Goal: Task Accomplishment & Management: Manage account settings

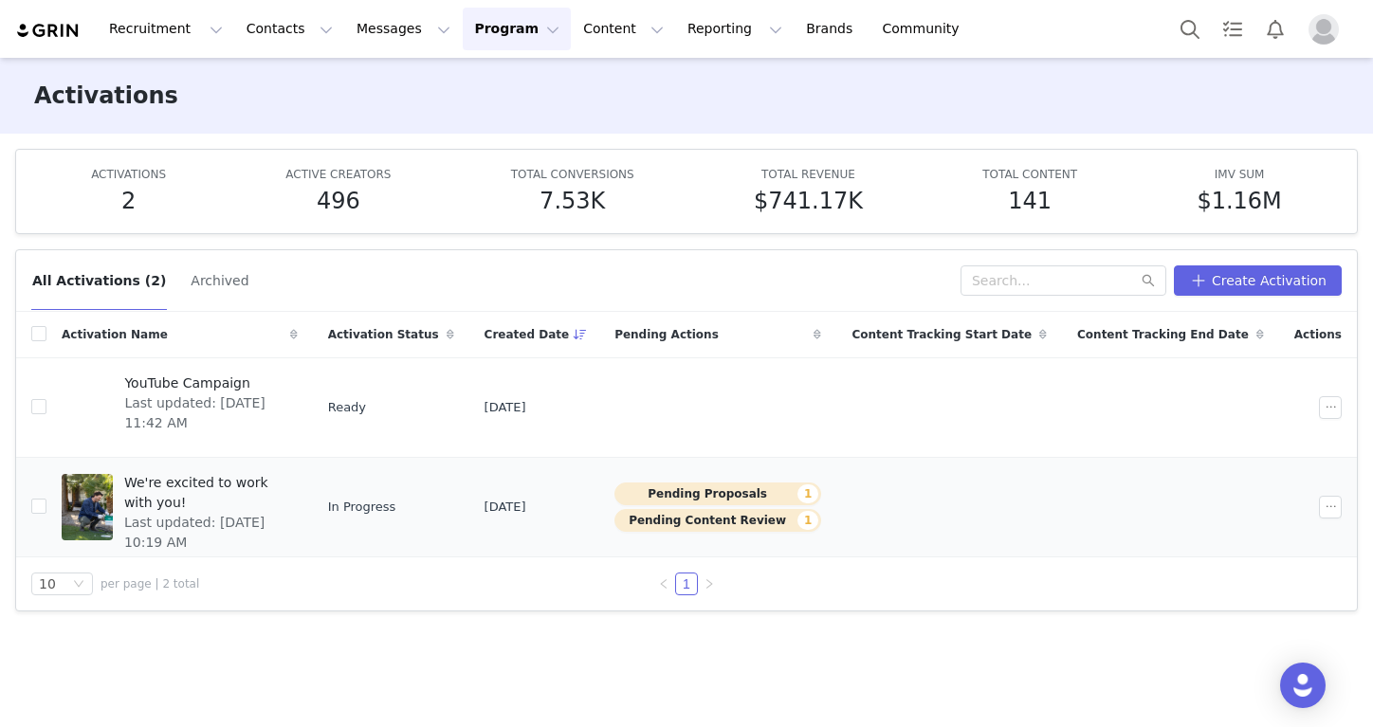
click at [286, 475] on span "We're excited to work with you!" at bounding box center [205, 493] width 162 height 40
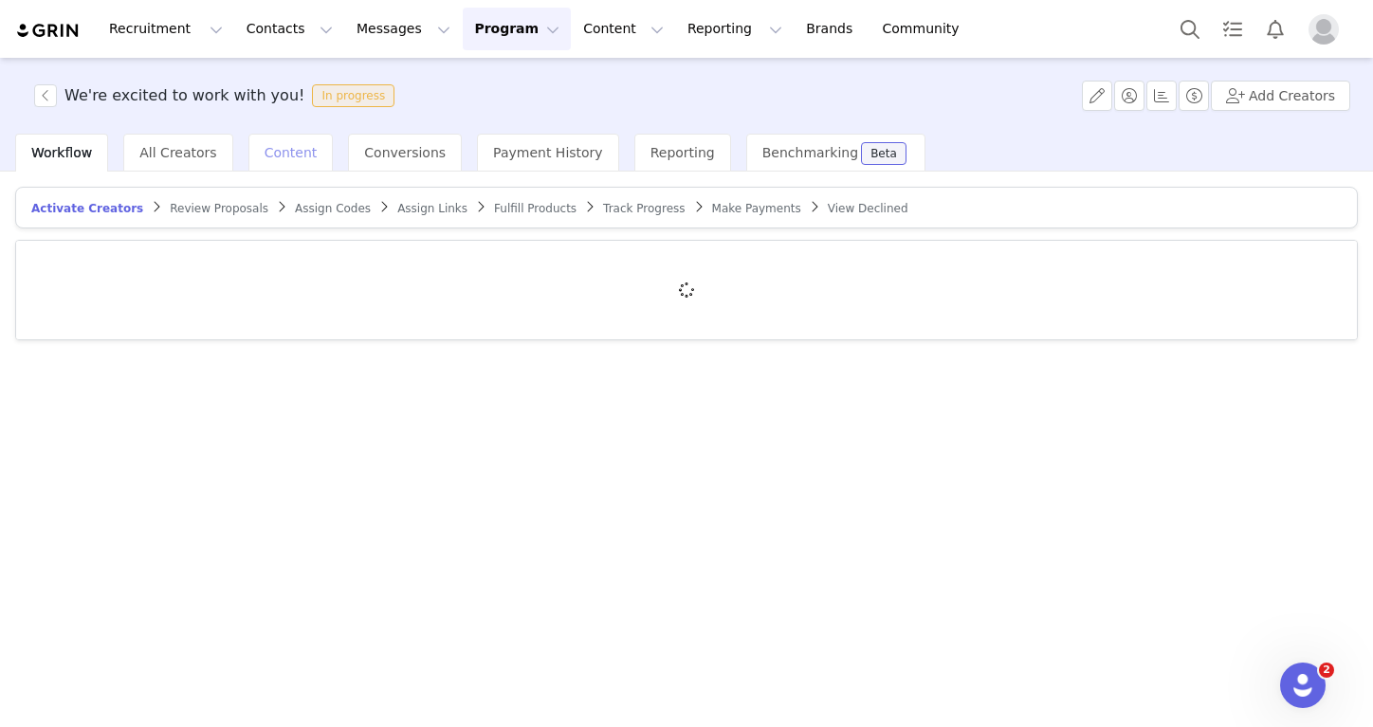
click at [300, 169] on div "Content" at bounding box center [290, 153] width 85 height 38
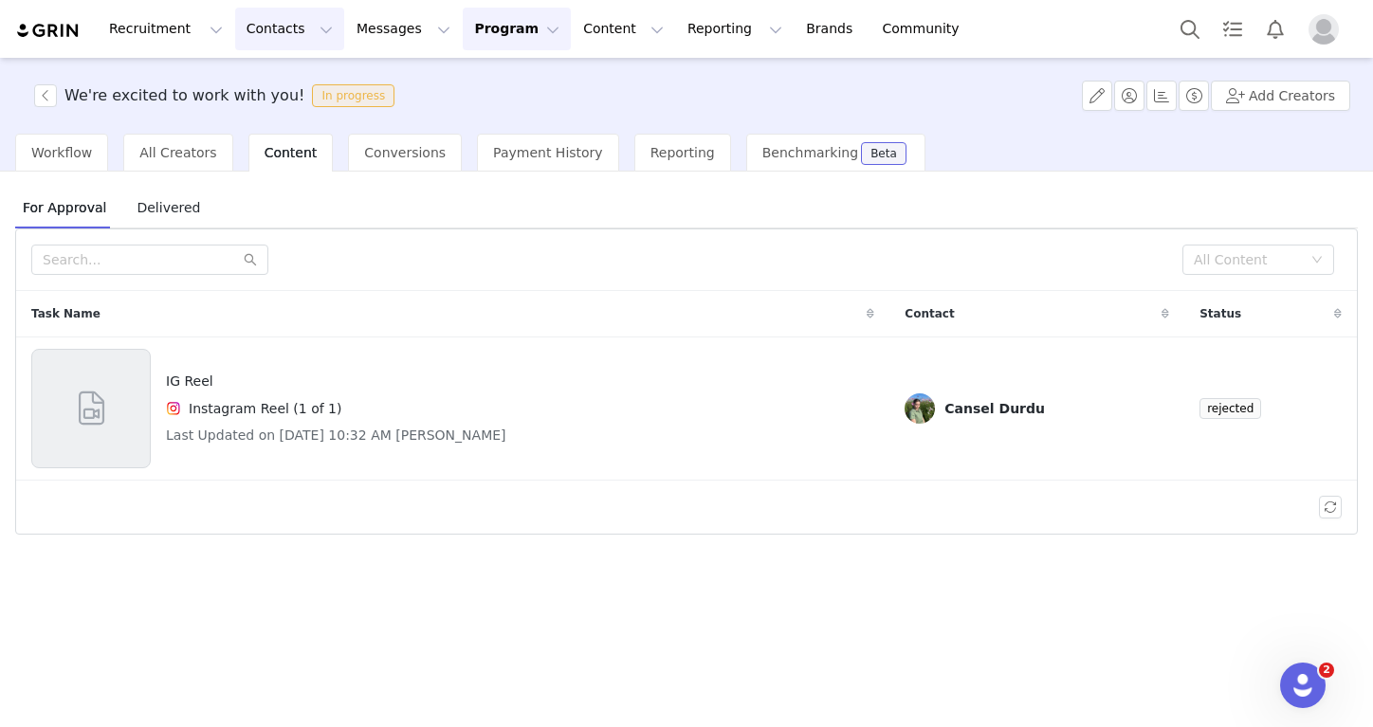
click at [291, 35] on button "Contacts Contacts" at bounding box center [289, 29] width 109 height 43
click at [287, 81] on p "Creators" at bounding box center [265, 84] width 57 height 20
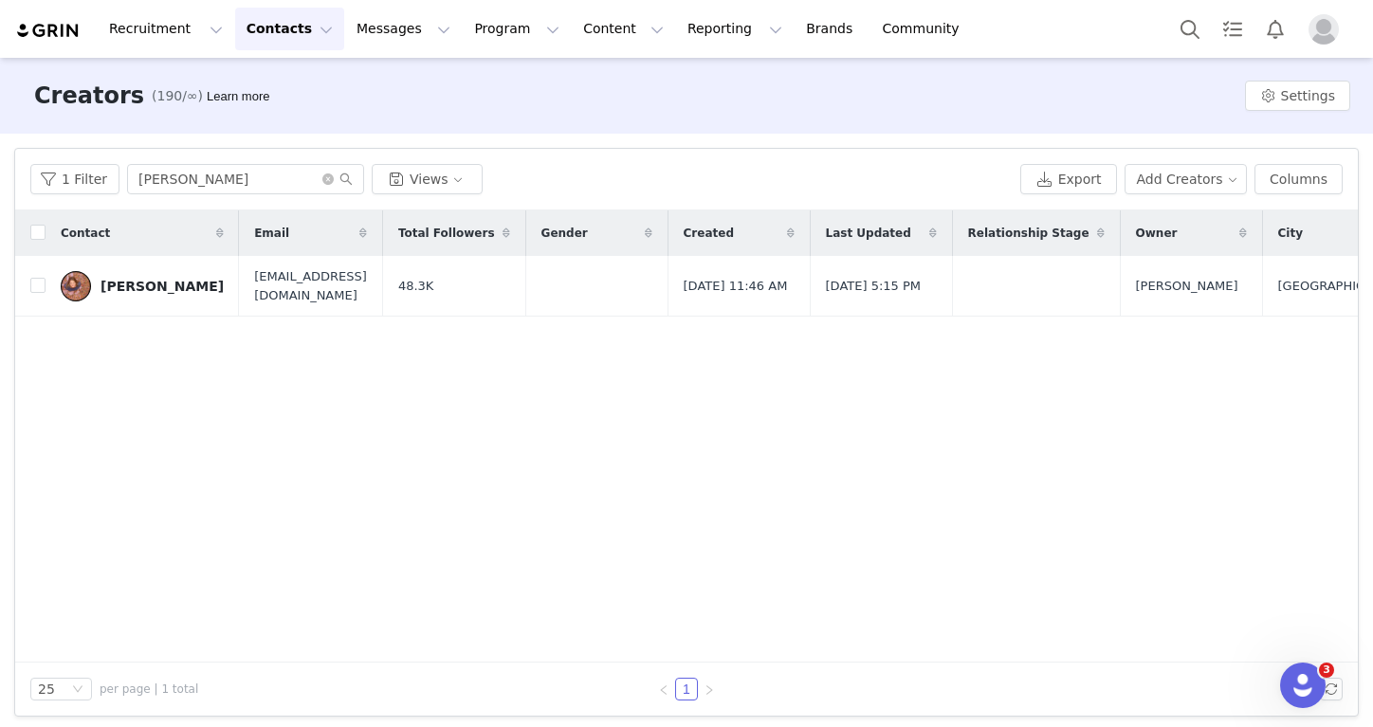
click at [237, 43] on button "Contacts Contacts" at bounding box center [289, 29] width 109 height 43
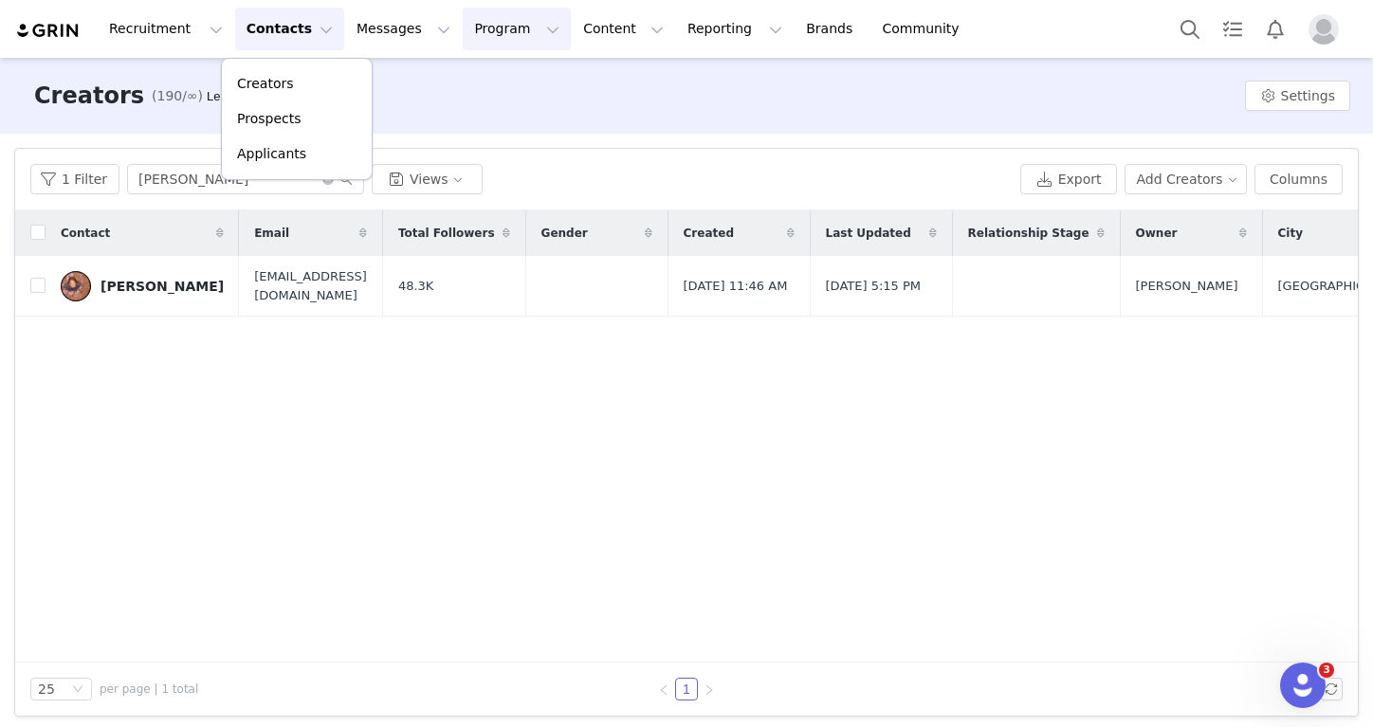
click at [463, 35] on button "Program Program" at bounding box center [517, 29] width 108 height 43
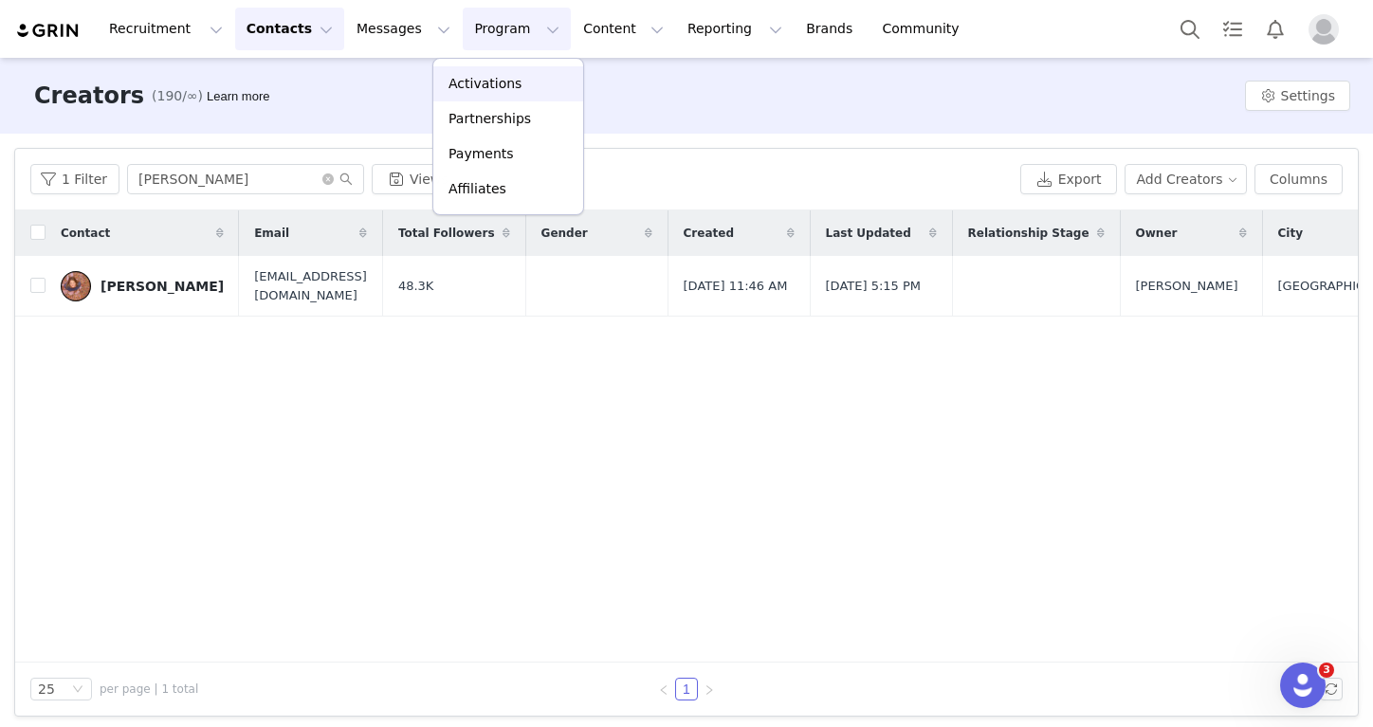
click at [463, 92] on p "Activations" at bounding box center [484, 84] width 73 height 20
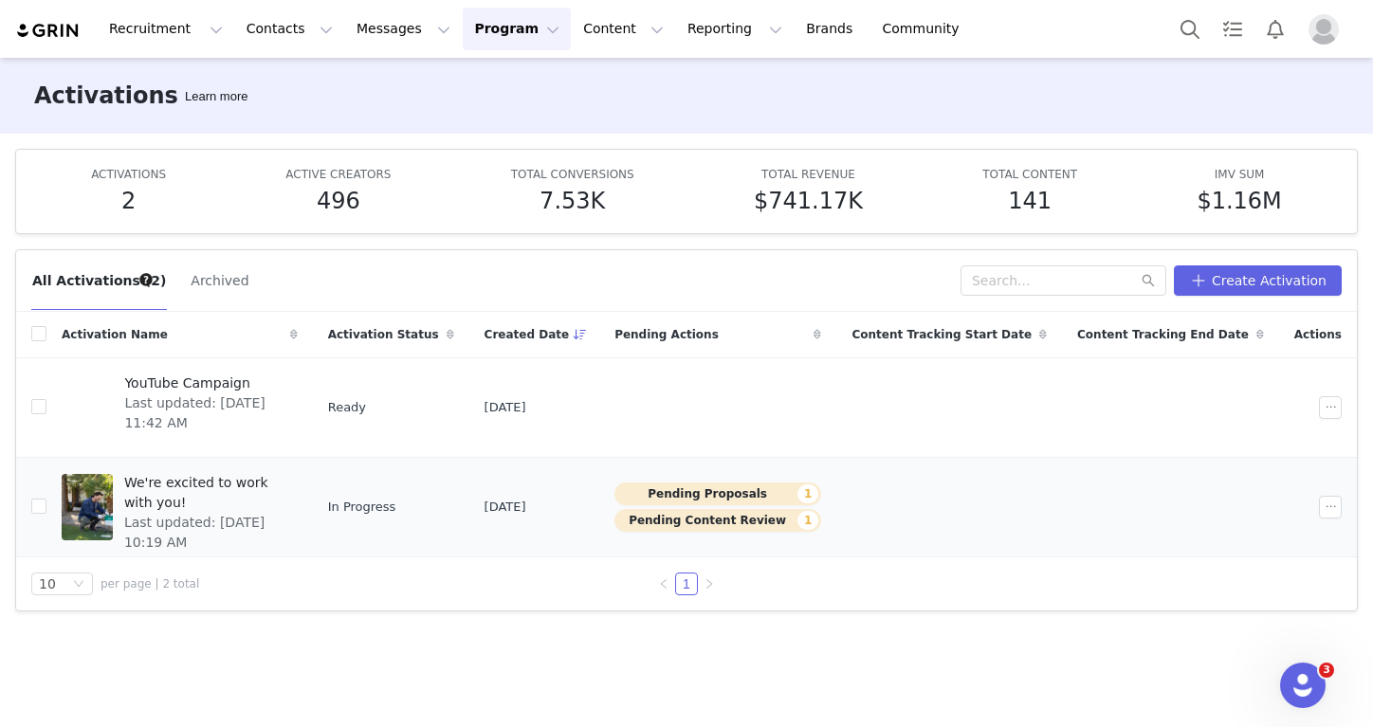
click at [286, 484] on span "We're excited to work with you!" at bounding box center [205, 493] width 162 height 40
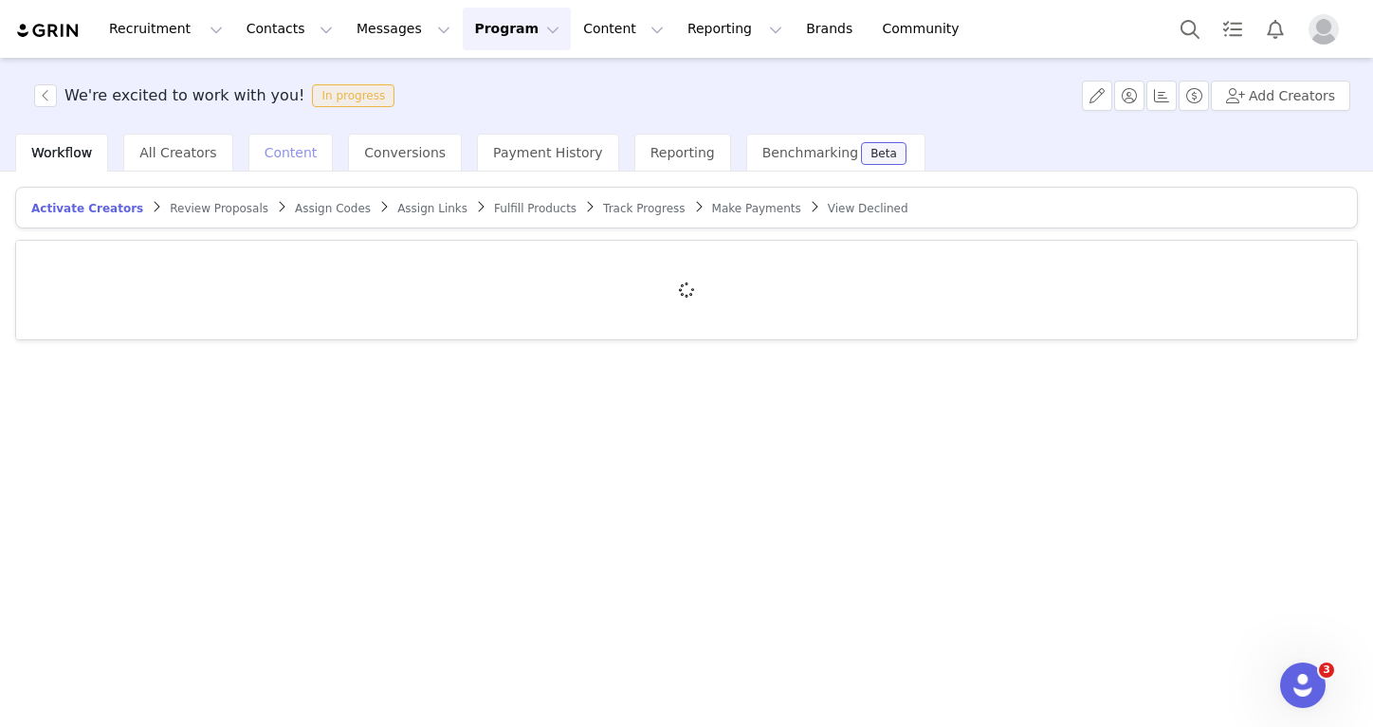
click at [264, 154] on span "Content" at bounding box center [290, 152] width 53 height 15
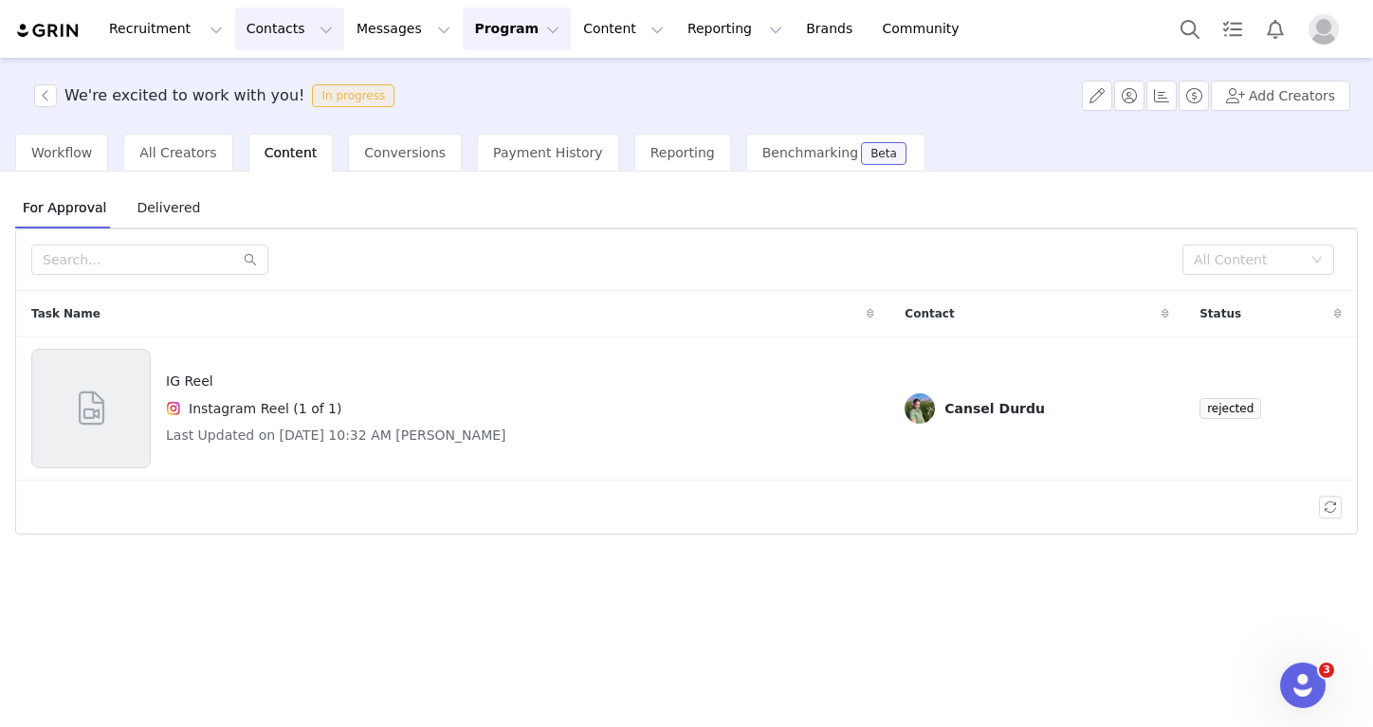
click at [287, 32] on button "Contacts Contacts" at bounding box center [289, 29] width 109 height 43
click at [463, 21] on button "Program Program" at bounding box center [517, 29] width 108 height 43
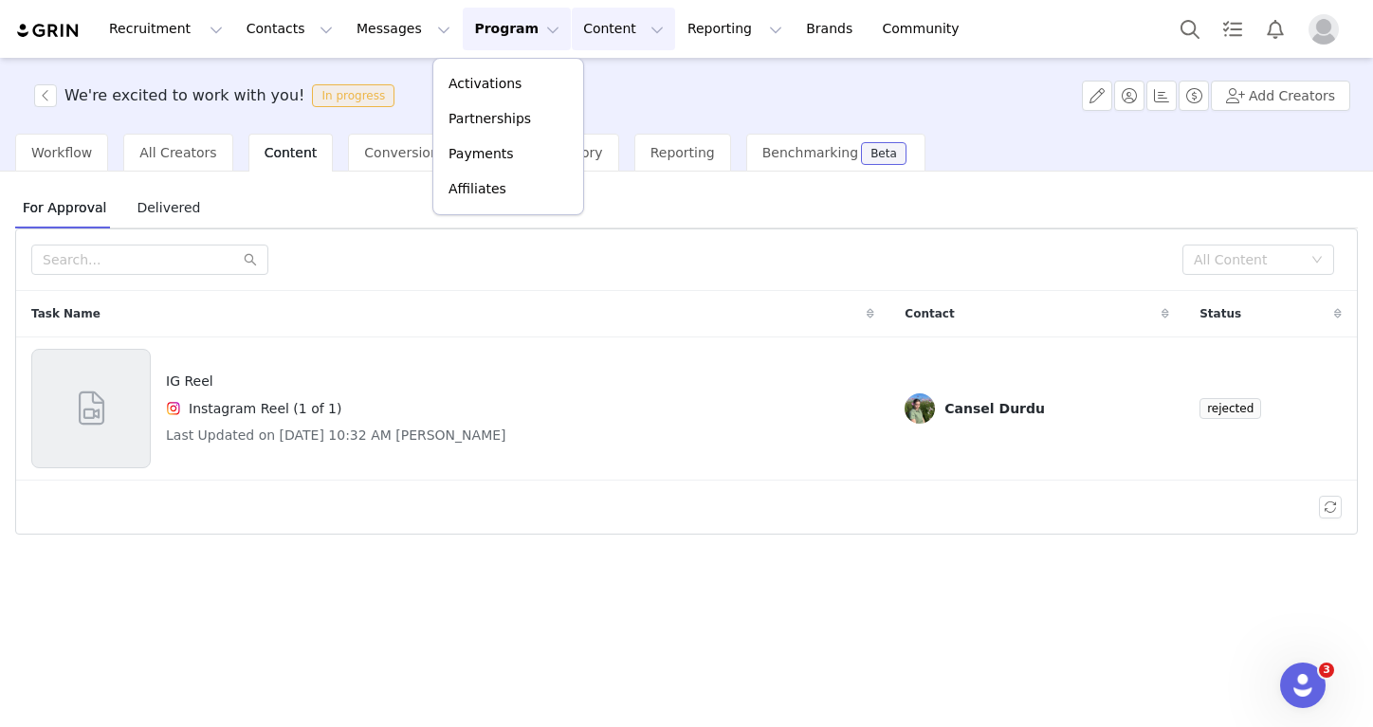
click at [572, 22] on button "Content Content" at bounding box center [623, 29] width 103 height 43
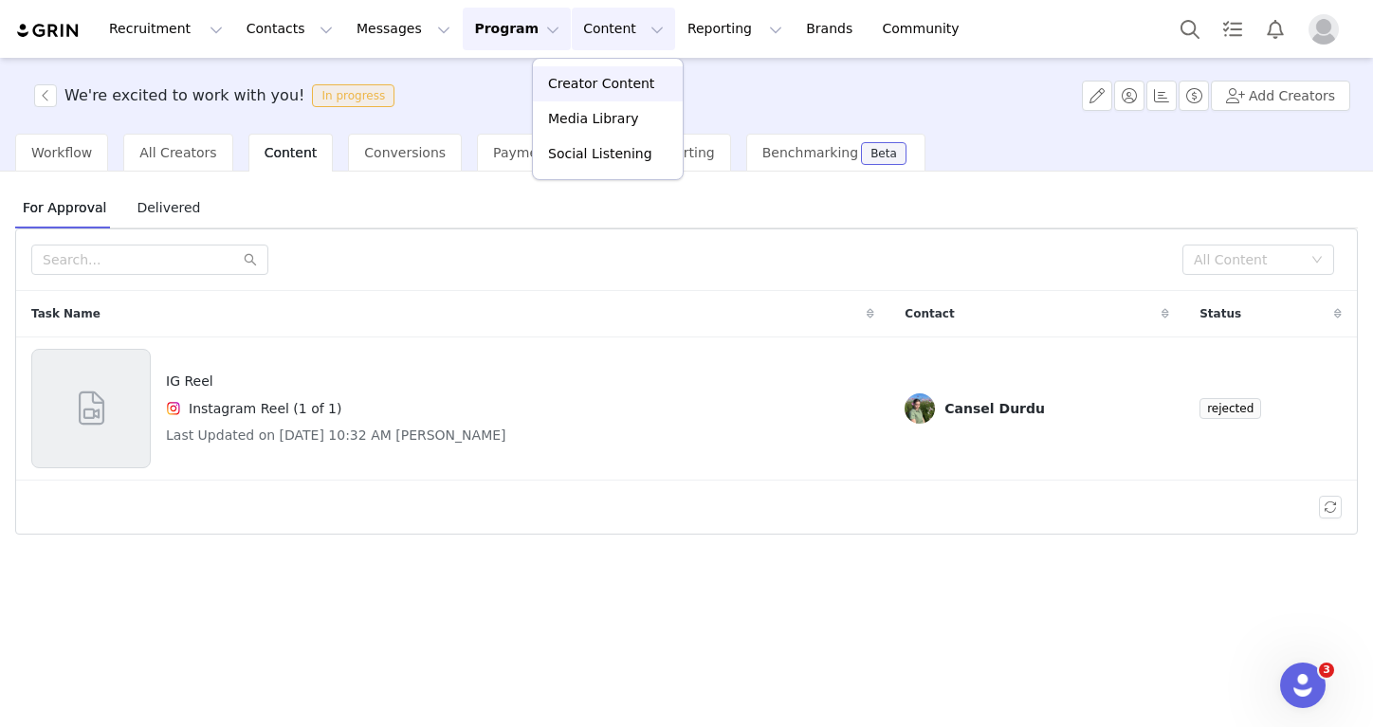
click at [578, 76] on p "Creator Content" at bounding box center [601, 84] width 106 height 20
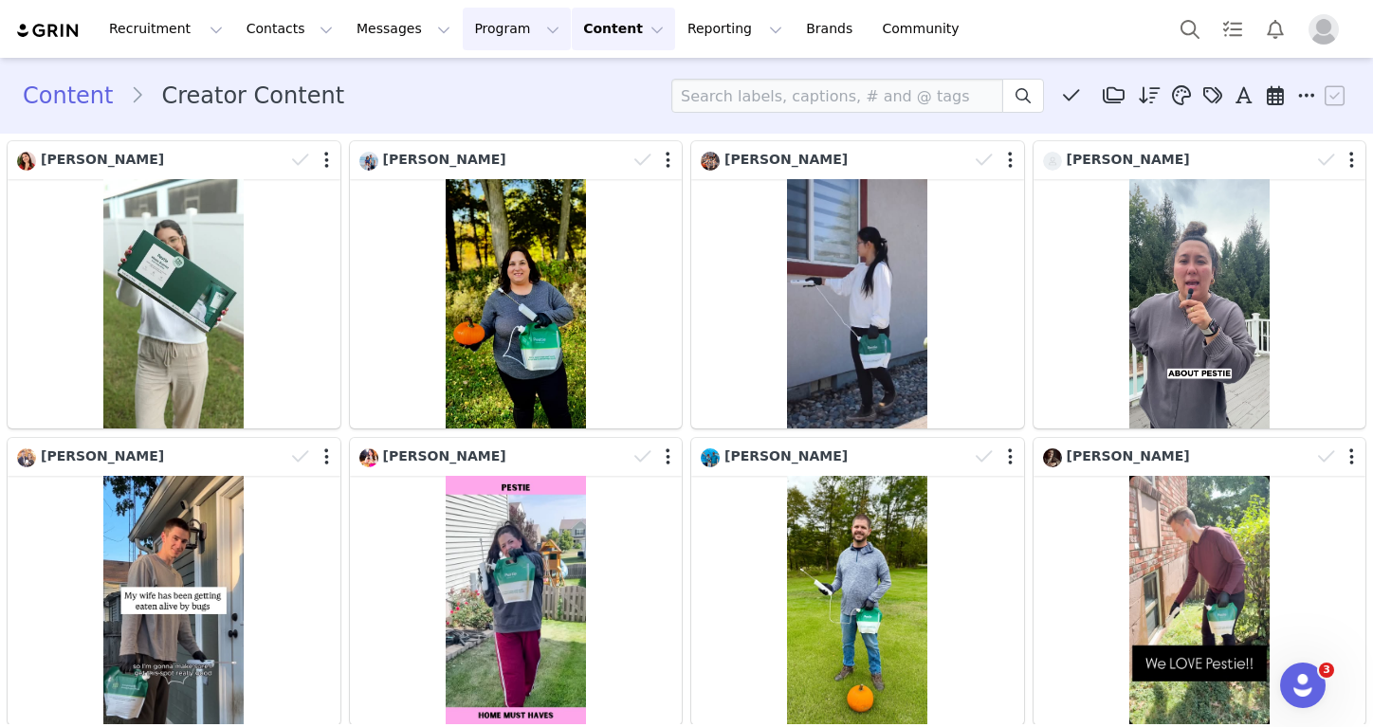
click at [469, 8] on button "Program Program" at bounding box center [517, 29] width 108 height 43
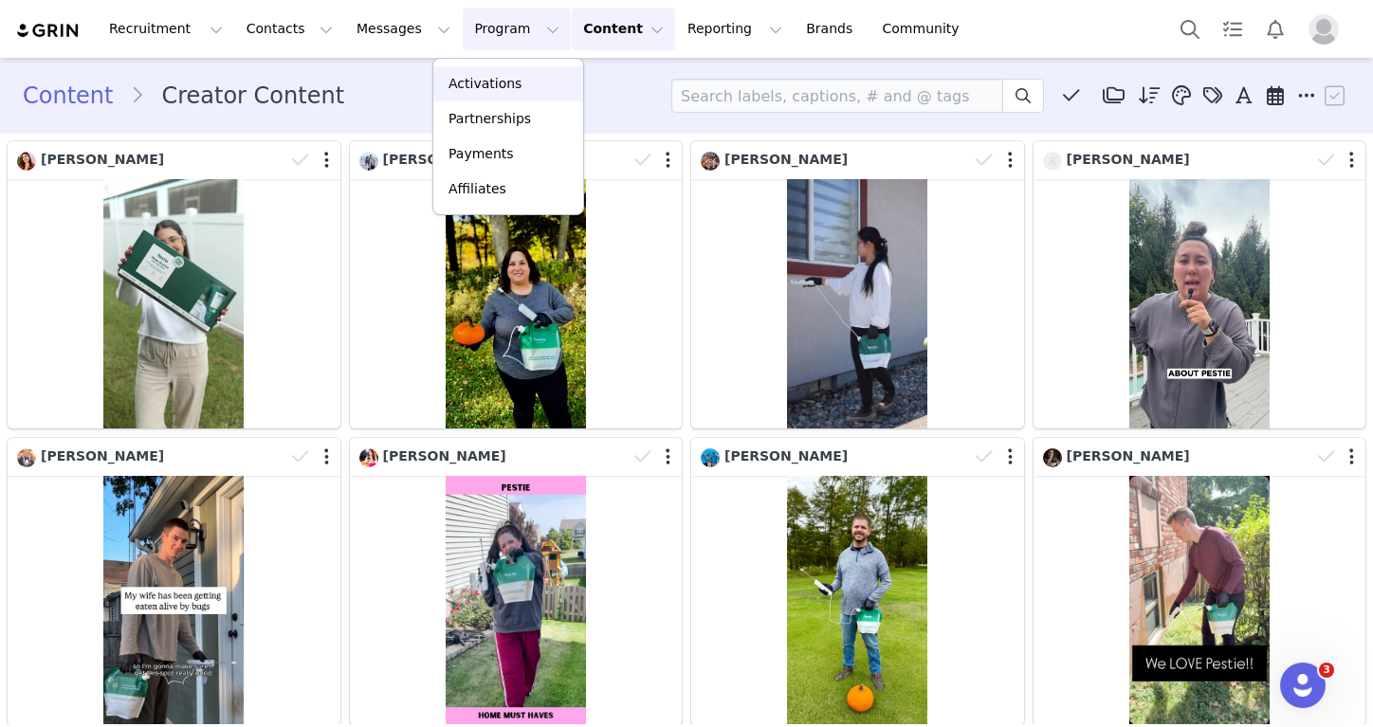
click at [473, 85] on p "Activations" at bounding box center [484, 84] width 73 height 20
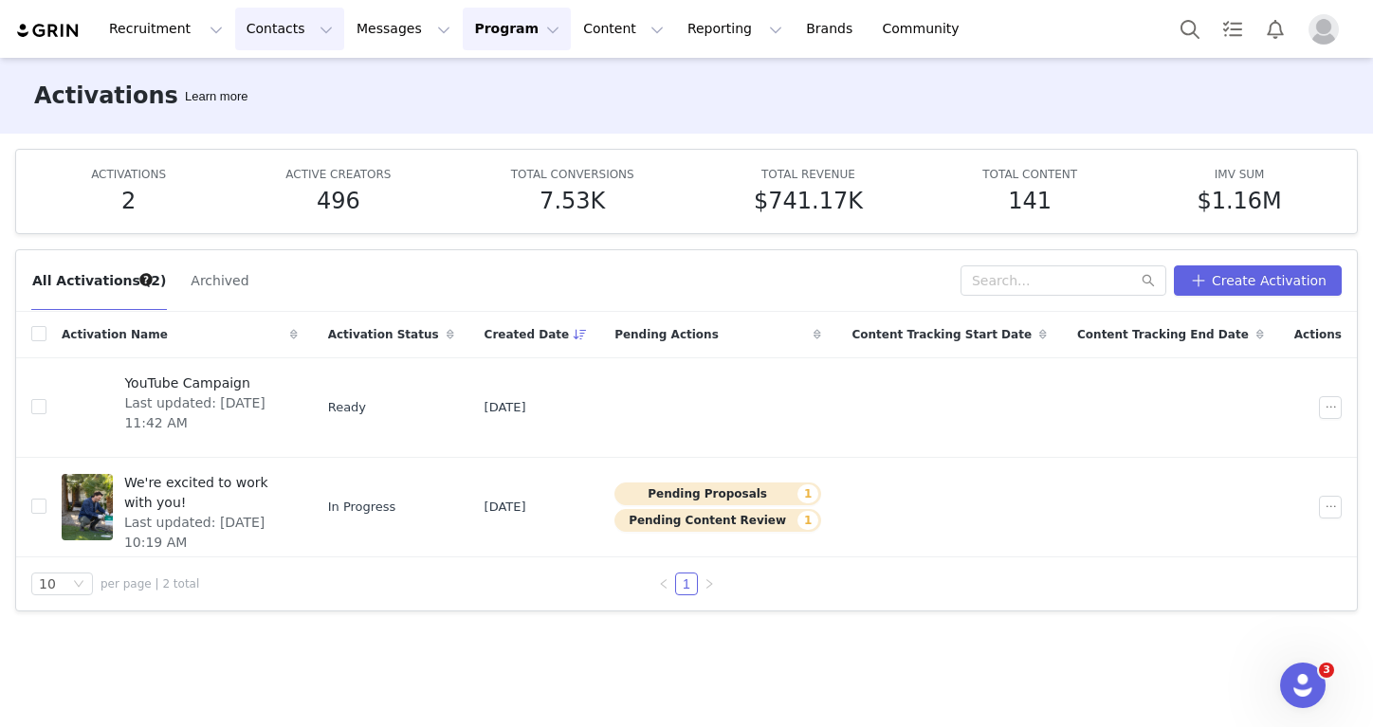
click at [308, 44] on button "Contacts Contacts" at bounding box center [289, 29] width 109 height 43
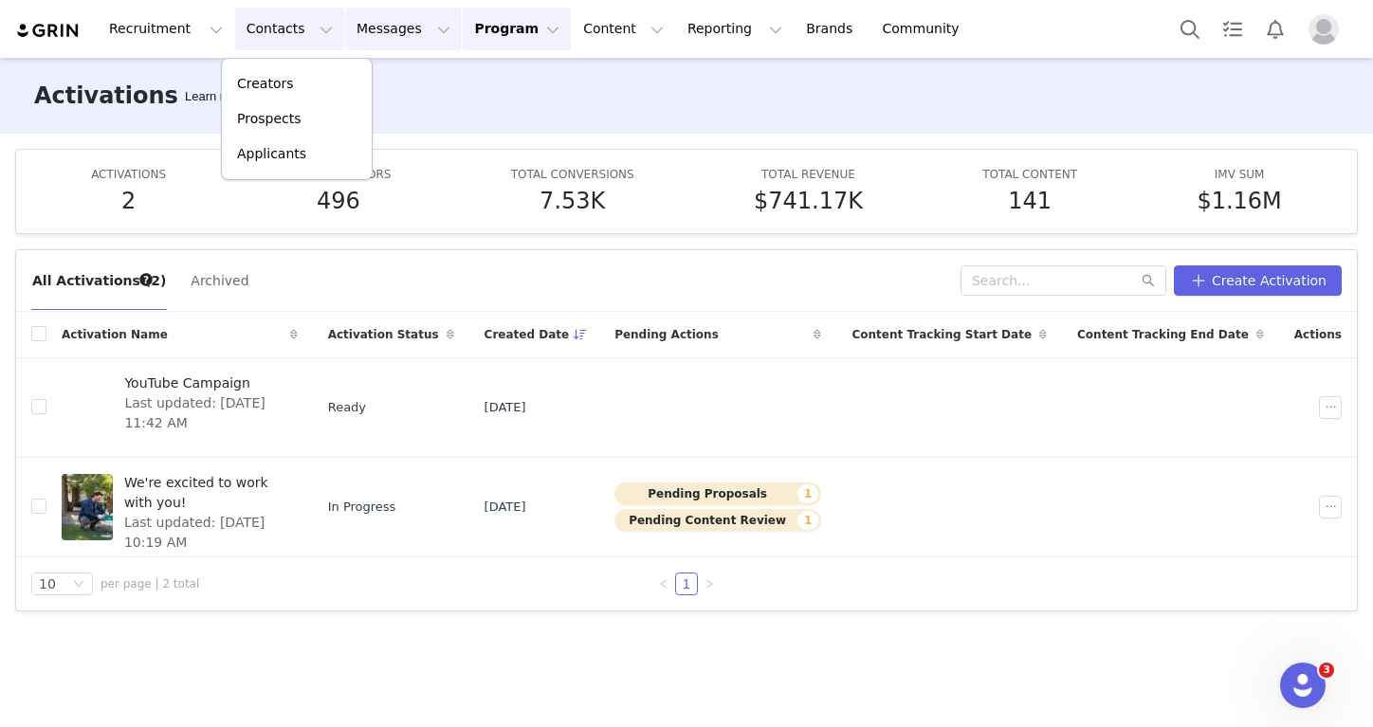
click at [359, 36] on button "Messages Messages" at bounding box center [403, 29] width 117 height 43
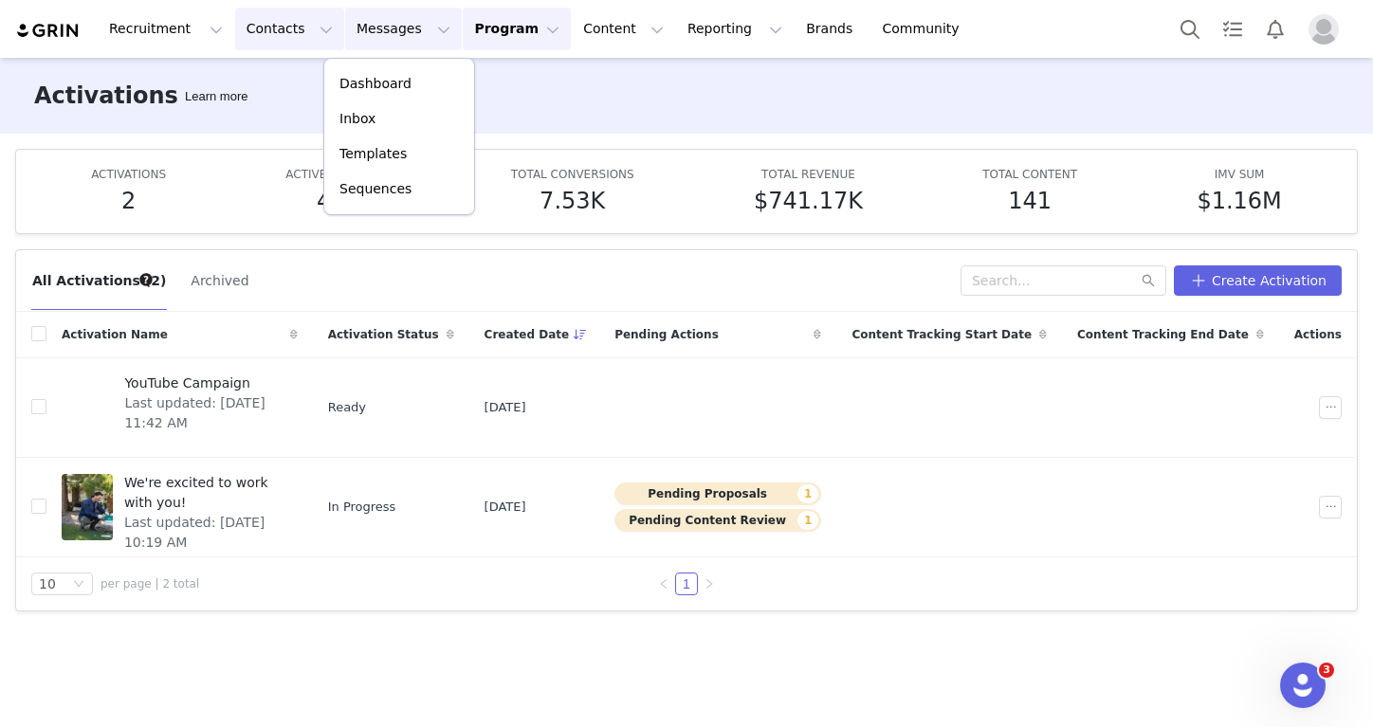
click at [303, 39] on button "Contacts Contacts" at bounding box center [289, 29] width 109 height 43
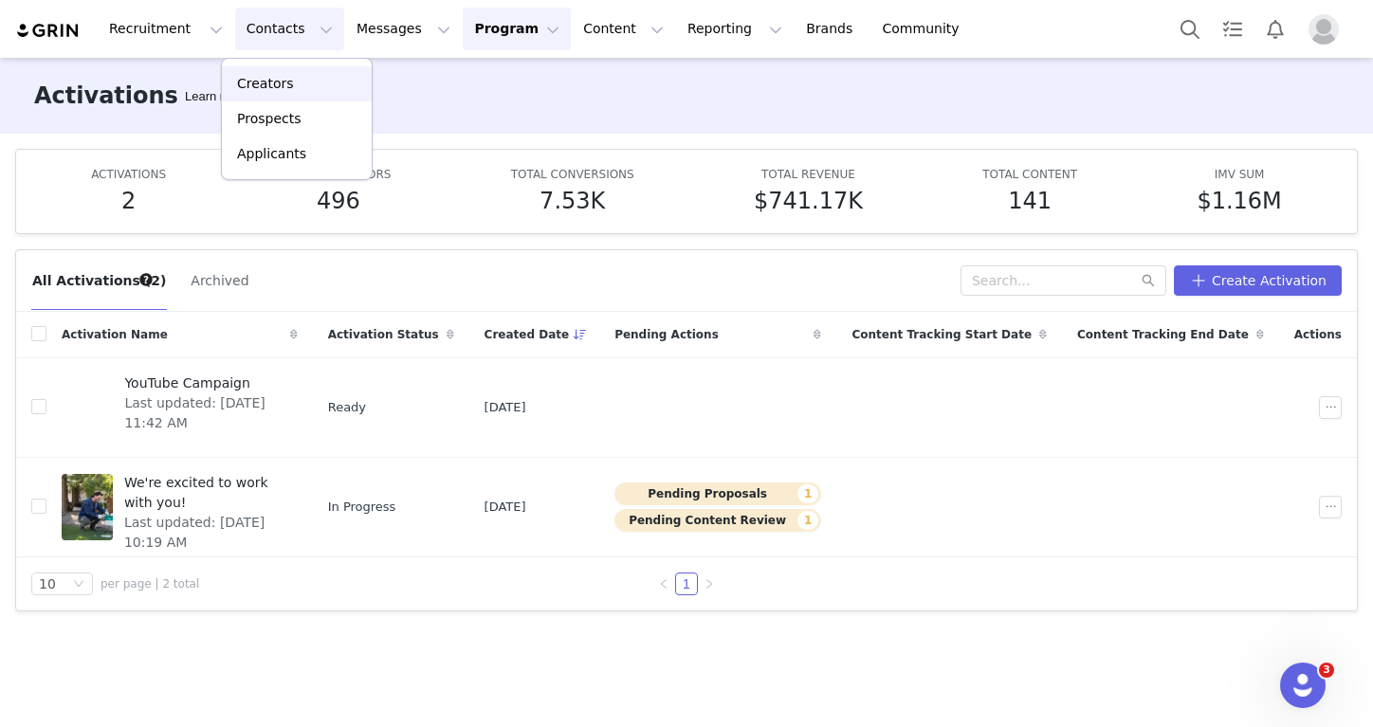
click at [301, 85] on div "Creators" at bounding box center [296, 84] width 127 height 20
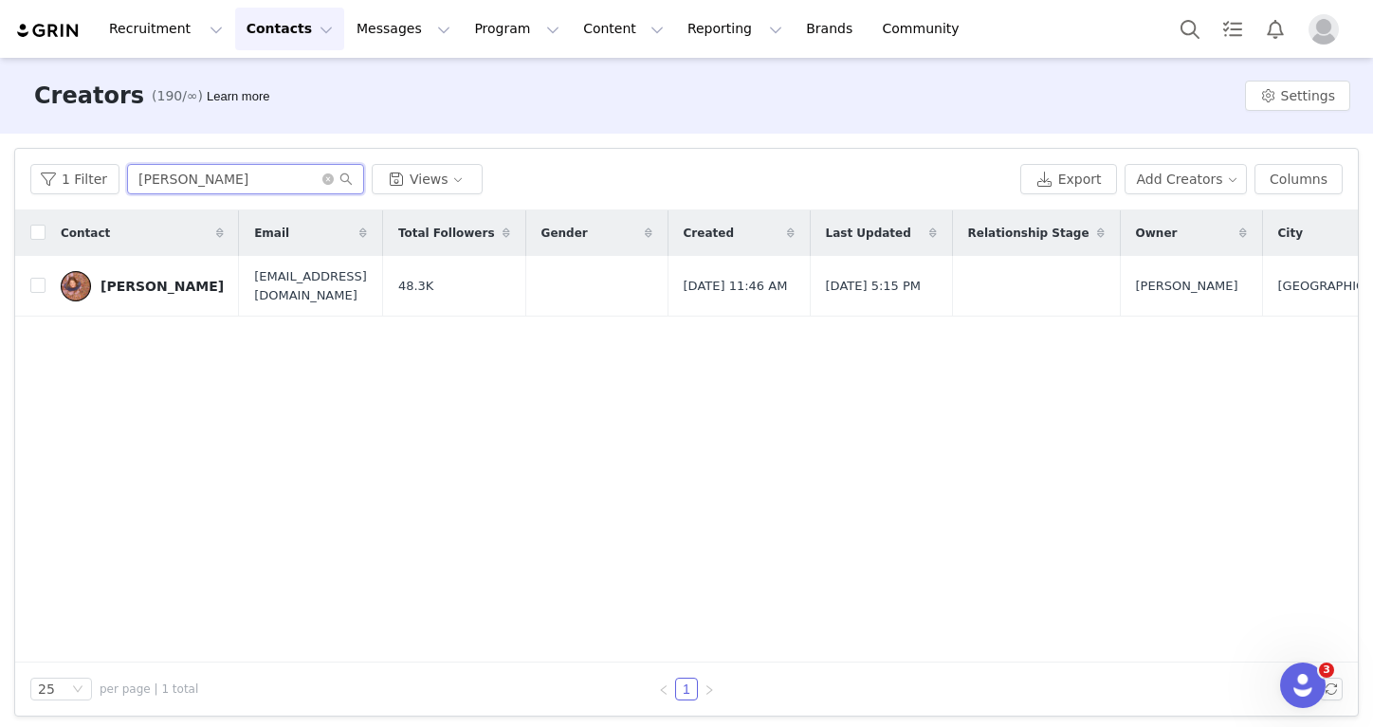
click at [304, 170] on input "dani" at bounding box center [245, 179] width 237 height 30
type input "[PERSON_NAME]"
click at [154, 297] on link "[PERSON_NAME]" at bounding box center [142, 286] width 163 height 30
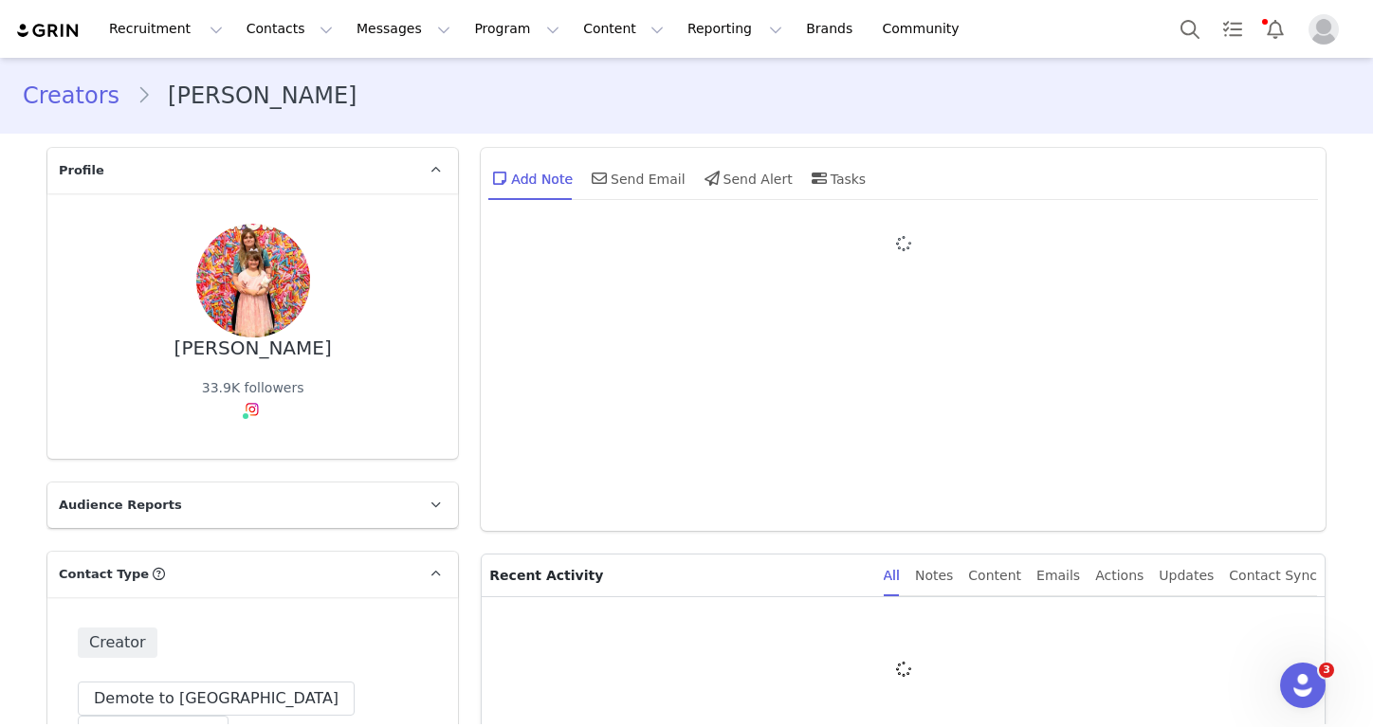
type input "+1 (United States)"
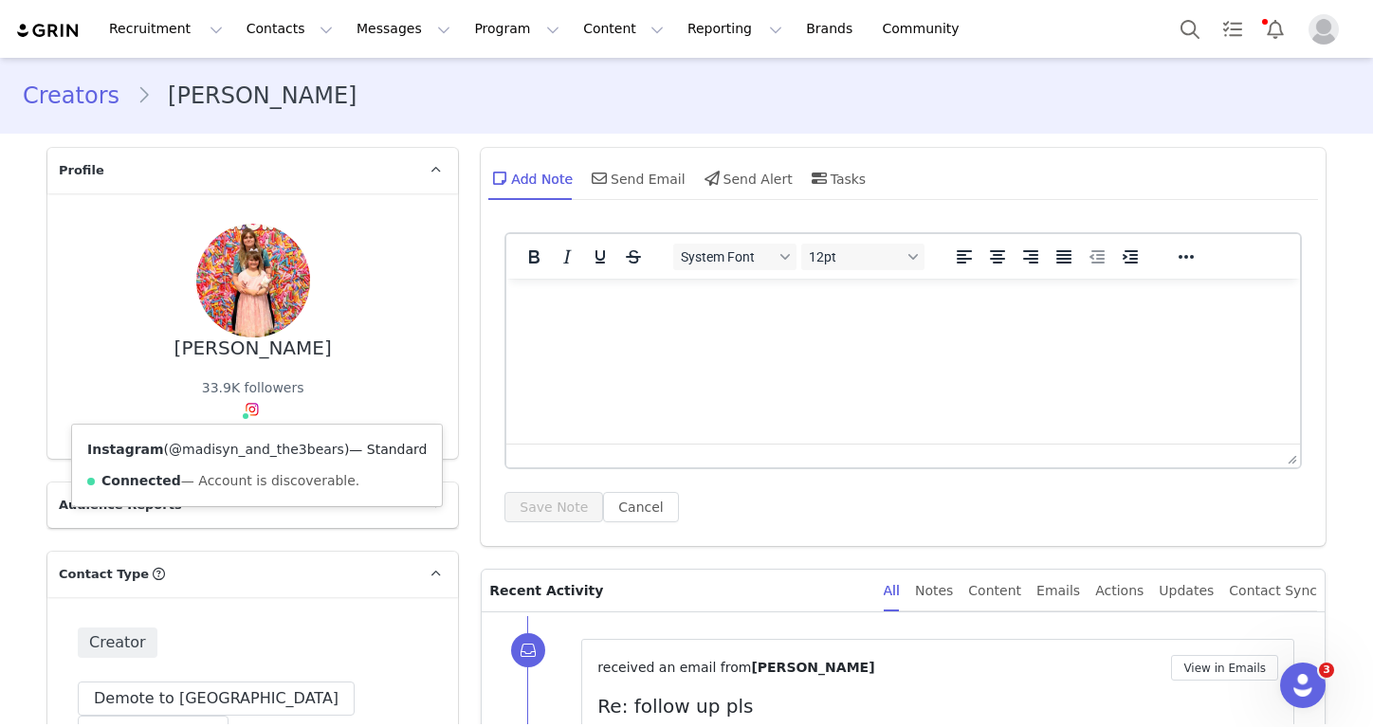
click at [247, 452] on link "@madisyn_and_the3bears" at bounding box center [256, 449] width 175 height 15
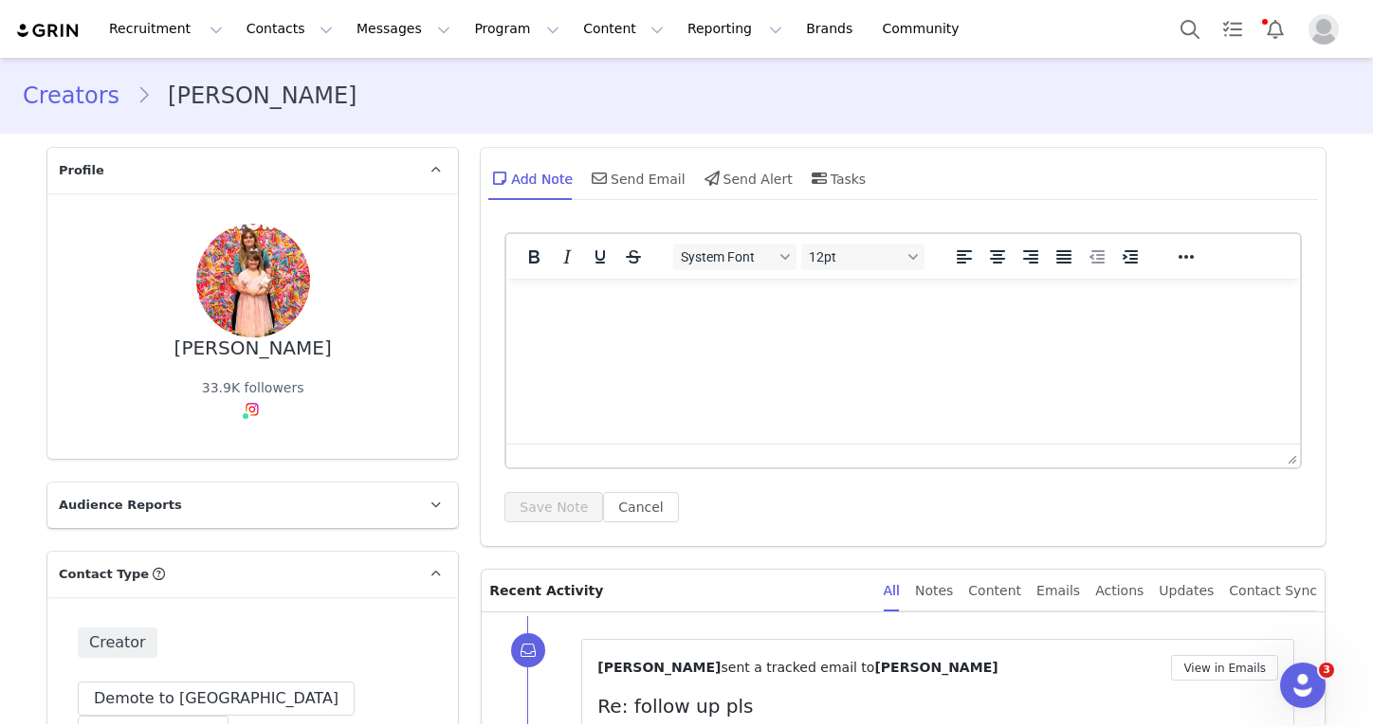
drag, startPoint x: 653, startPoint y: 0, endPoint x: 308, endPoint y: 56, distance: 349.6
click at [308, 56] on div "Recruitment Recruitment Creator Search Curated Lists Landing Pages Web Extensio…" at bounding box center [686, 29] width 1373 height 58
click at [301, 44] on button "Contacts Contacts" at bounding box center [289, 29] width 109 height 43
click at [301, 86] on div "Creators" at bounding box center [296, 84] width 127 height 20
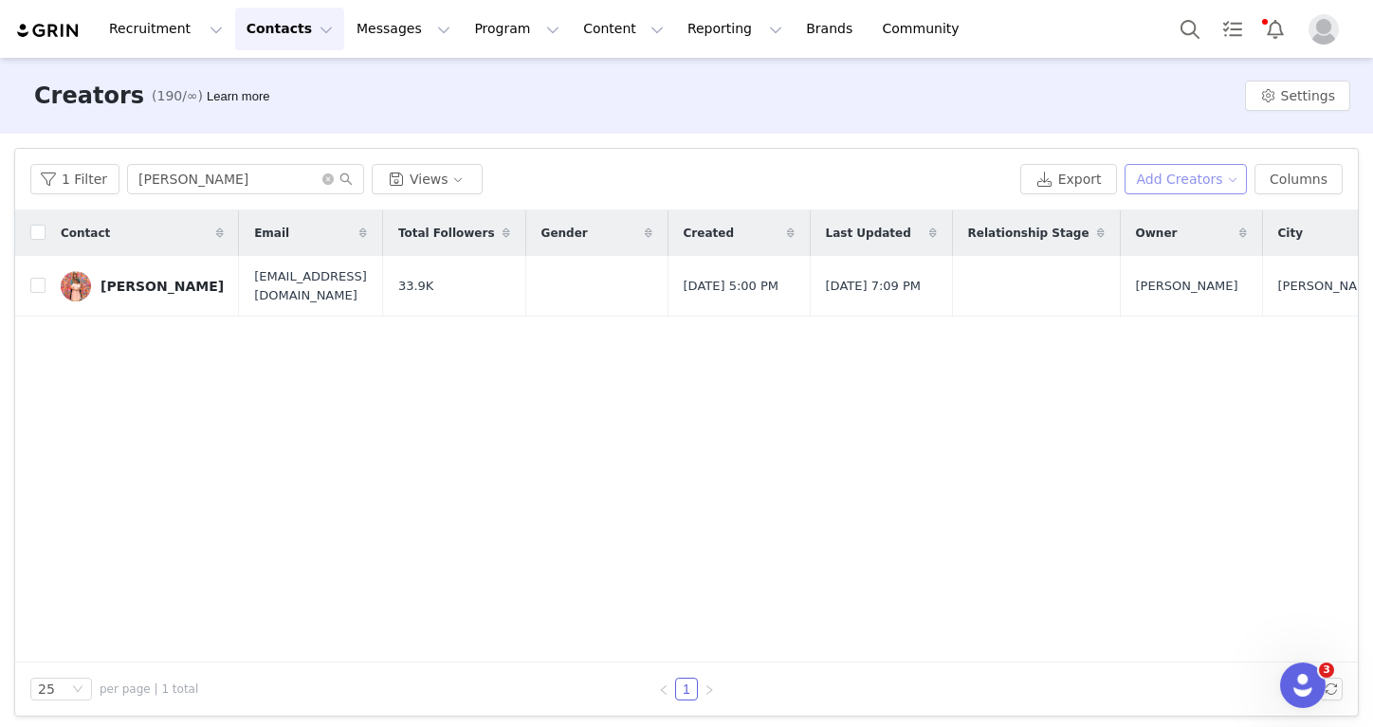
click at [1184, 178] on button "Add Creators" at bounding box center [1185, 179] width 123 height 30
click at [1144, 225] on span "Add a Creator" at bounding box center [1189, 217] width 92 height 21
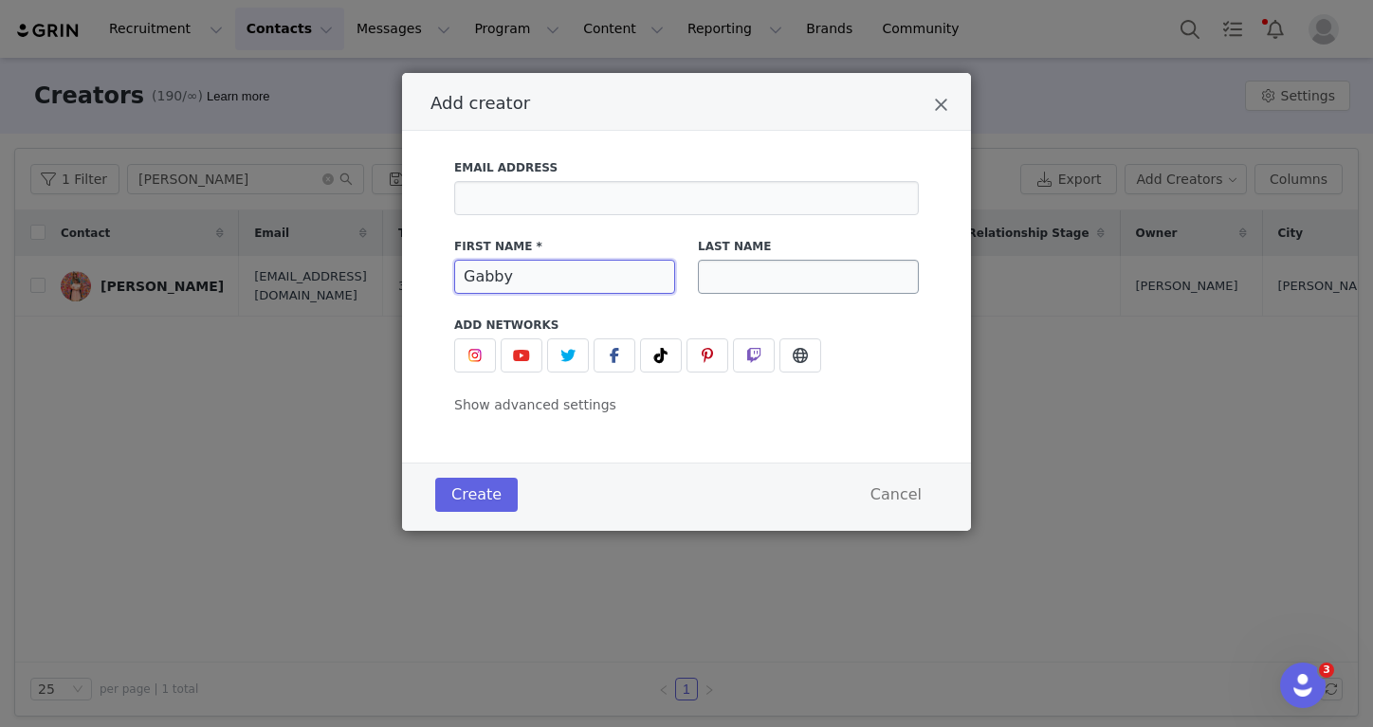
type input "Gabby"
type input "Bracey"
click at [478, 360] on img "Add creator" at bounding box center [474, 355] width 15 height 15
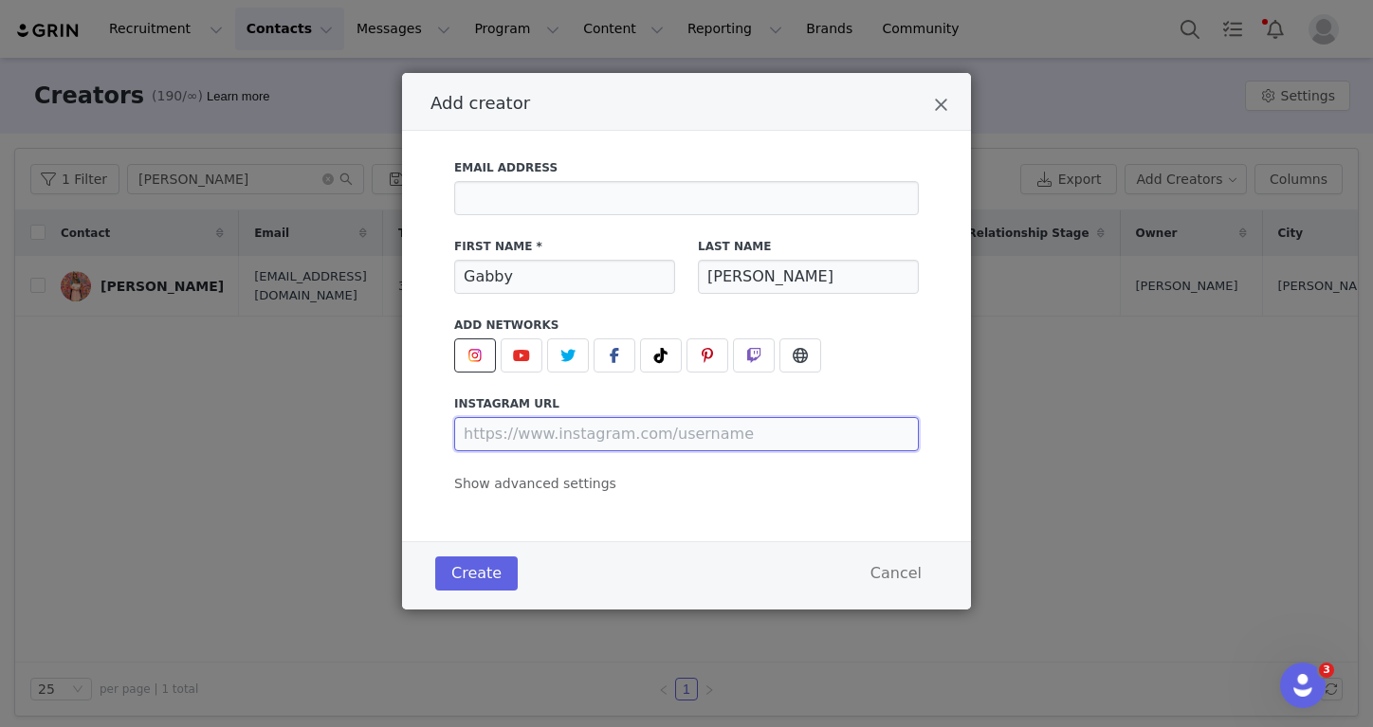
paste input "https://www.instagram.com/gabby.bracey/"
type input "https://www.instagram.com/gabby.bracey/"
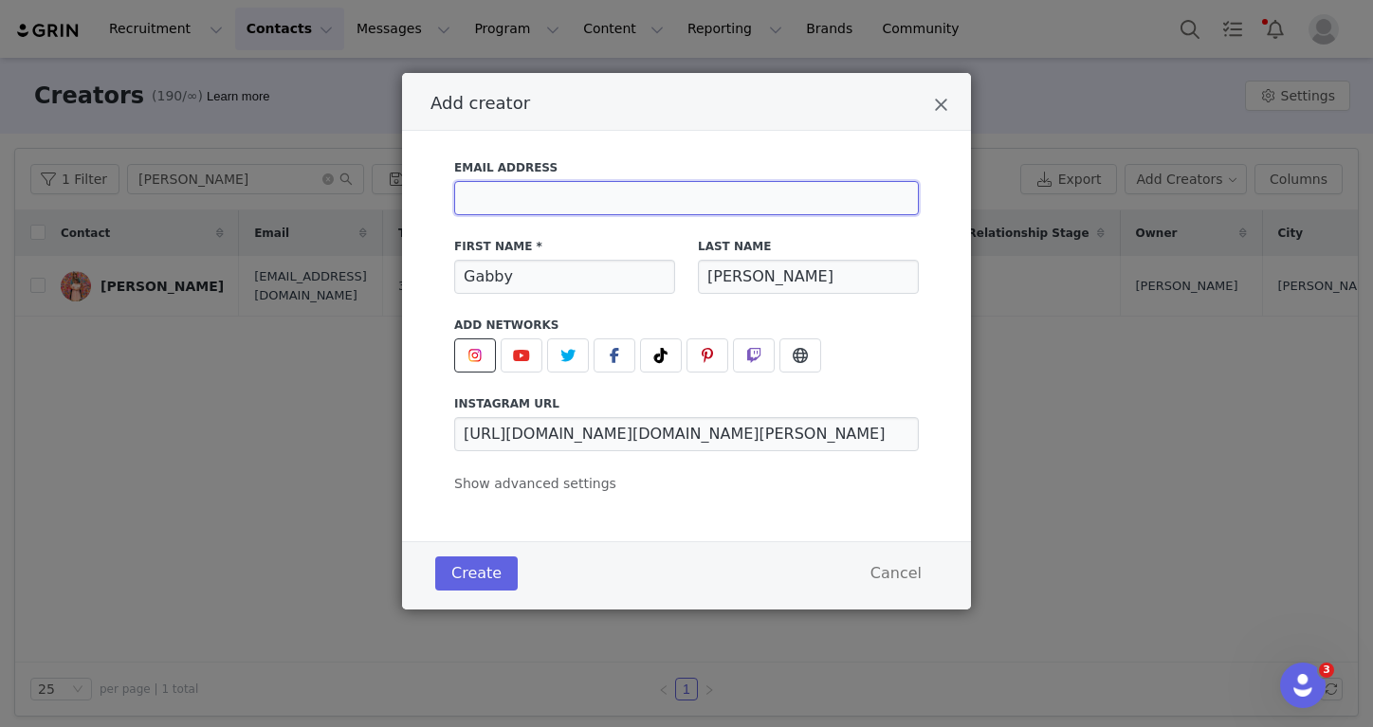
paste input "gabbyabracey@gmail.com"
type input "gabbyabracey@gmail.com"
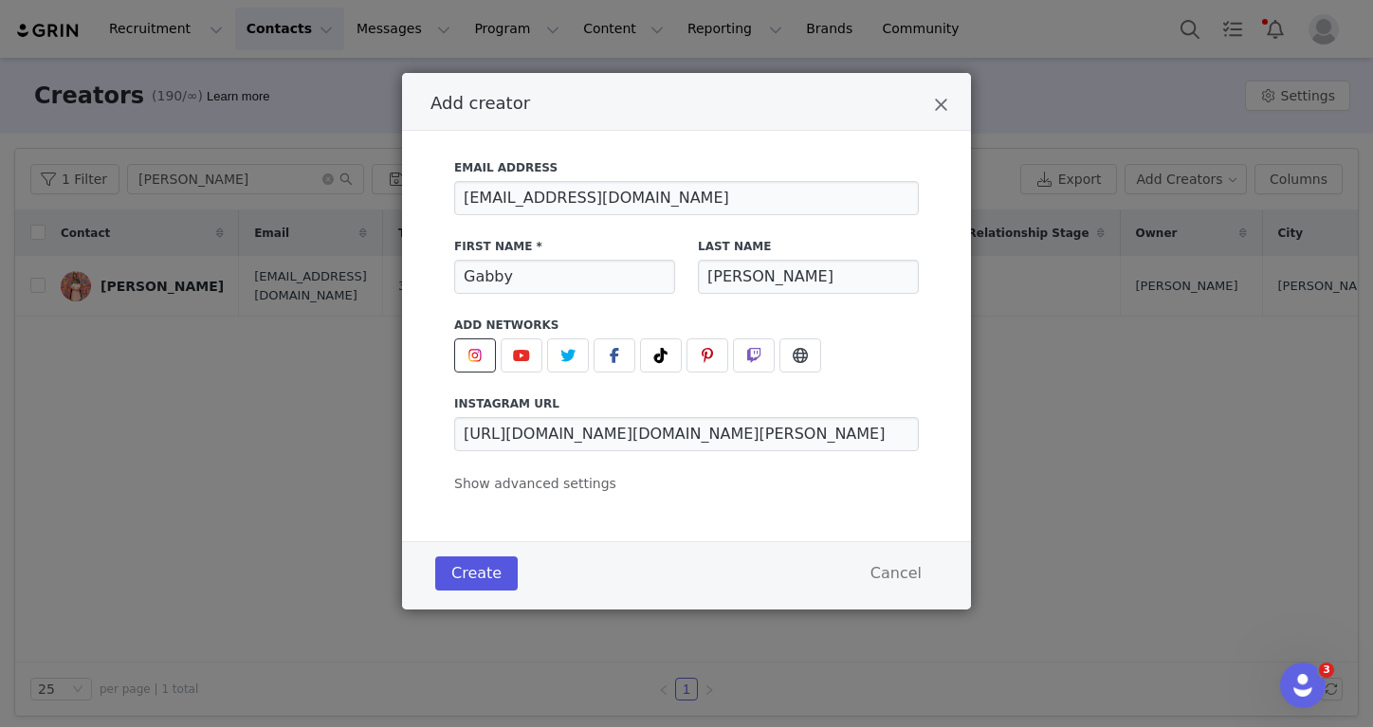
click at [476, 576] on button "Create" at bounding box center [476, 573] width 82 height 34
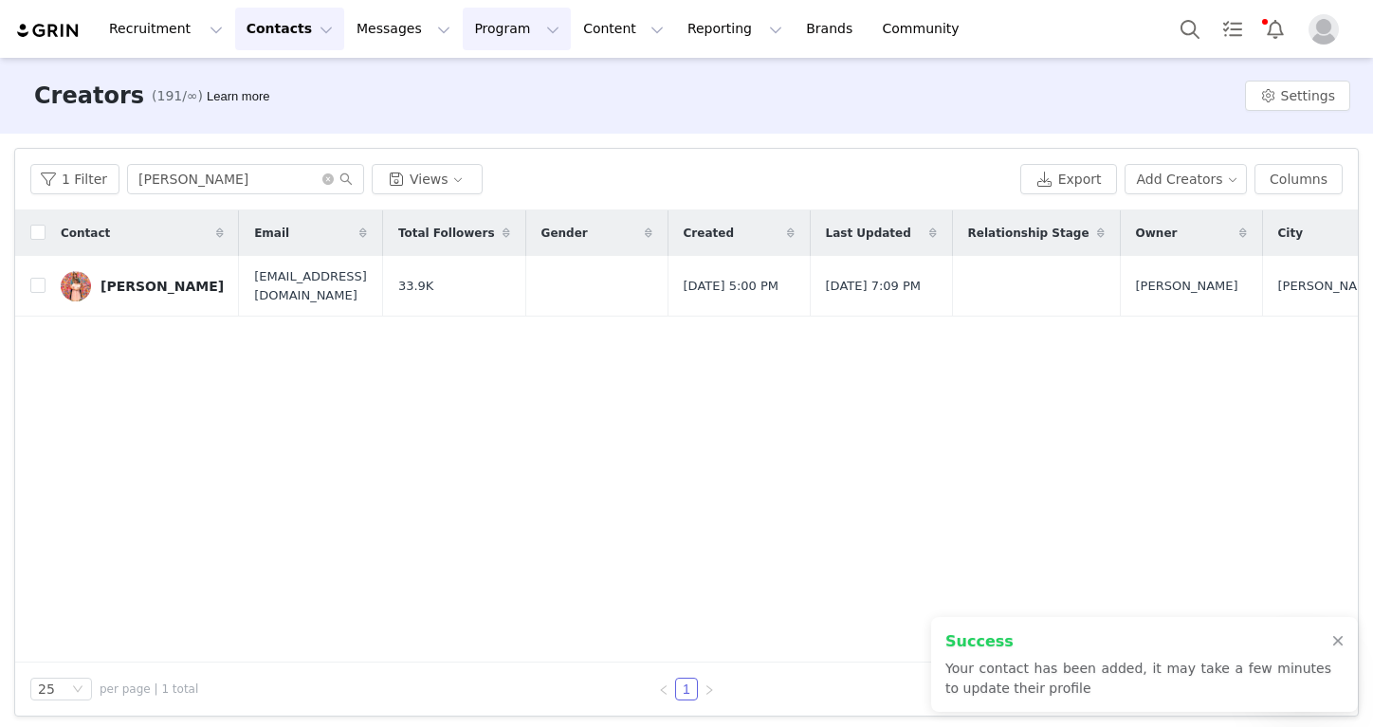
click at [467, 41] on button "Program Program" at bounding box center [517, 29] width 108 height 43
click at [467, 69] on link "Activations" at bounding box center [504, 82] width 143 height 33
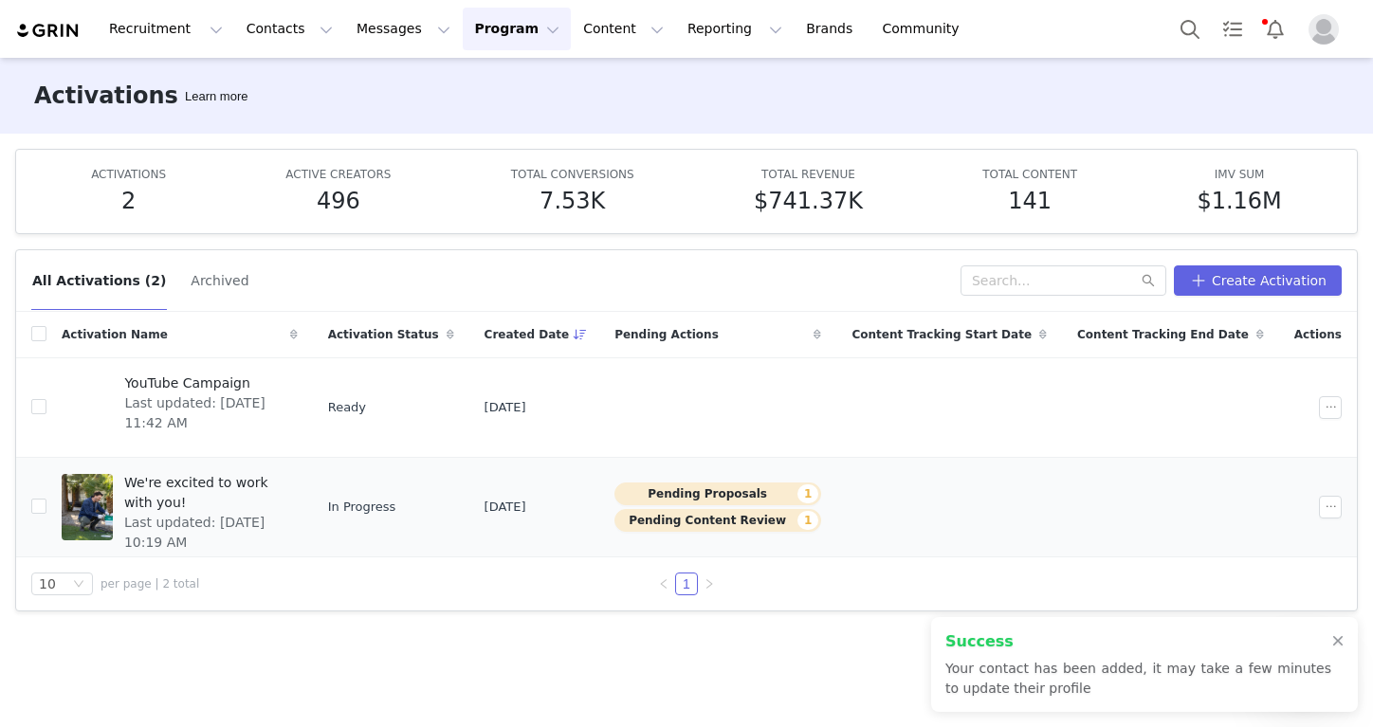
click at [274, 513] on span "Last updated: Jul 23, 2025 10:19 AM" at bounding box center [205, 533] width 162 height 40
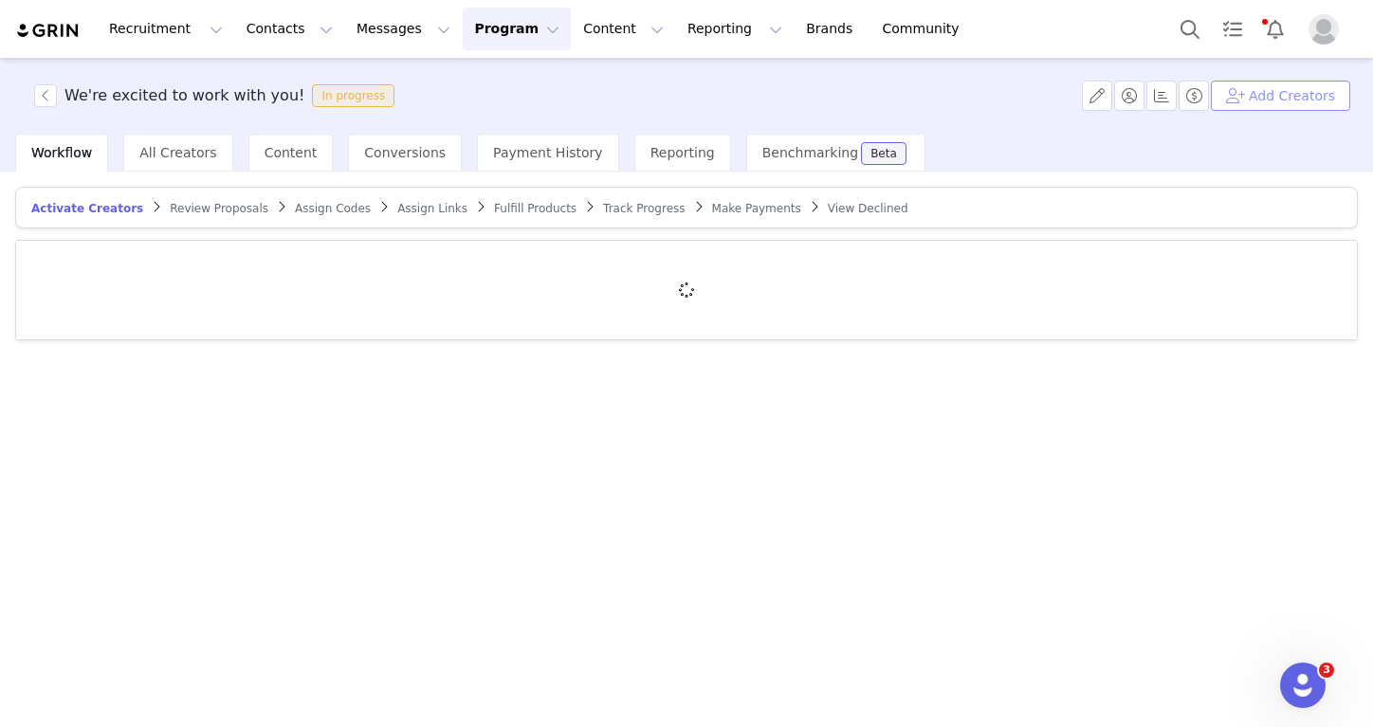
click at [1283, 105] on button "Add Creators" at bounding box center [1280, 96] width 139 height 30
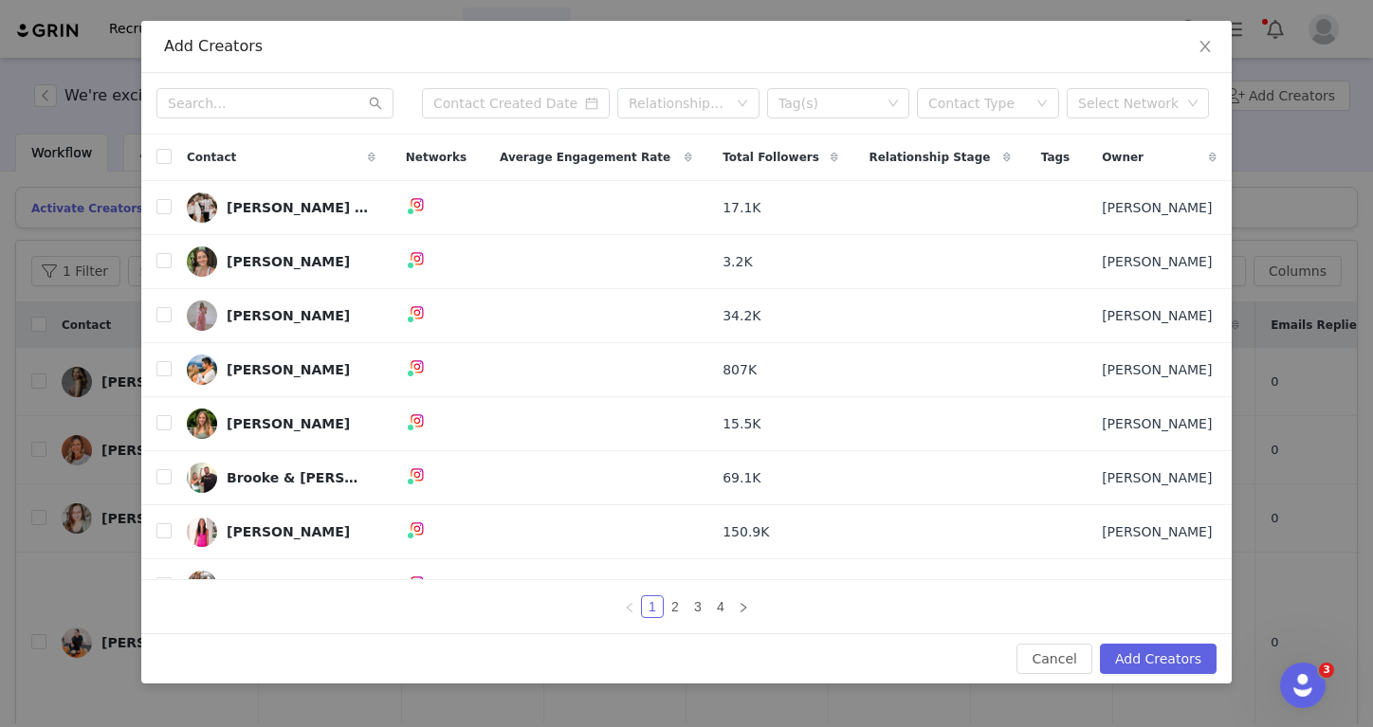
click at [260, 87] on div "Relationship Stage Tag(s) Contact Type Select Network" at bounding box center [686, 104] width 1090 height 62
click at [251, 95] on input "text" at bounding box center [274, 103] width 237 height 30
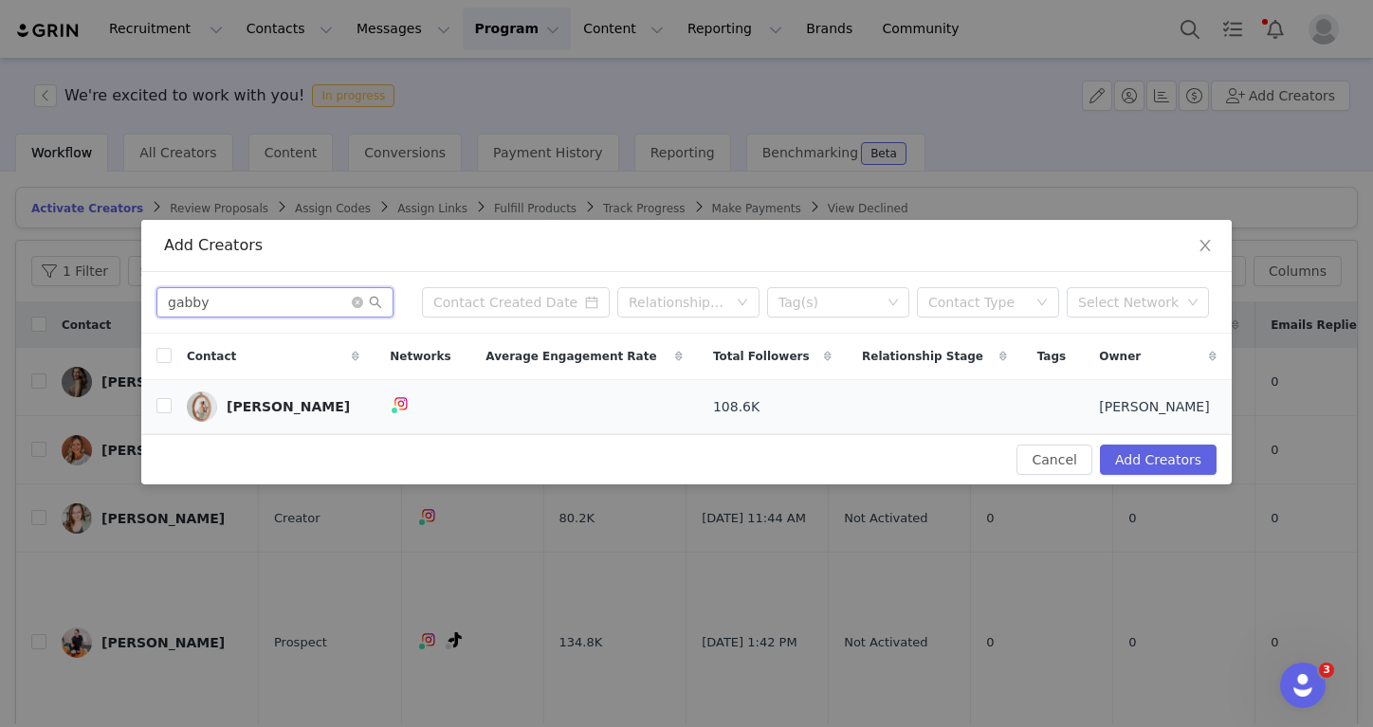
type input "gabby"
click at [162, 392] on td at bounding box center [156, 407] width 30 height 54
click at [167, 405] on input "checkbox" at bounding box center [163, 405] width 15 height 15
checkbox input "true"
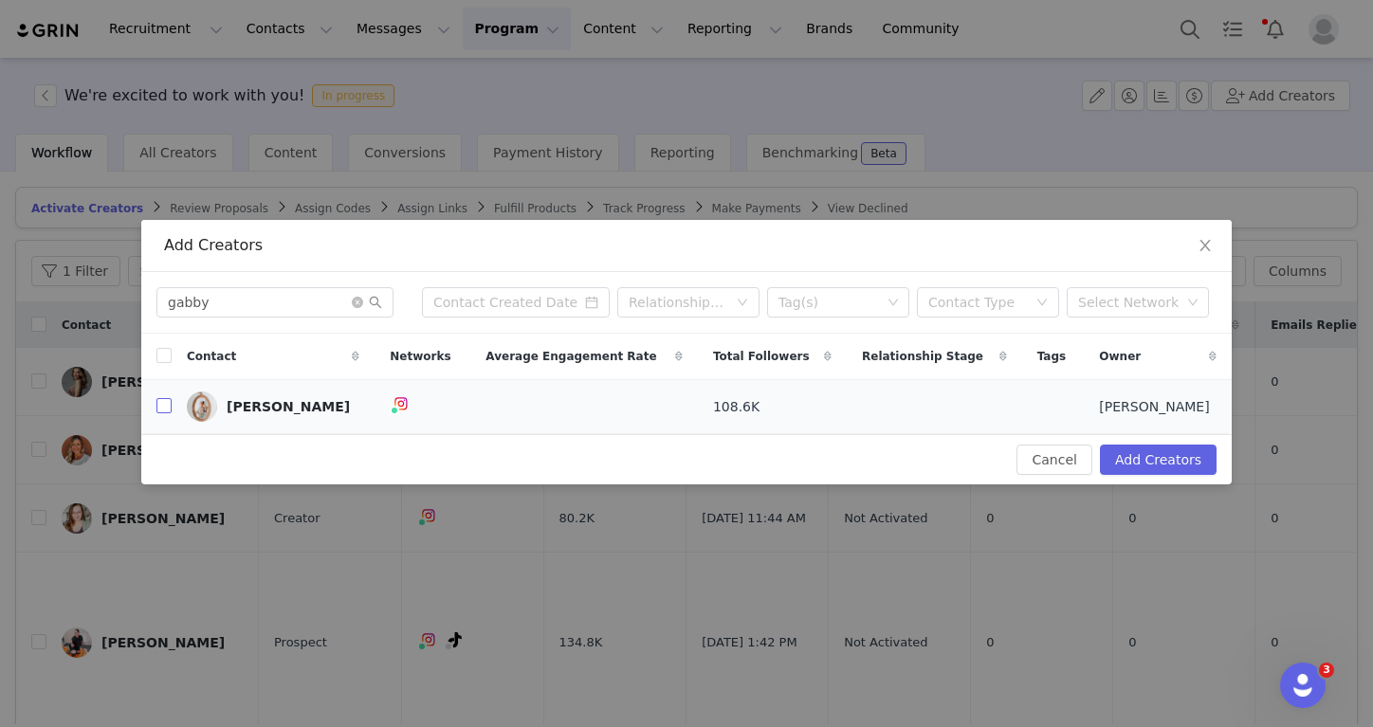
checkbox input "true"
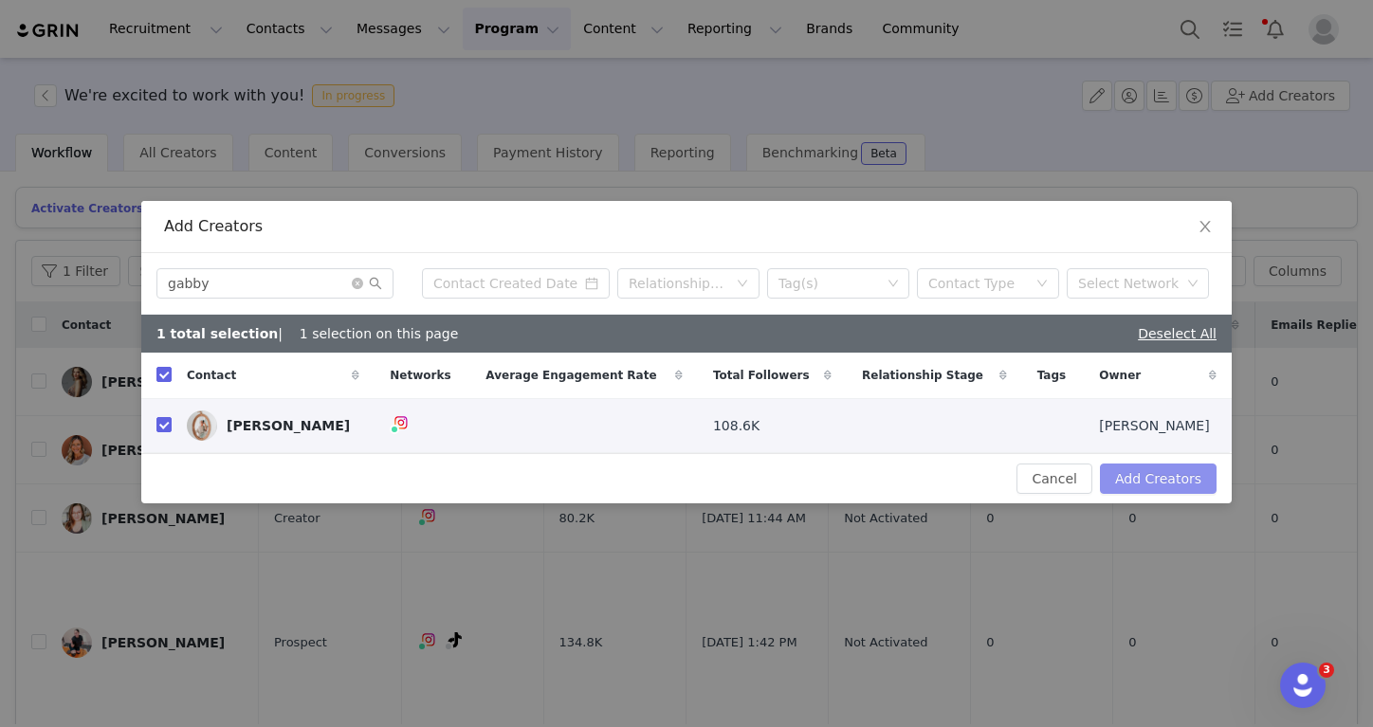
click at [1178, 470] on button "Add Creators" at bounding box center [1158, 479] width 117 height 30
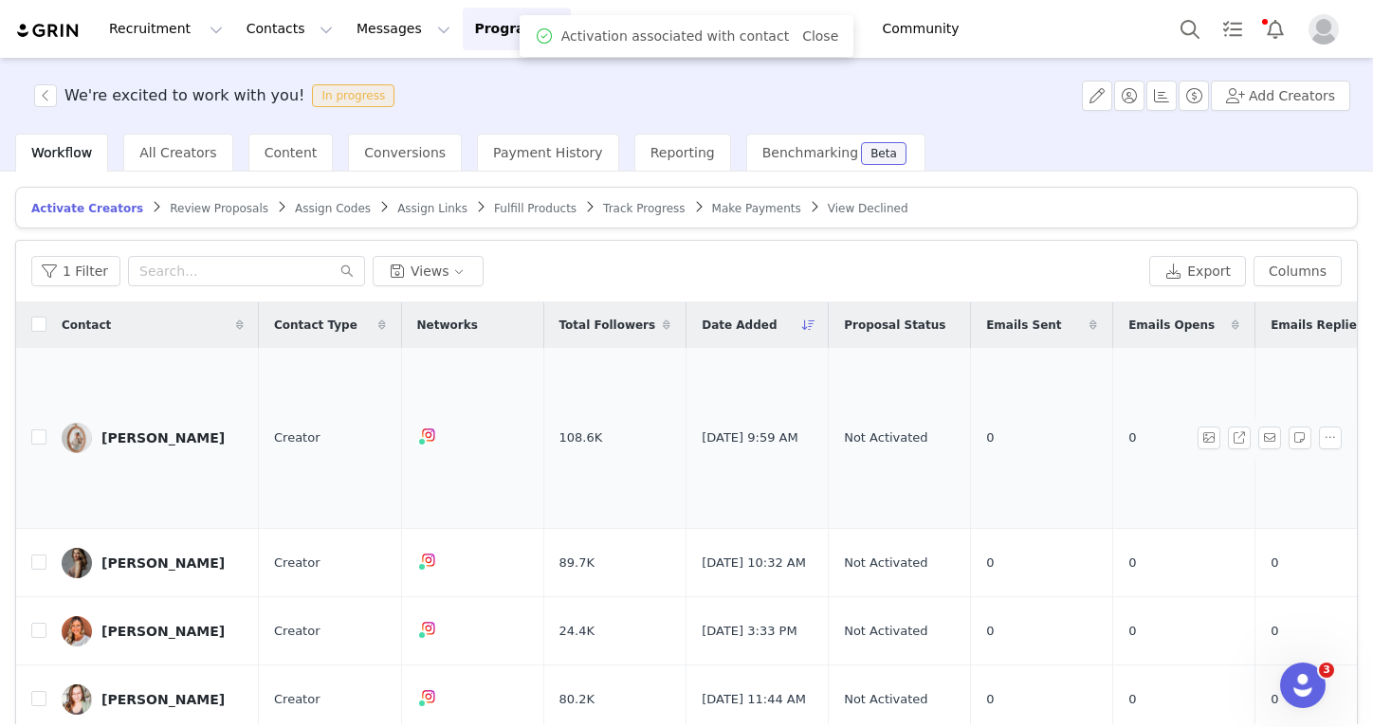
click at [179, 430] on div "Gabby Bracey" at bounding box center [162, 437] width 123 height 15
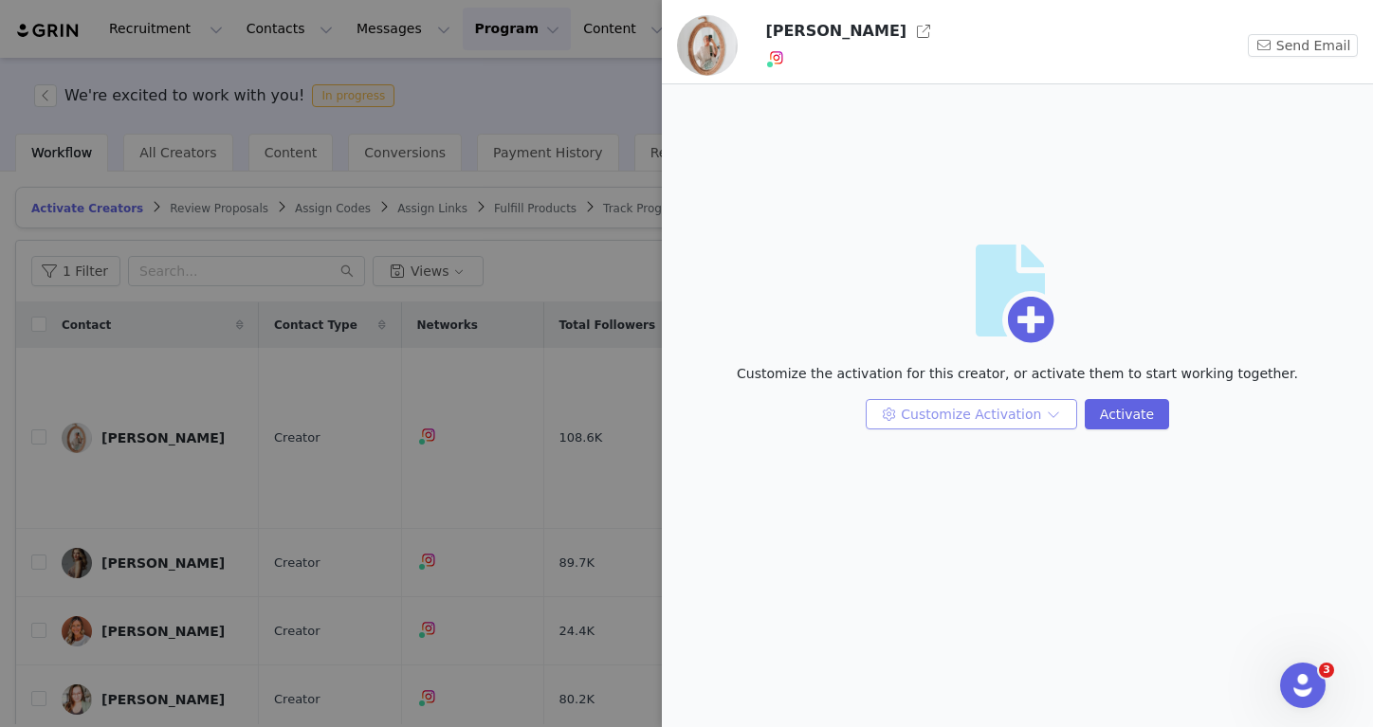
click at [968, 410] on button "Customize Activation" at bounding box center [971, 414] width 211 height 30
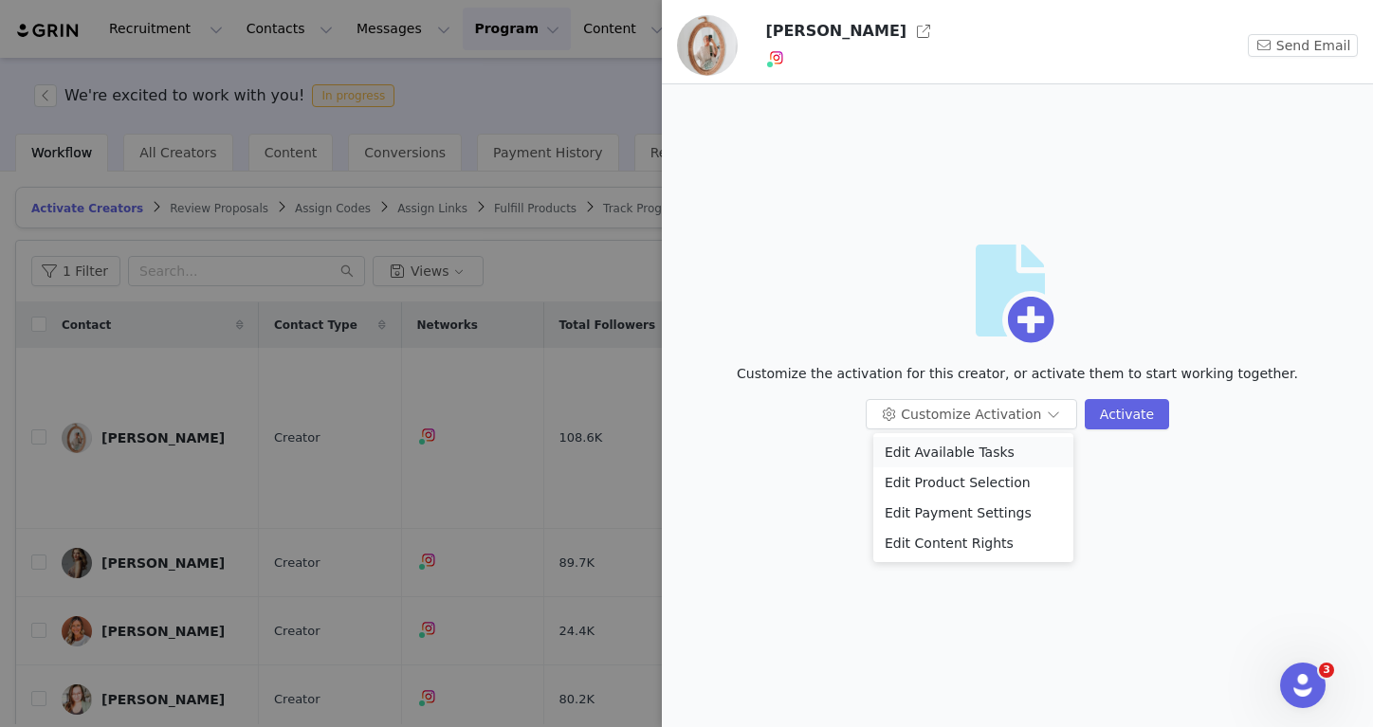
click at [971, 447] on li "Edit Available Tasks" at bounding box center [973, 452] width 200 height 30
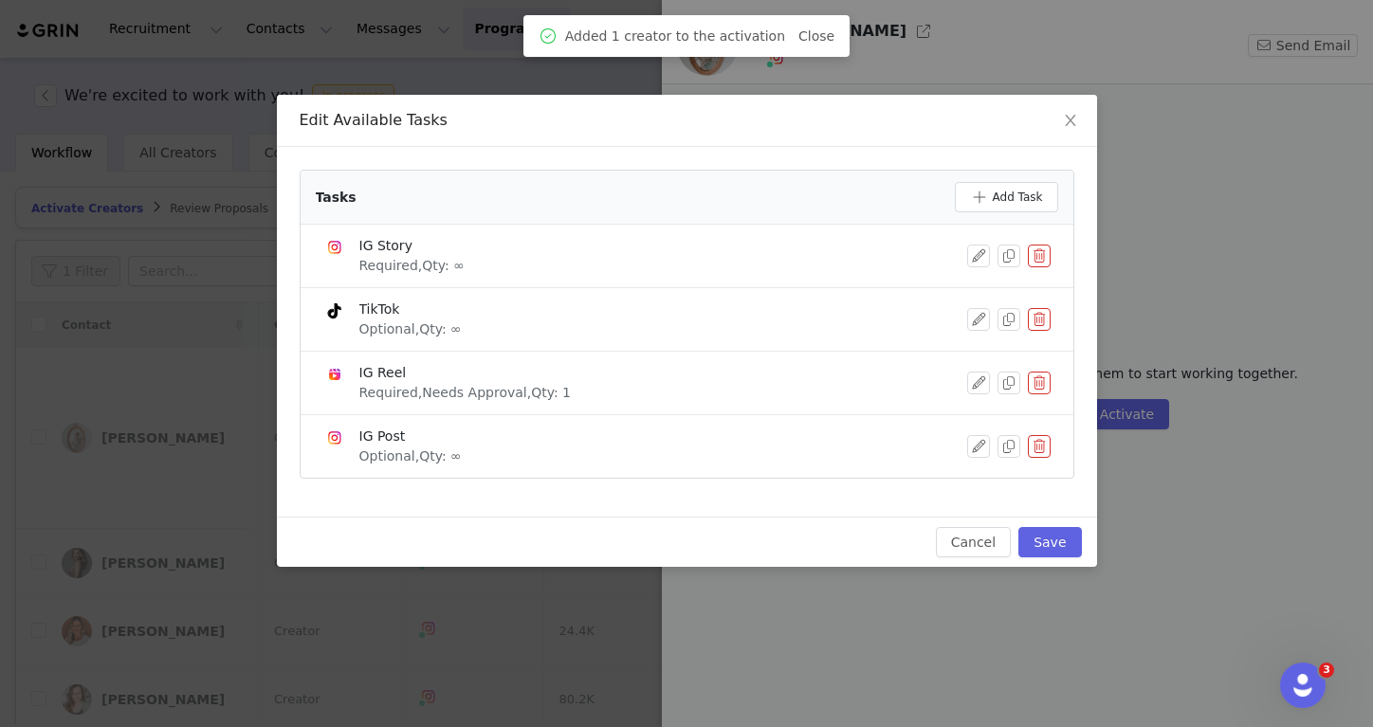
click at [1045, 325] on button "button" at bounding box center [1039, 319] width 23 height 23
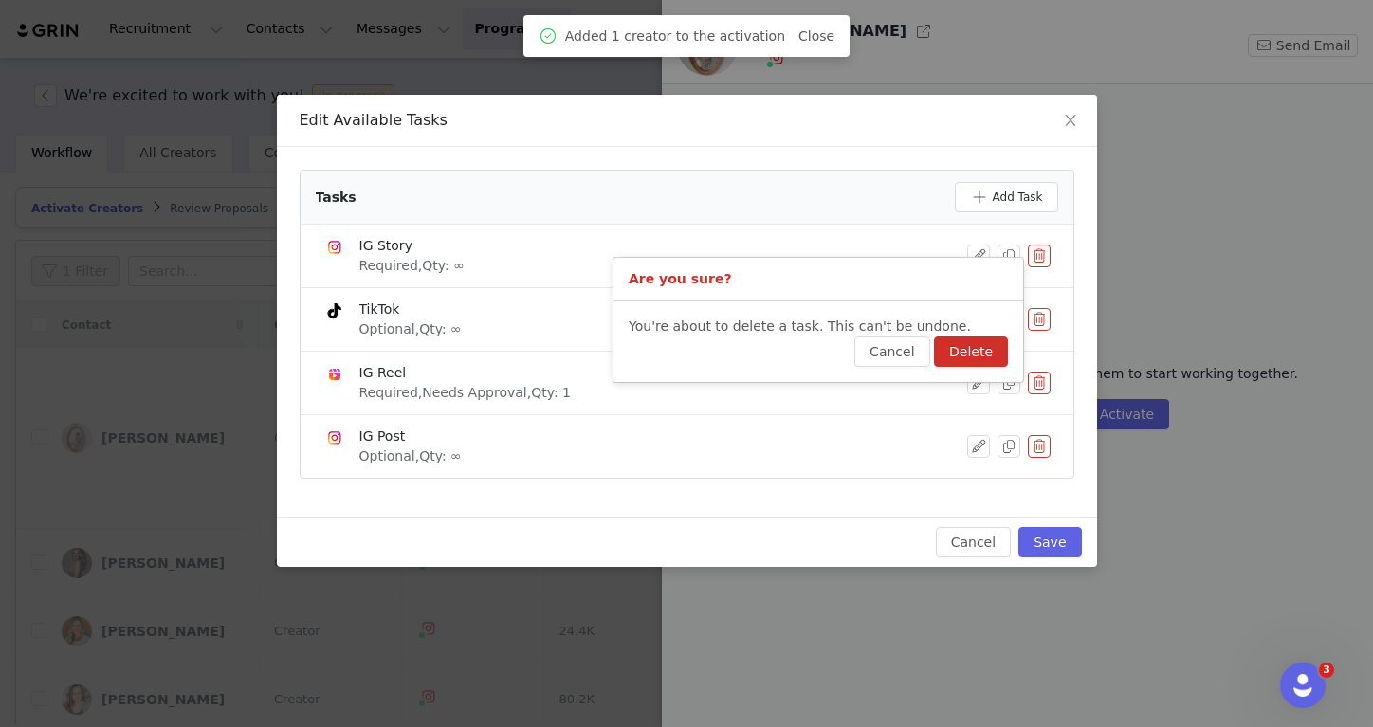
click at [978, 342] on button "Delete" at bounding box center [971, 352] width 74 height 30
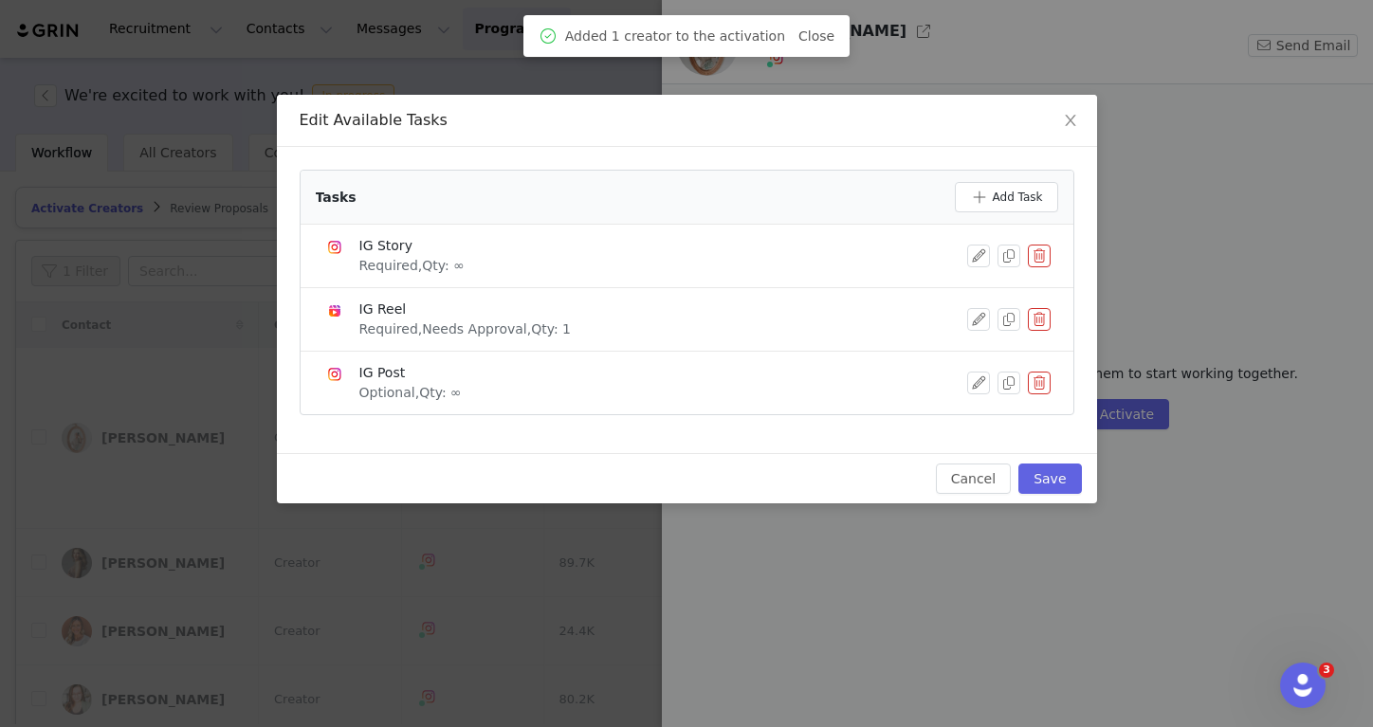
click at [1032, 255] on button "button" at bounding box center [1039, 256] width 23 height 23
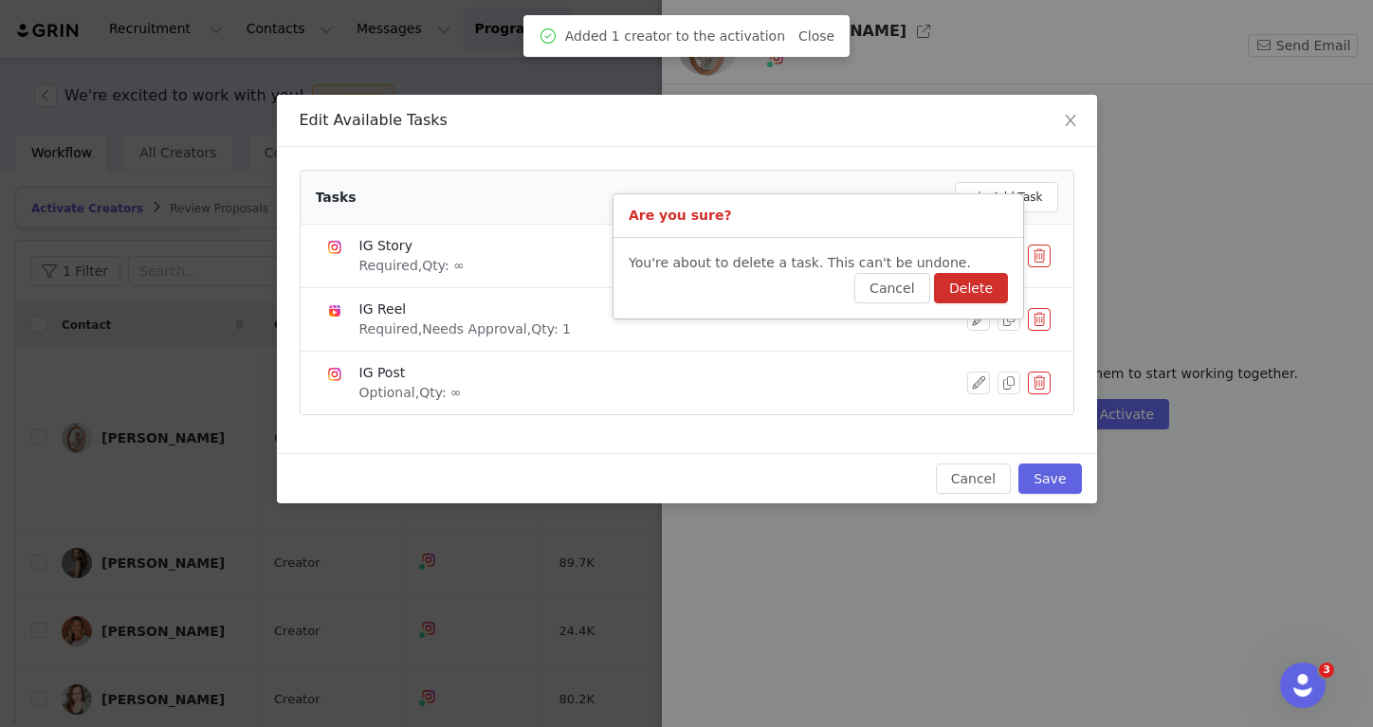
click at [1001, 289] on button "Delete" at bounding box center [971, 288] width 74 height 30
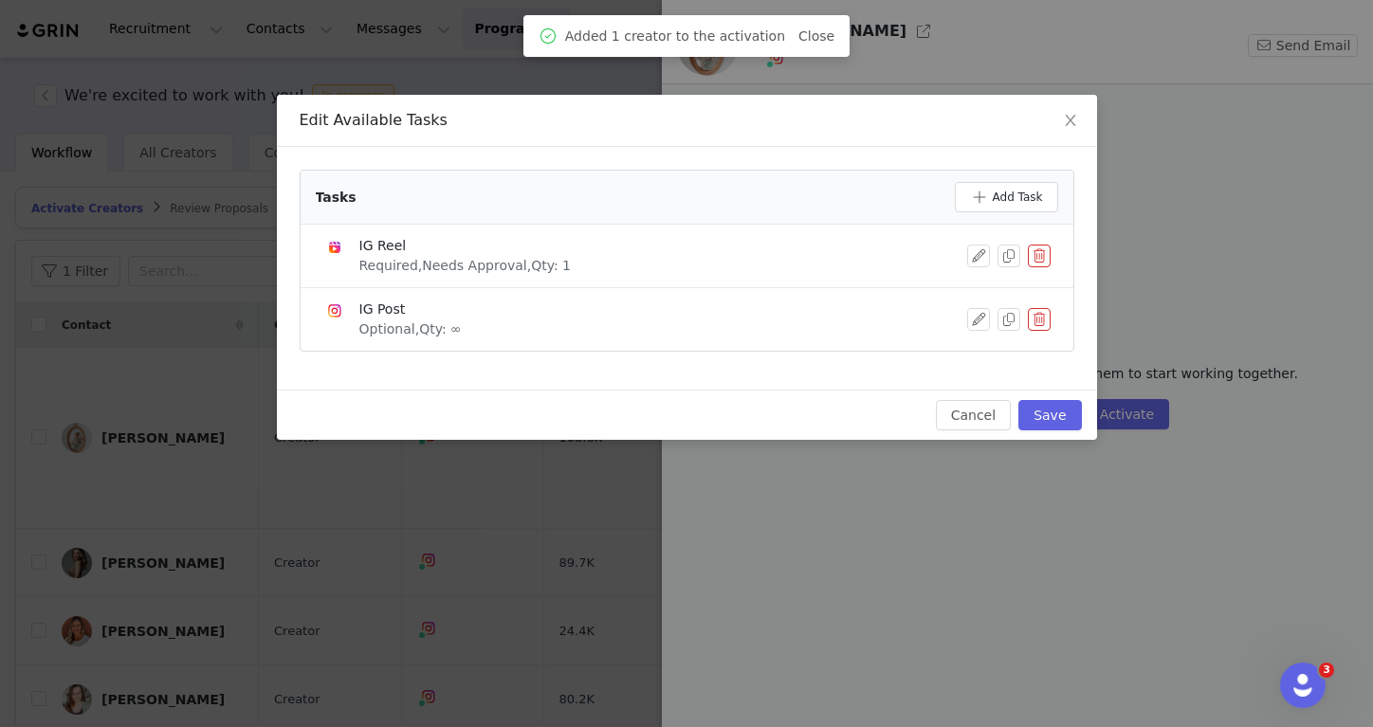
click at [1032, 319] on button "button" at bounding box center [1039, 319] width 23 height 23
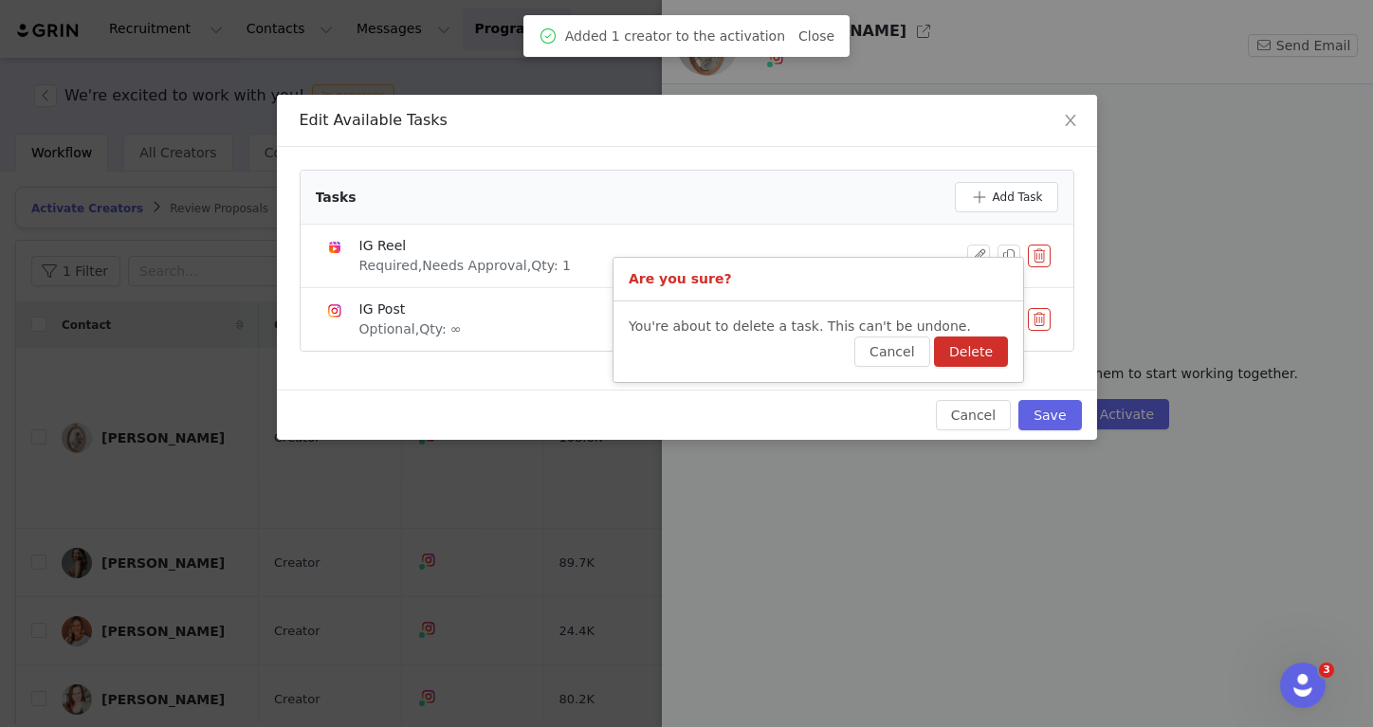
click at [986, 350] on button "Delete" at bounding box center [971, 352] width 74 height 30
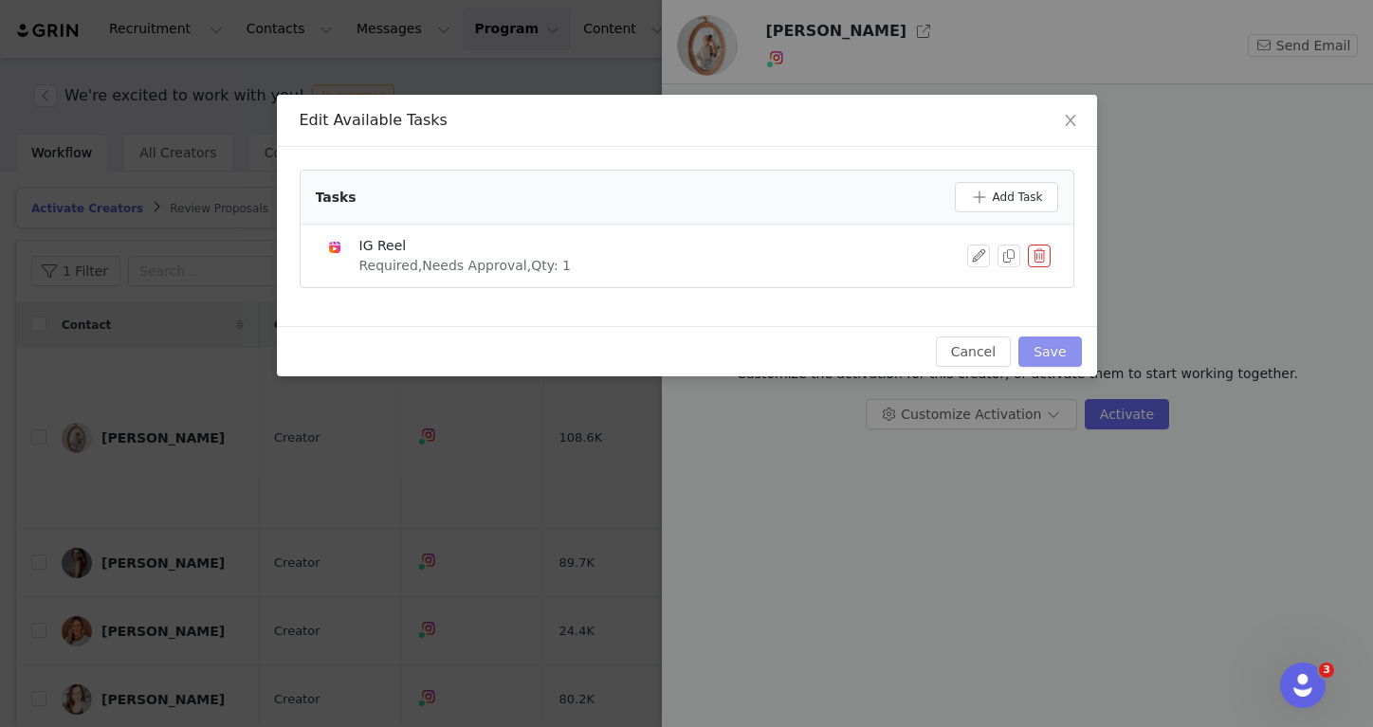
click at [1051, 350] on button "Save" at bounding box center [1049, 352] width 63 height 30
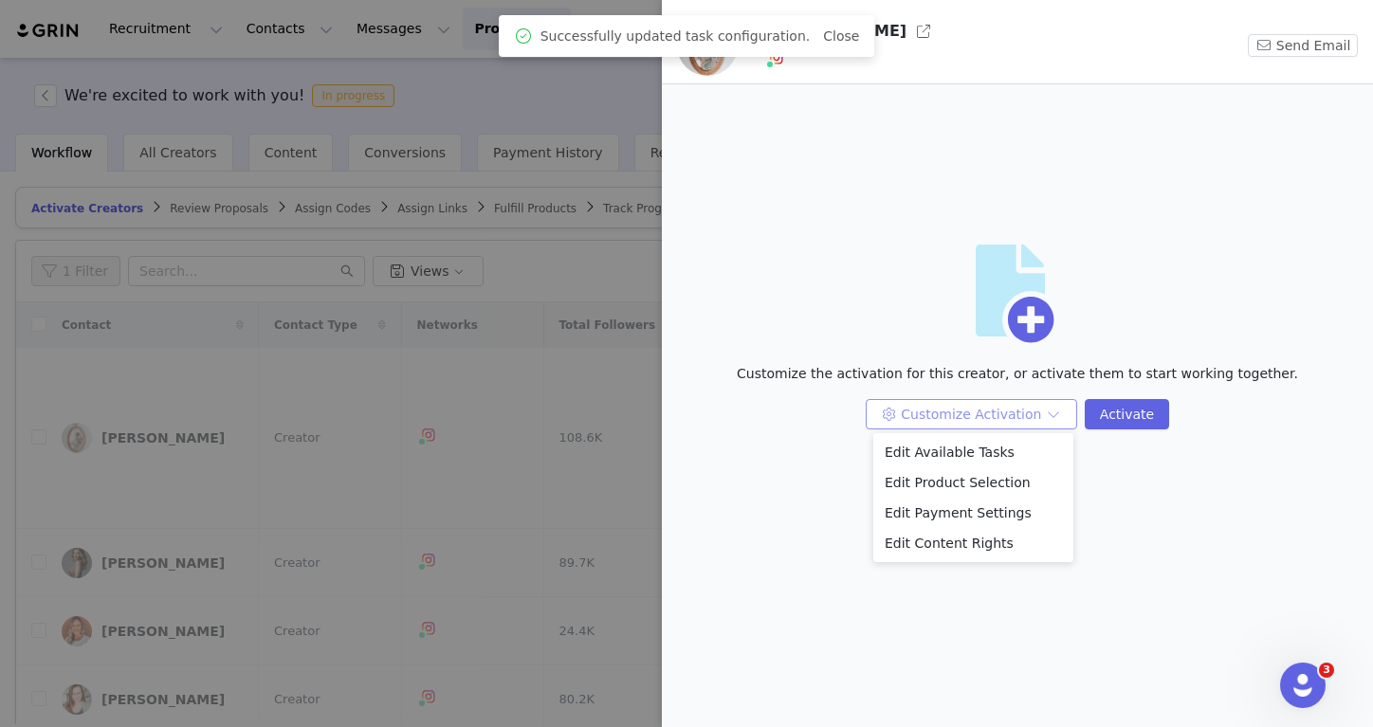
click at [1016, 413] on button "Customize Activation" at bounding box center [971, 414] width 211 height 30
click at [985, 510] on li "Edit Payment Settings" at bounding box center [973, 513] width 200 height 30
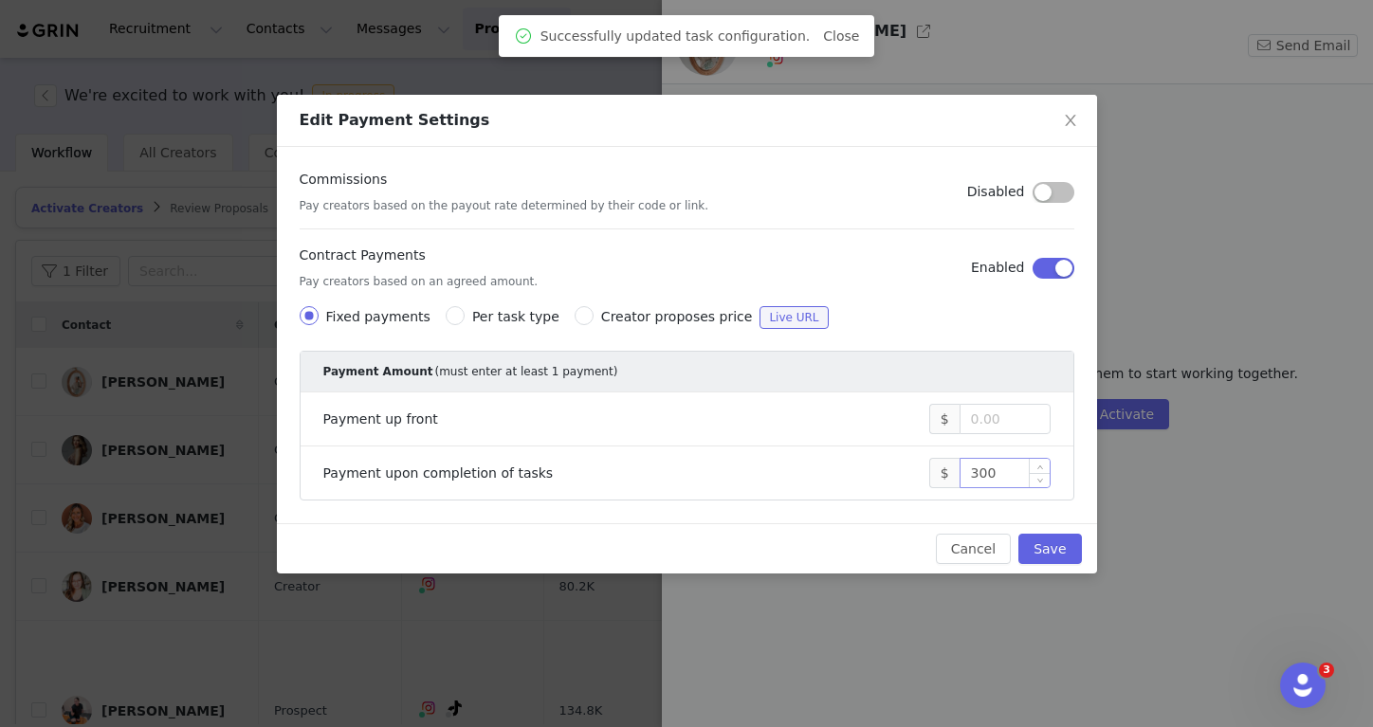
click at [982, 465] on input "300" at bounding box center [1004, 473] width 89 height 28
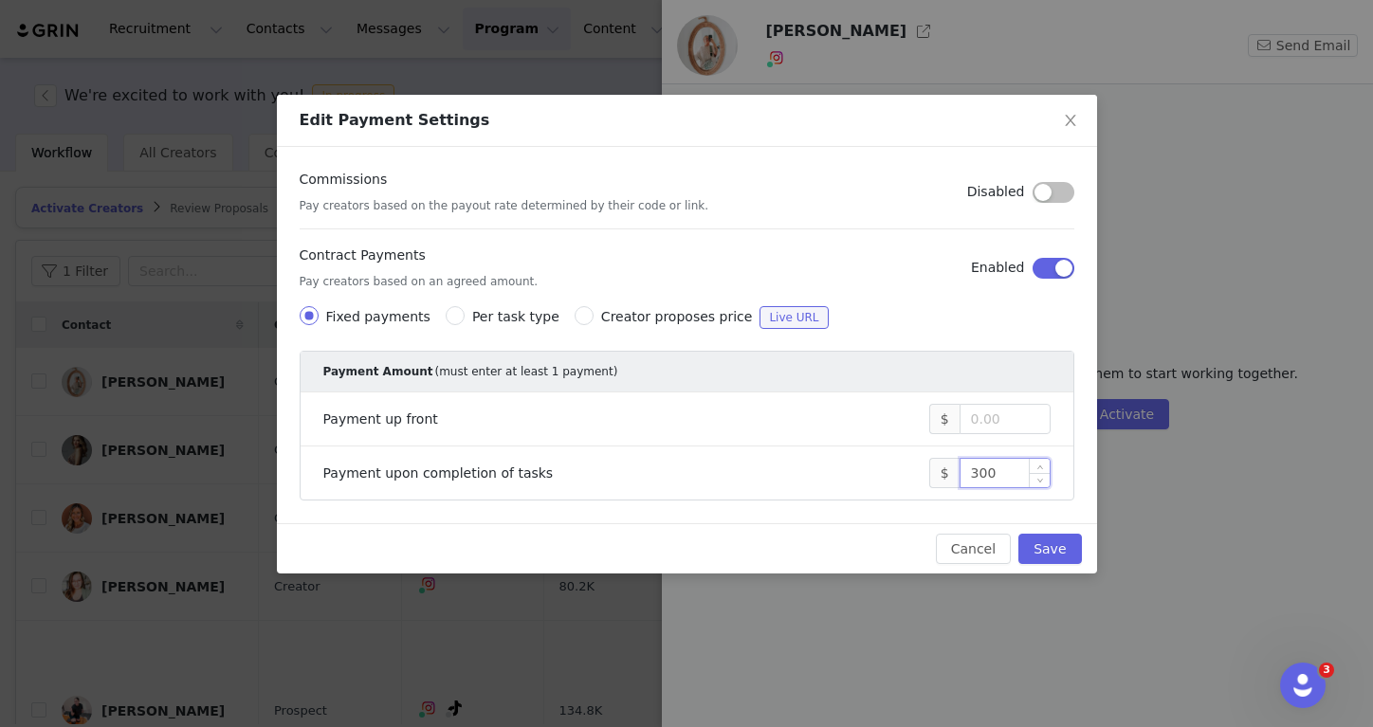
click at [977, 475] on input "300" at bounding box center [1004, 473] width 89 height 28
type input "500"
click at [1045, 552] on button "Save" at bounding box center [1049, 549] width 63 height 30
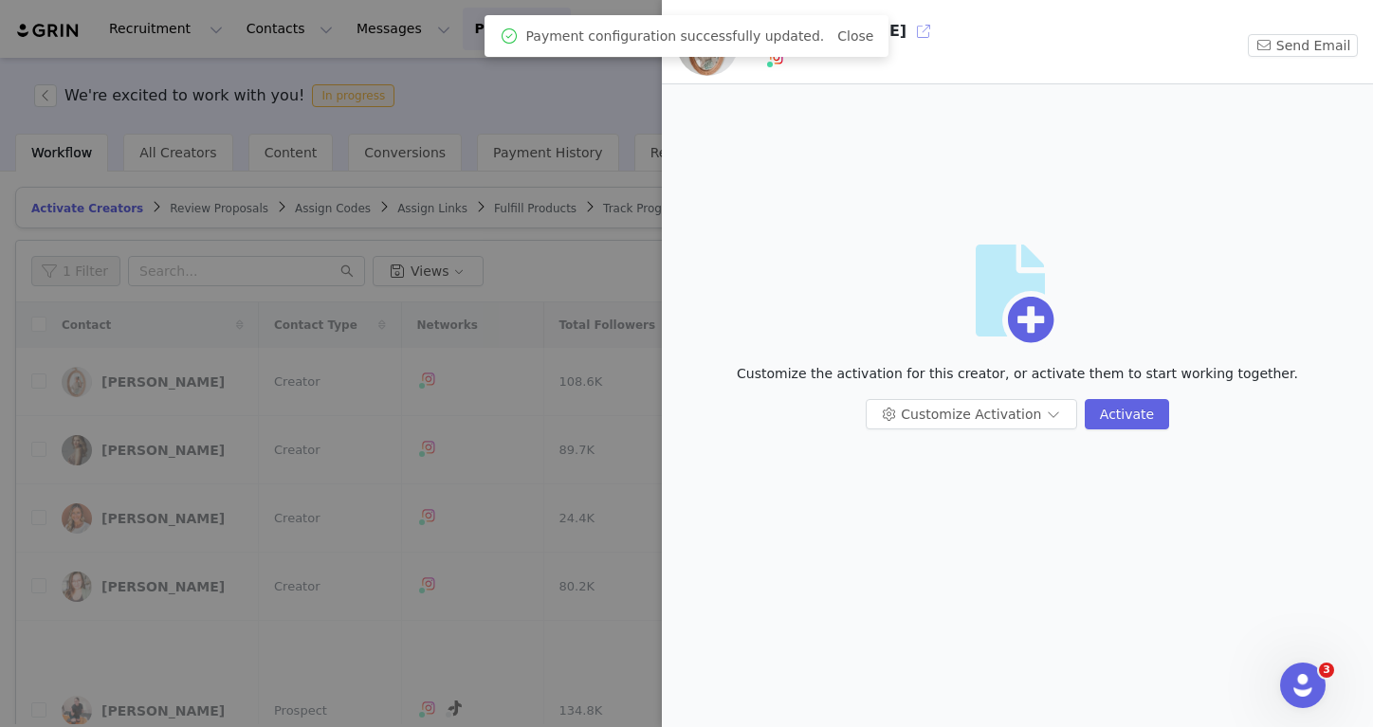
click at [908, 27] on button "button" at bounding box center [923, 31] width 30 height 30
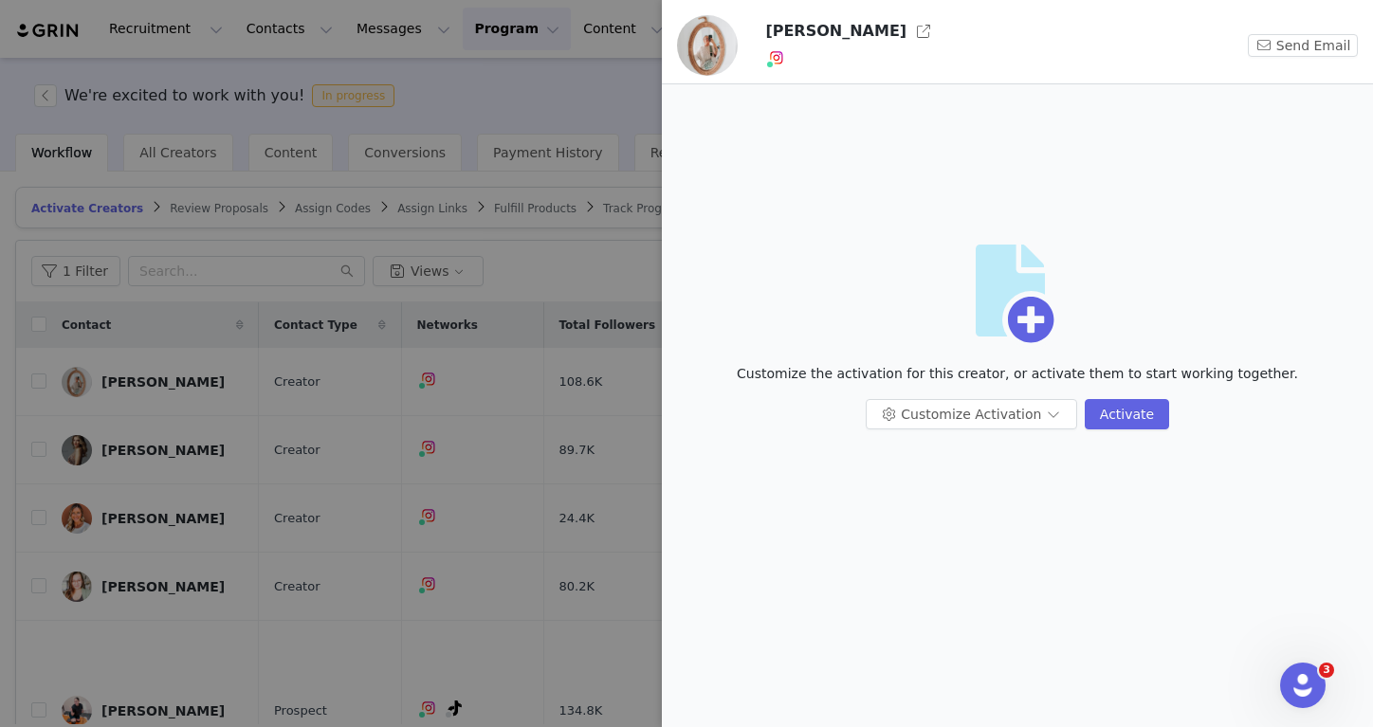
click at [440, 187] on div at bounding box center [686, 363] width 1373 height 727
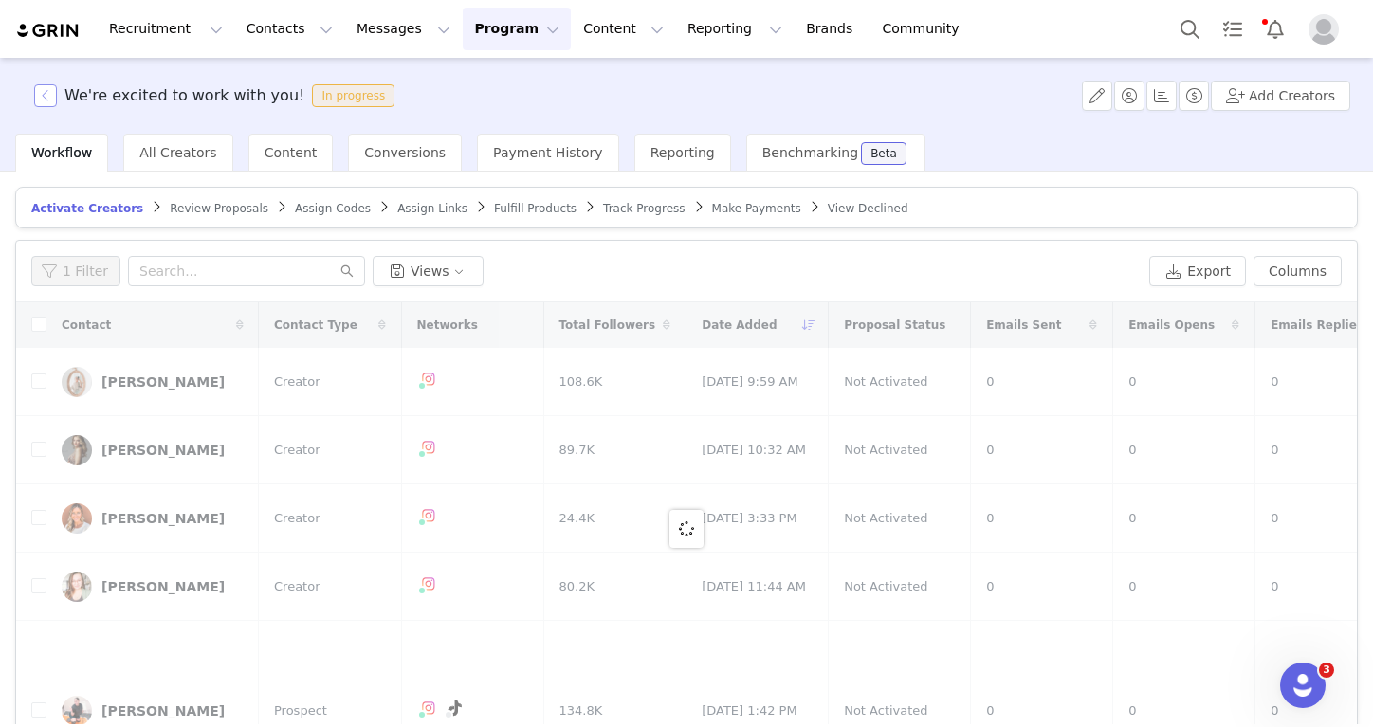
click at [37, 101] on button "button" at bounding box center [45, 95] width 23 height 23
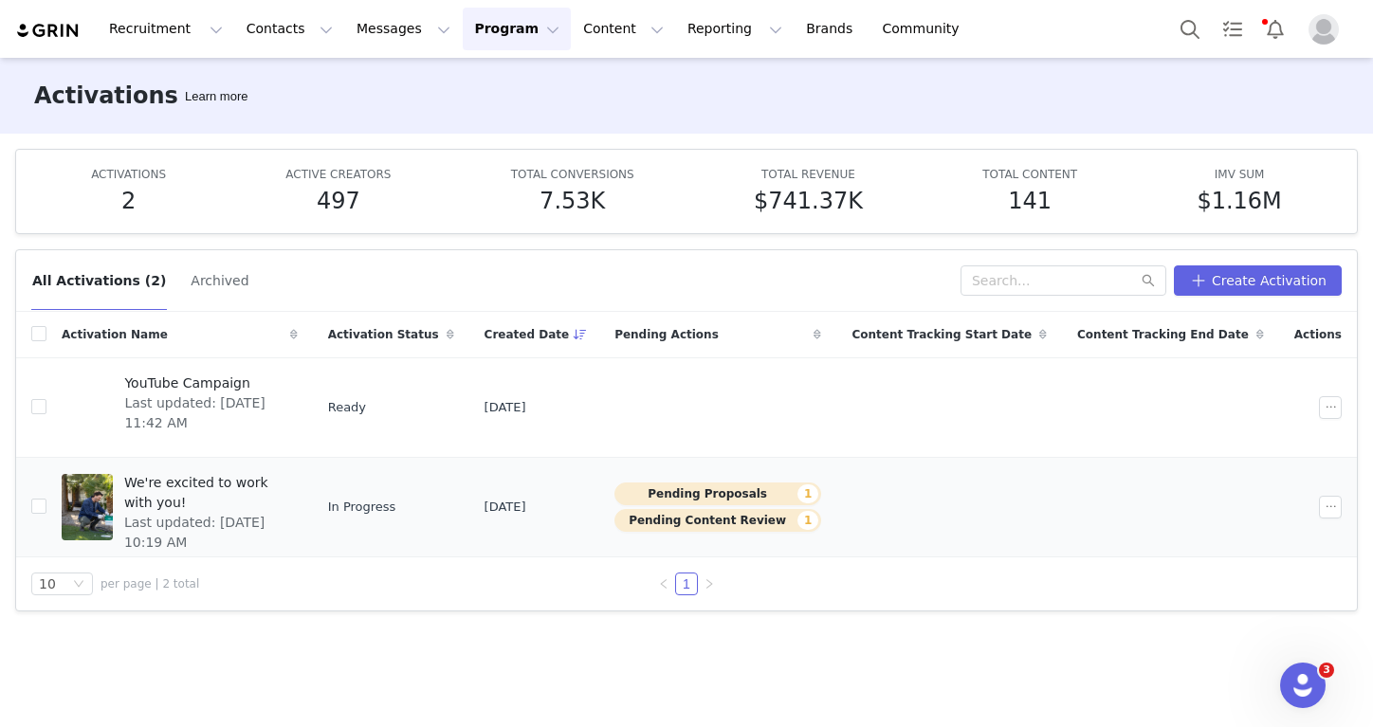
click at [177, 524] on div "We're excited to work with you! Last updated: Jul 23, 2025 10:19 AM" at bounding box center [205, 507] width 185 height 76
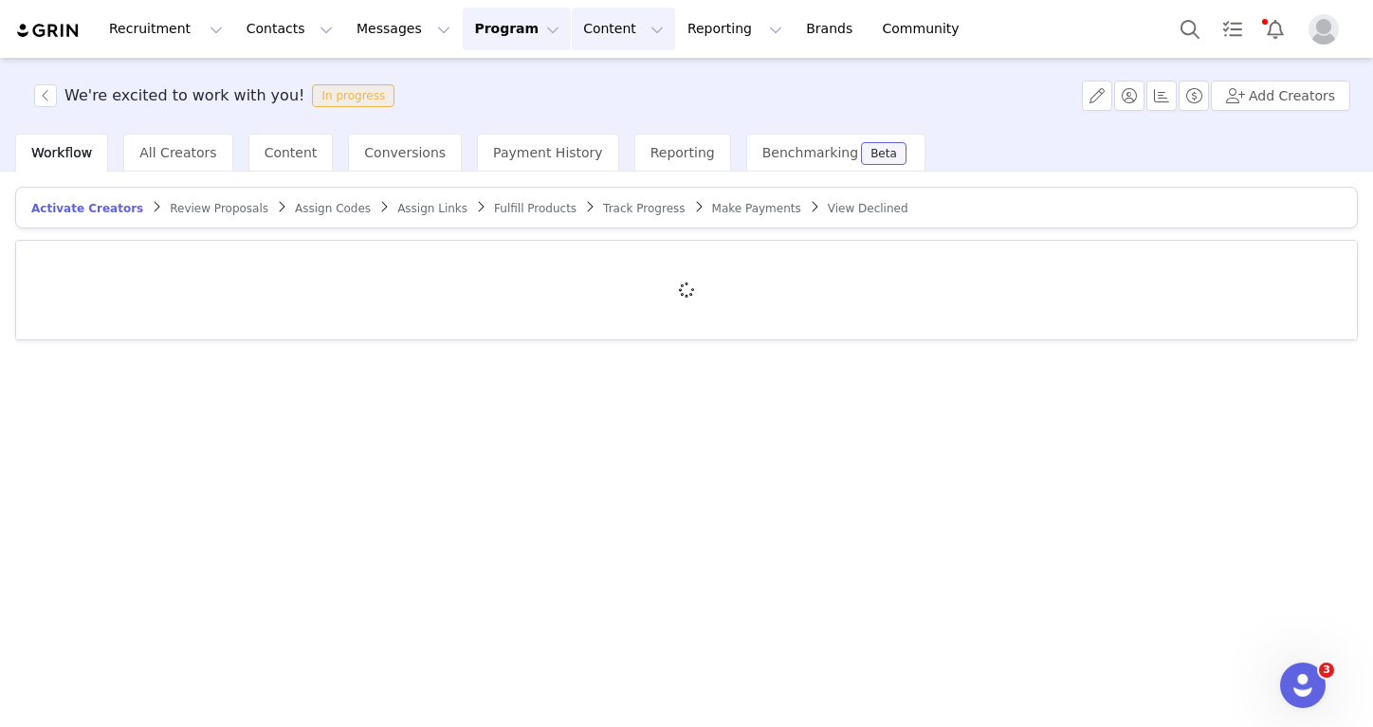
click at [592, 21] on button "Content Content" at bounding box center [623, 29] width 103 height 43
click at [689, 24] on button "Reporting Reporting" at bounding box center [735, 29] width 118 height 43
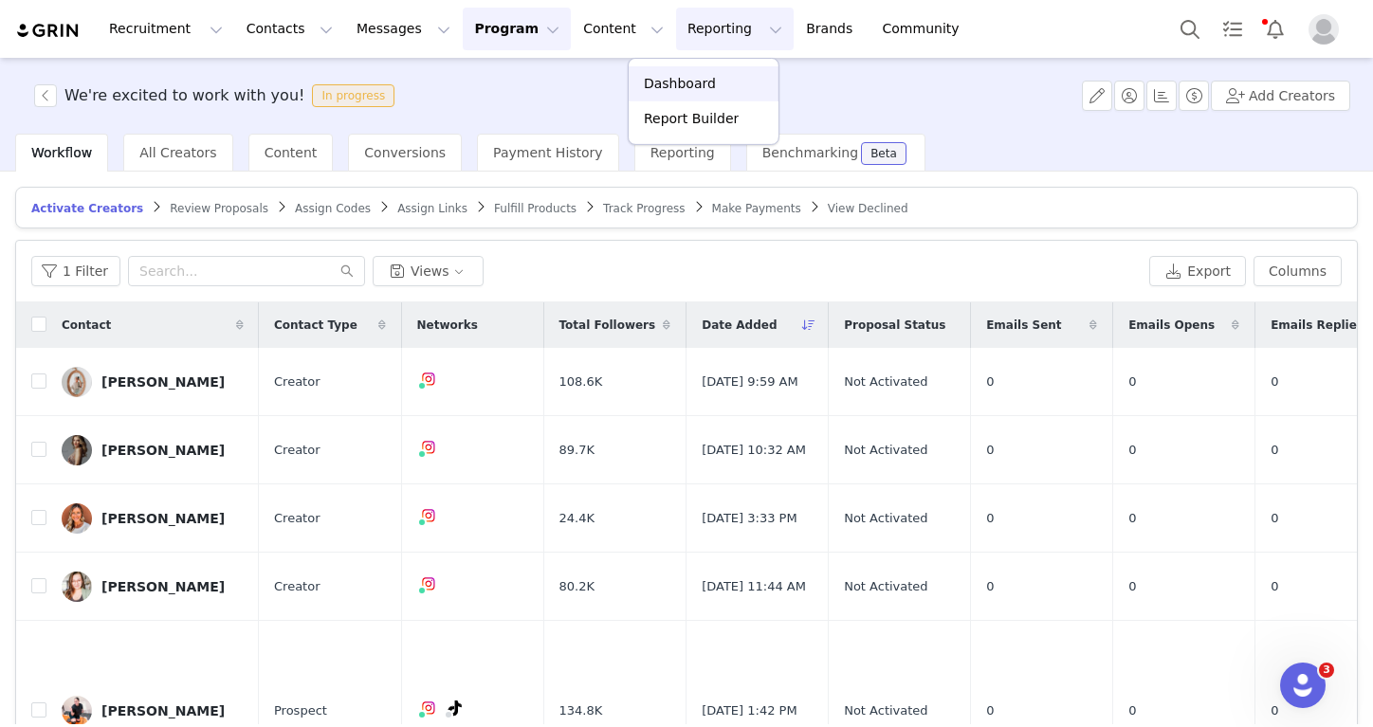
click at [684, 81] on p "Dashboard" at bounding box center [680, 84] width 72 height 20
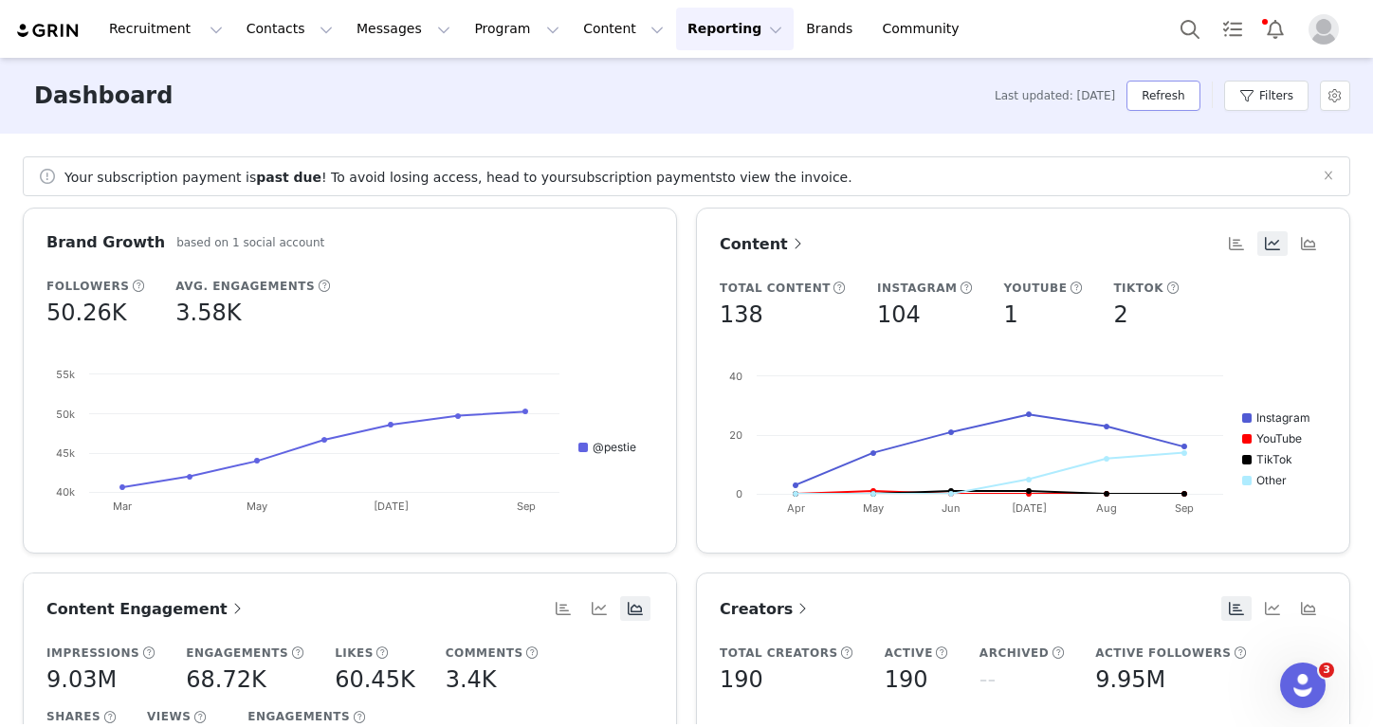
click at [1177, 96] on button "Refresh" at bounding box center [1162, 96] width 73 height 30
drag, startPoint x: 514, startPoint y: 35, endPoint x: 513, endPoint y: 67, distance: 32.2
click at [513, 35] on button "Program Program" at bounding box center [517, 29] width 108 height 43
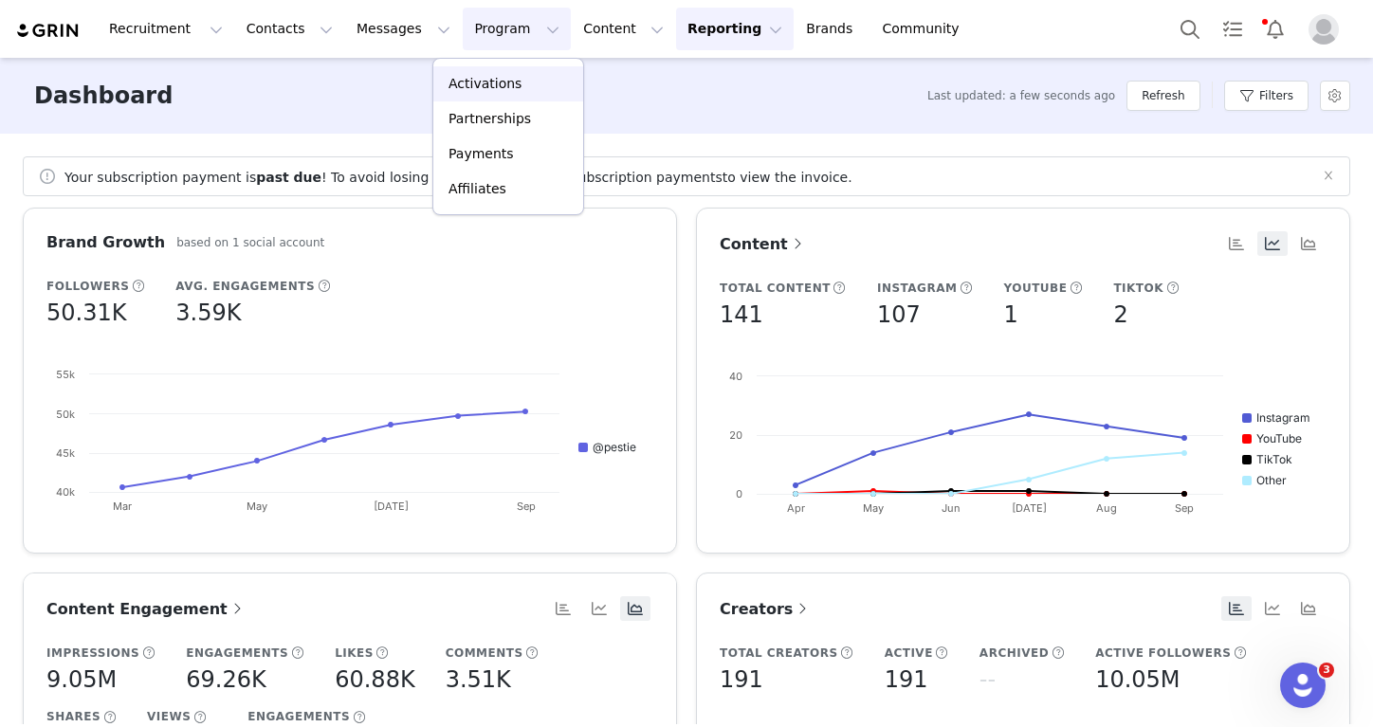
click at [515, 85] on p "Activations" at bounding box center [484, 84] width 73 height 20
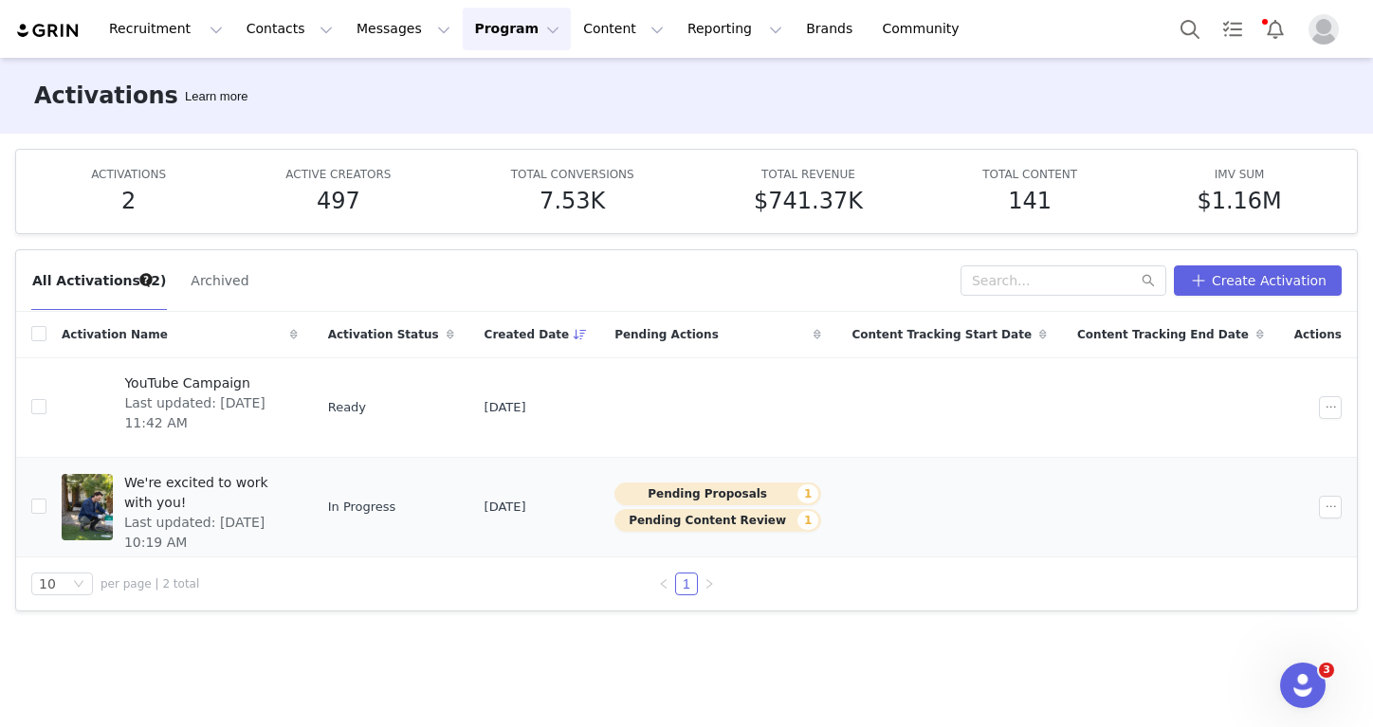
click at [280, 483] on span "We're excited to work with you!" at bounding box center [205, 493] width 162 height 40
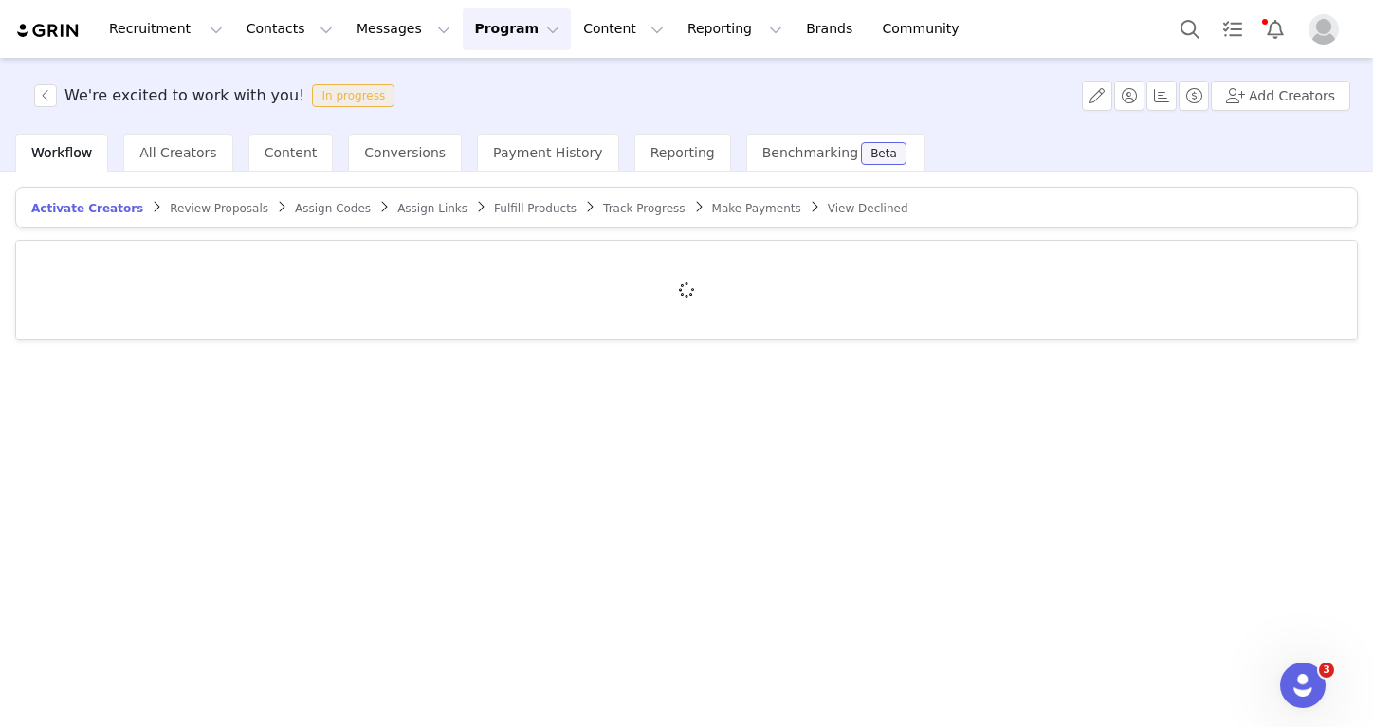
click at [205, 219] on article "Activate Creators Review Proposals Assign Codes Assign Links Fulfill Products T…" at bounding box center [686, 208] width 1342 height 42
click at [205, 204] on span "Review Proposals" at bounding box center [219, 208] width 99 height 13
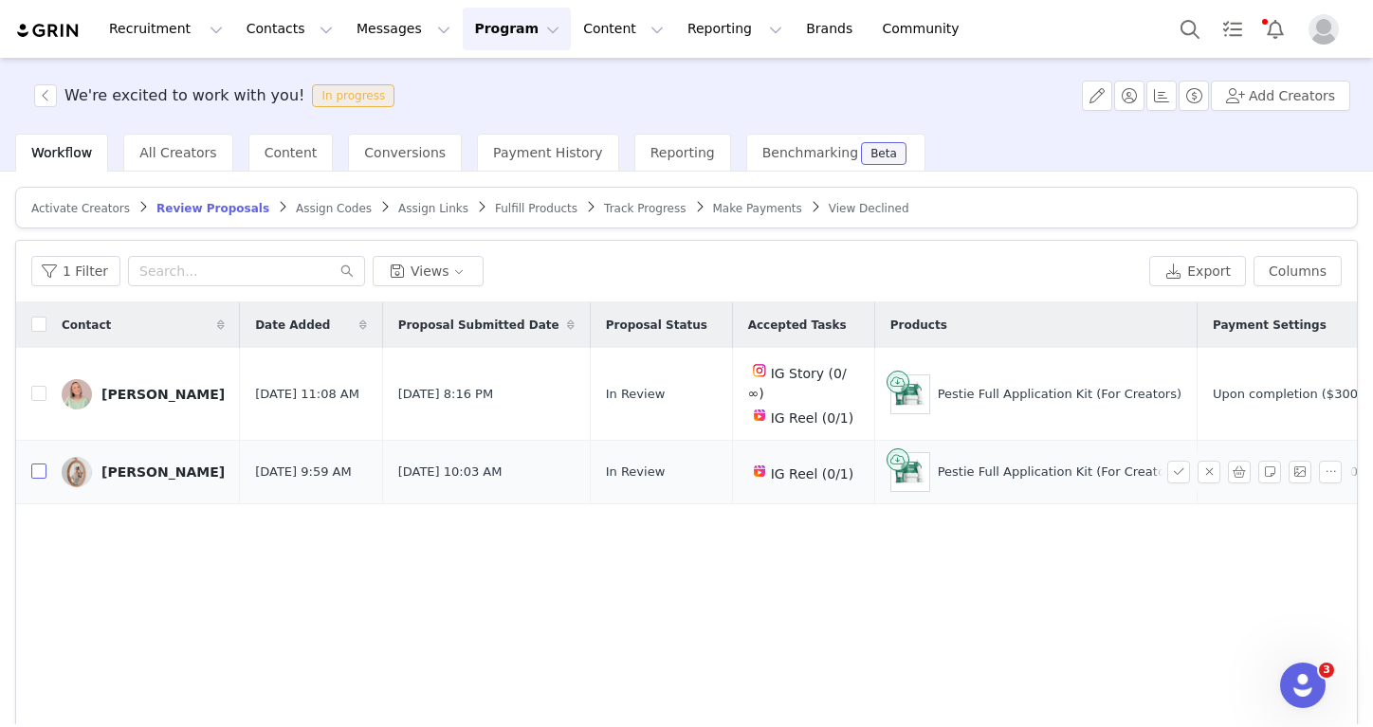
click at [38, 464] on input "checkbox" at bounding box center [38, 471] width 15 height 15
checkbox input "true"
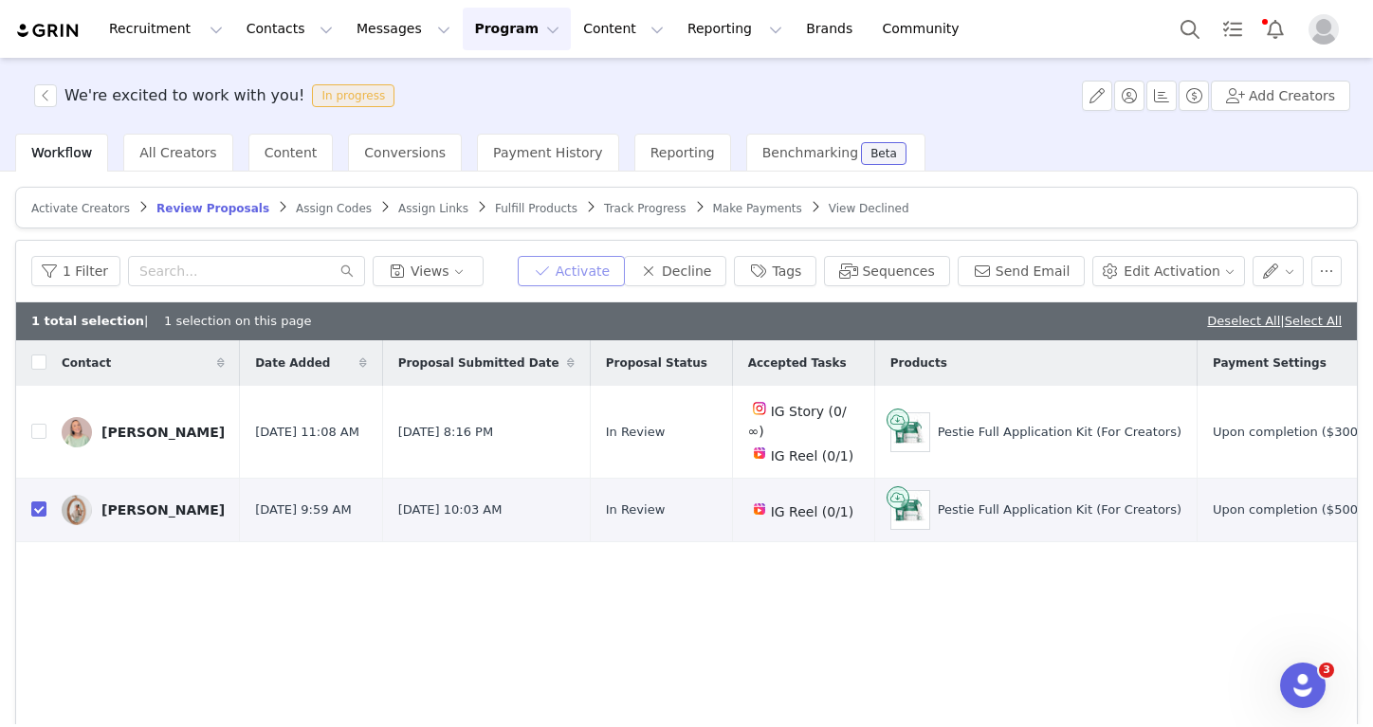
click at [590, 256] on button "Activate" at bounding box center [571, 271] width 107 height 30
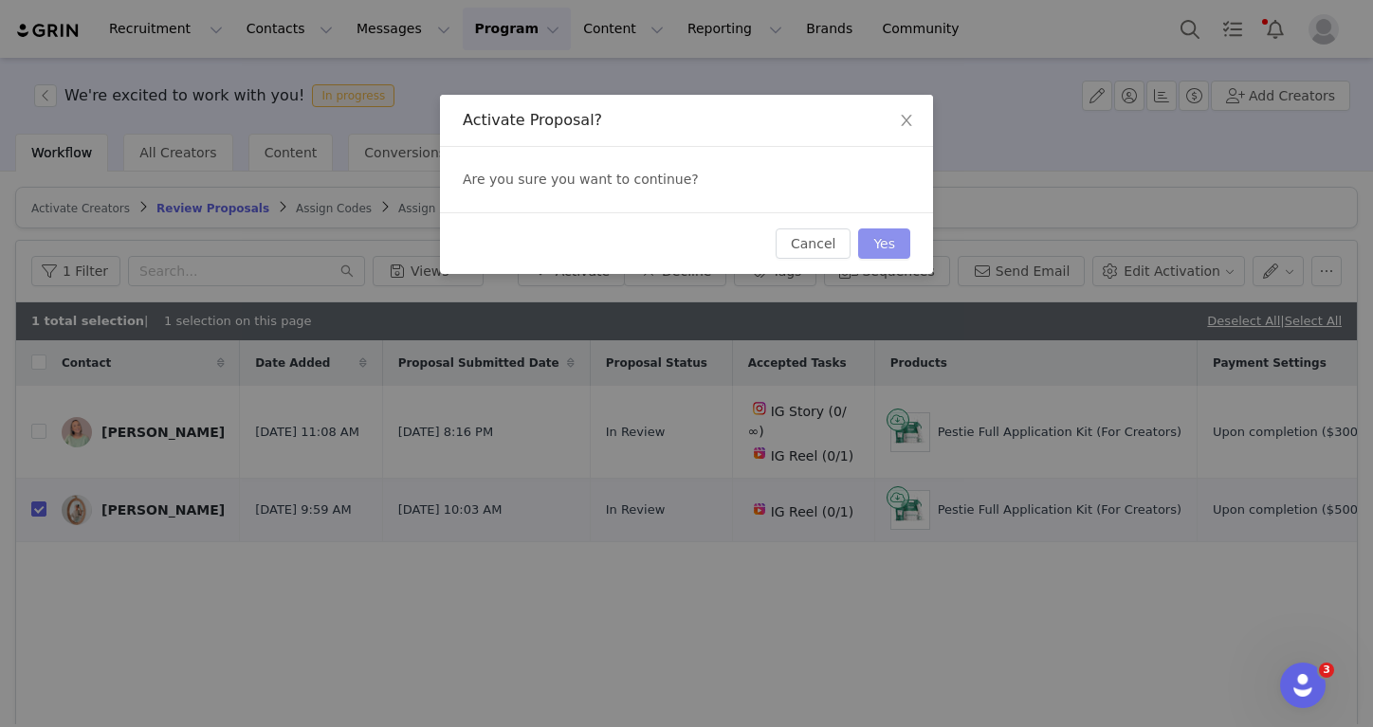
click at [881, 248] on button "Yes" at bounding box center [884, 243] width 52 height 30
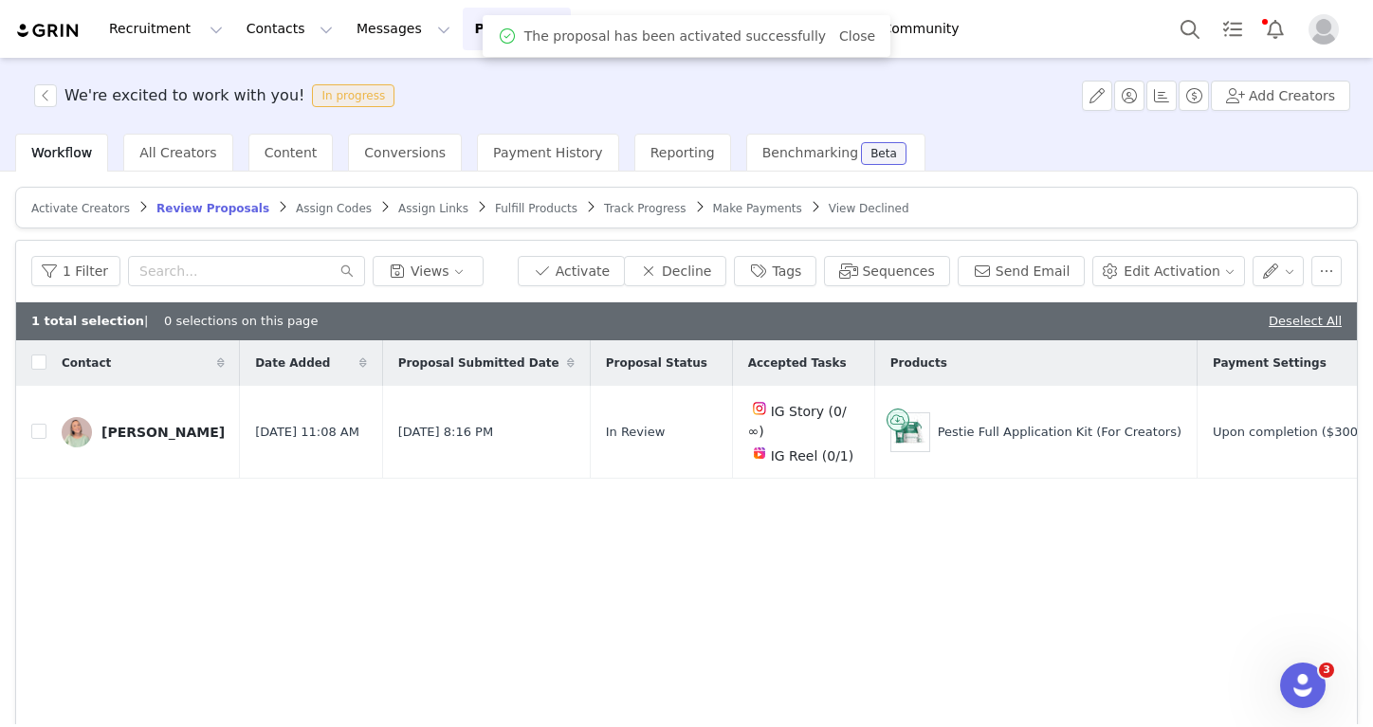
click at [328, 206] on span "Assign Codes" at bounding box center [334, 208] width 76 height 13
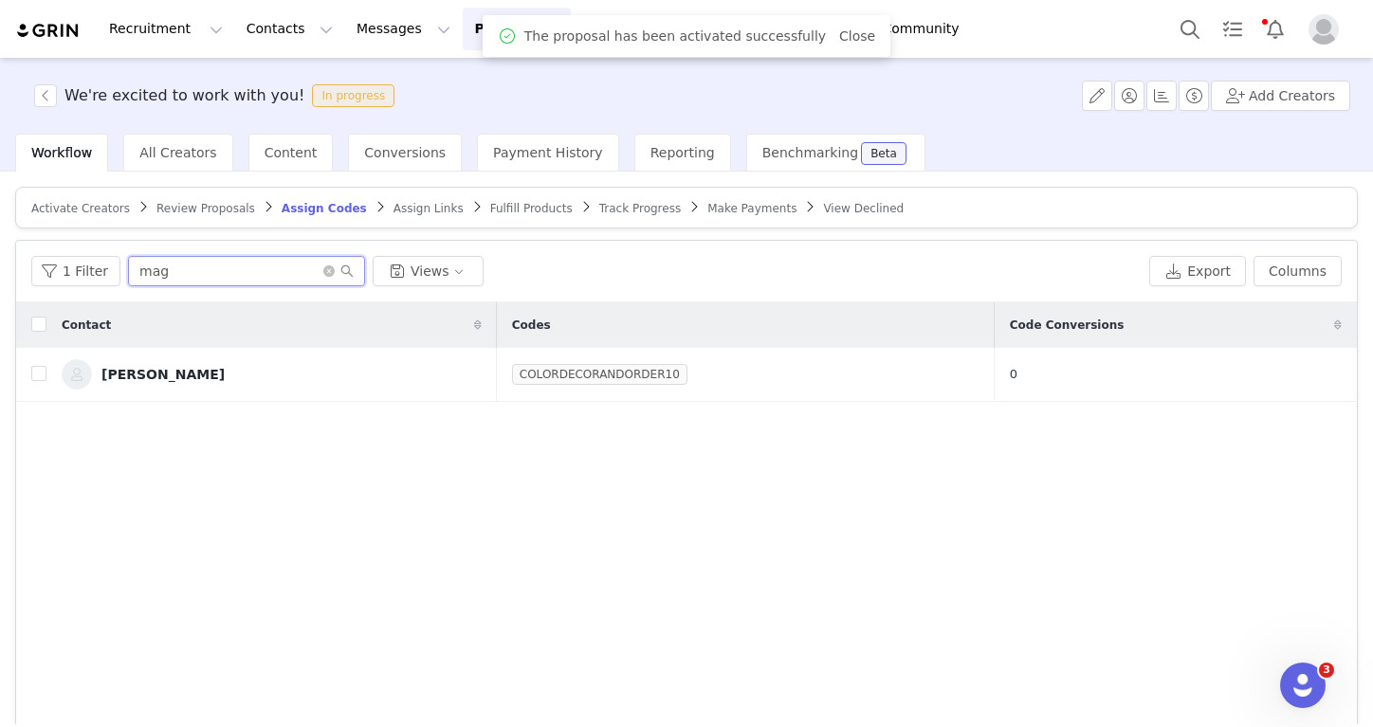
click at [249, 278] on input "mag" at bounding box center [246, 271] width 237 height 30
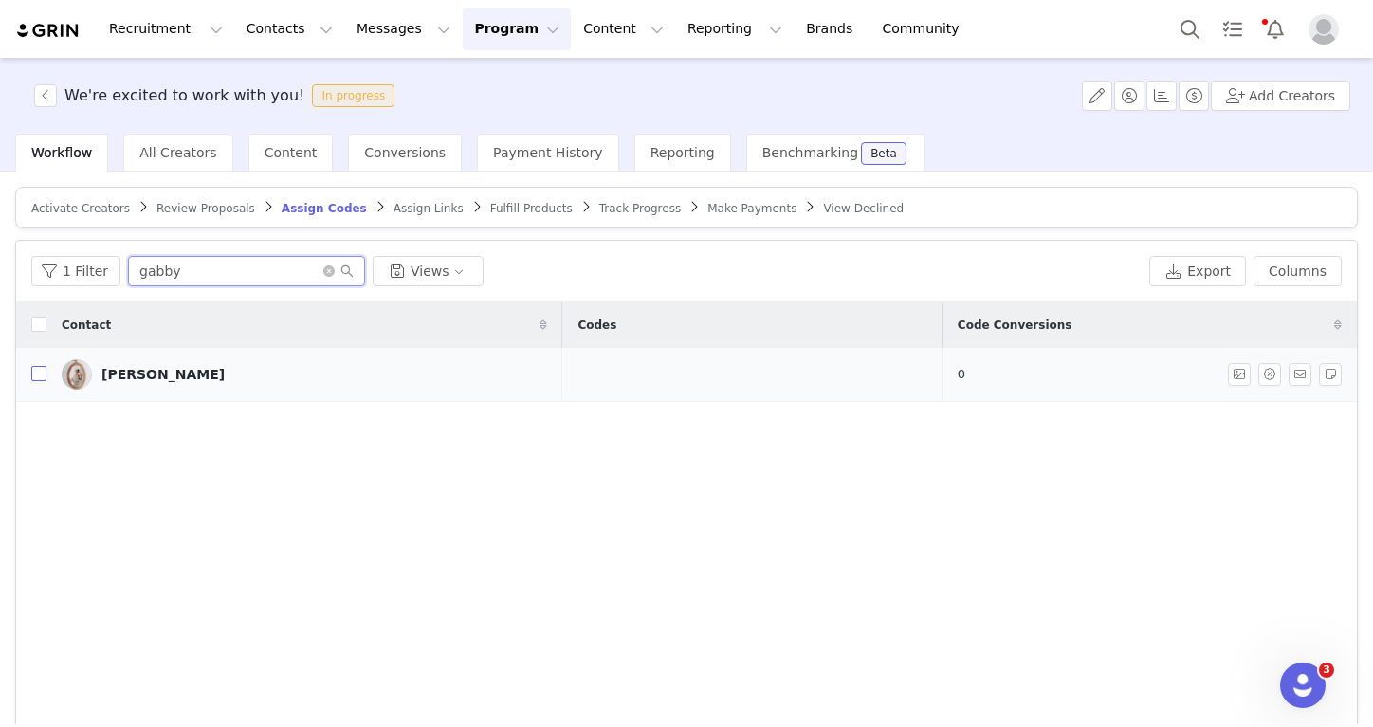
type input "gabby"
click at [41, 379] on input "checkbox" at bounding box center [38, 373] width 15 height 15
checkbox input "true"
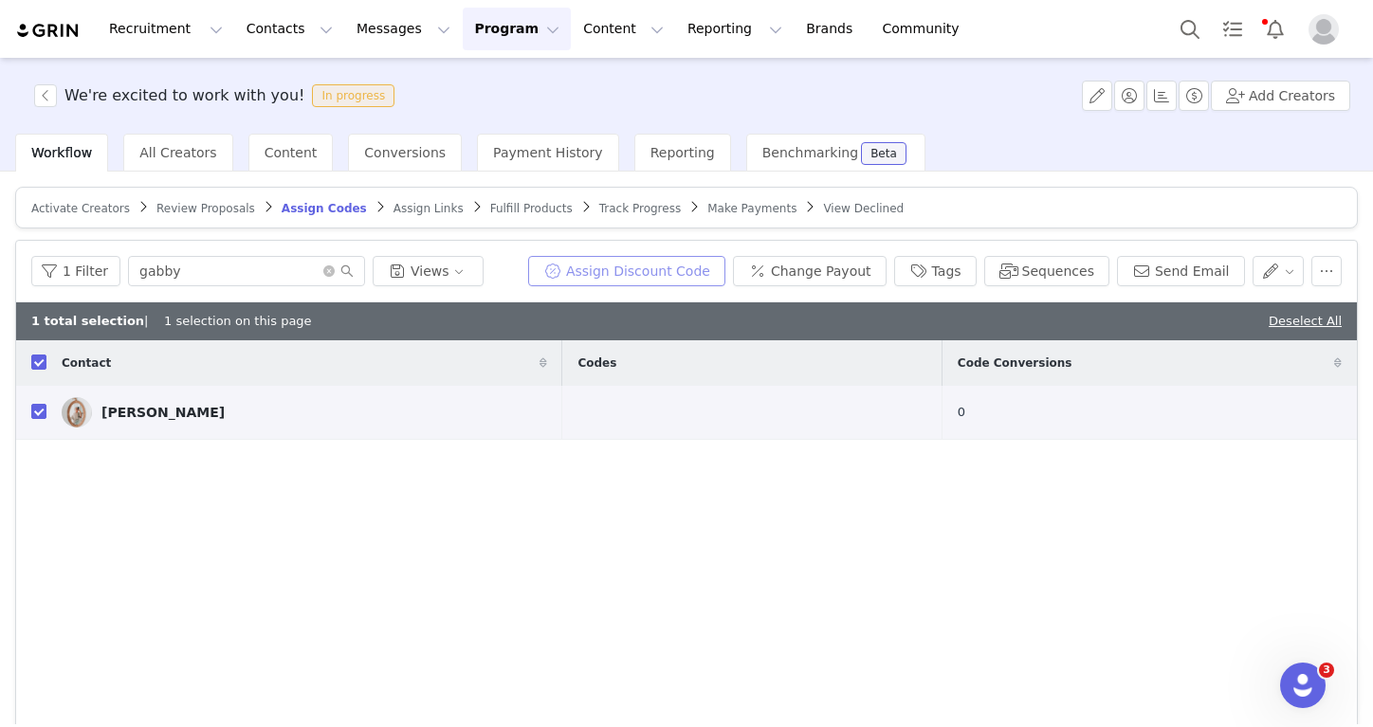
click at [630, 270] on button "Assign Discount Code" at bounding box center [626, 271] width 197 height 30
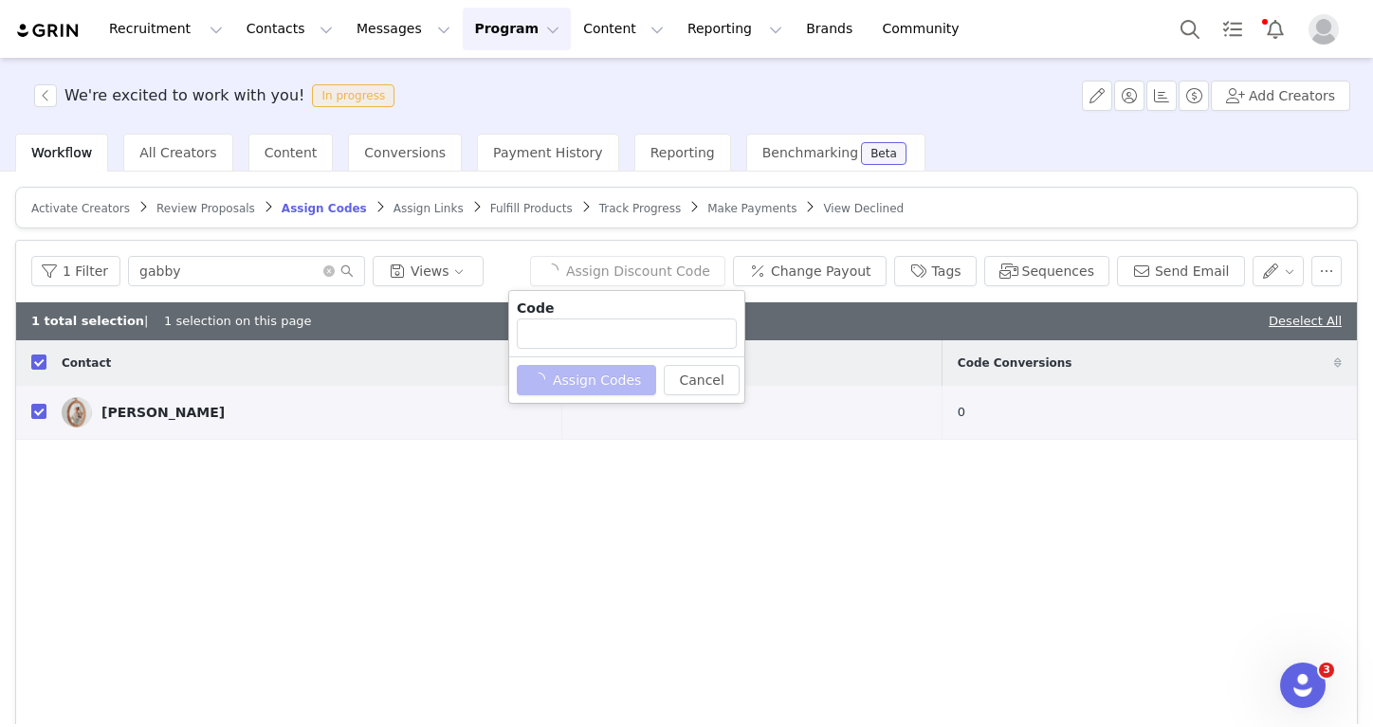
type input "GABBY.BRACEY10"
click at [620, 378] on button "Assign Codes" at bounding box center [576, 380] width 118 height 30
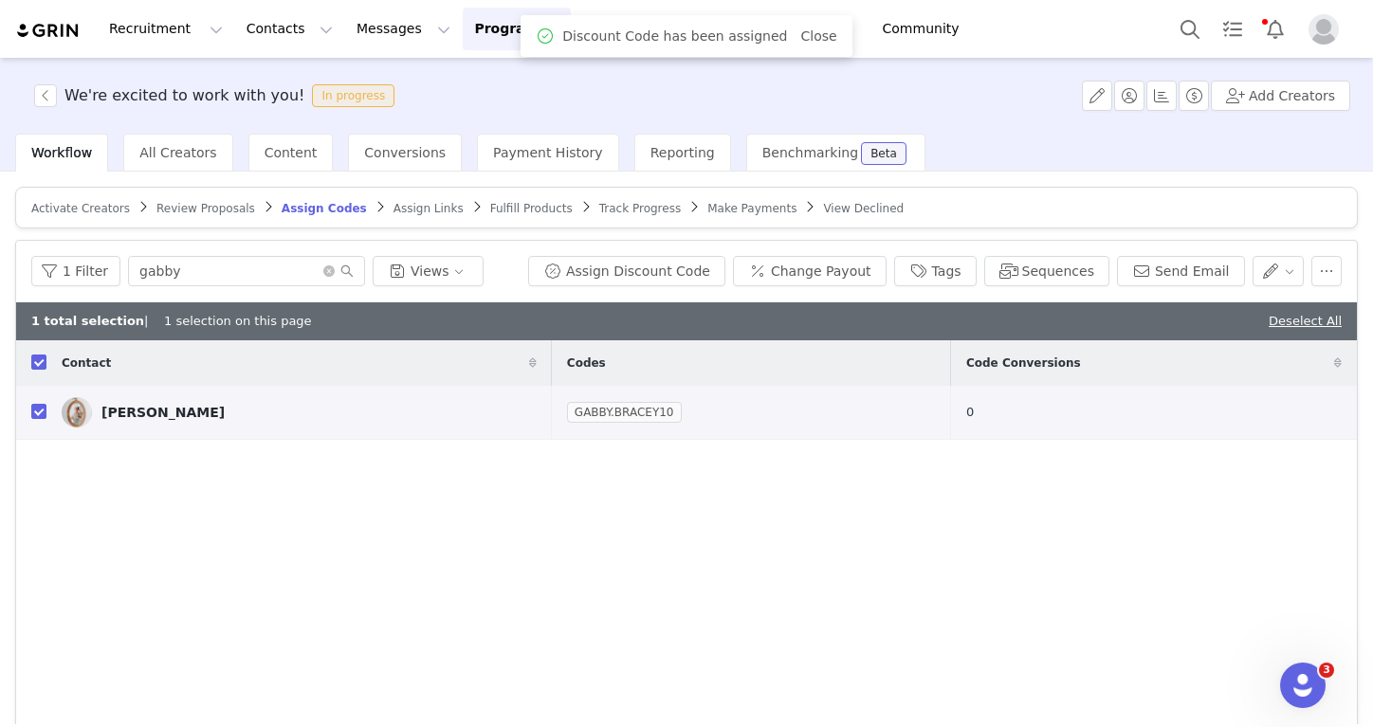
click at [398, 210] on span "Assign Links" at bounding box center [428, 208] width 70 height 13
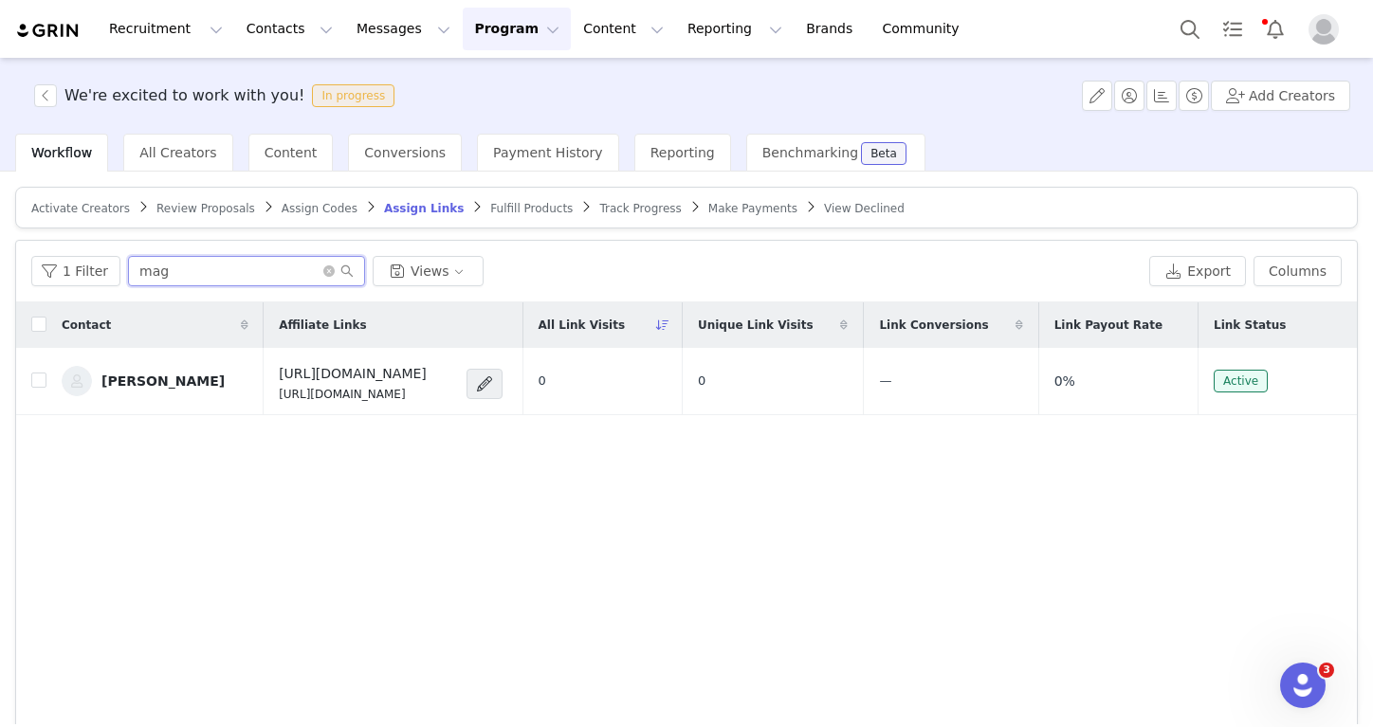
click at [238, 280] on input "mag" at bounding box center [246, 271] width 237 height 30
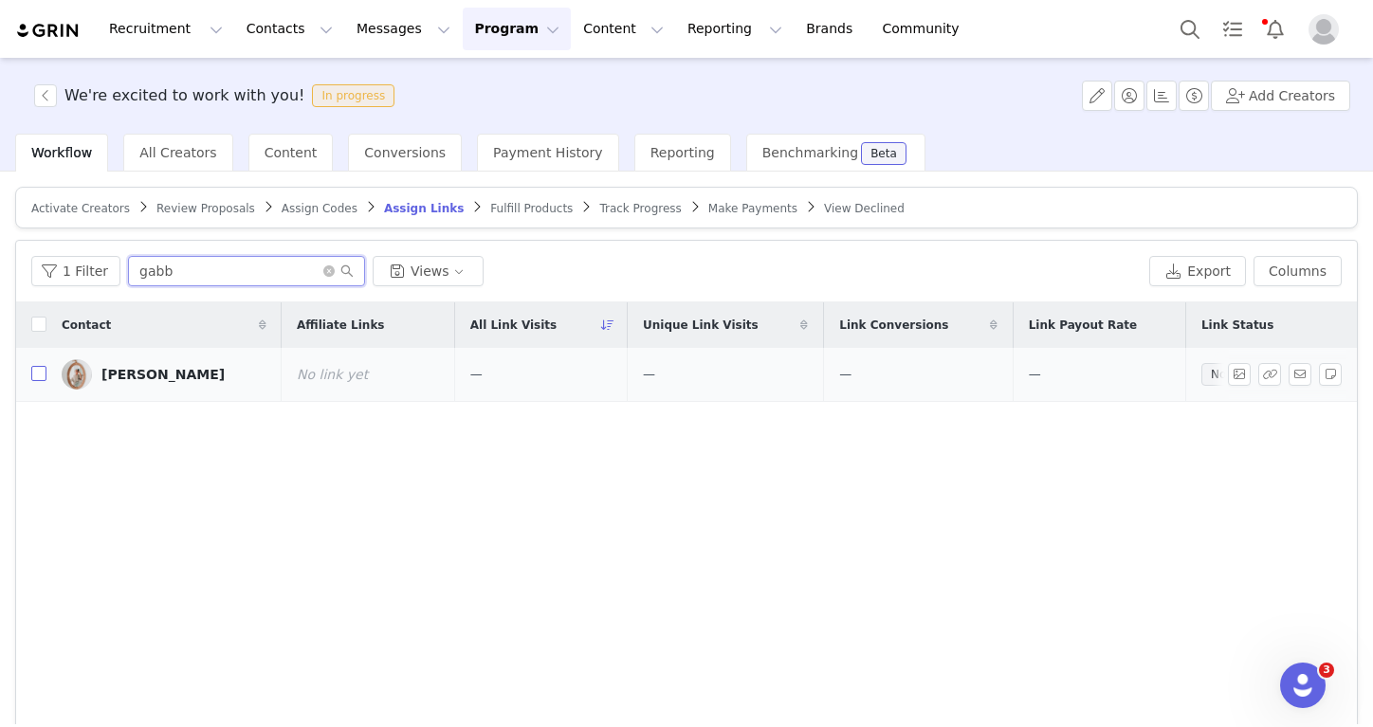
type input "gabb"
click at [44, 378] on input "checkbox" at bounding box center [38, 373] width 15 height 15
checkbox input "true"
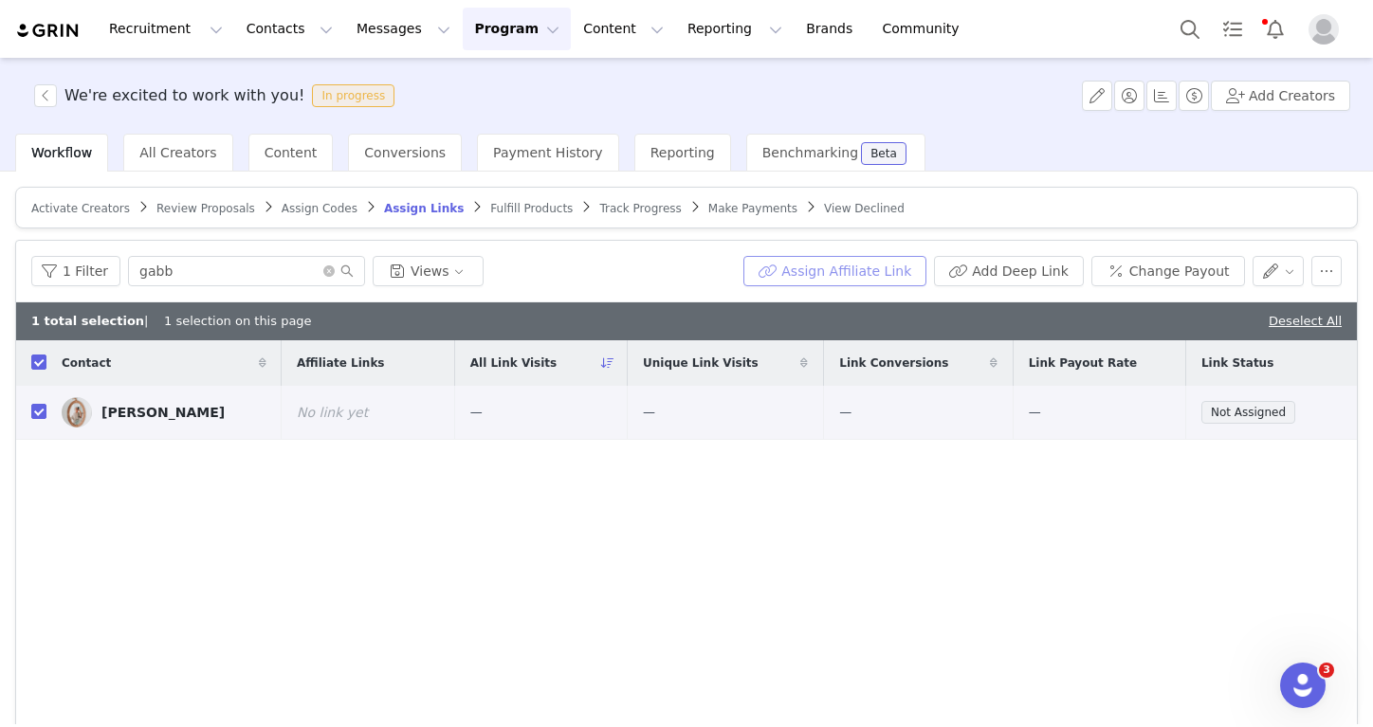
click at [826, 267] on button "Assign Affiliate Link" at bounding box center [834, 271] width 183 height 30
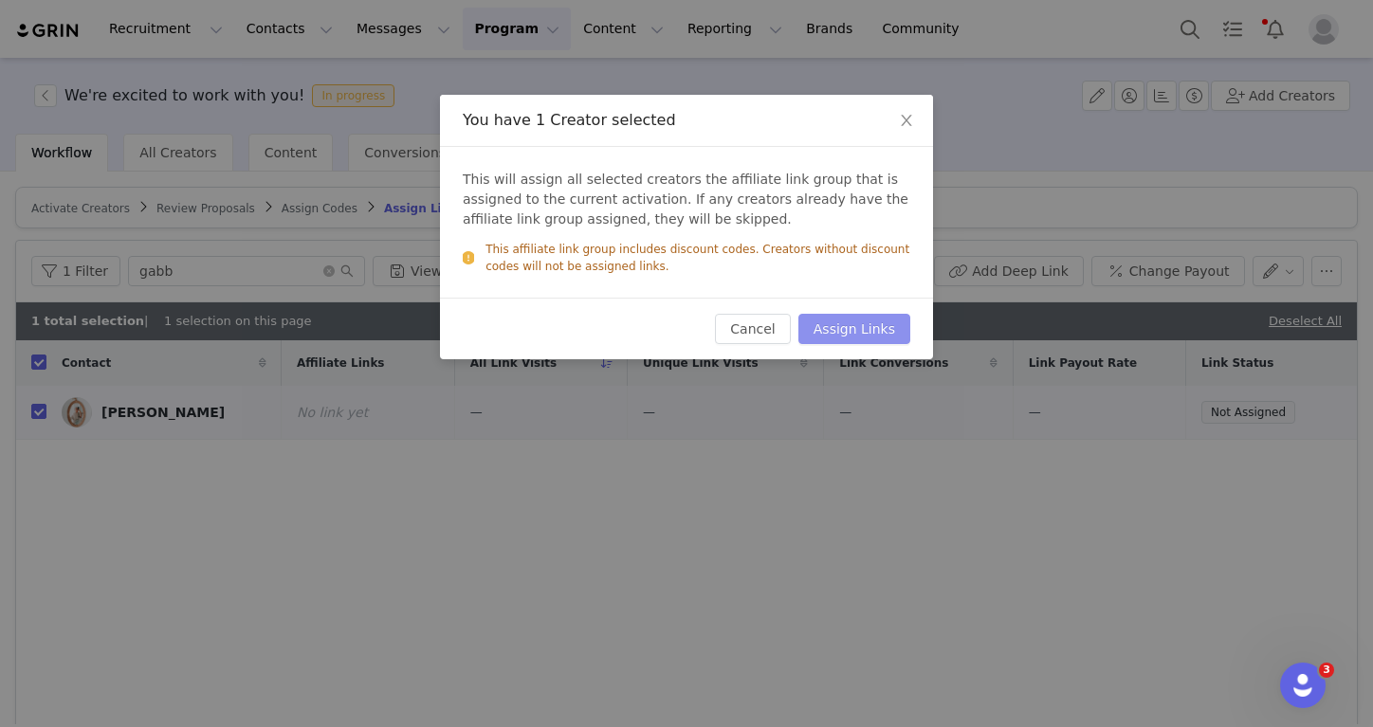
click at [866, 331] on button "Assign Links" at bounding box center [854, 329] width 112 height 30
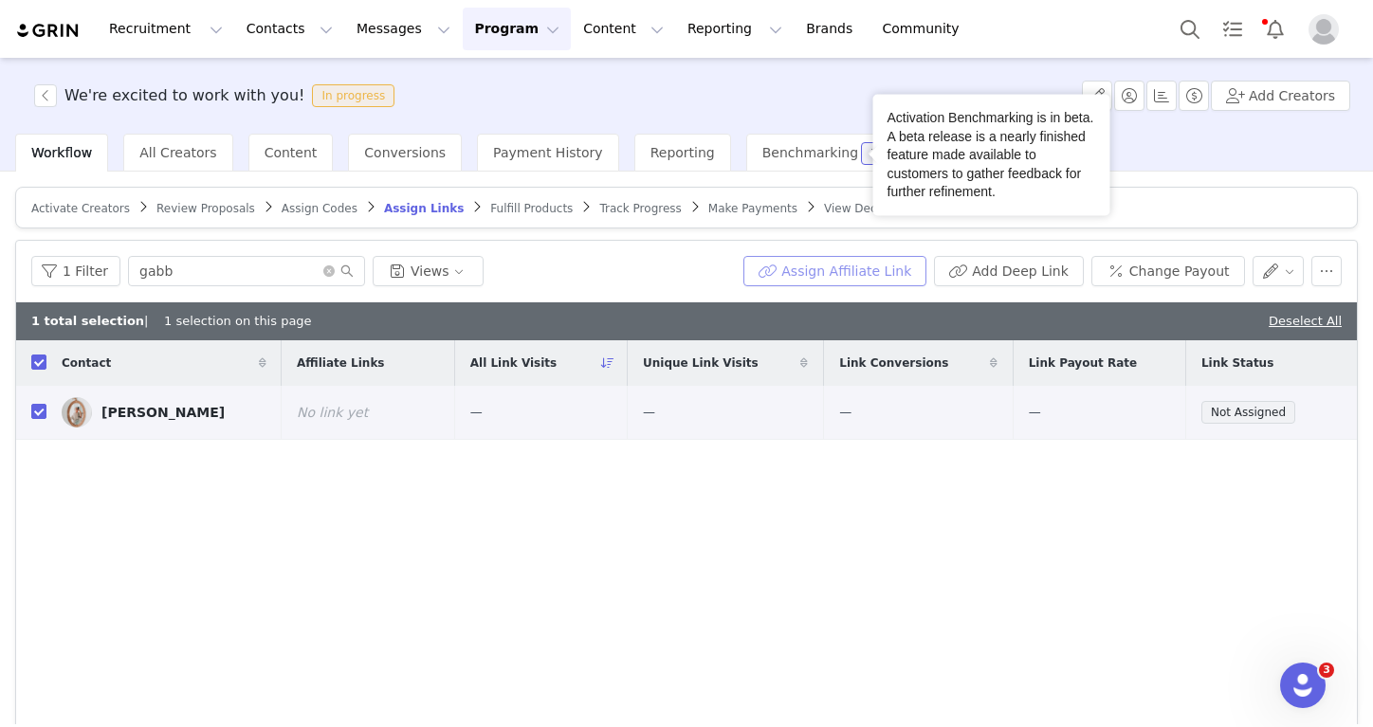
click at [841, 272] on button "Assign Affiliate Link" at bounding box center [834, 271] width 183 height 30
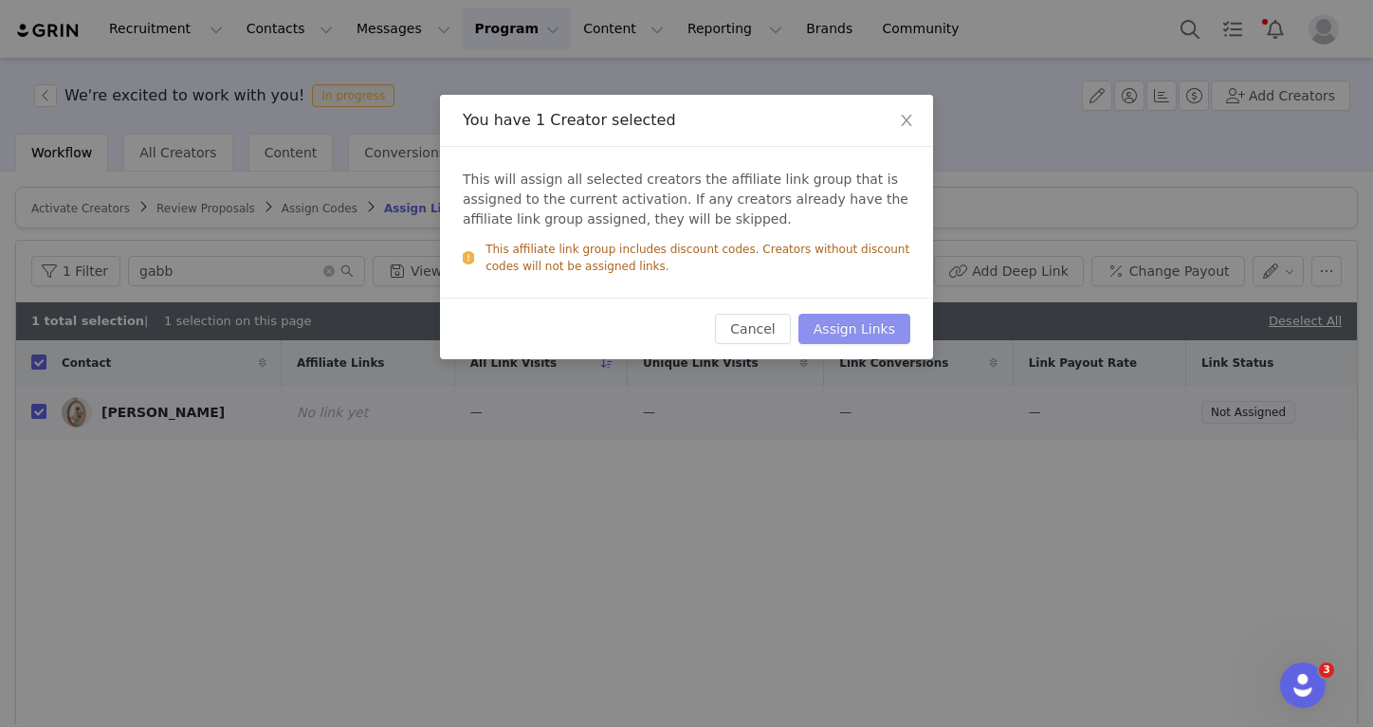
click at [839, 326] on button "Assign Links" at bounding box center [854, 329] width 112 height 30
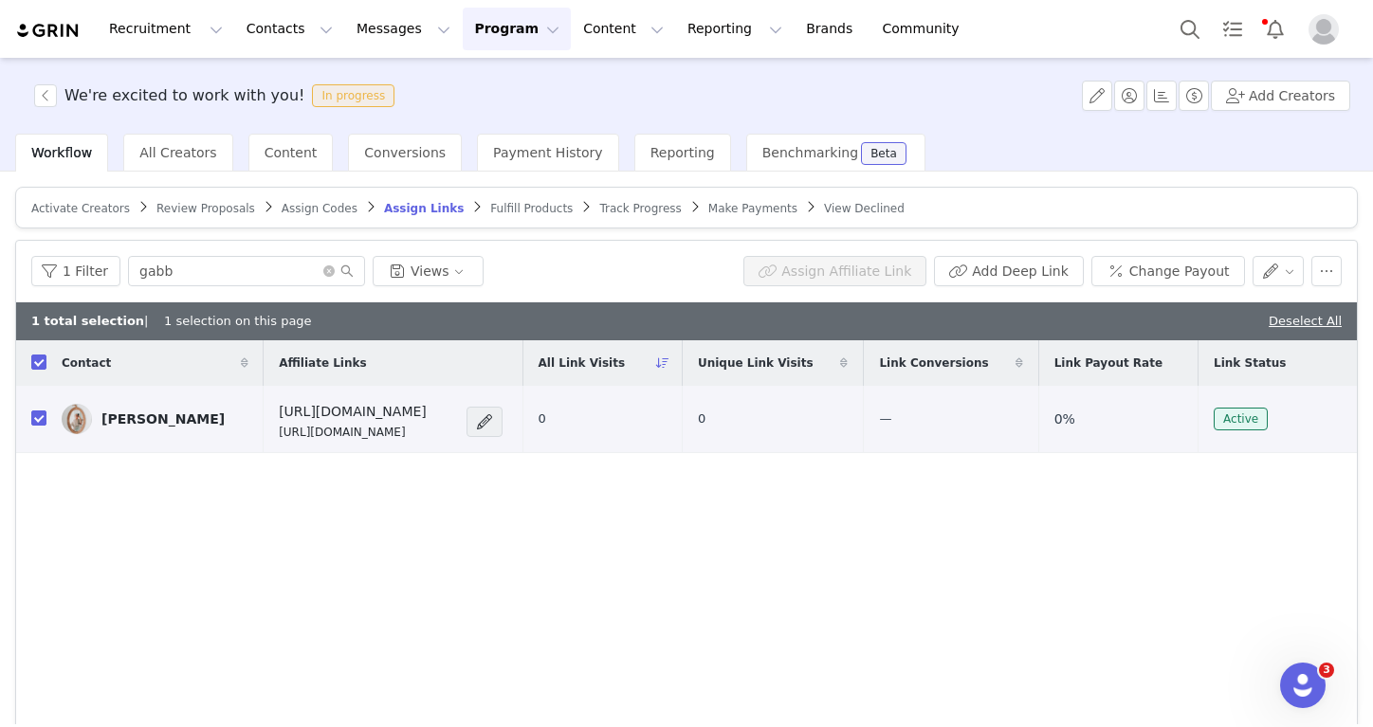
click at [492, 210] on span "Fulfill Products" at bounding box center [531, 208] width 82 height 13
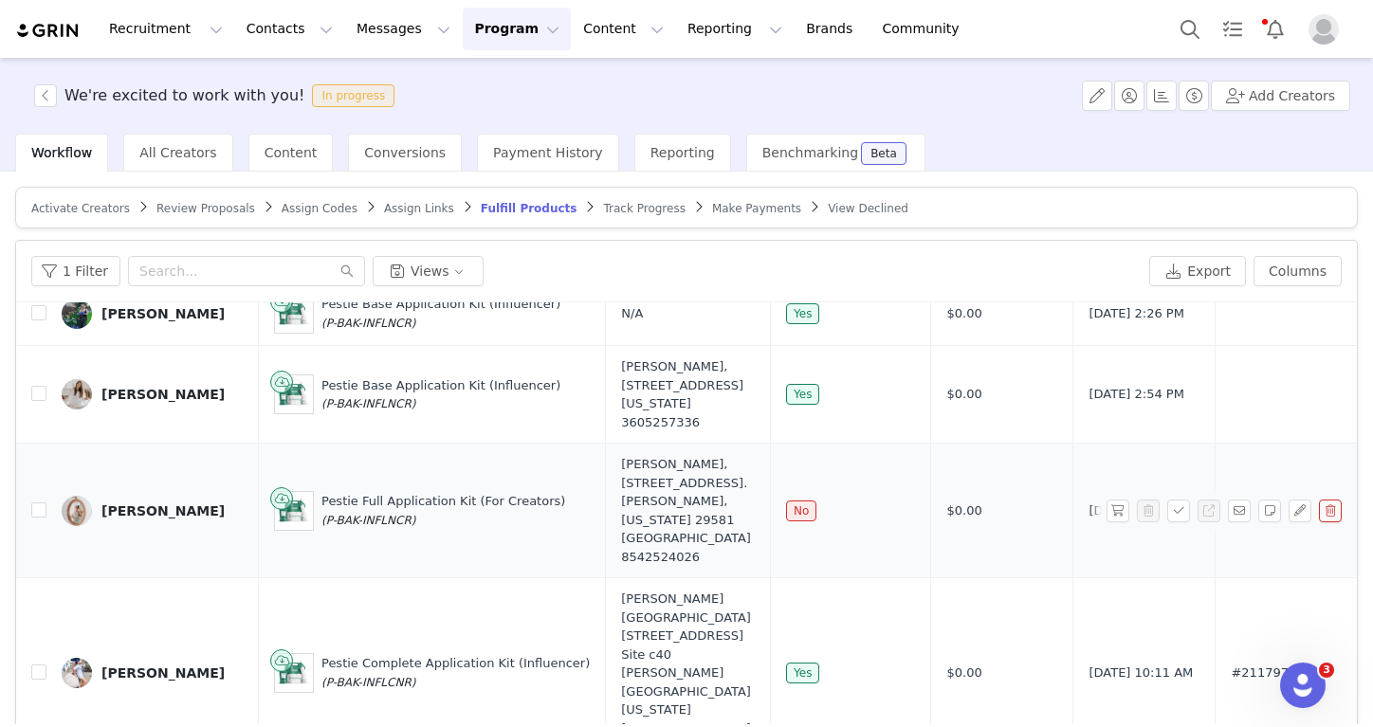
scroll to position [130, 0]
click at [39, 517] on input "checkbox" at bounding box center [38, 508] width 15 height 15
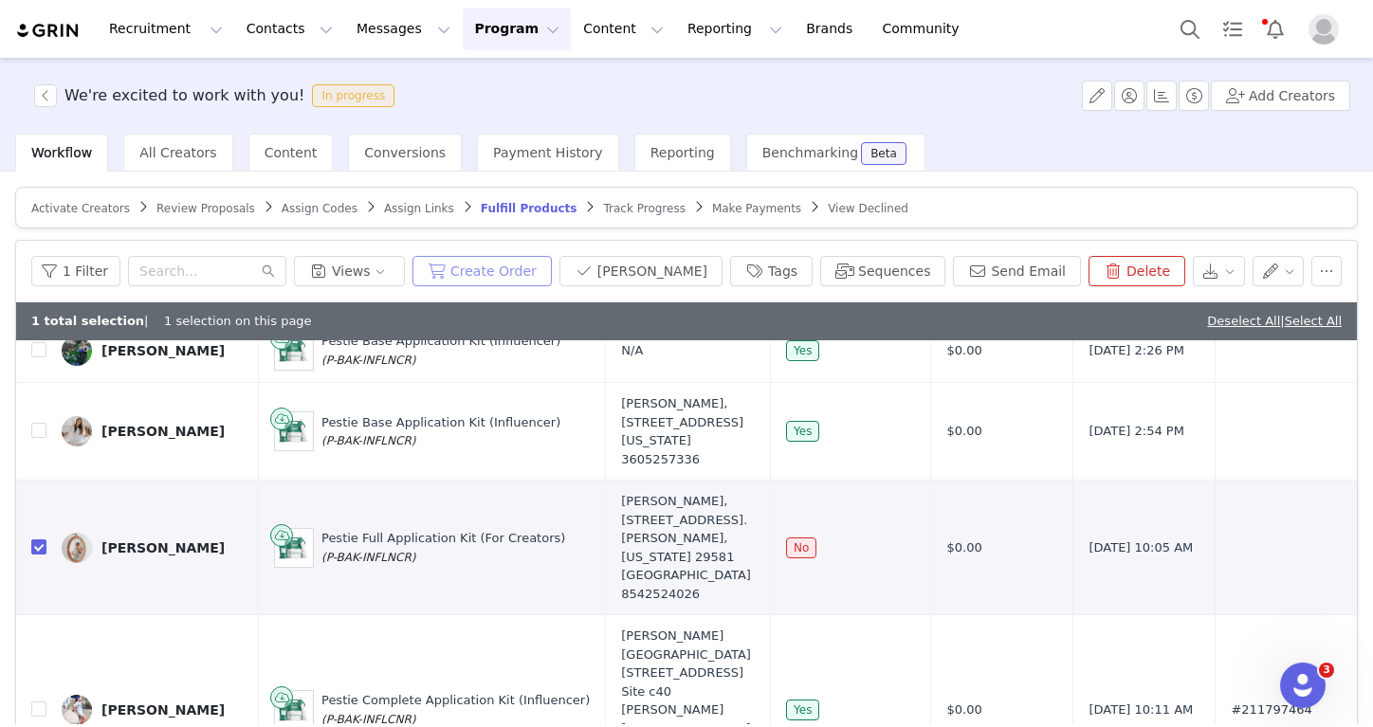
click at [548, 263] on button "Create Order" at bounding box center [481, 271] width 139 height 30
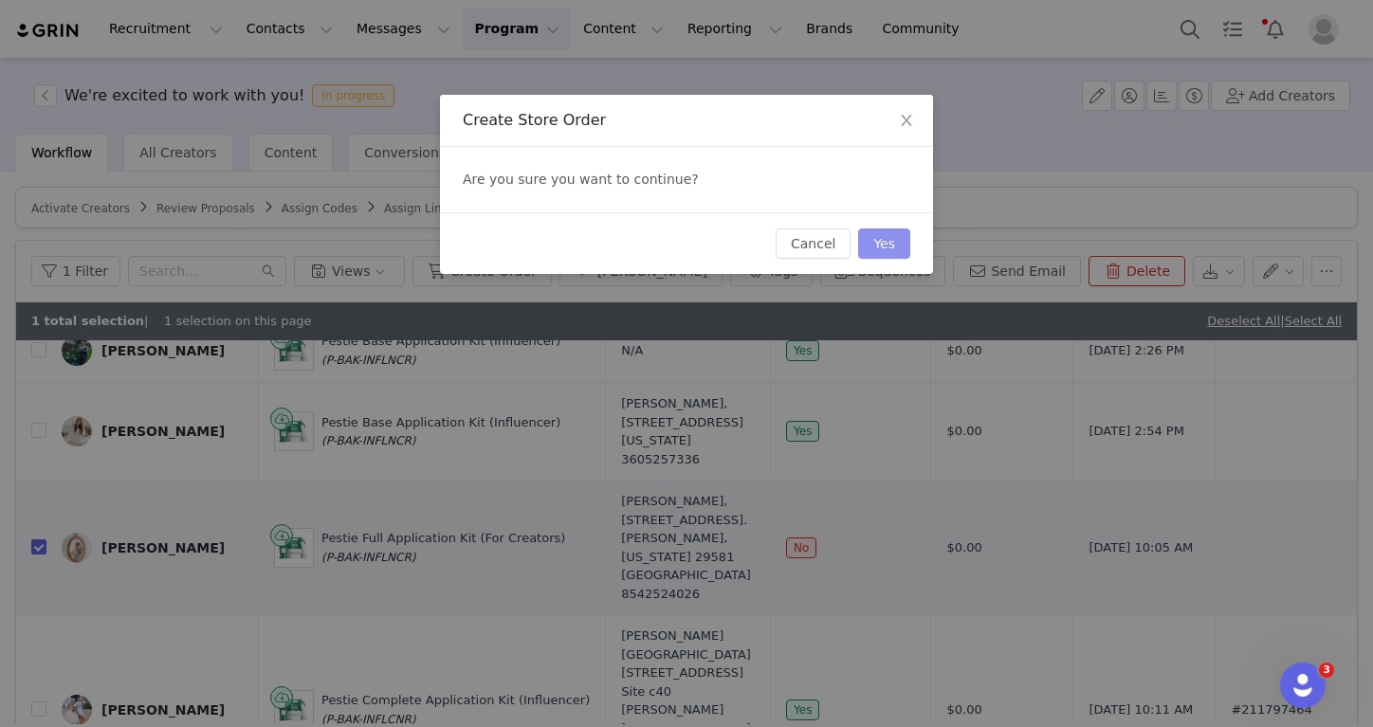
click at [890, 252] on button "Yes" at bounding box center [884, 243] width 52 height 30
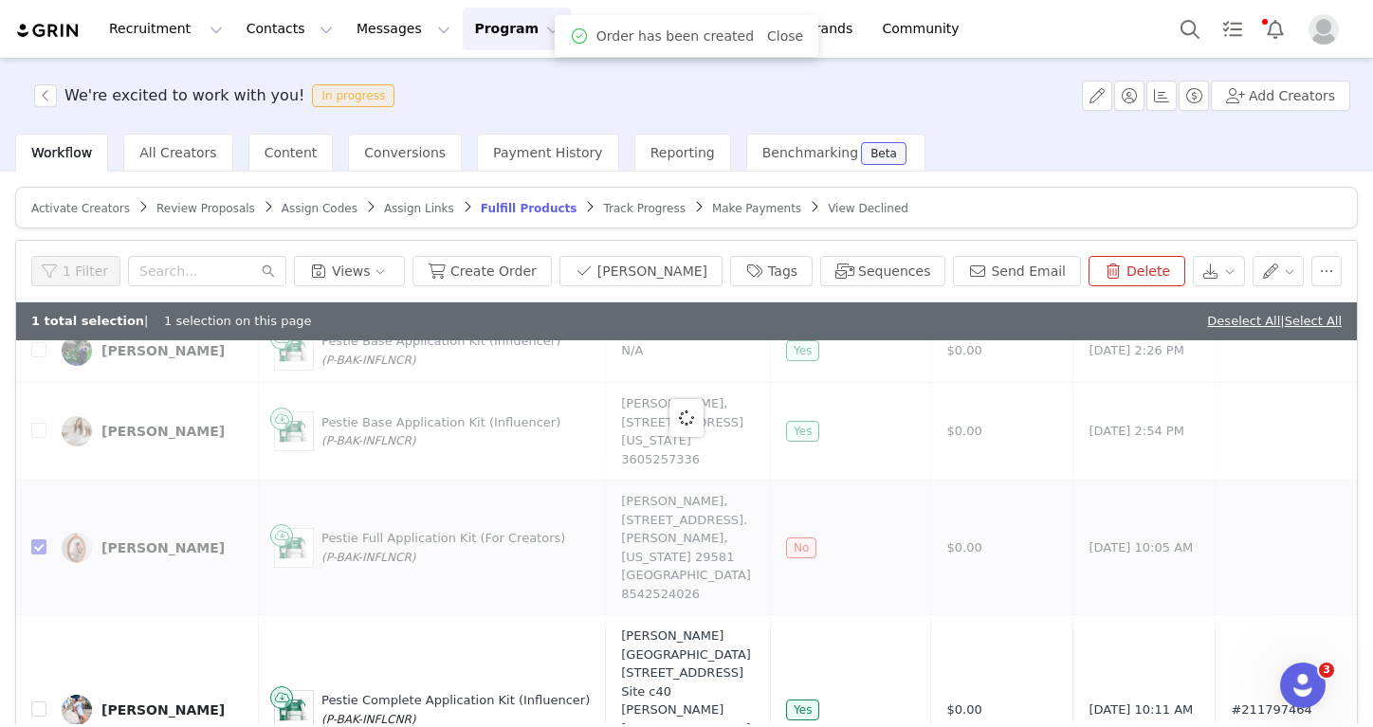
scroll to position [0, 0]
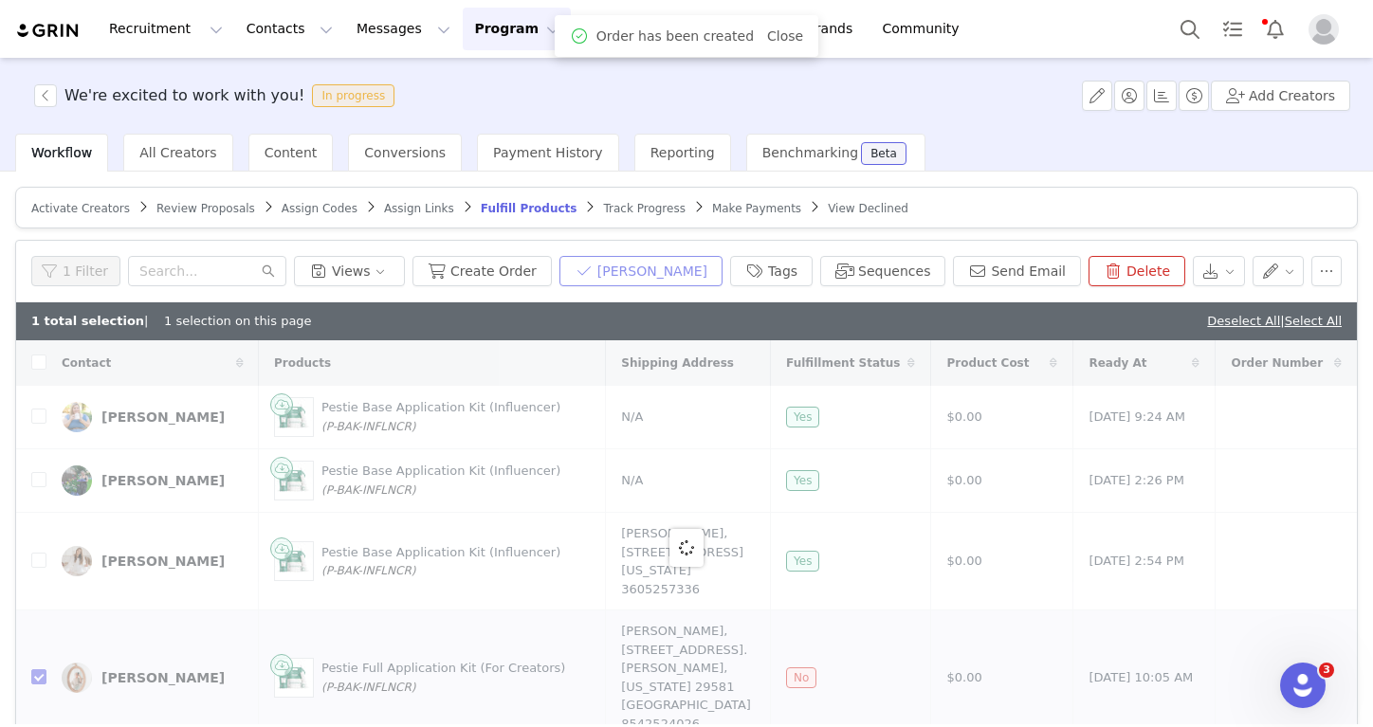
checkbox input "false"
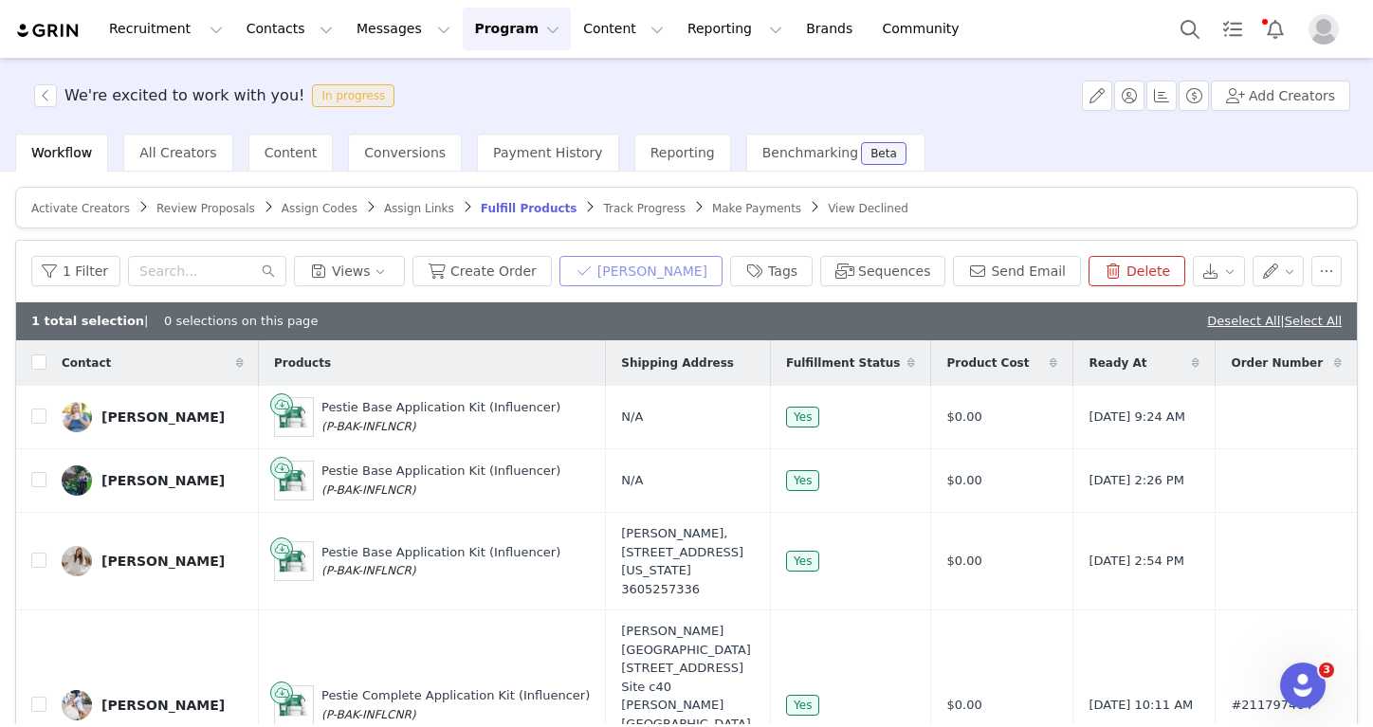
click at [698, 280] on button "Mark Fulfilled" at bounding box center [640, 271] width 163 height 30
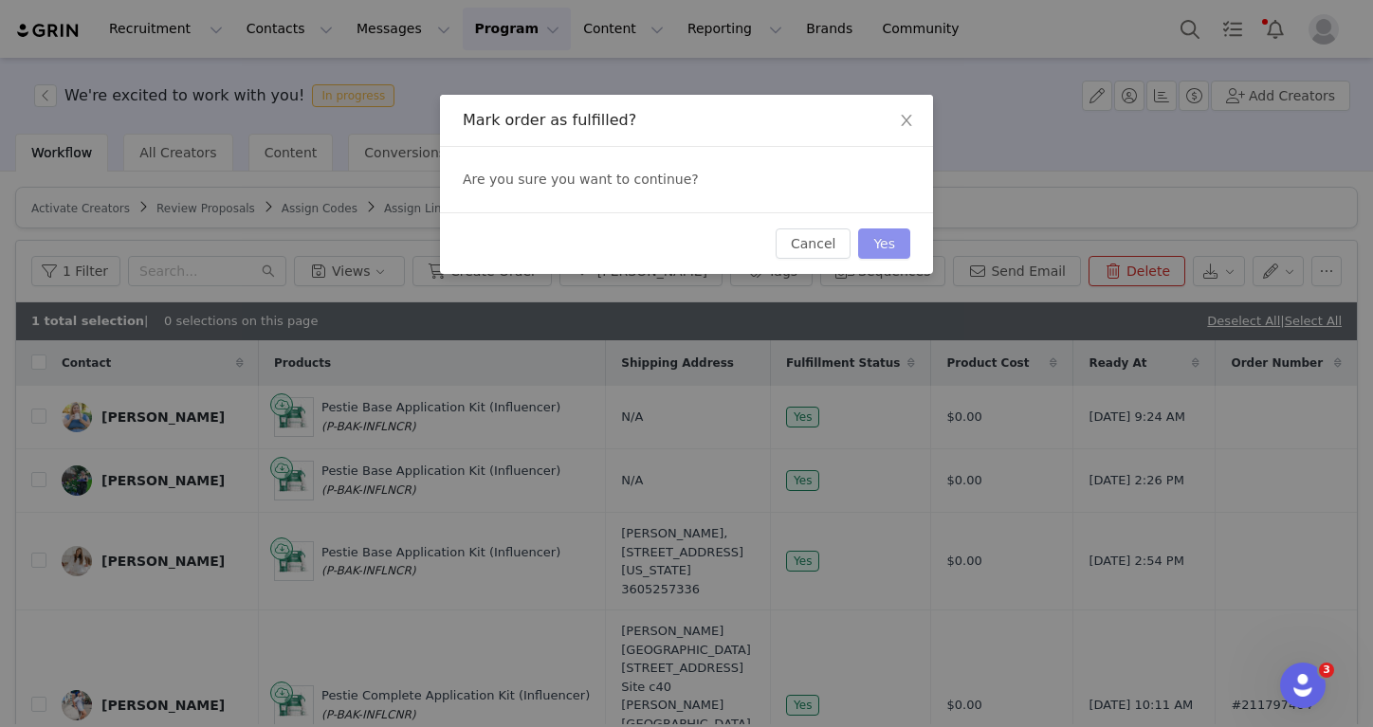
click at [879, 245] on button "Yes" at bounding box center [884, 243] width 52 height 30
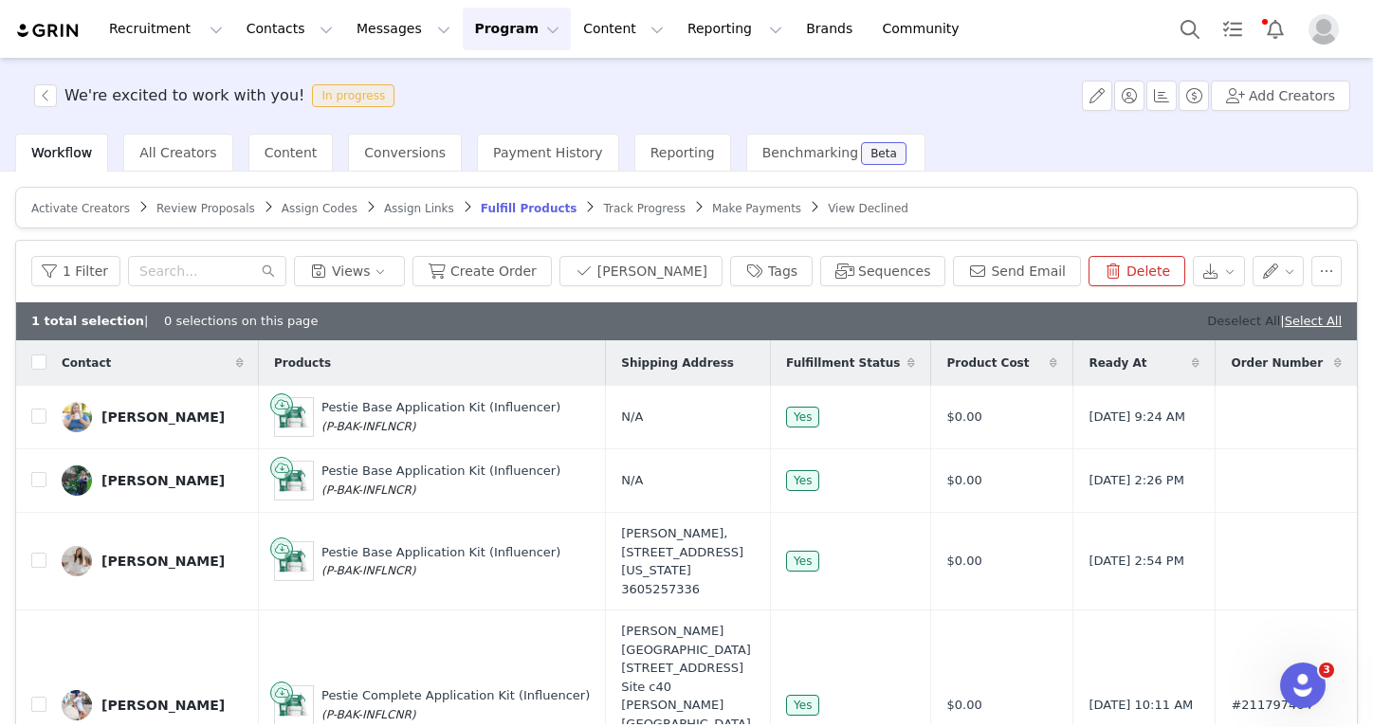
click at [1228, 320] on link "Deselect All" at bounding box center [1243, 321] width 73 height 14
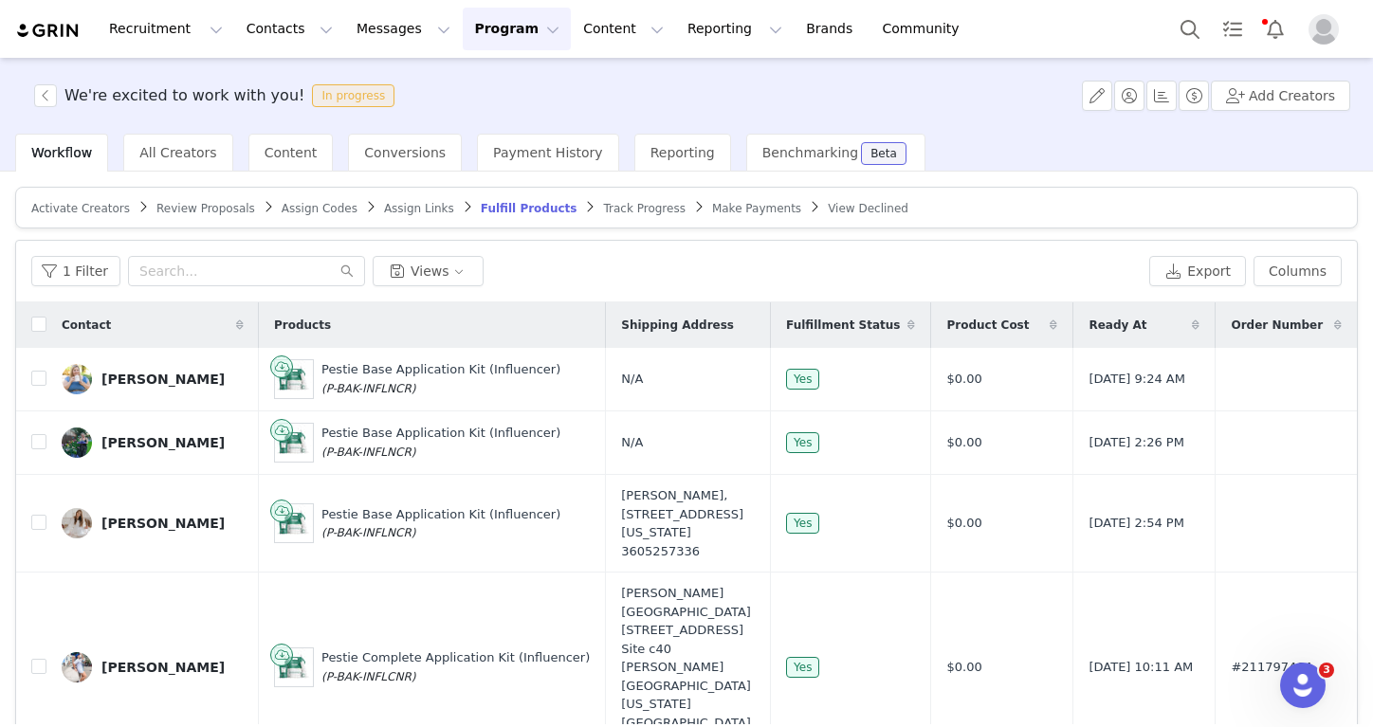
click at [291, 5] on div "Recruitment Recruitment Creator Search Curated Lists Landing Pages Web Extensio…" at bounding box center [686, 29] width 1373 height 58
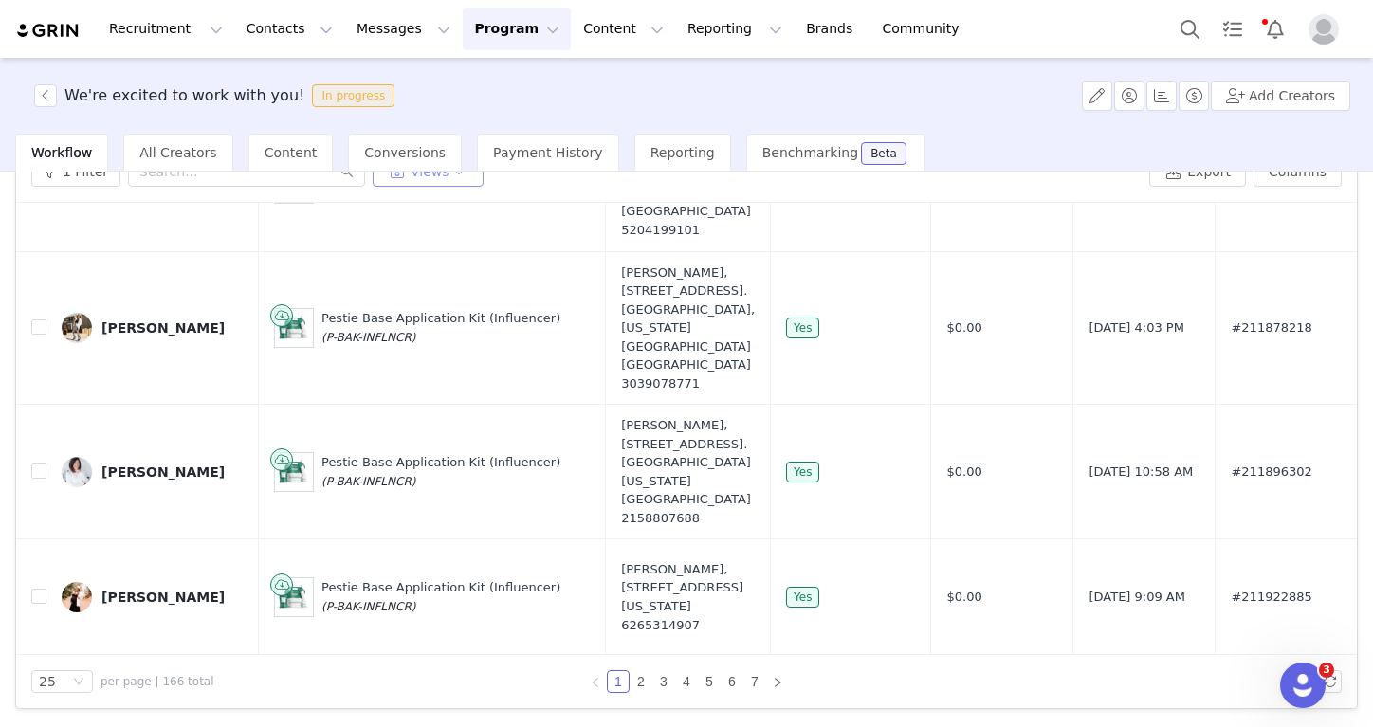
scroll to position [2282, 0]
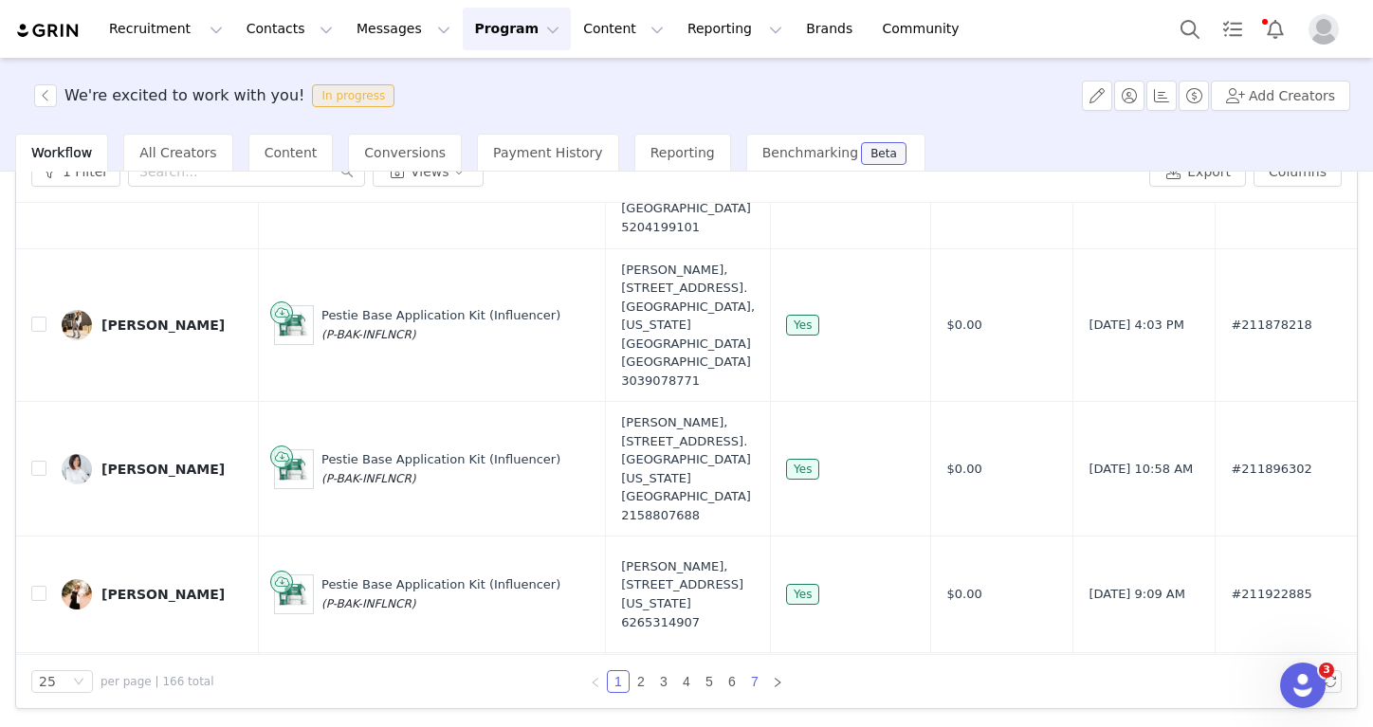
click at [754, 672] on link "7" at bounding box center [754, 681] width 21 height 21
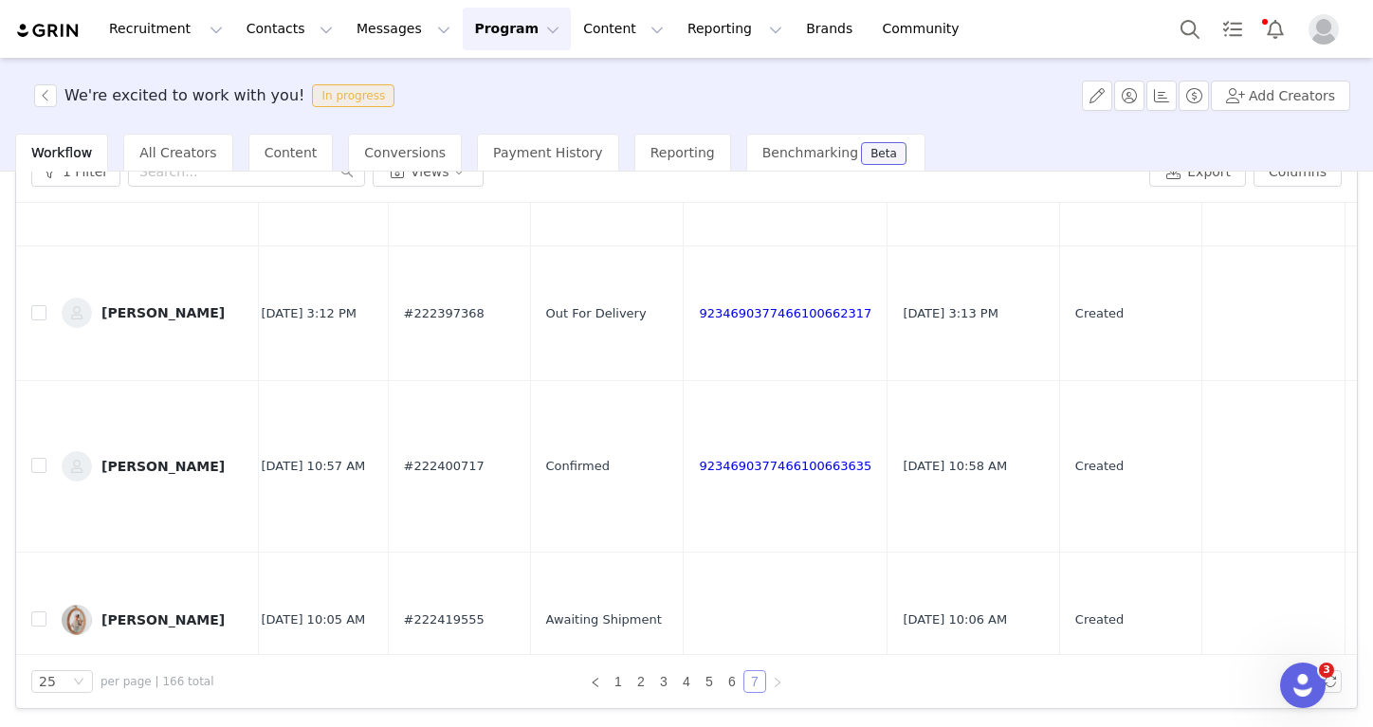
scroll to position [1846, 840]
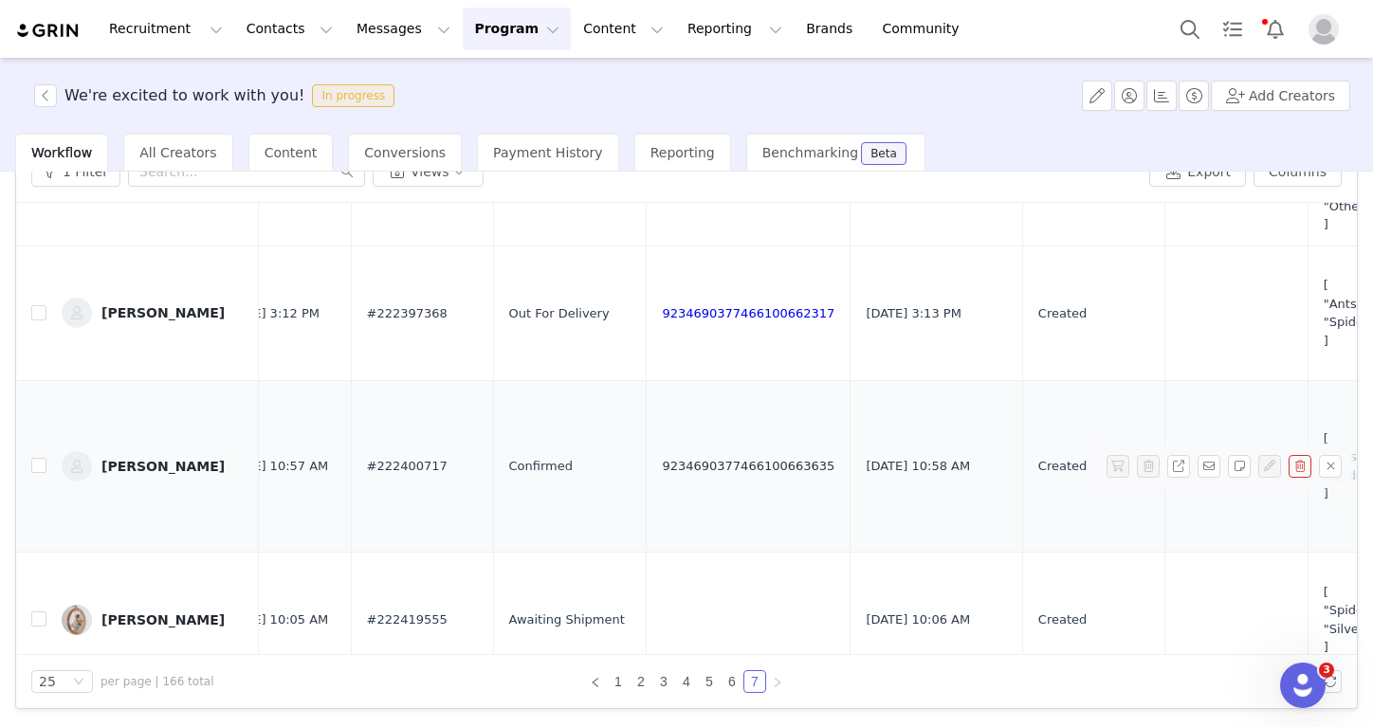
click at [708, 459] on link "9234690377466100663635" at bounding box center [748, 466] width 173 height 14
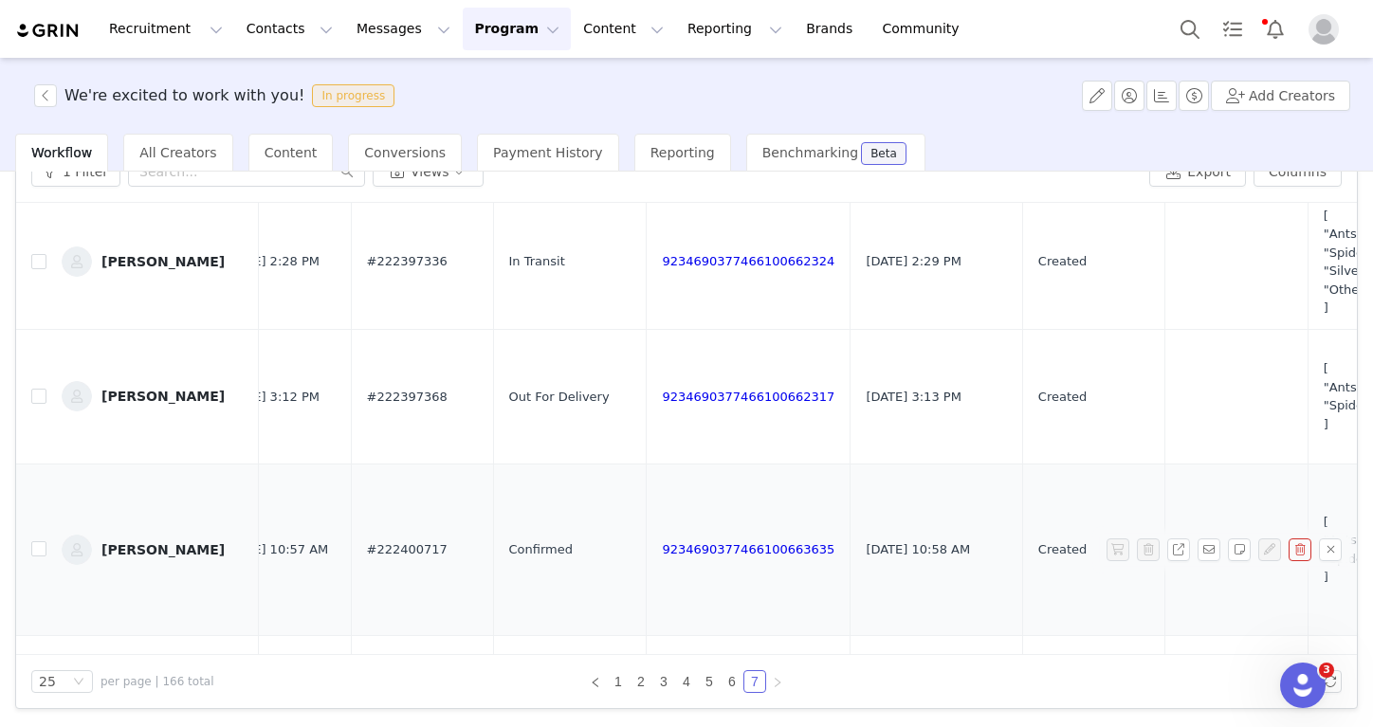
scroll to position [1753, 840]
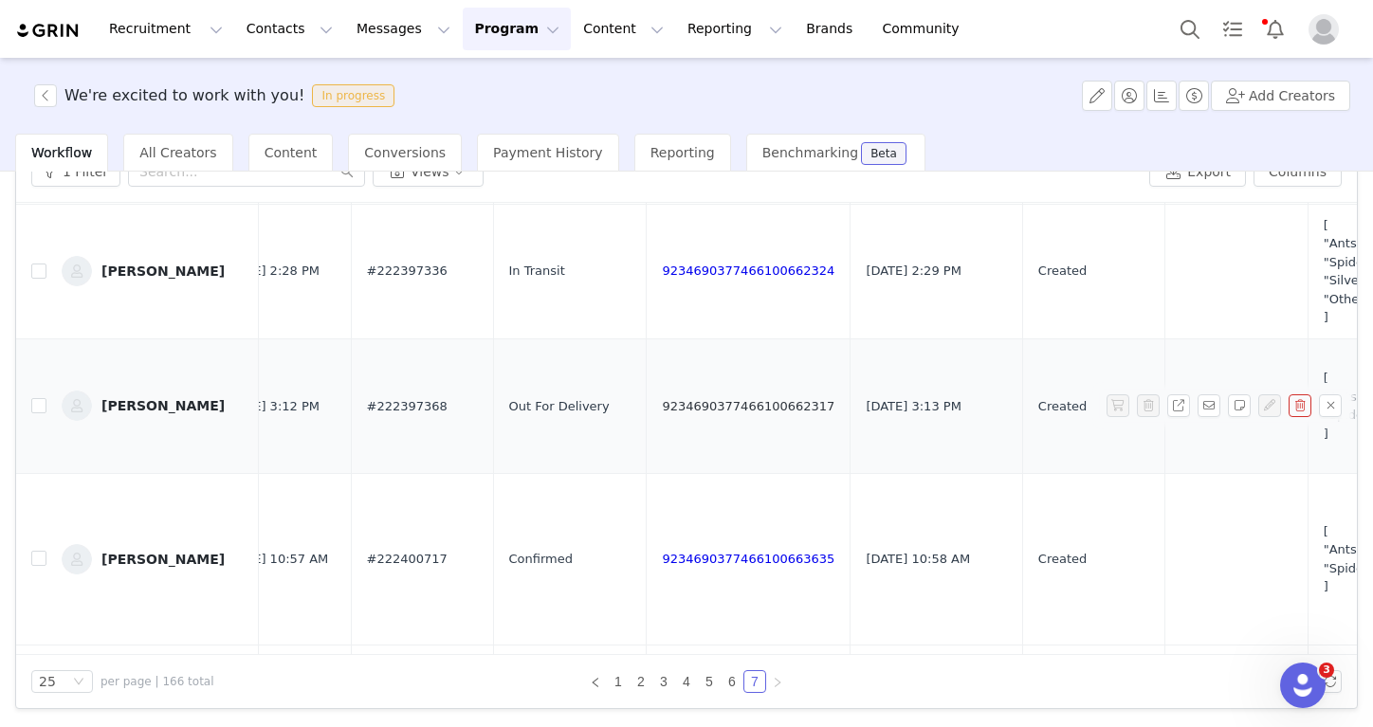
click at [662, 399] on link "9234690377466100662317" at bounding box center [748, 406] width 173 height 14
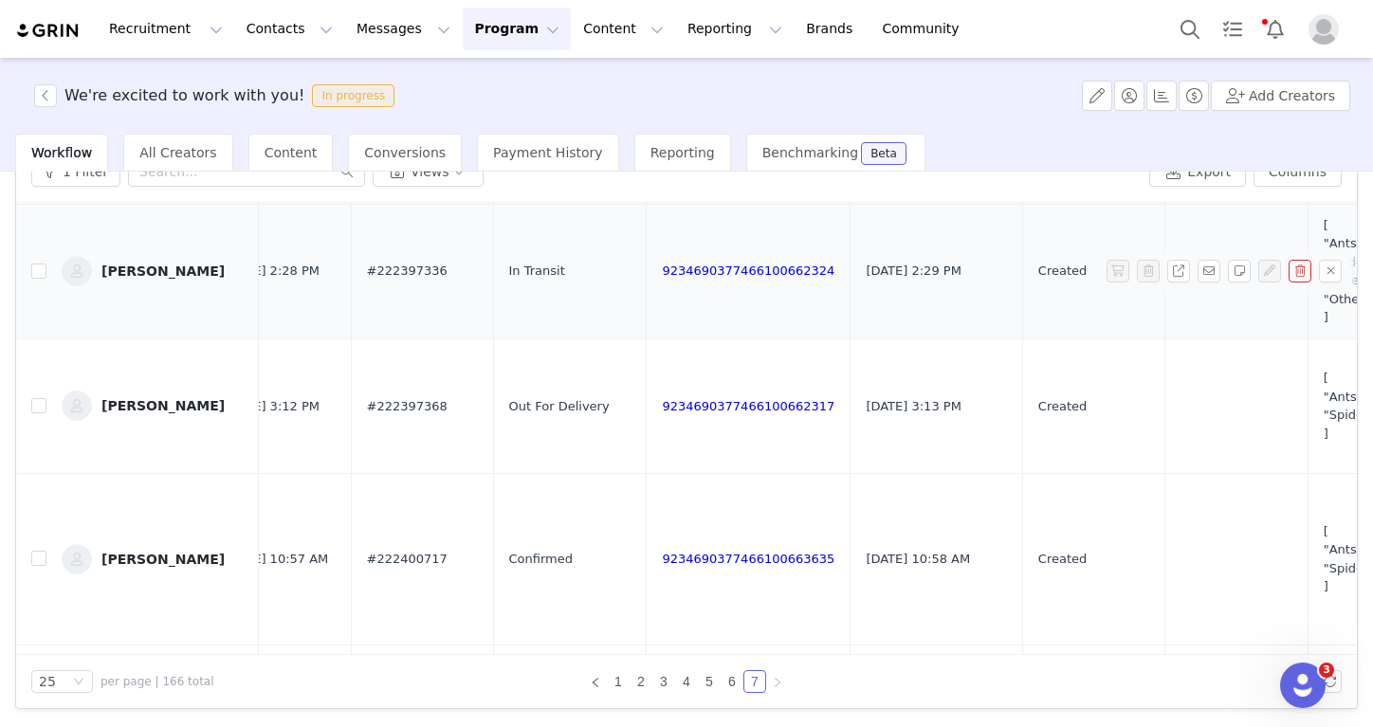
click at [647, 222] on td "9234690377466100662324" at bounding box center [749, 271] width 204 height 135
click at [662, 264] on link "9234690377466100662324" at bounding box center [748, 271] width 173 height 14
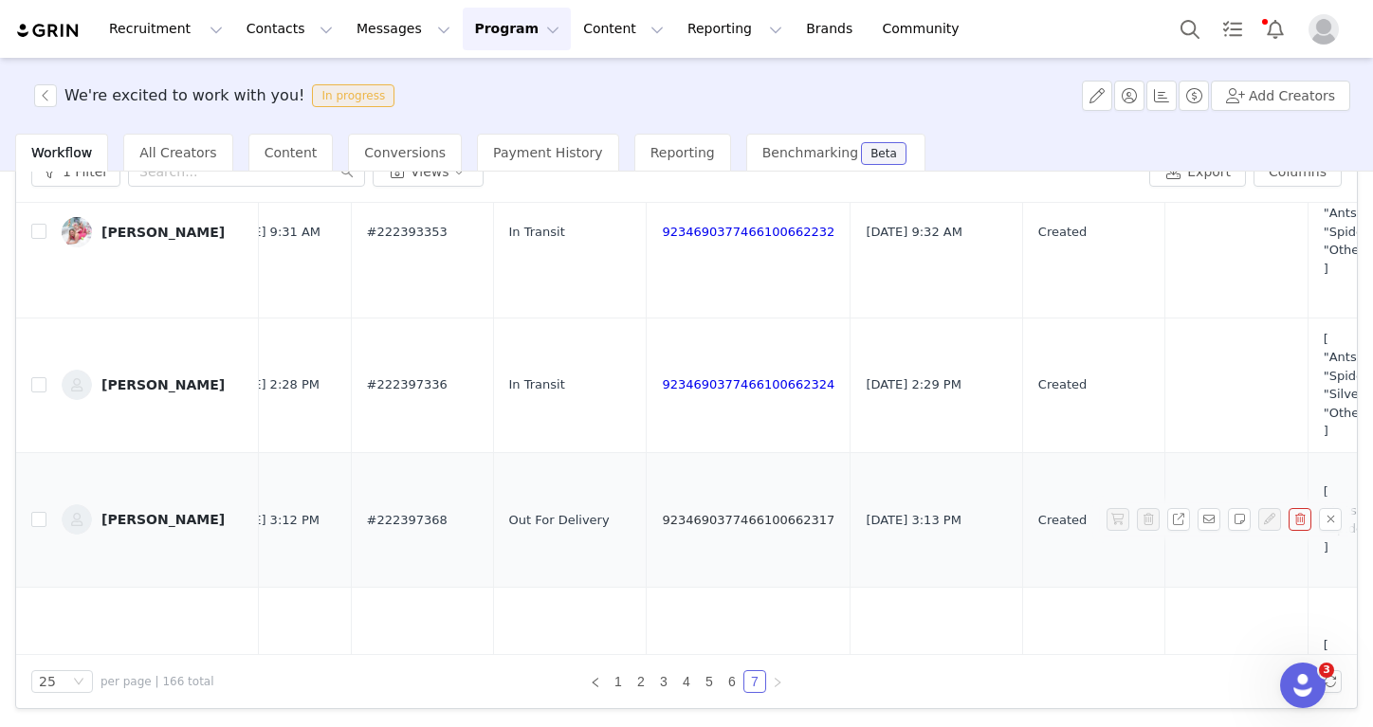
scroll to position [1638, 840]
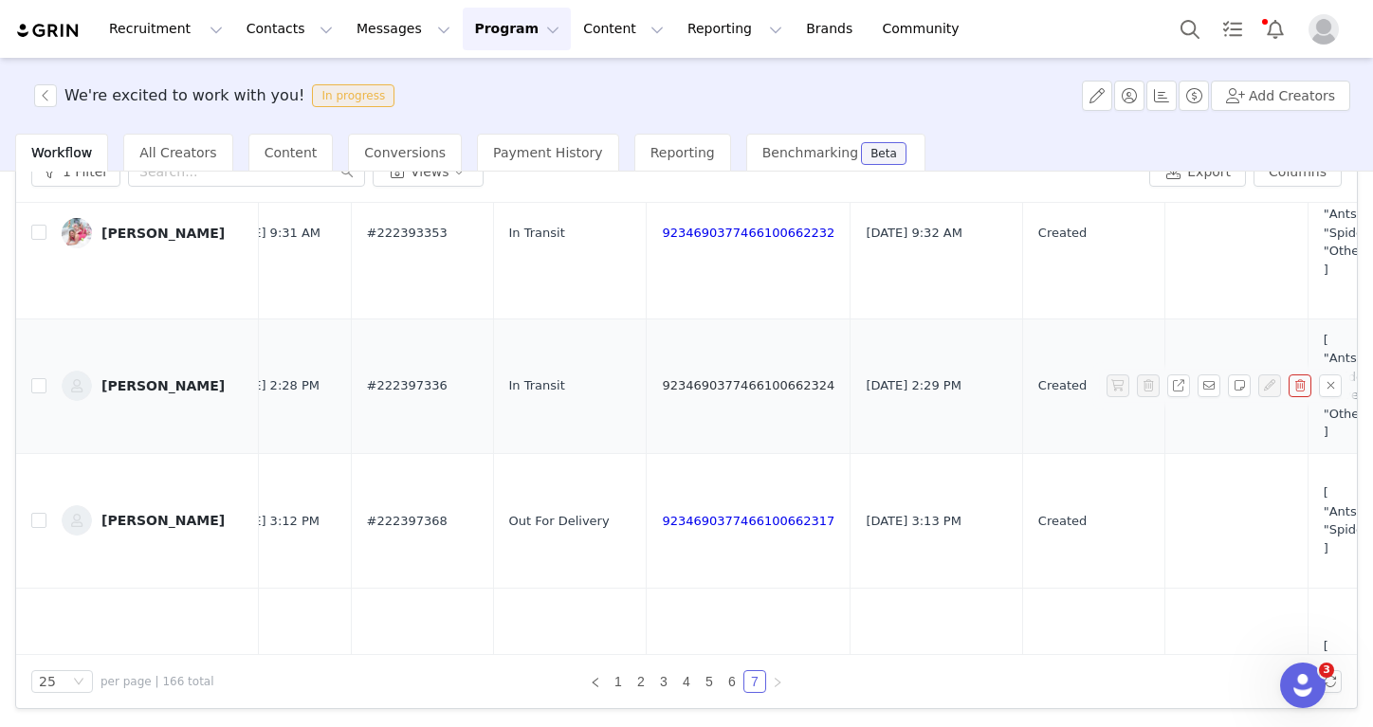
click at [662, 378] on link "9234690377466100662324" at bounding box center [748, 385] width 173 height 14
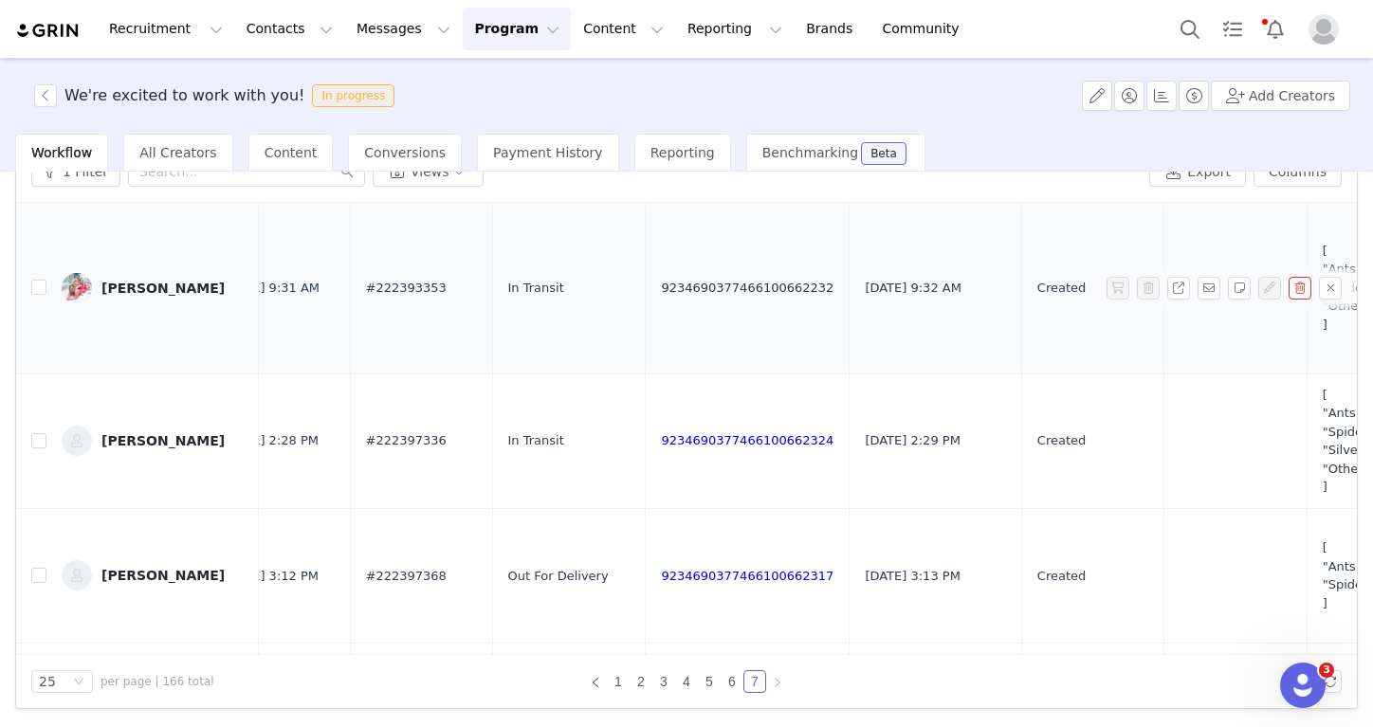
scroll to position [1583, 840]
click at [662, 281] on link "9234690377466100662232" at bounding box center [748, 288] width 173 height 14
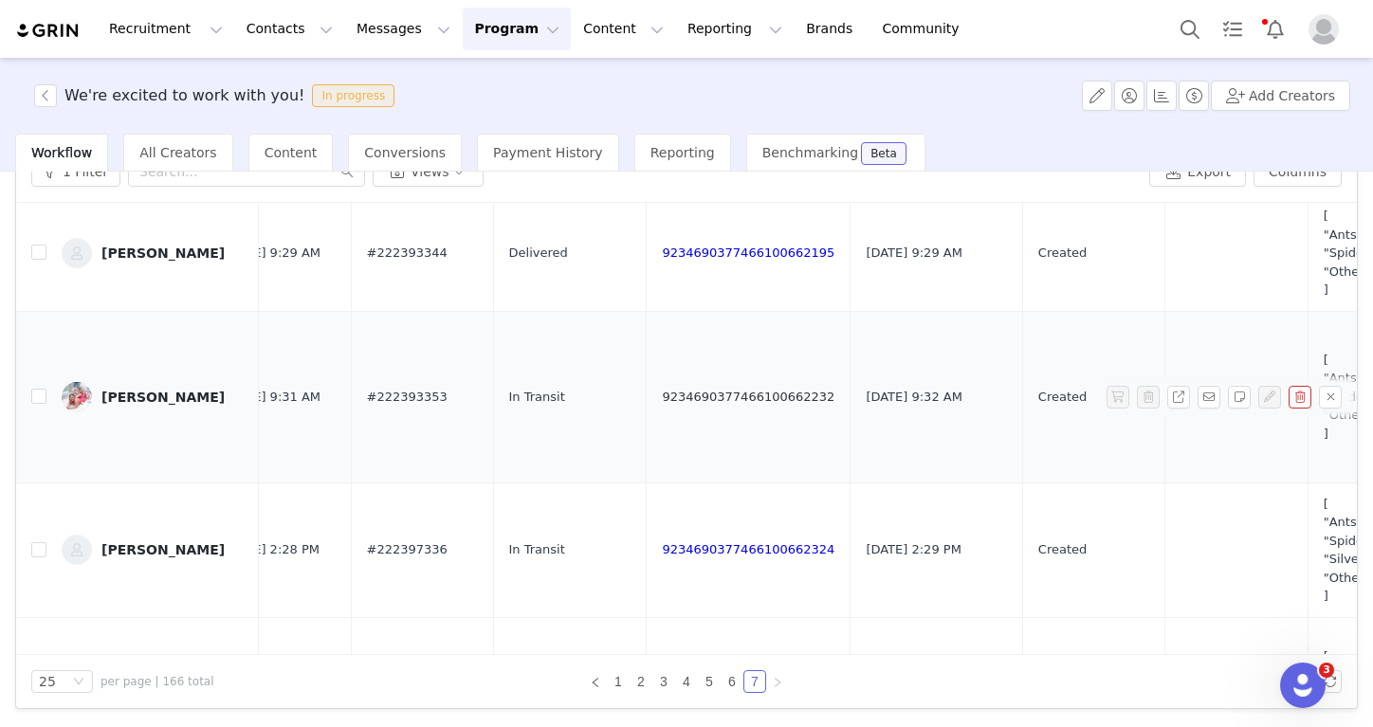
scroll to position [1475, 840]
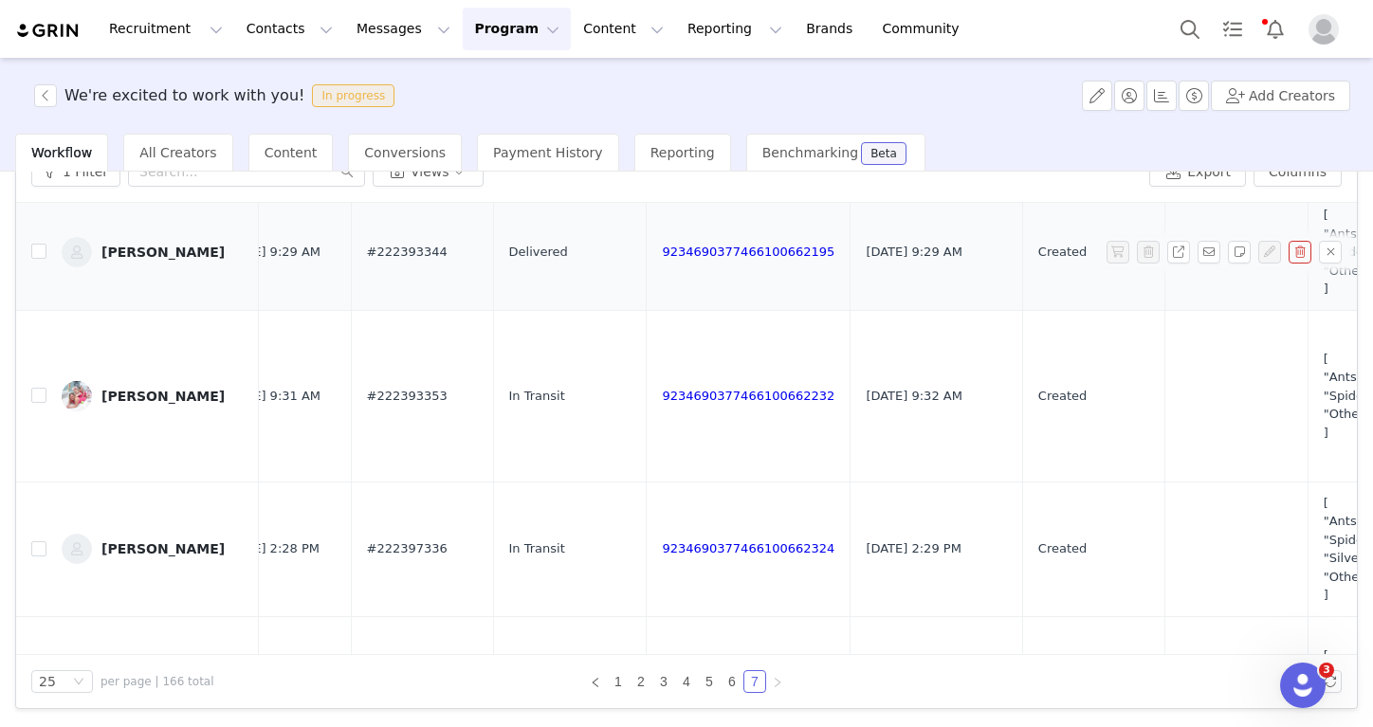
click at [662, 254] on div "9234690377466100662195" at bounding box center [748, 252] width 173 height 19
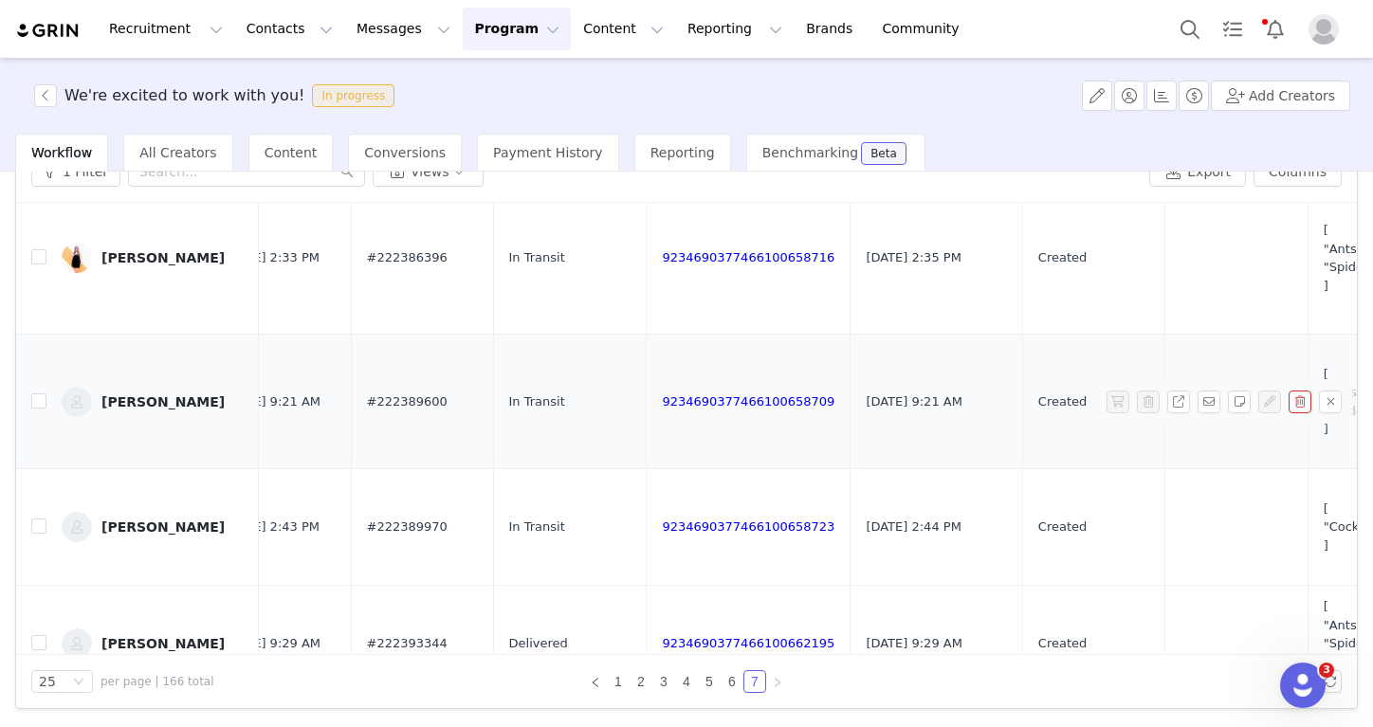
scroll to position [1069, 840]
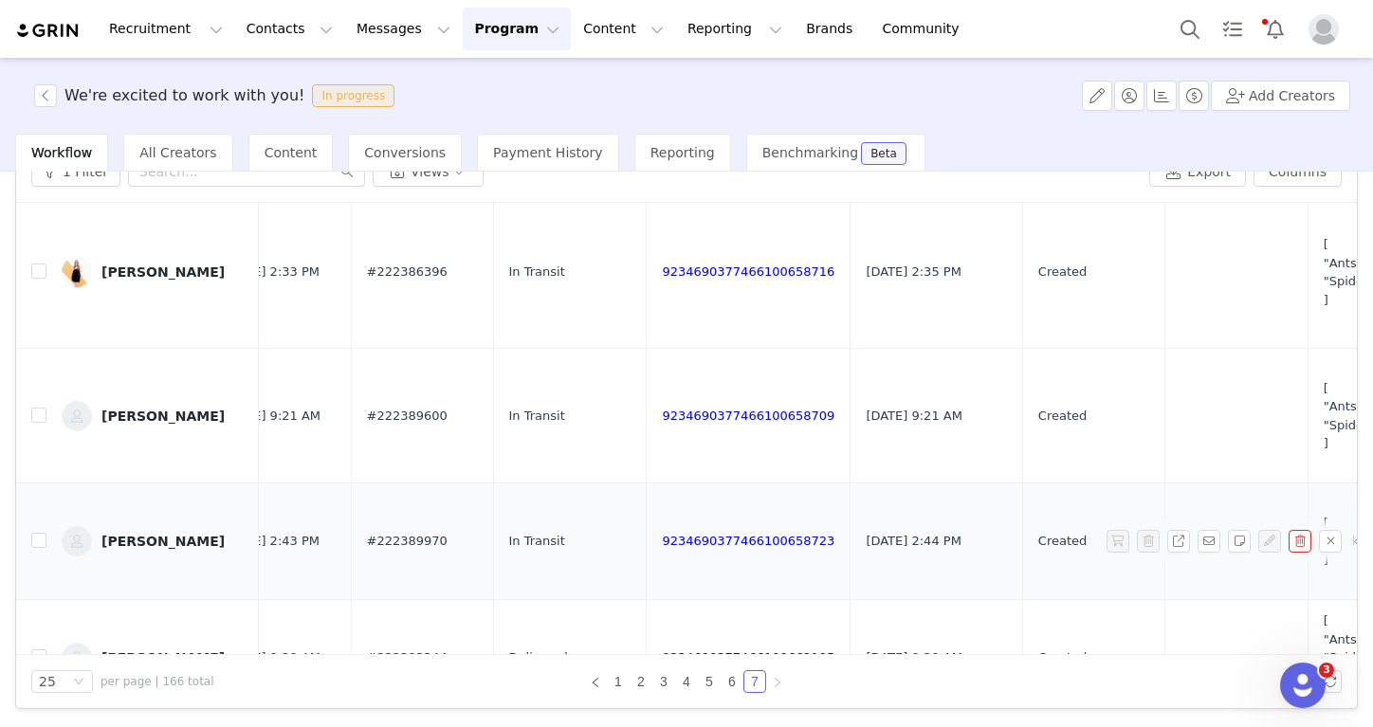
click at [647, 483] on td "9234690377466100658723" at bounding box center [749, 541] width 204 height 117
click at [647, 492] on td "9234690377466100658723" at bounding box center [749, 541] width 204 height 117
click at [662, 534] on link "9234690377466100658723" at bounding box center [748, 541] width 173 height 14
click at [648, 365] on td "9234690377466100658709" at bounding box center [749, 416] width 204 height 135
click at [662, 407] on div "9234690377466100658709" at bounding box center [748, 416] width 173 height 19
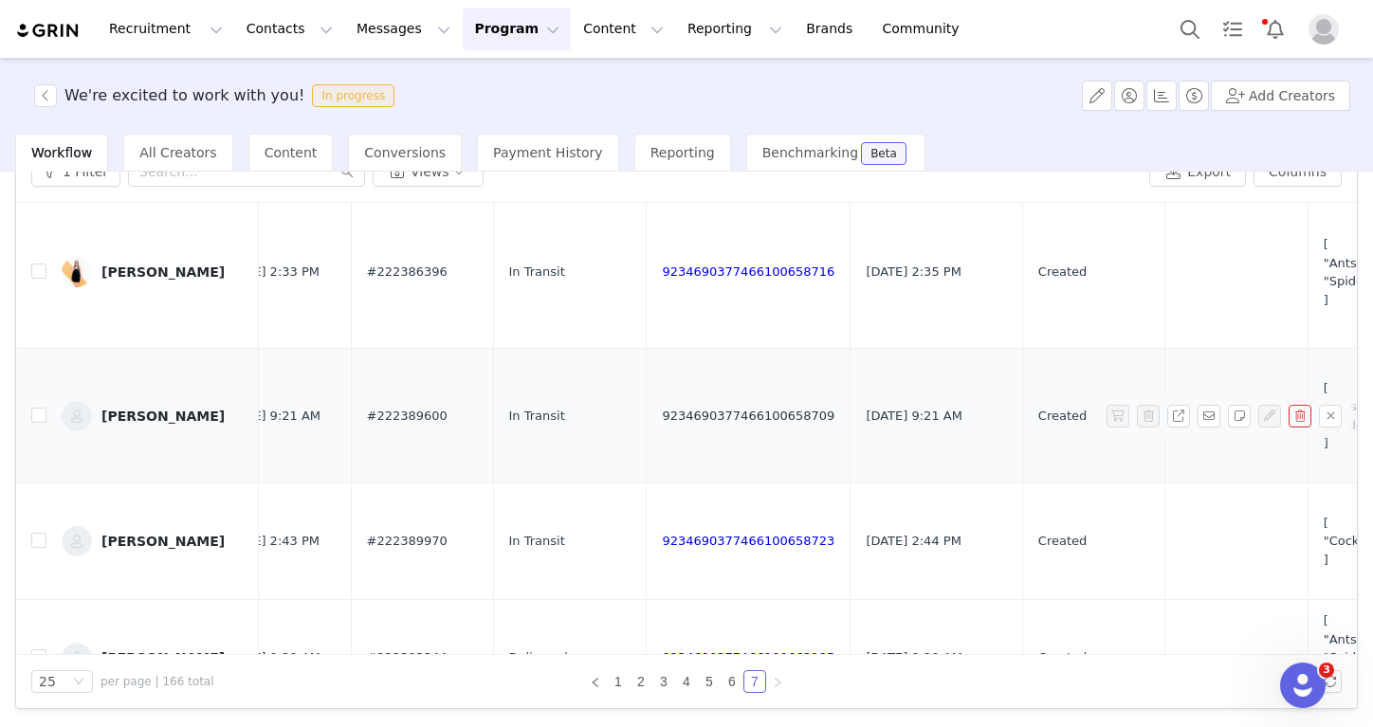
click at [662, 409] on link "9234690377466100658709" at bounding box center [748, 416] width 173 height 14
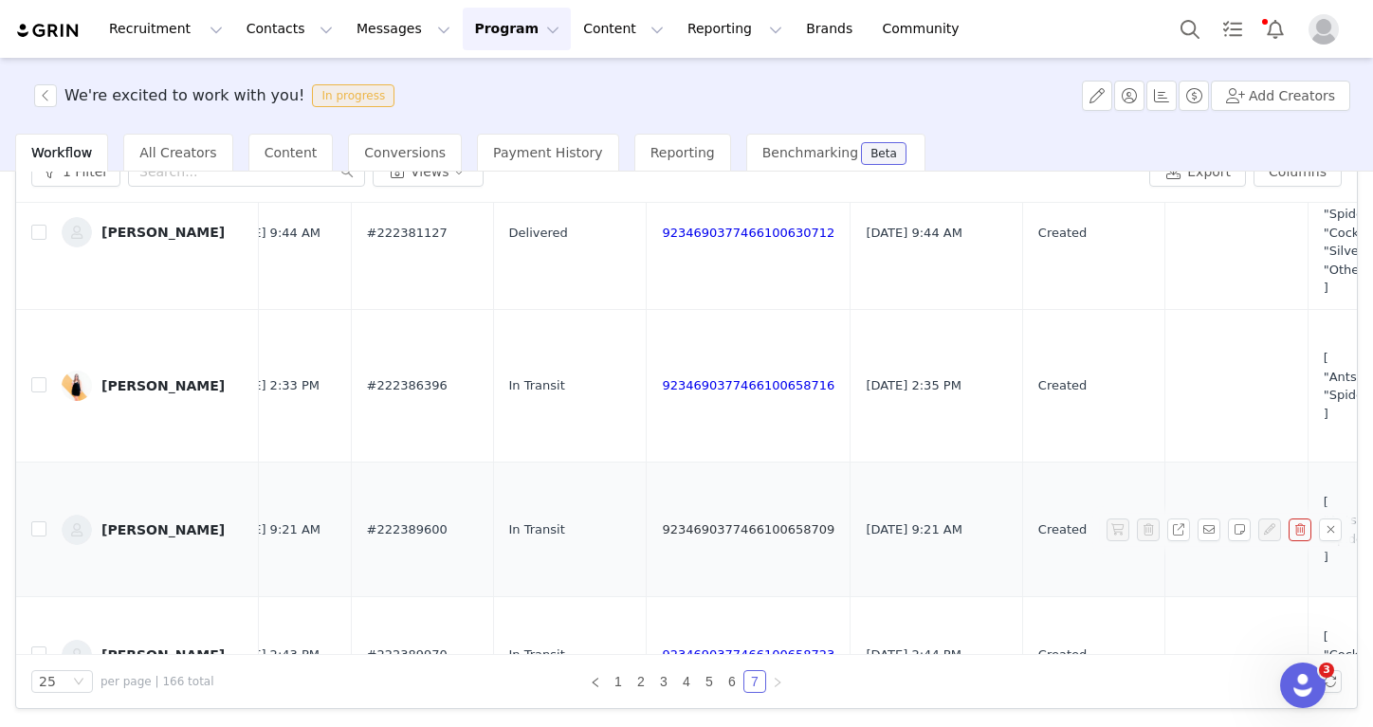
scroll to position [957, 840]
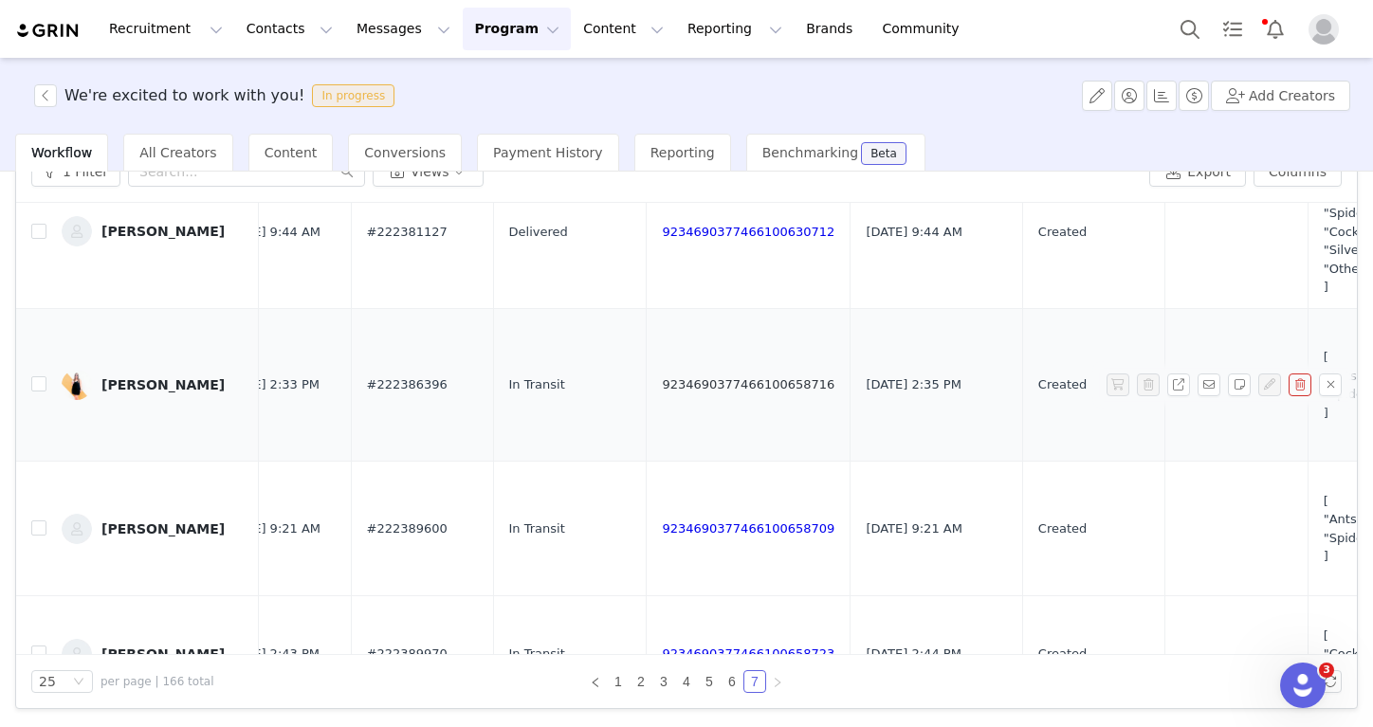
click at [662, 377] on link "9234690377466100658716" at bounding box center [748, 384] width 173 height 14
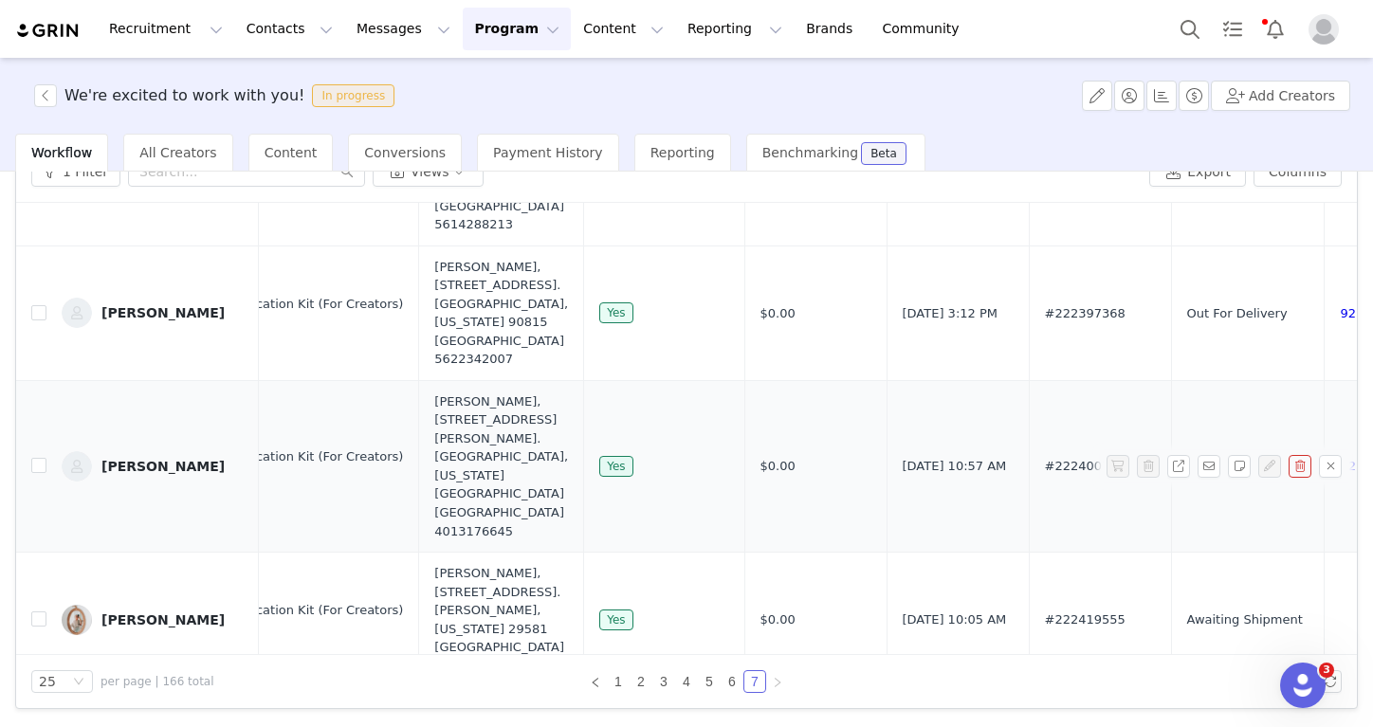
scroll to position [1846, 163]
click at [48, 106] on button "button" at bounding box center [45, 95] width 23 height 23
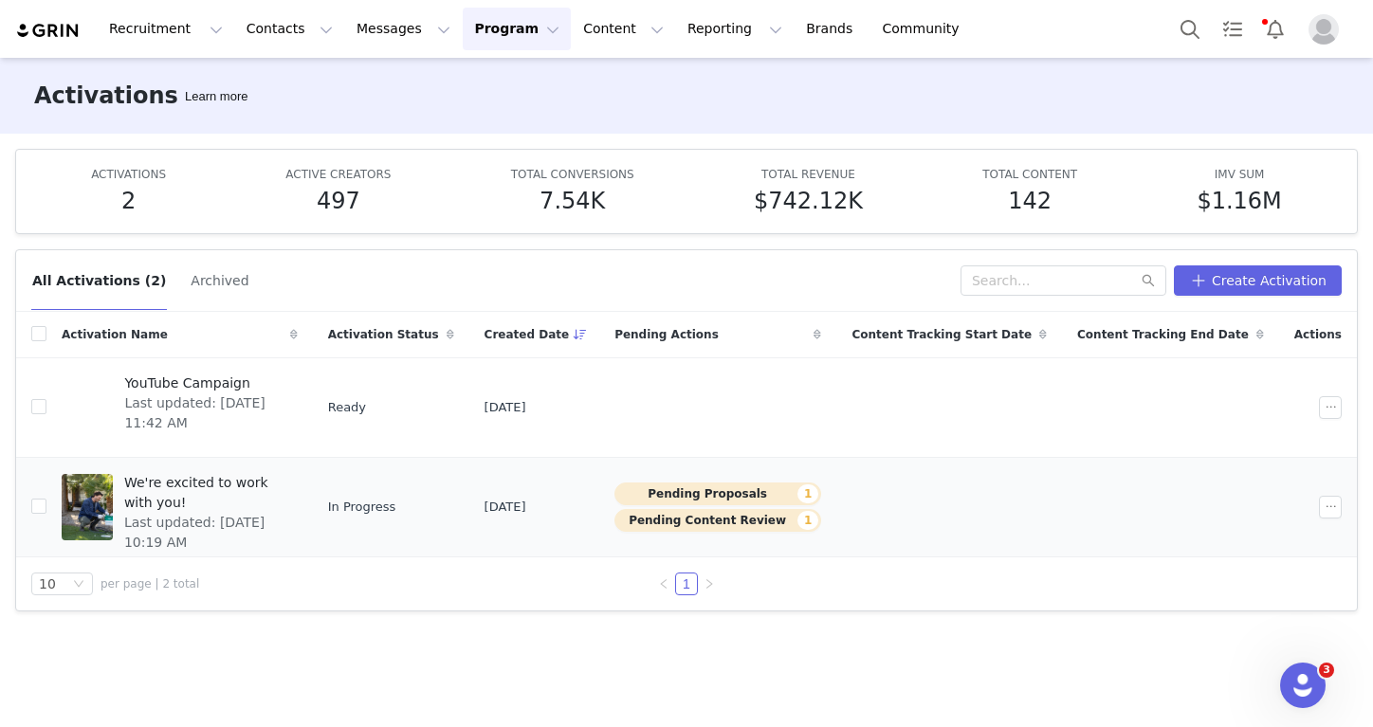
click at [229, 477] on span "We're excited to work with you!" at bounding box center [205, 493] width 162 height 40
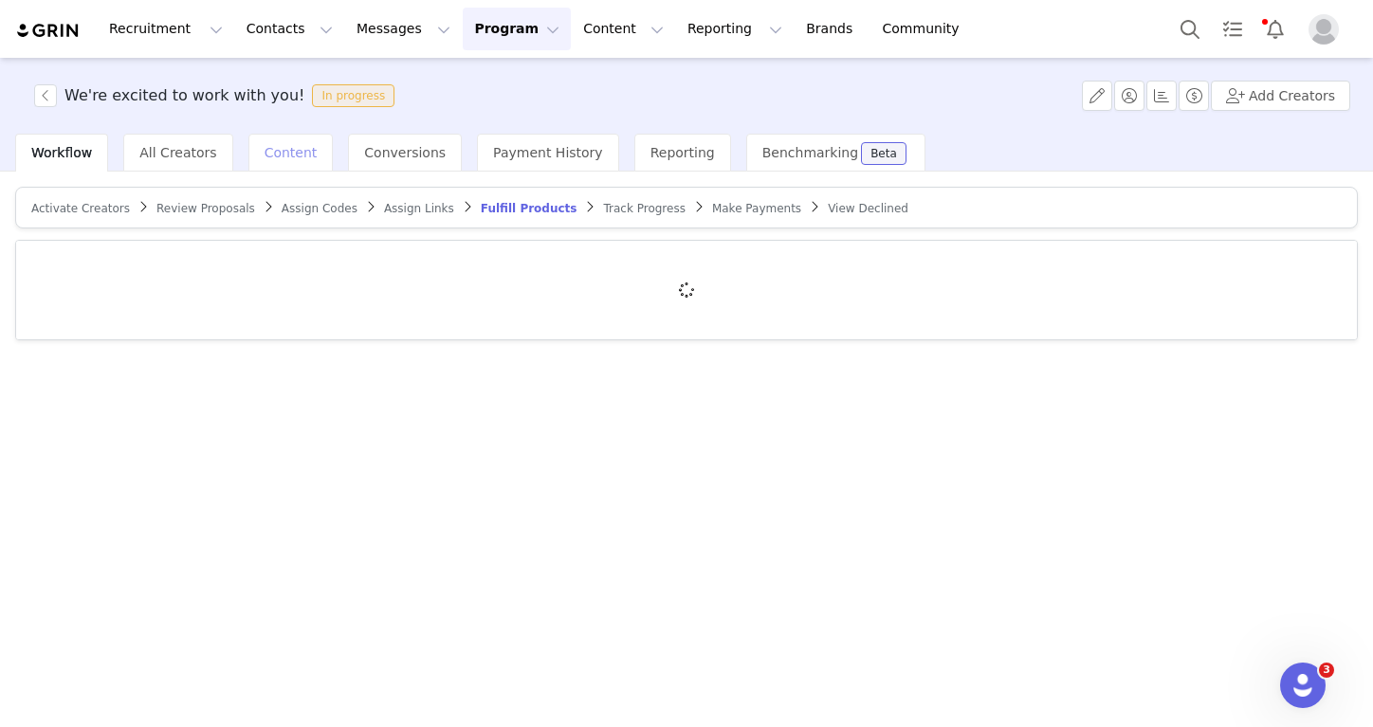
click at [296, 155] on span "Content" at bounding box center [290, 152] width 53 height 15
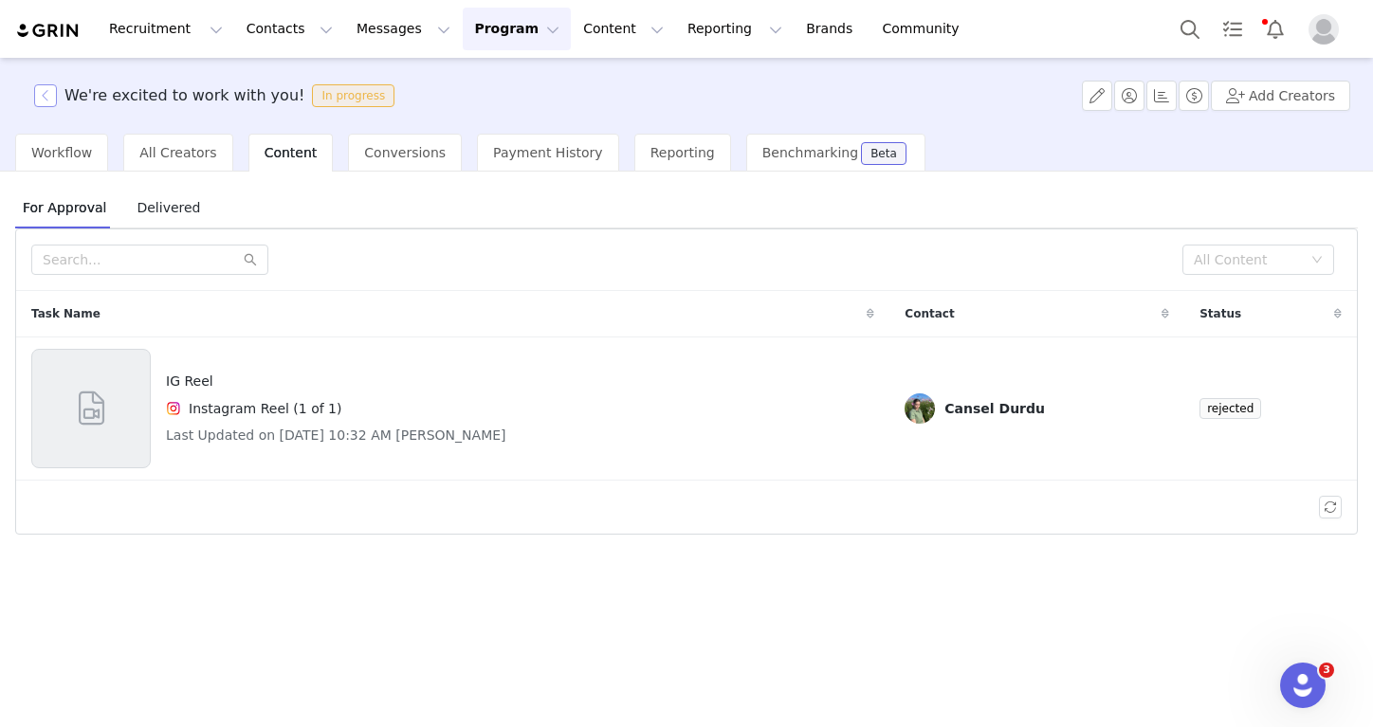
click at [38, 103] on button "button" at bounding box center [45, 95] width 23 height 23
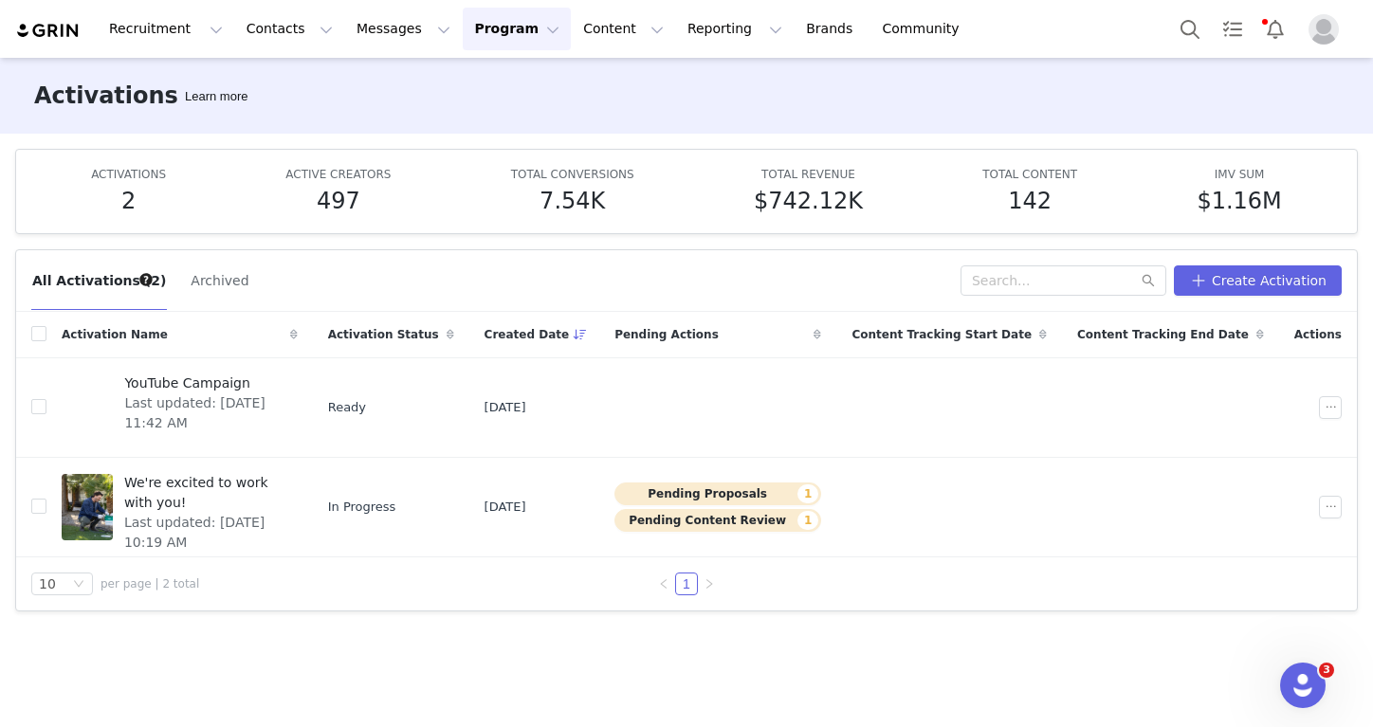
click at [758, 5] on div "Recruitment Recruitment Creator Search Curated Lists Landing Pages Web Extensio…" at bounding box center [686, 29] width 1373 height 58
click at [1290, 297] on div "All Activations (2) Archived Create Activation" at bounding box center [686, 281] width 1340 height 62
click at [1290, 295] on div "All Activations (2) Archived Create Activation" at bounding box center [686, 281] width 1340 height 62
click at [286, 513] on span "Last updated: [DATE] 10:19 AM" at bounding box center [205, 533] width 162 height 40
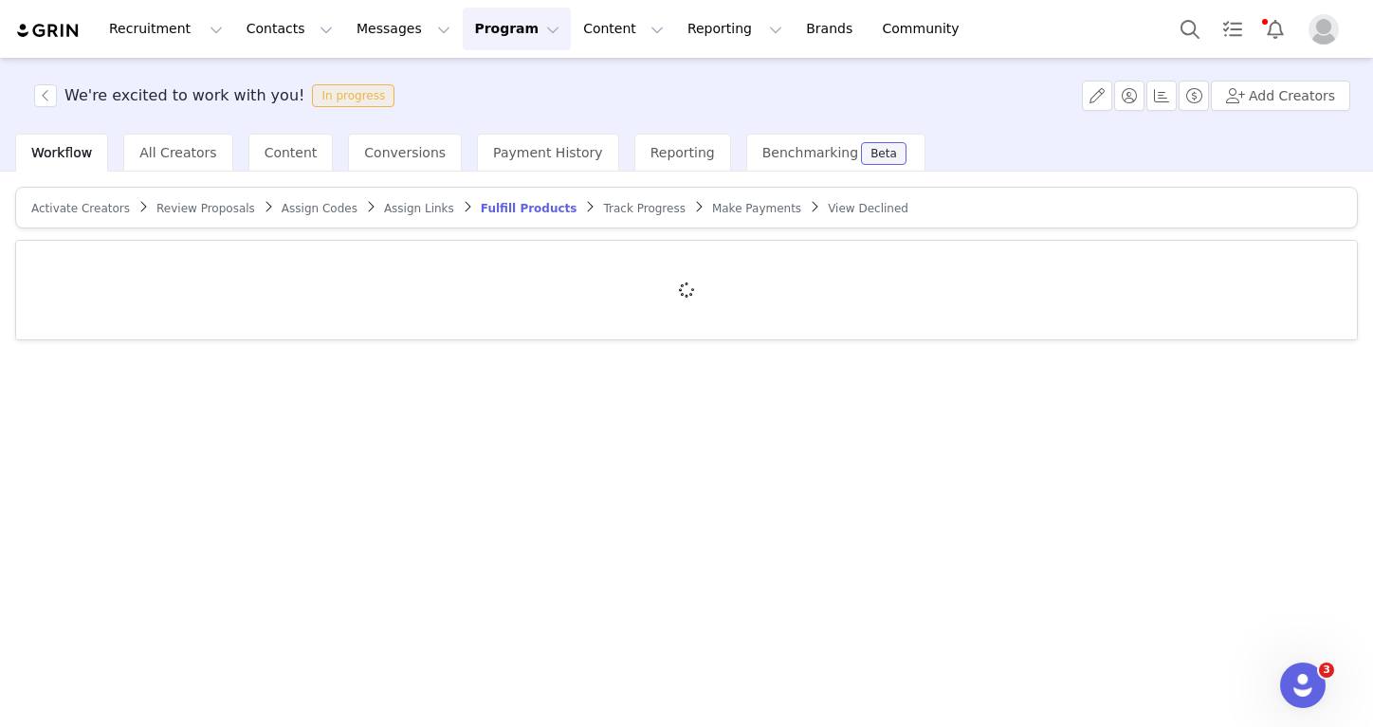
click at [112, 201] on link "Activate Creators" at bounding box center [80, 208] width 99 height 14
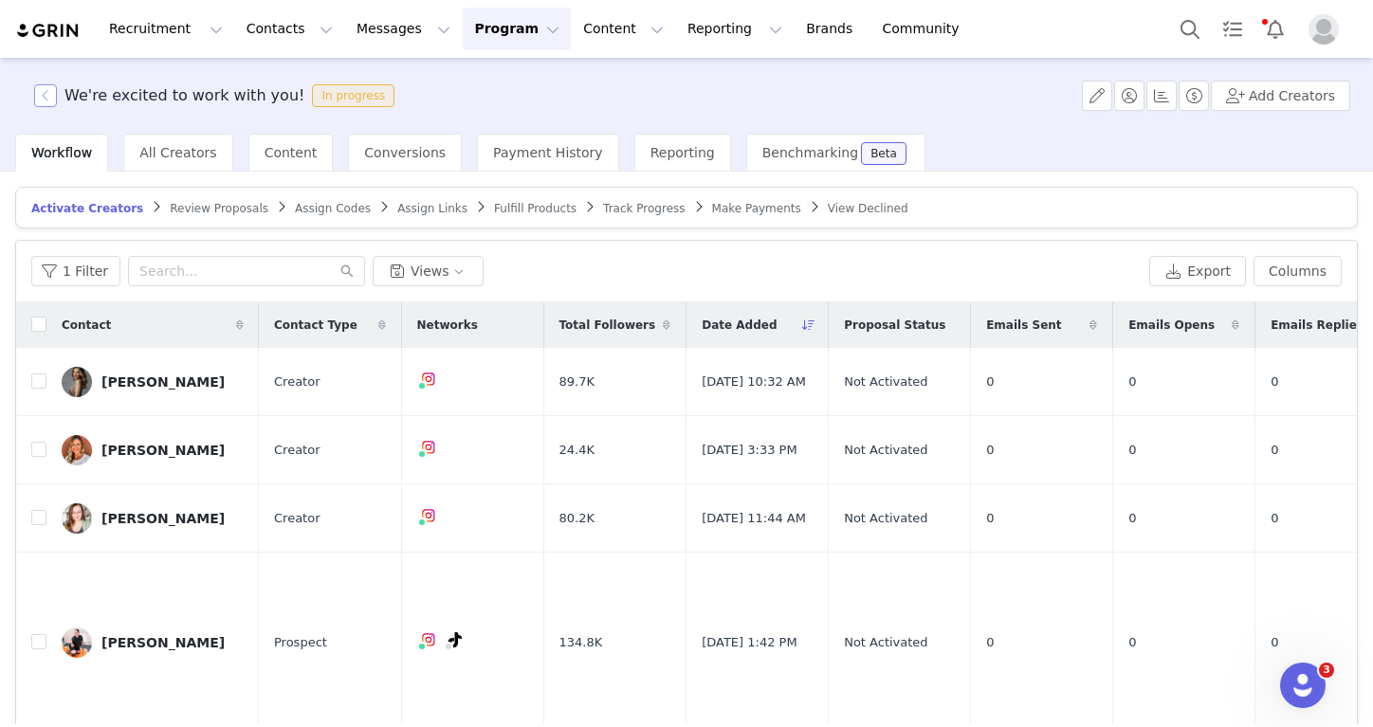
click at [49, 104] on button "button" at bounding box center [45, 95] width 23 height 23
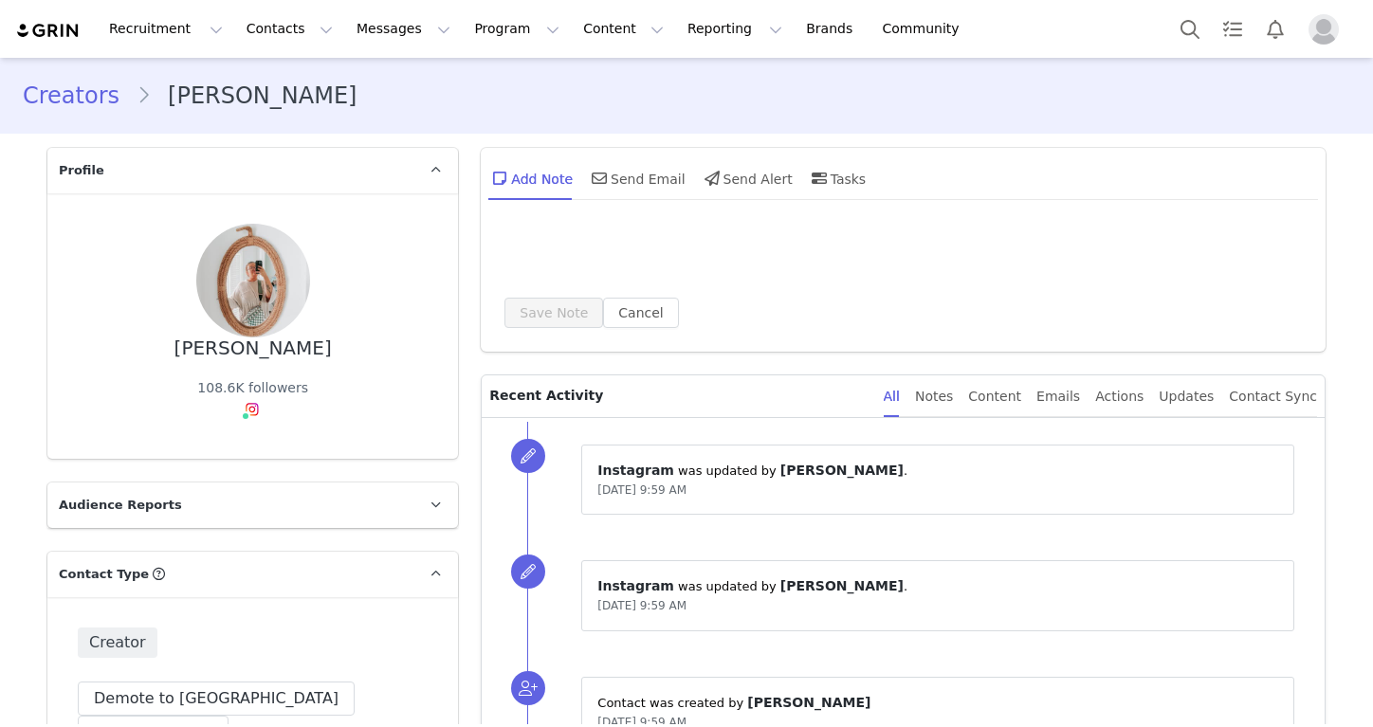
type input "+1 ([GEOGRAPHIC_DATA])"
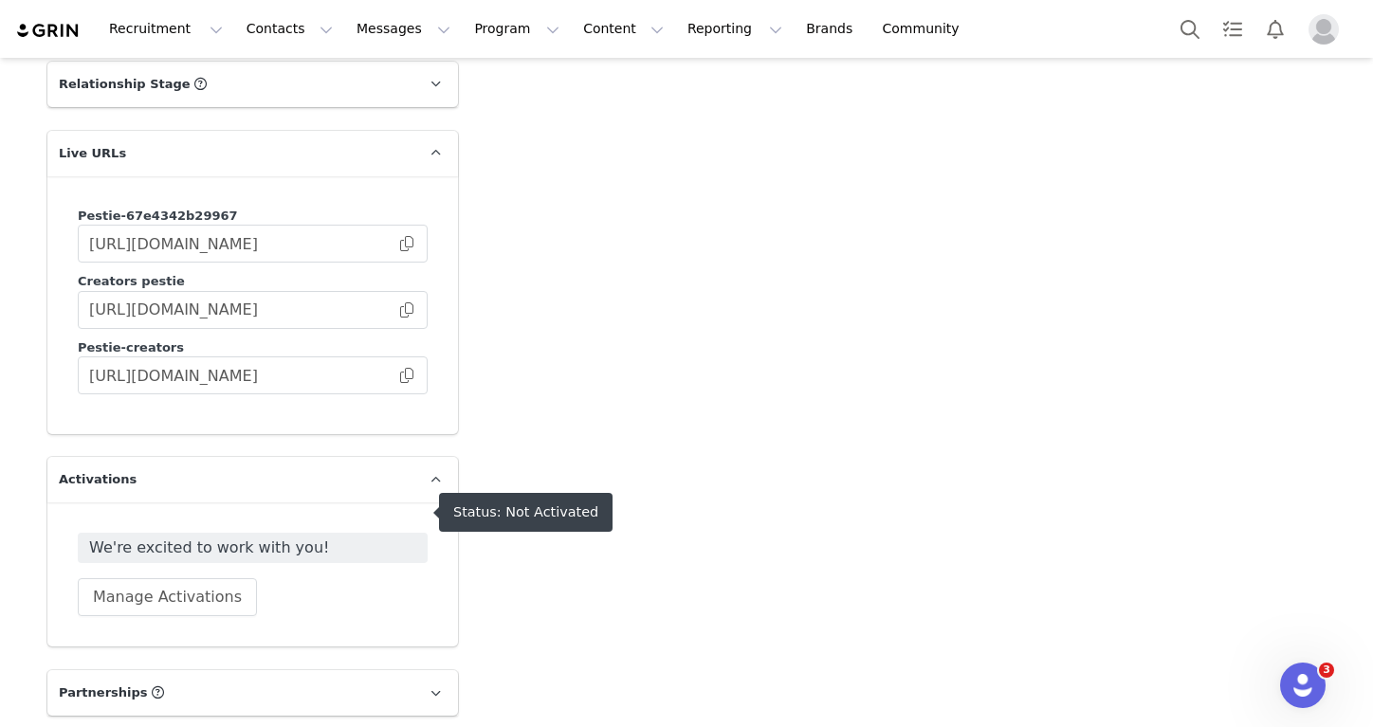
scroll to position [3007, 0]
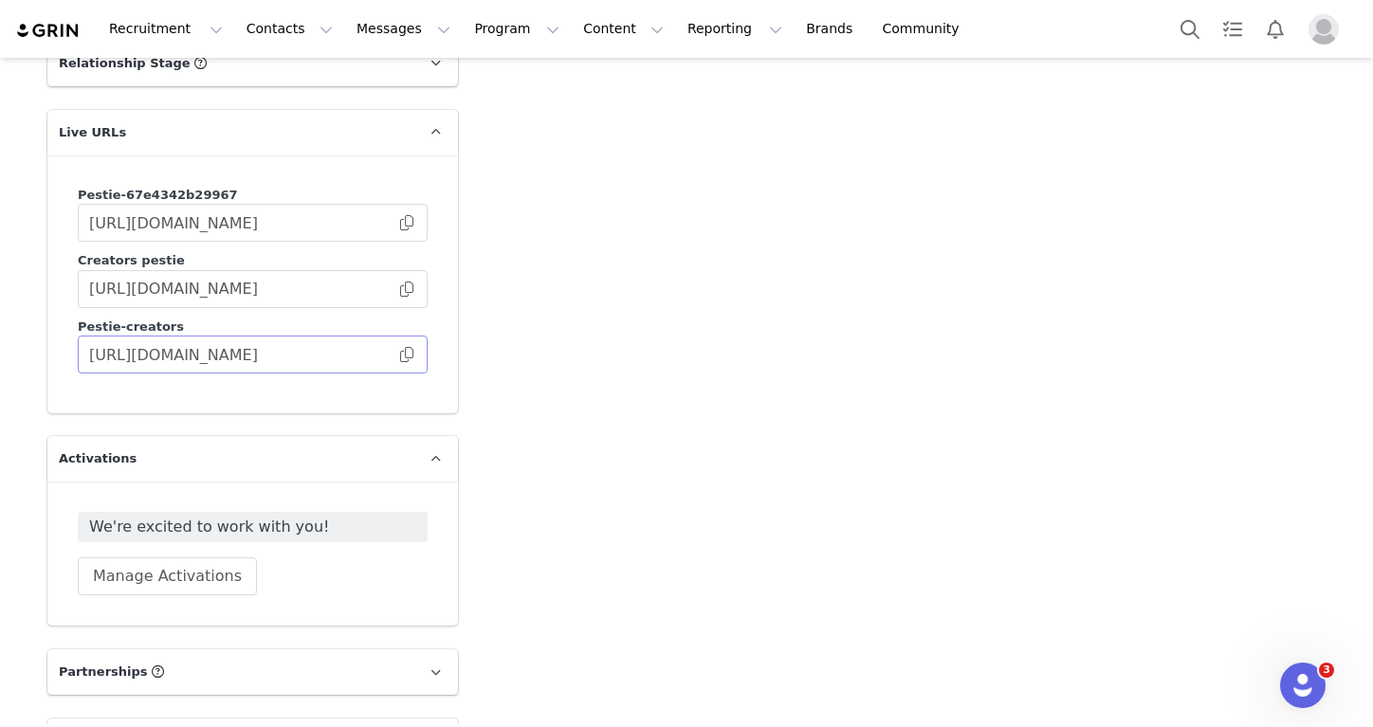
click at [409, 355] on span at bounding box center [406, 355] width 19 height 0
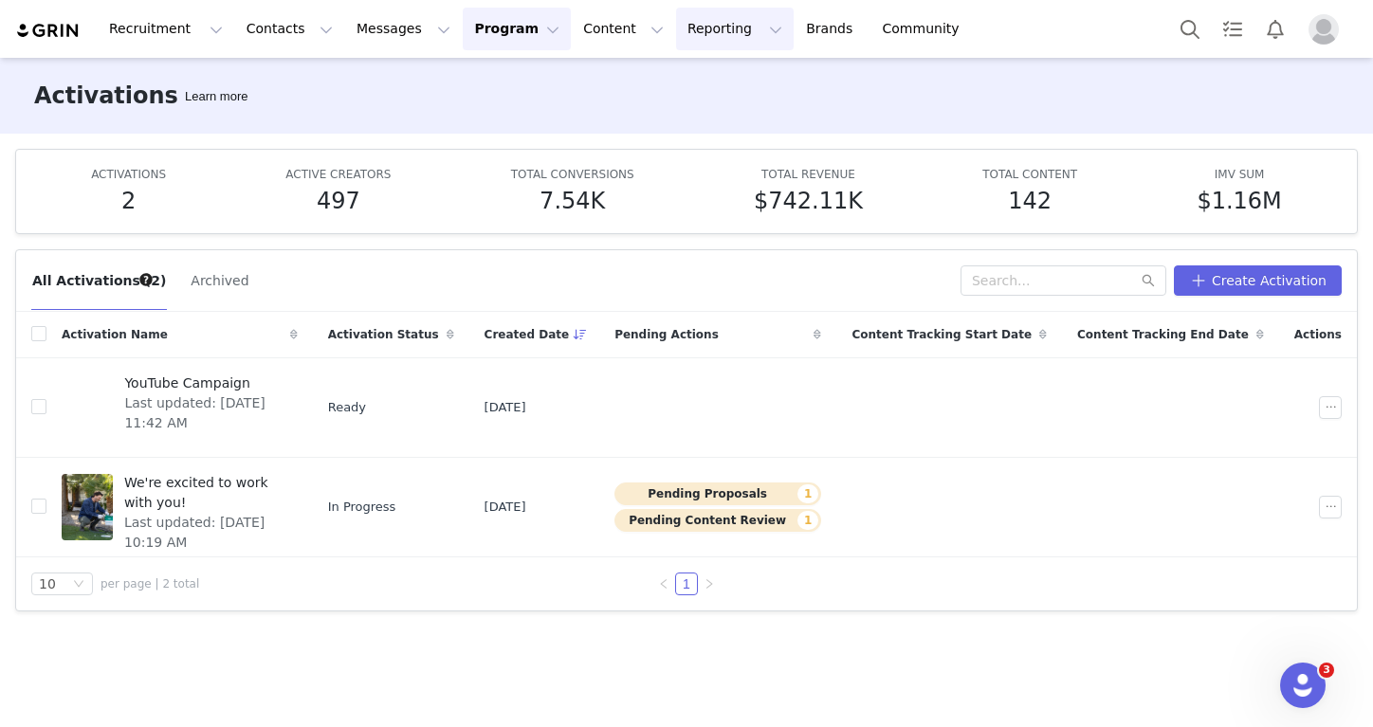
click at [679, 35] on button "Reporting Reporting" at bounding box center [735, 29] width 118 height 43
click at [681, 77] on p "Dashboard" at bounding box center [680, 84] width 72 height 20
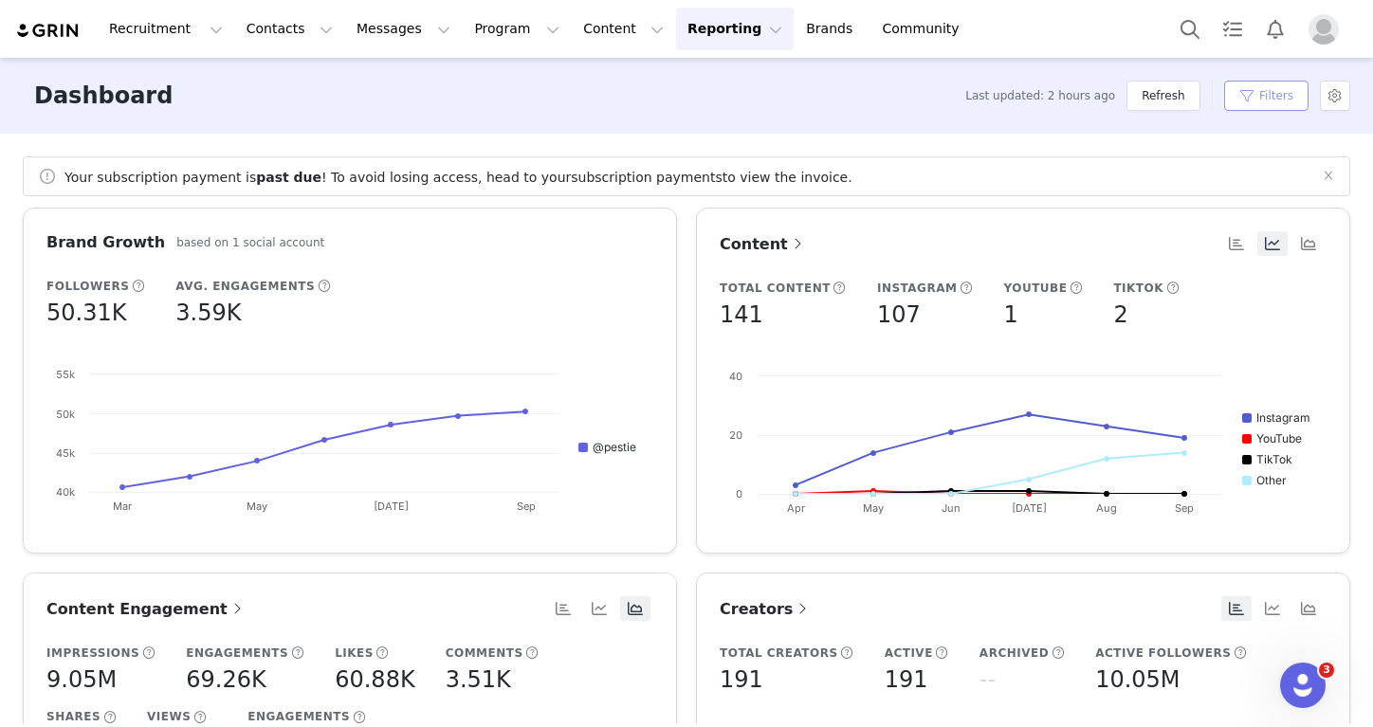
click at [1258, 93] on button "Filters" at bounding box center [1266, 96] width 84 height 30
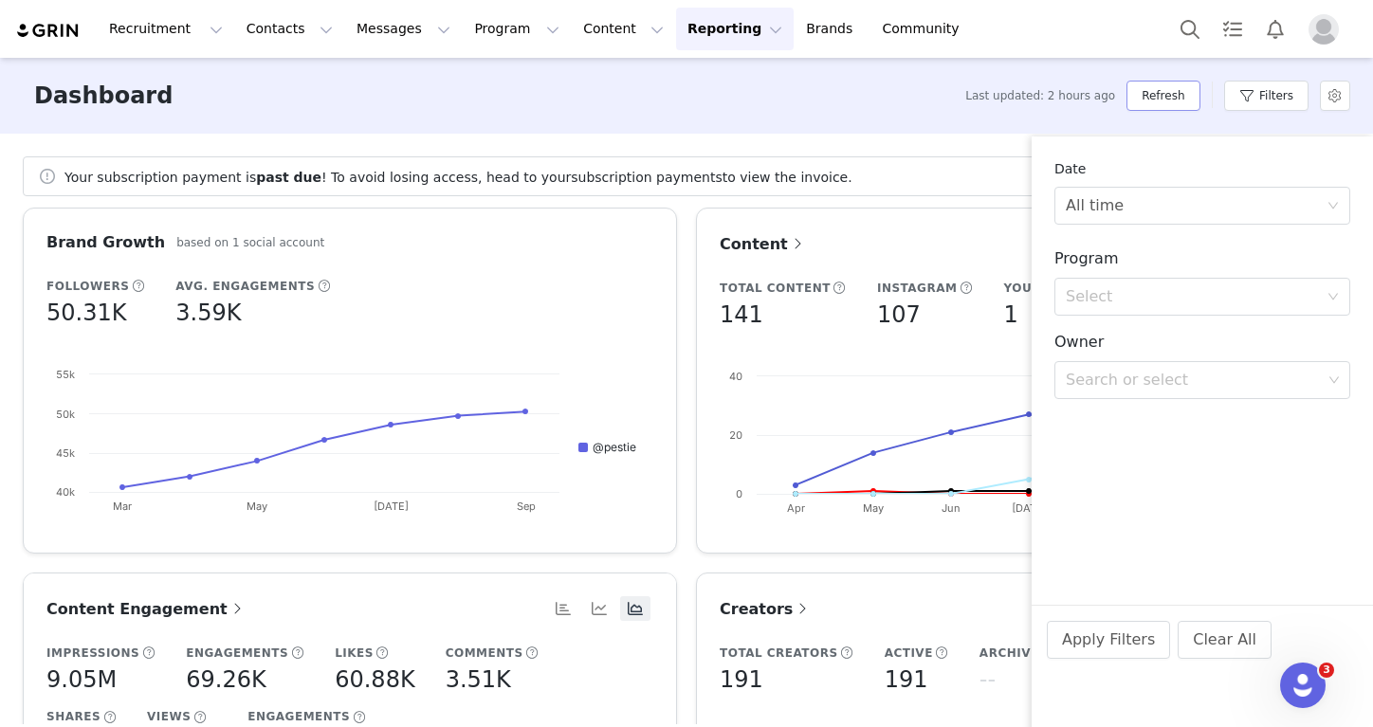
click at [1175, 85] on button "Refresh" at bounding box center [1162, 96] width 73 height 30
click at [1093, 62] on div "Dashboard Last updated: in a few seconds Refresh Filters" at bounding box center [686, 96] width 1373 height 76
click at [348, 125] on div "Dashboard Last updated: 3 minutes ago Refresh Filters" at bounding box center [686, 96] width 1373 height 76
click at [480, 18] on button "Program Program" at bounding box center [517, 29] width 108 height 43
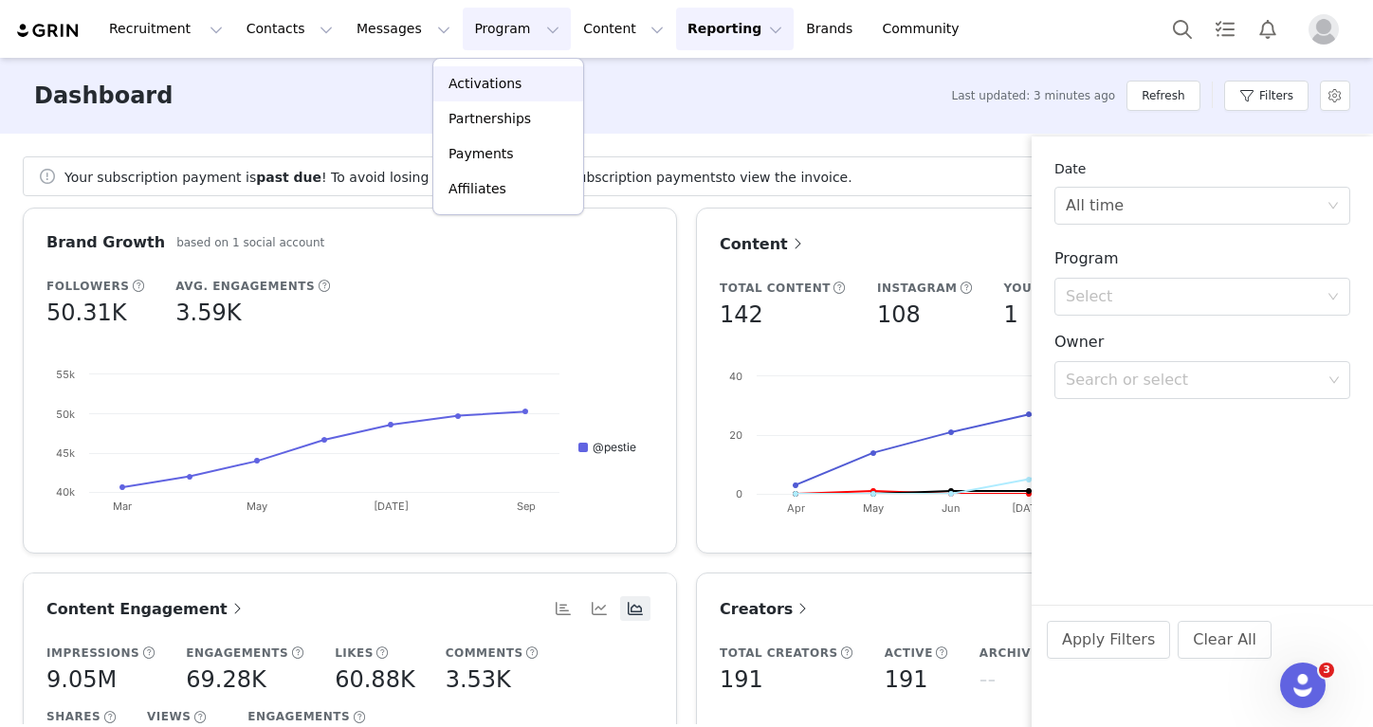
click at [473, 98] on link "Activations" at bounding box center [508, 83] width 150 height 35
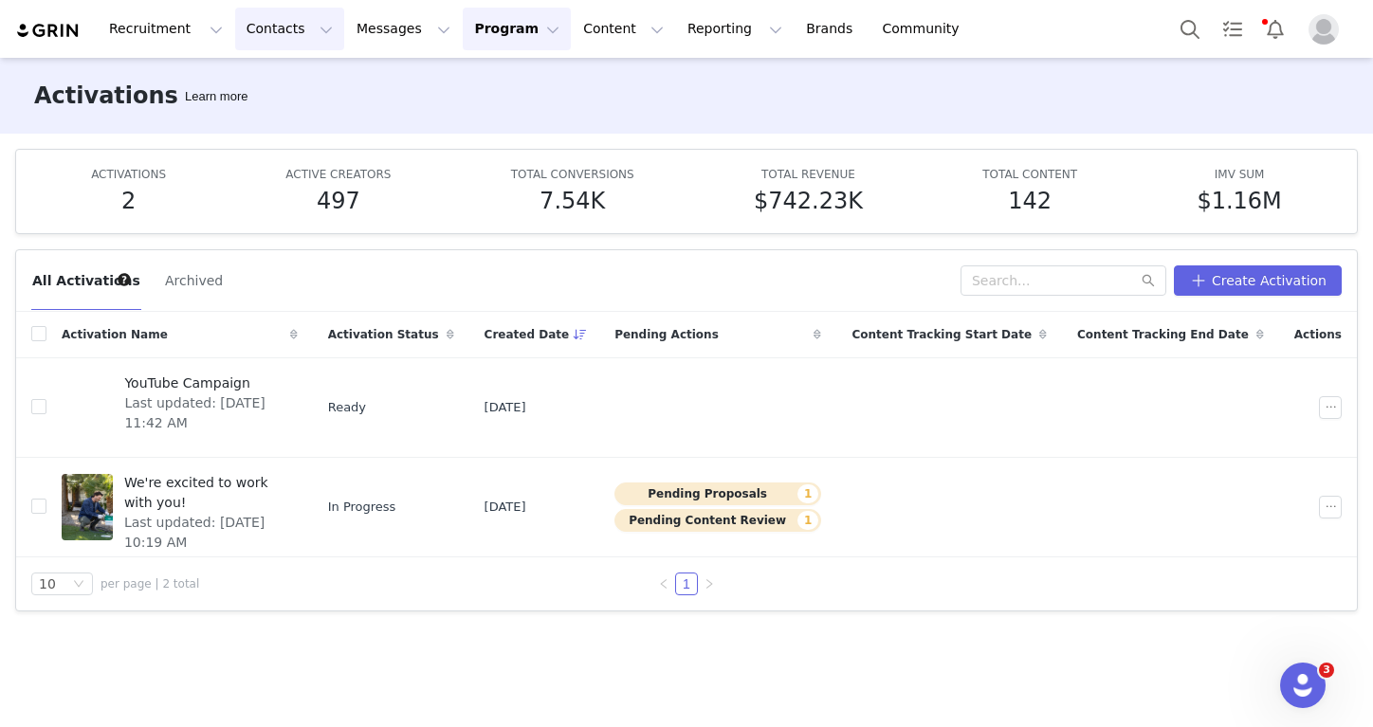
click at [295, 30] on button "Contacts Contacts" at bounding box center [289, 29] width 109 height 43
click at [295, 60] on div "Creators Prospects Applicants" at bounding box center [292, 116] width 143 height 116
click at [288, 84] on p "Creators" at bounding box center [265, 84] width 57 height 20
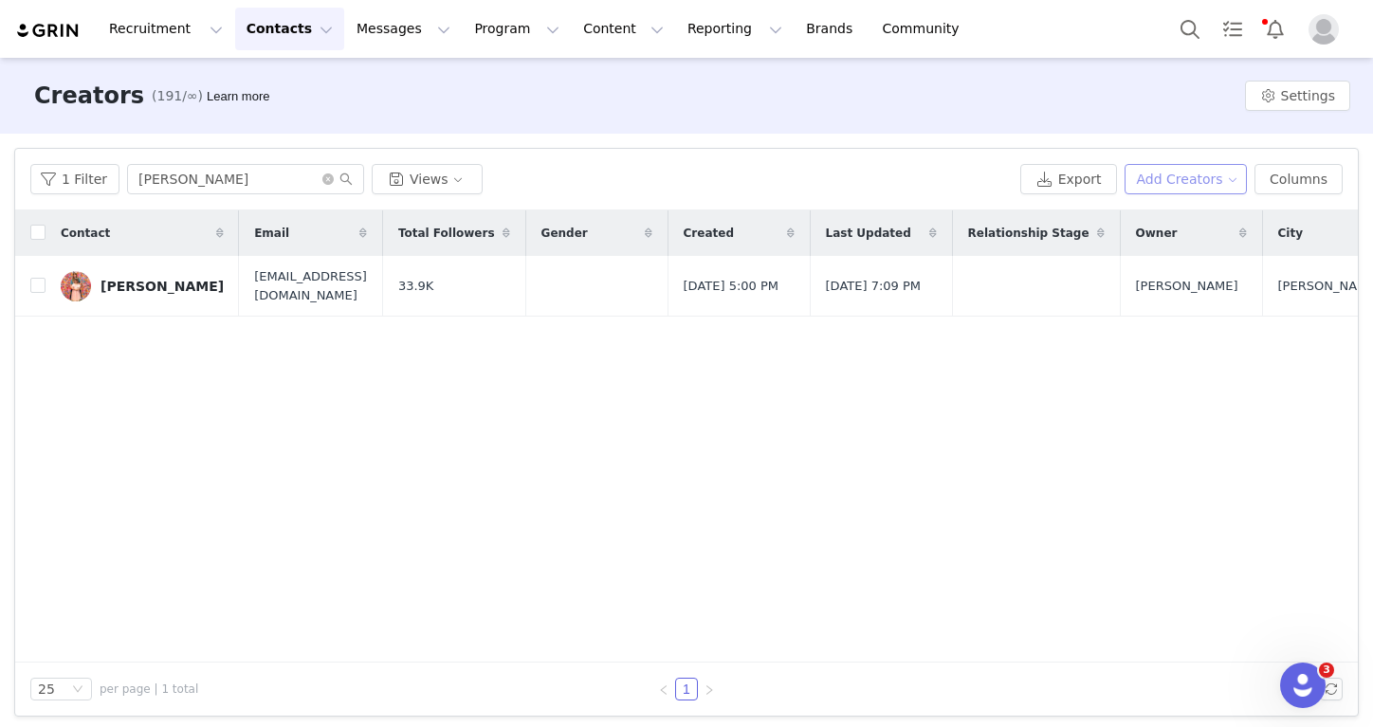
click at [1214, 178] on button "Add Creators" at bounding box center [1185, 179] width 123 height 30
click at [1193, 217] on span "Add a Creator" at bounding box center [1189, 217] width 92 height 21
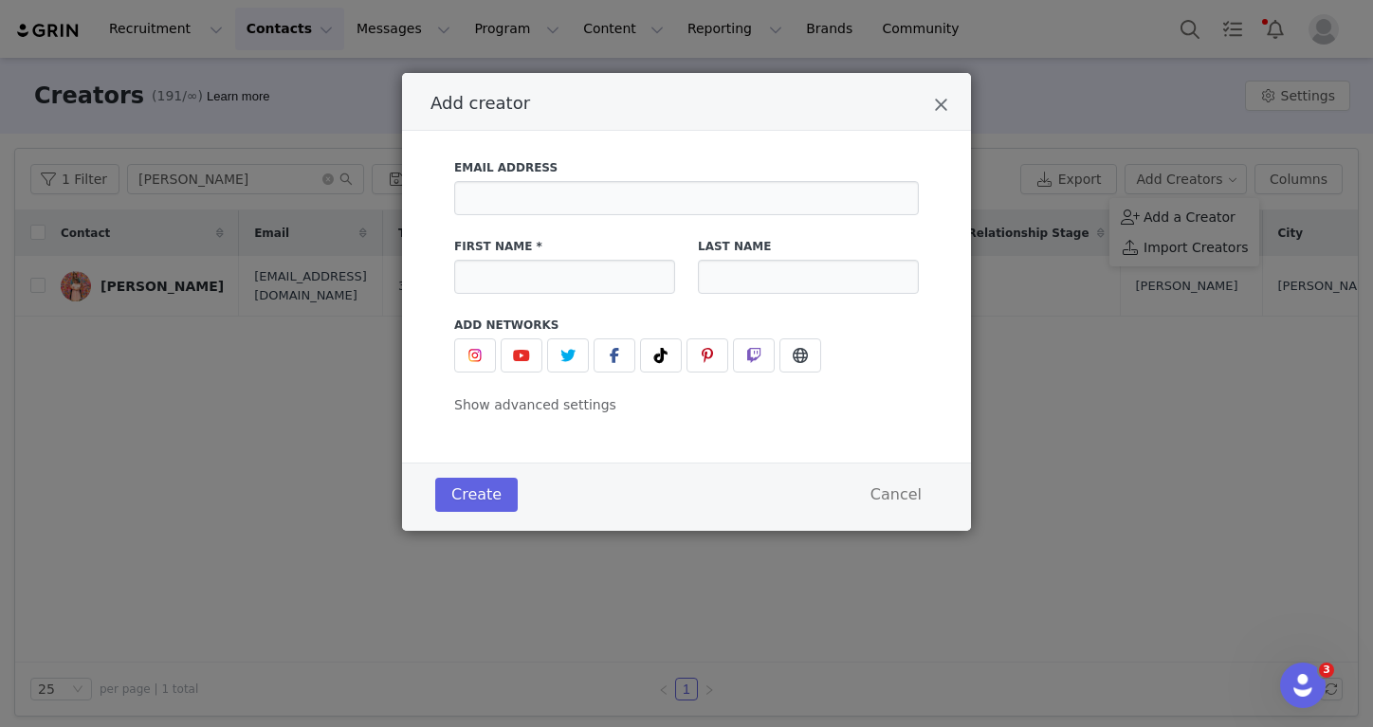
click at [630, 311] on div "Email Address First Name * Last Name Add Networks instagram URL youtube URL twi…" at bounding box center [686, 281] width 465 height 267
type input "[PERSON_NAME]"
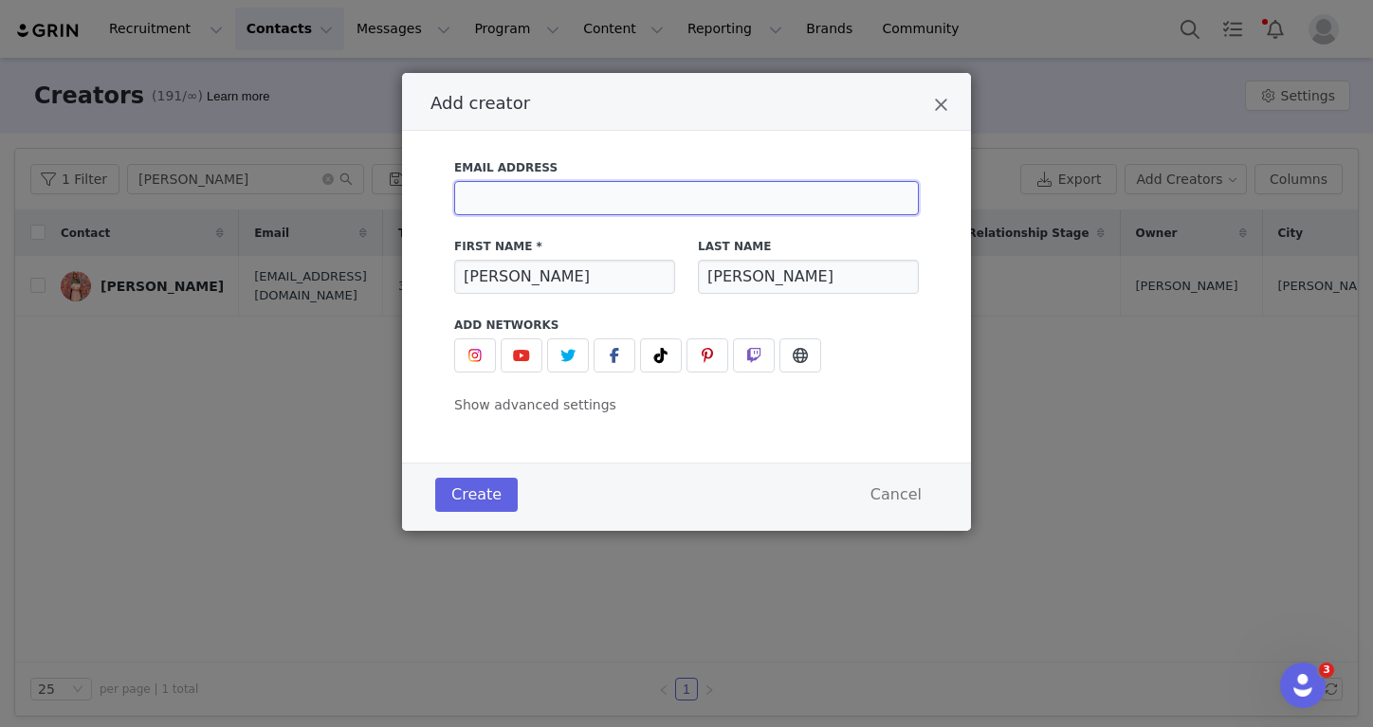
paste input "[EMAIL_ADDRESS][DOMAIN_NAME]"
type input "[EMAIL_ADDRESS][DOMAIN_NAME]"
click at [471, 362] on img "Add creator" at bounding box center [474, 355] width 15 height 15
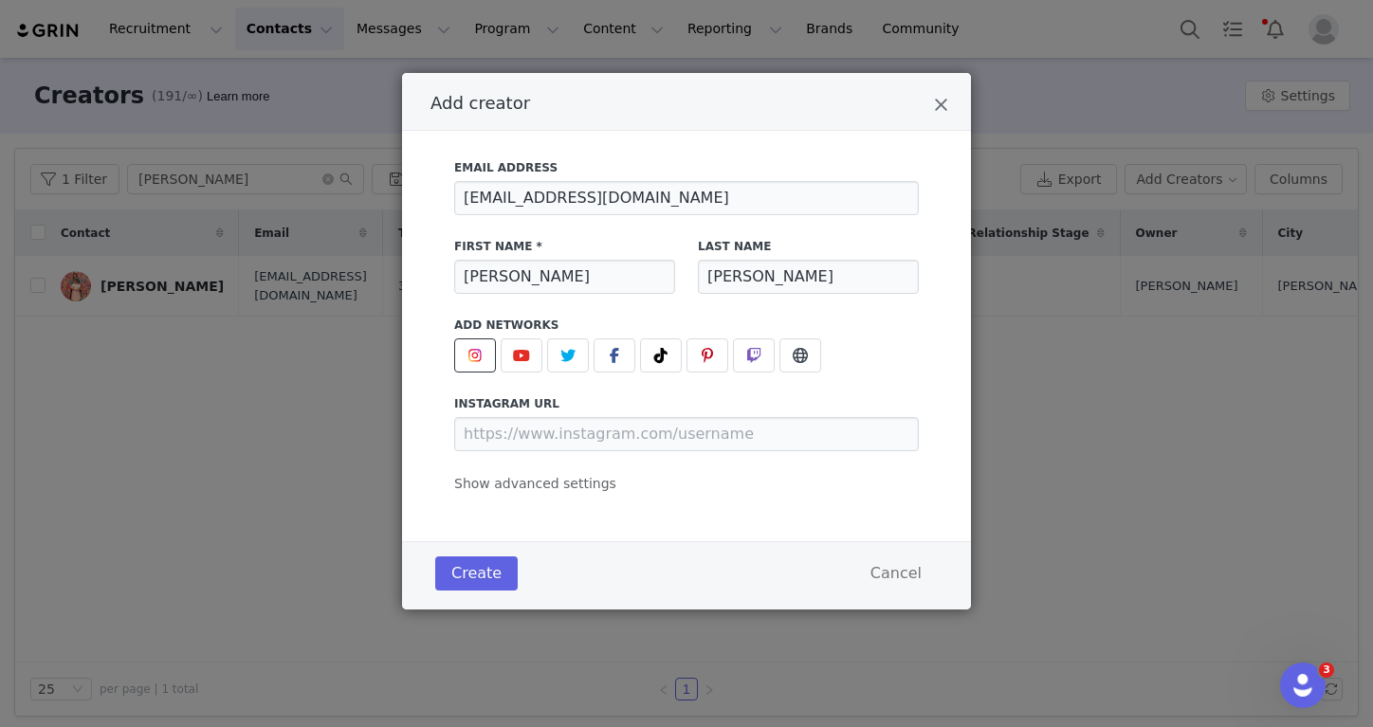
click at [576, 413] on div "instagram URL" at bounding box center [686, 423] width 465 height 56
drag, startPoint x: 577, startPoint y: 425, endPoint x: 473, endPoint y: 257, distance: 197.6
paste input "https://www.instagram.com/cribbsstyle/"
type input "https://www.instagram.com/cribbsstyle/"
click at [472, 552] on div "Create Cancel" at bounding box center [686, 574] width 512 height 44
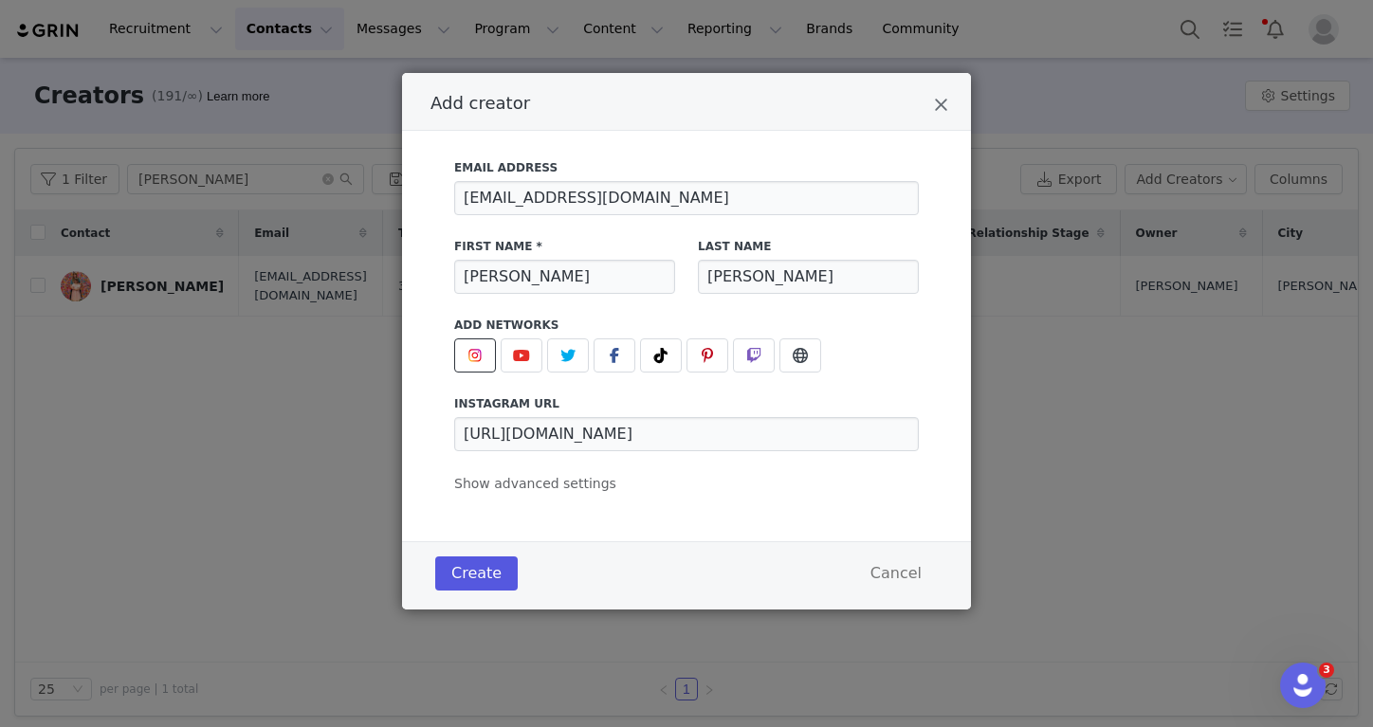
click at [473, 559] on button "Create" at bounding box center [476, 573] width 82 height 34
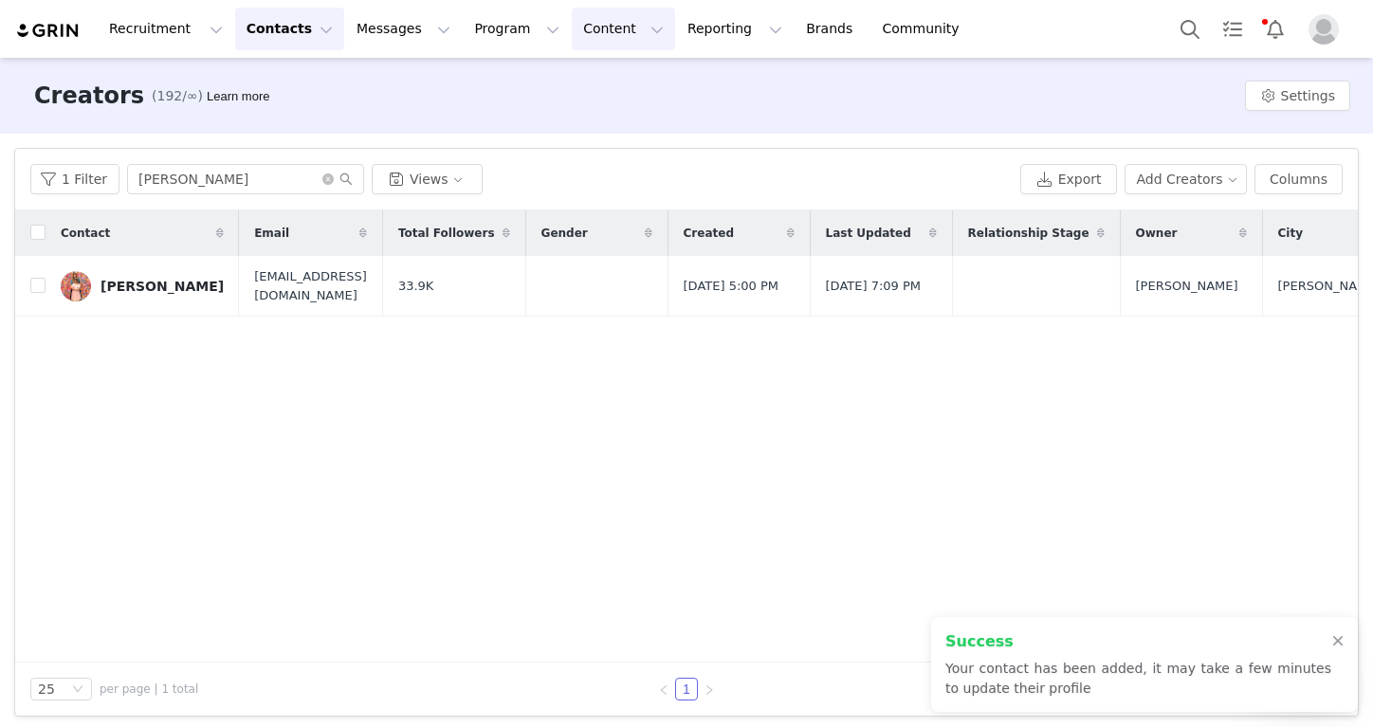
click at [572, 25] on button "Content Content" at bounding box center [623, 29] width 103 height 43
click at [512, 25] on button "Program Program" at bounding box center [517, 29] width 108 height 43
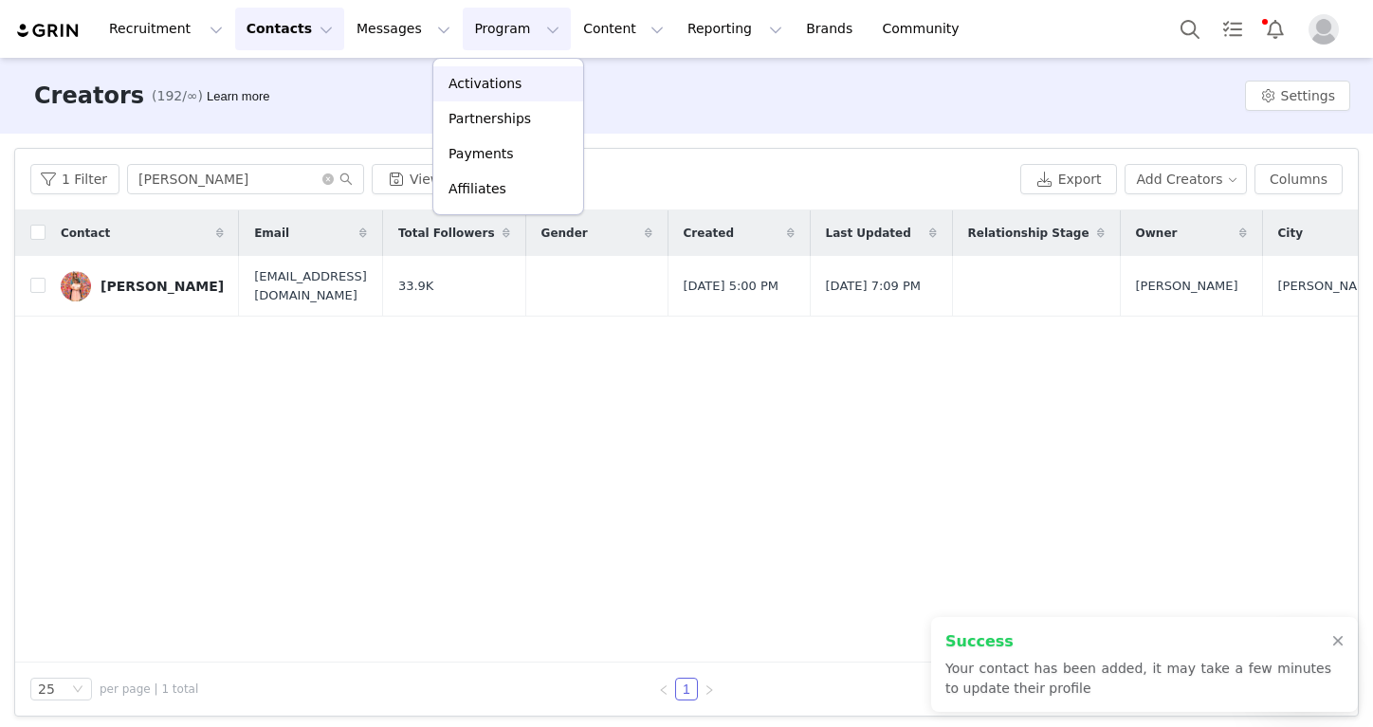
click at [510, 74] on p "Activations" at bounding box center [484, 84] width 73 height 20
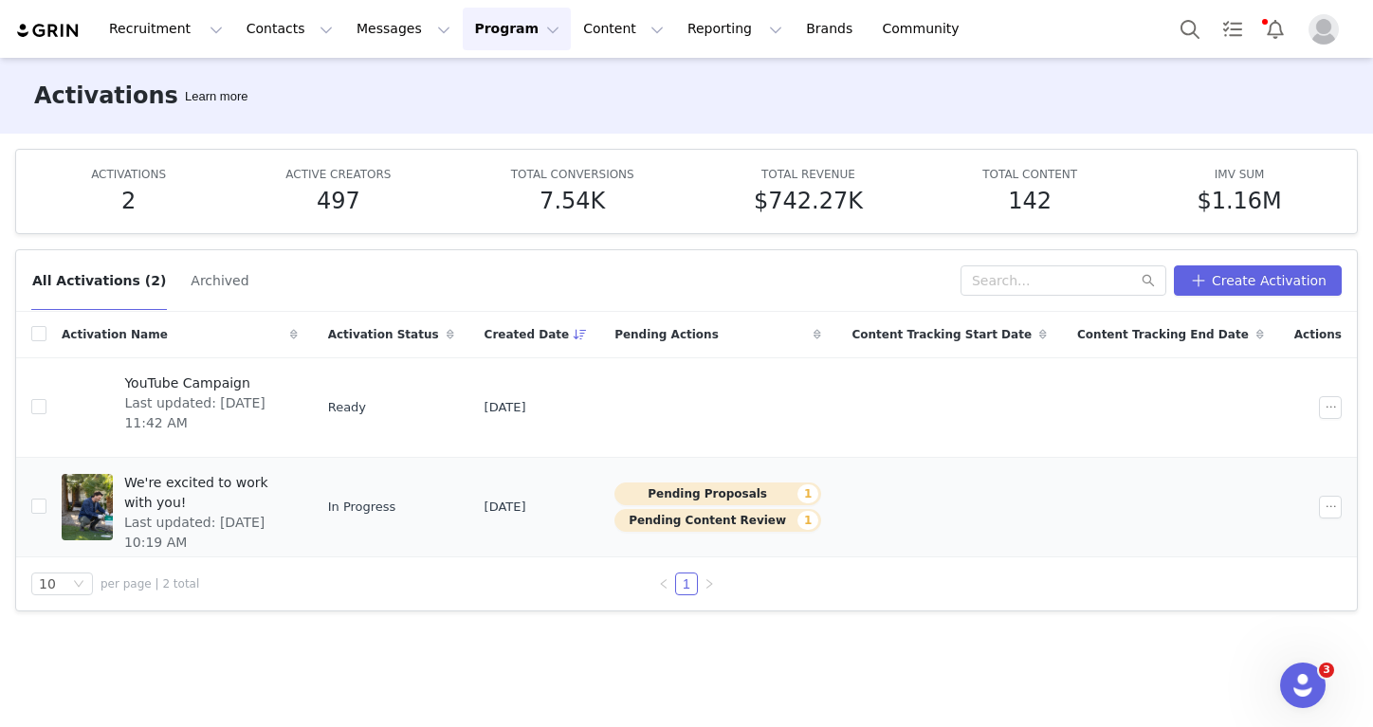
click at [260, 473] on span "We're excited to work with you!" at bounding box center [205, 493] width 162 height 40
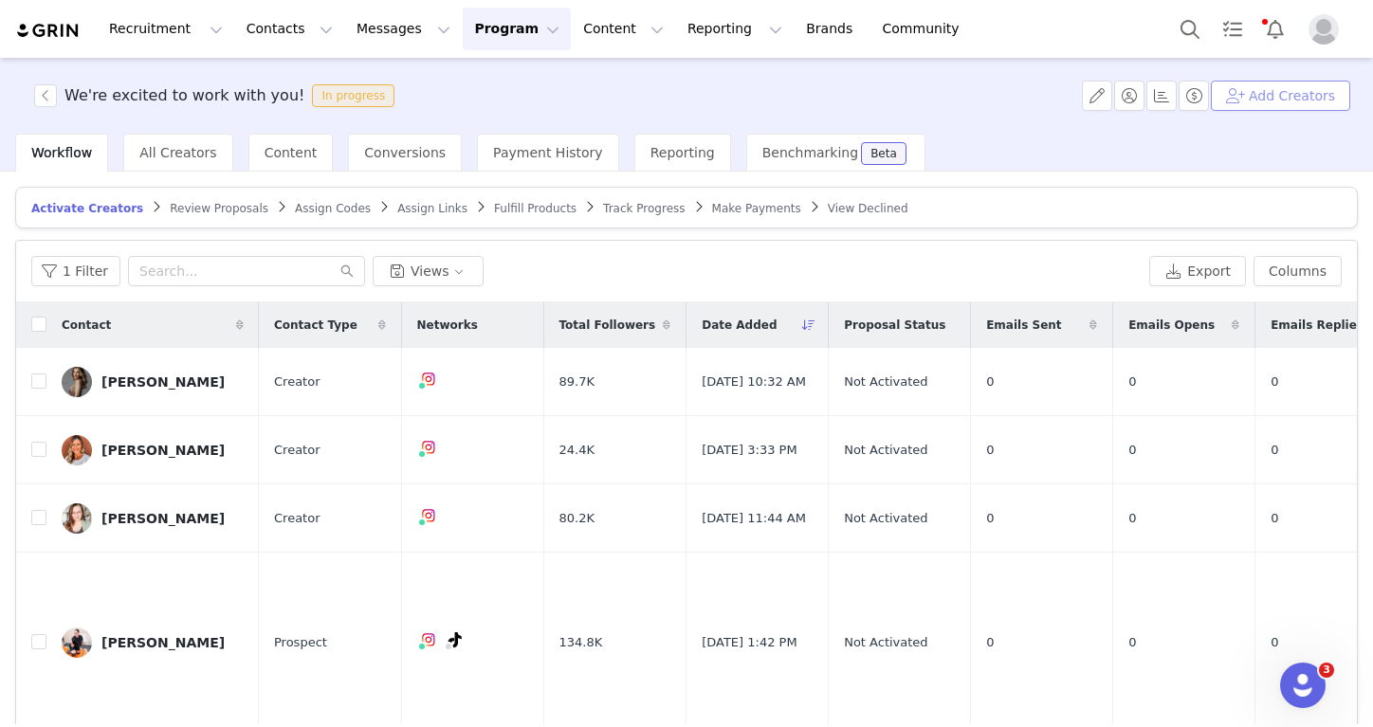
click at [1292, 109] on button "Add Creators" at bounding box center [1280, 96] width 139 height 30
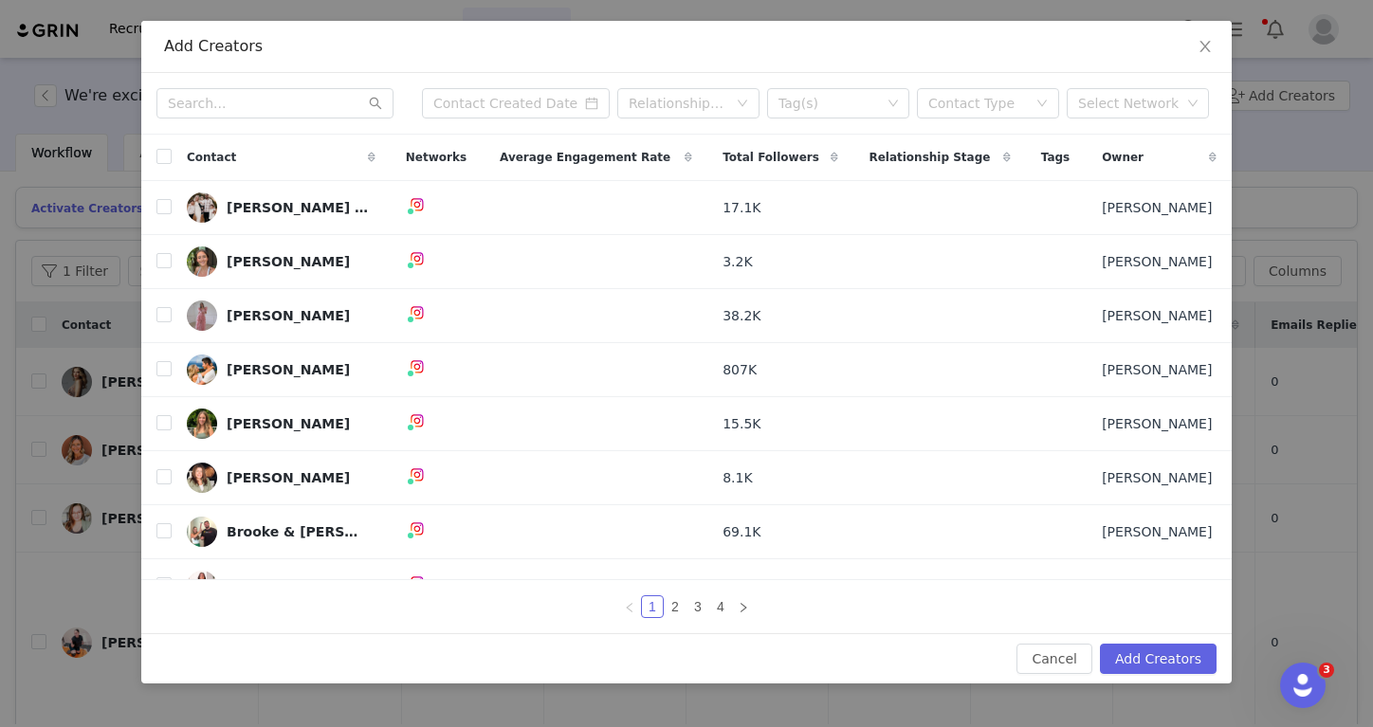
click at [253, 123] on div "Relationship Stage Tag(s) Contact Type Select Network" at bounding box center [686, 104] width 1090 height 62
click at [253, 118] on input "text" at bounding box center [274, 103] width 237 height 30
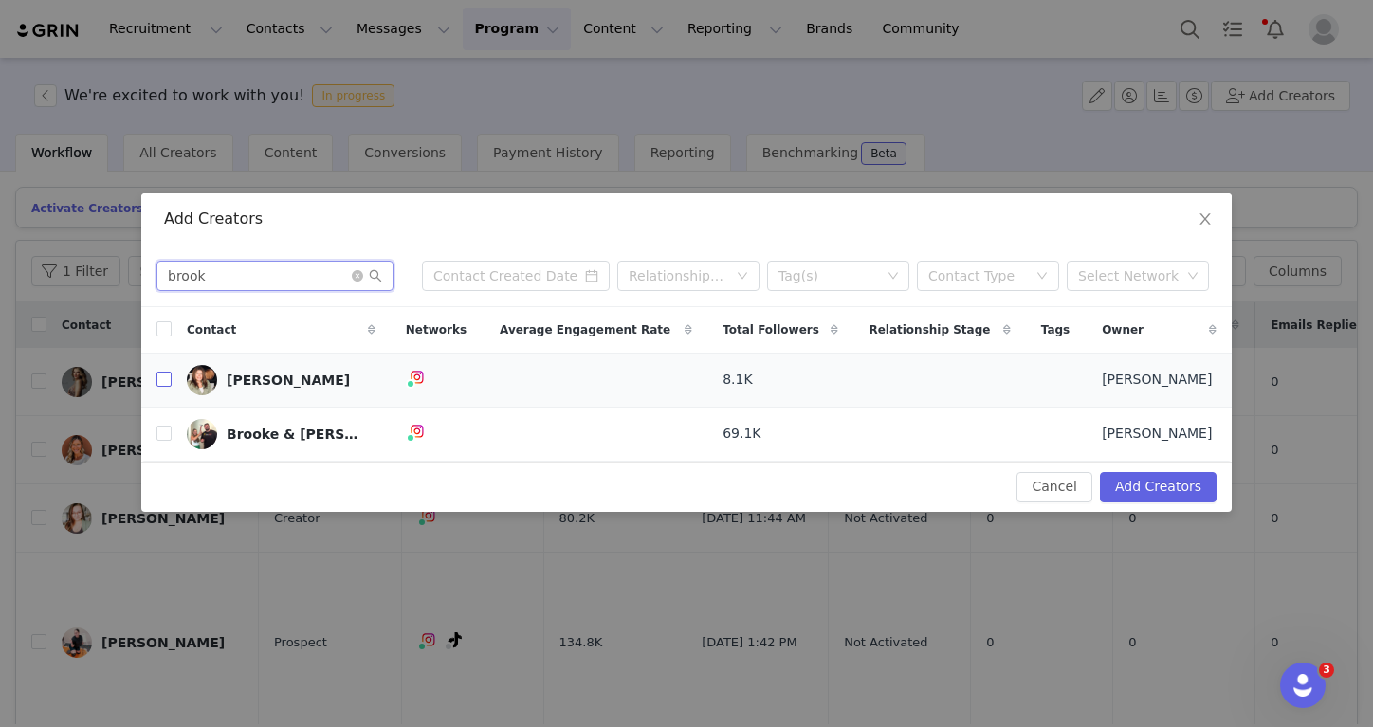
type input "brook"
click at [167, 376] on input "checkbox" at bounding box center [163, 379] width 15 height 15
checkbox input "true"
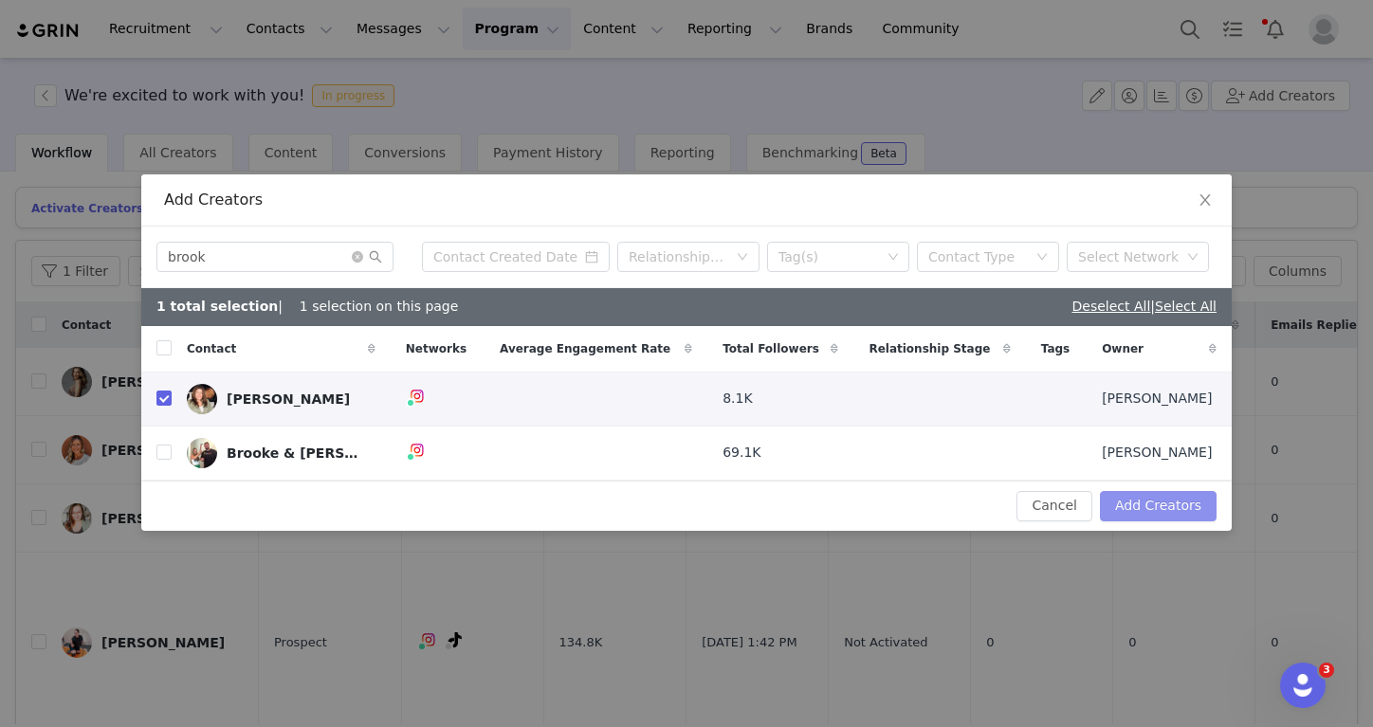
click at [1159, 511] on button "Add Creators" at bounding box center [1158, 506] width 117 height 30
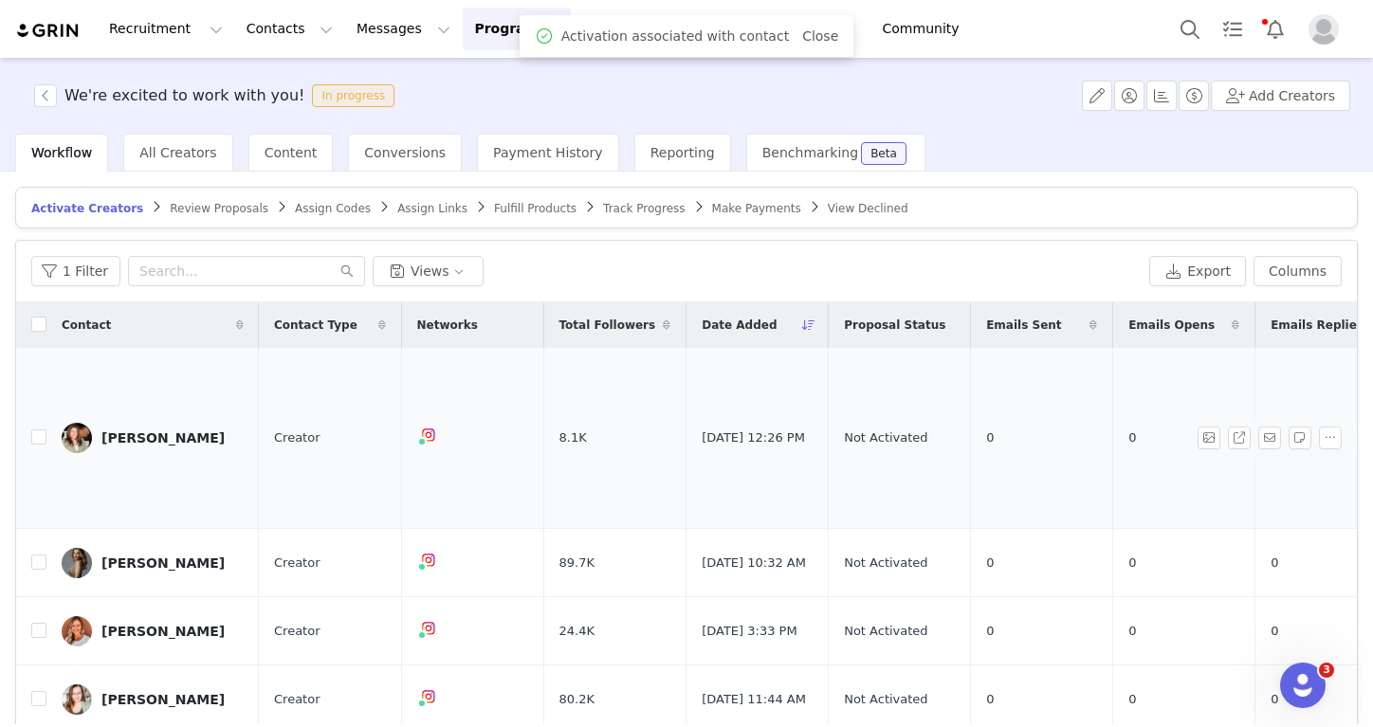
click at [139, 430] on div "Brooke Cribbs" at bounding box center [162, 437] width 123 height 15
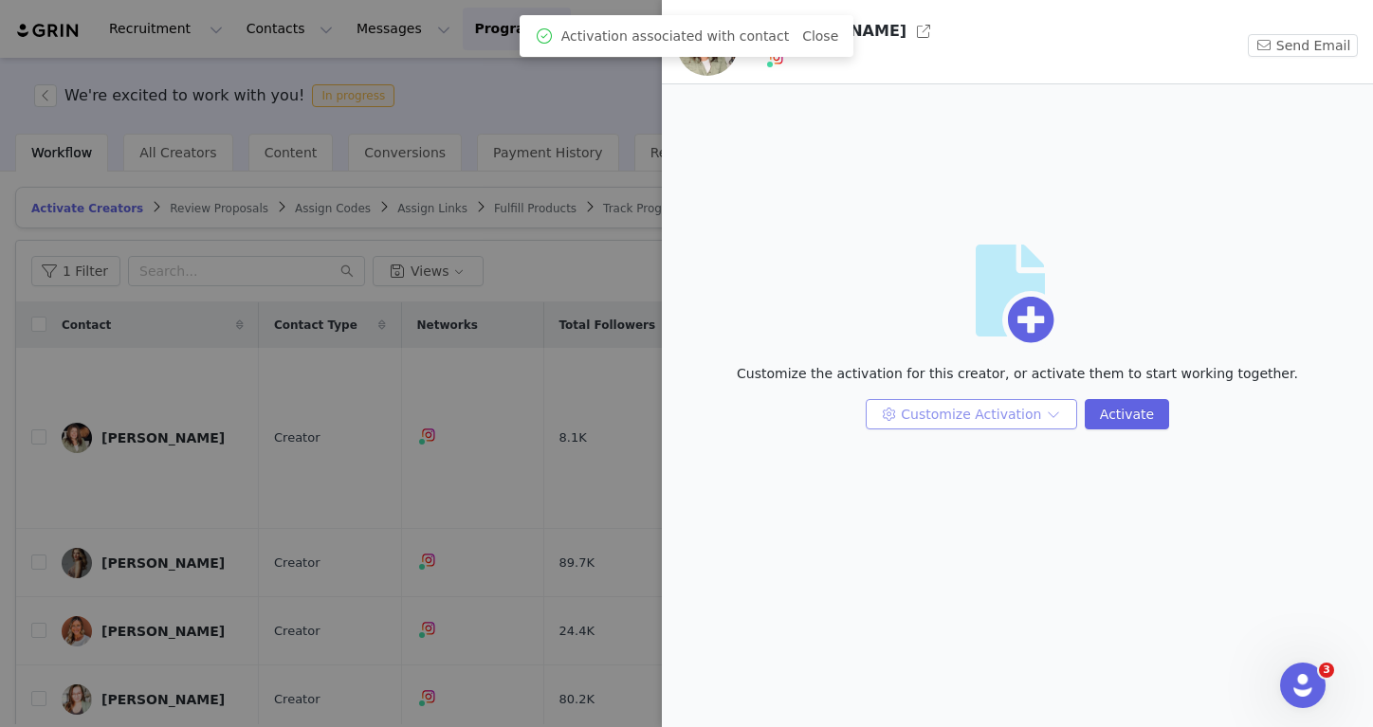
click at [969, 414] on button "Customize Activation" at bounding box center [971, 414] width 211 height 30
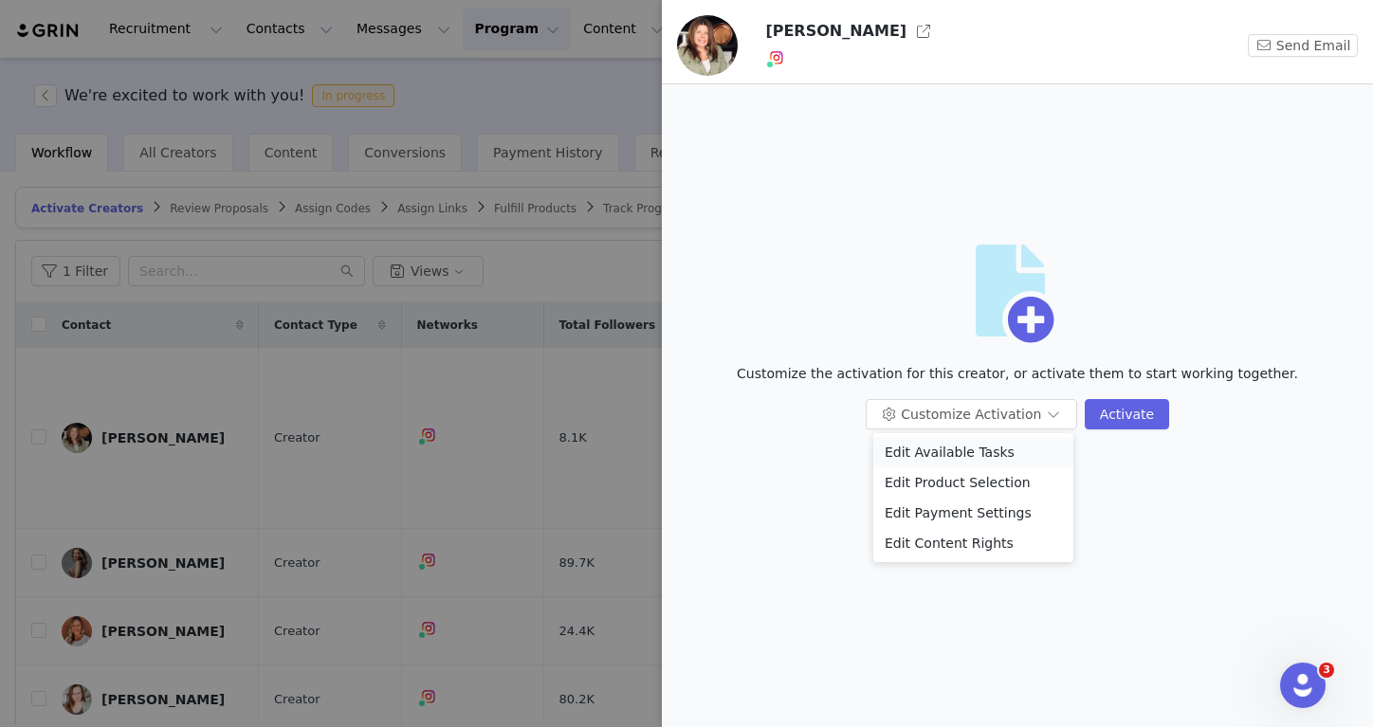
click at [967, 446] on li "Edit Available Tasks" at bounding box center [973, 452] width 200 height 30
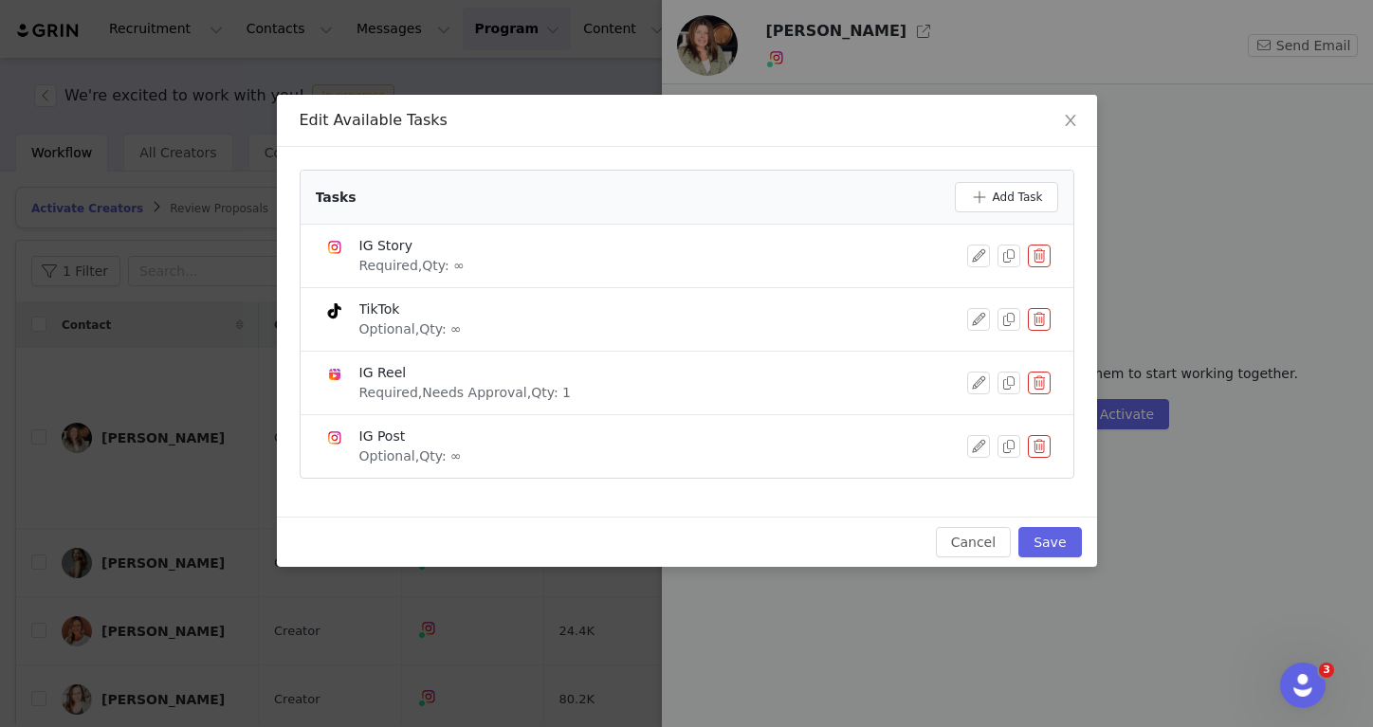
click at [1038, 322] on button "button" at bounding box center [1039, 319] width 23 height 23
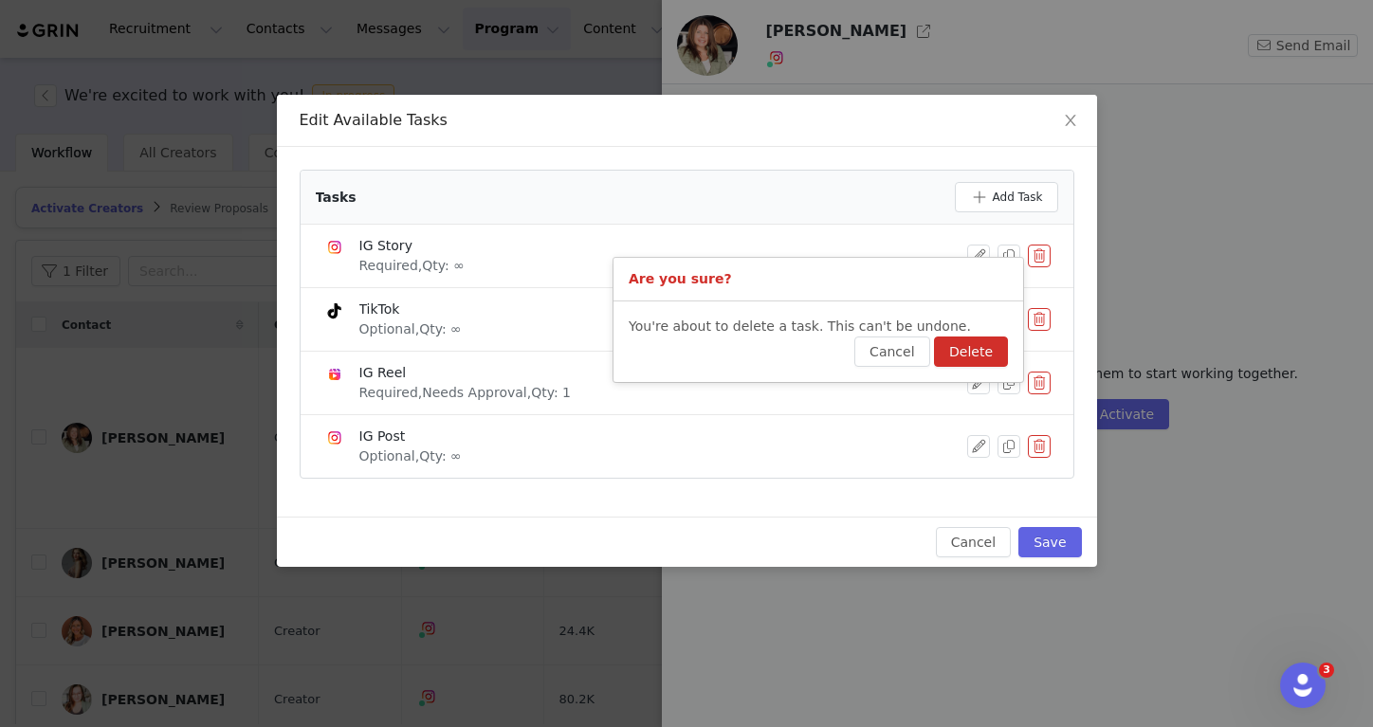
click at [989, 343] on button "Delete" at bounding box center [971, 352] width 74 height 30
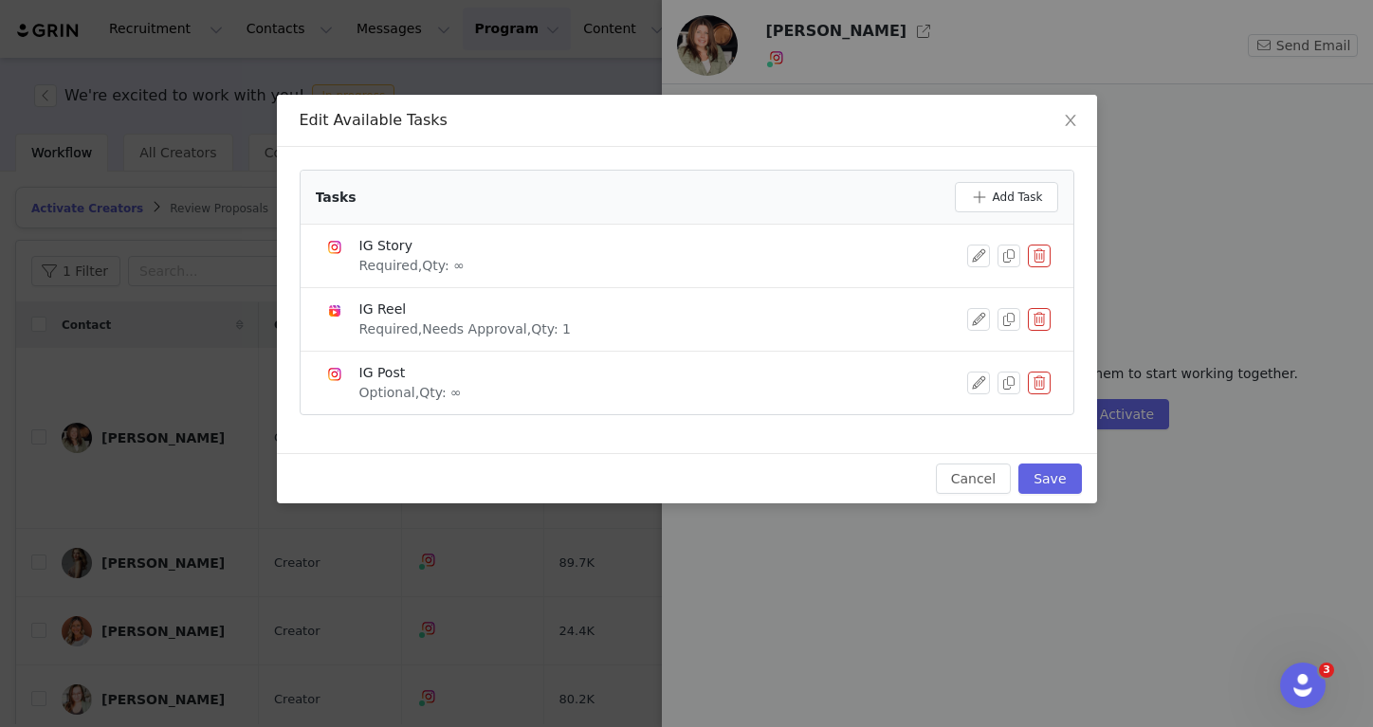
click at [1034, 382] on button "button" at bounding box center [1039, 383] width 23 height 23
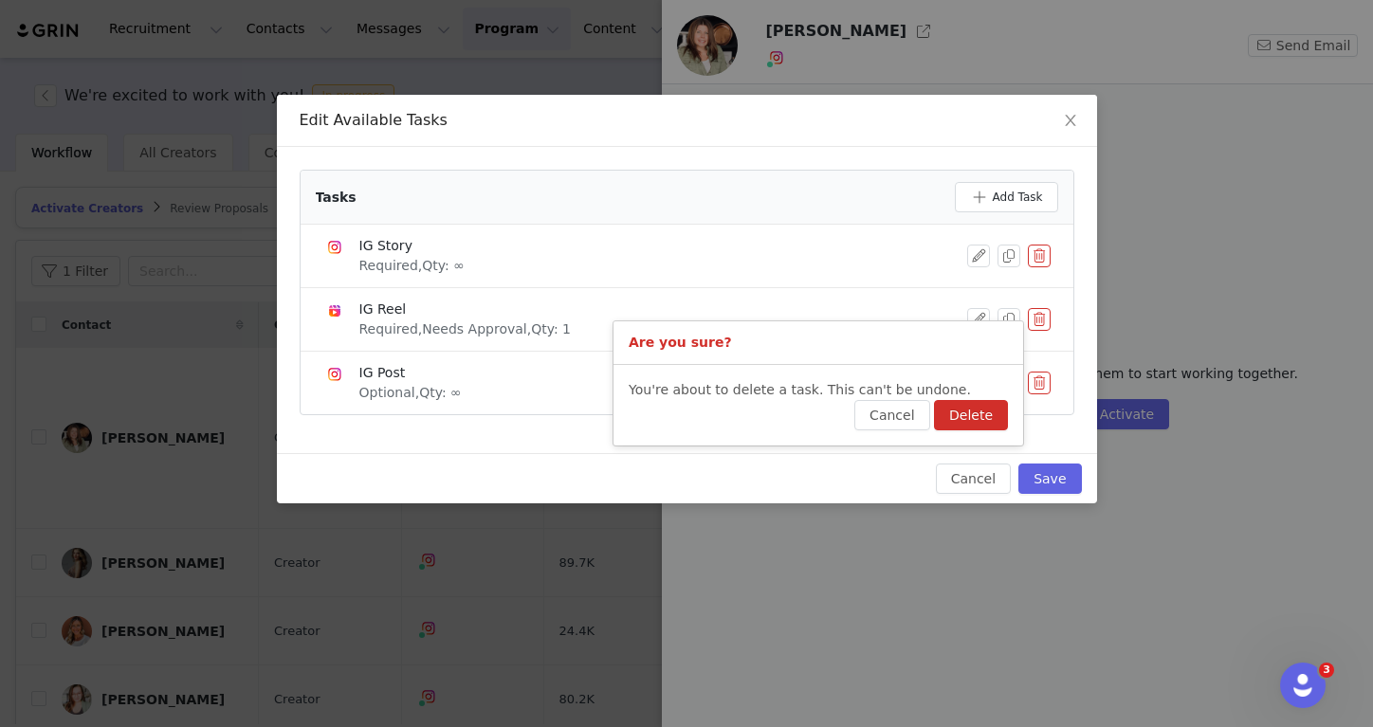
click at [1007, 414] on button "Delete" at bounding box center [971, 415] width 74 height 30
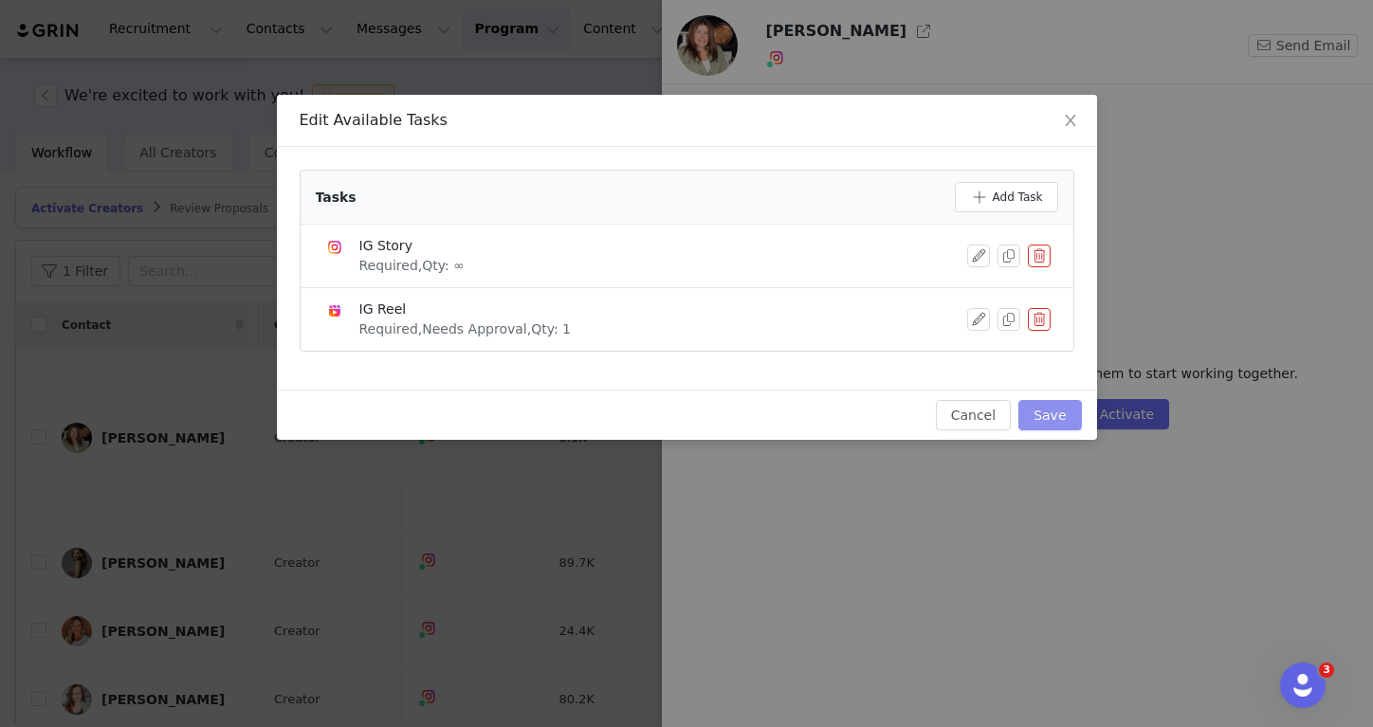
click at [1042, 428] on button "Save" at bounding box center [1049, 415] width 63 height 30
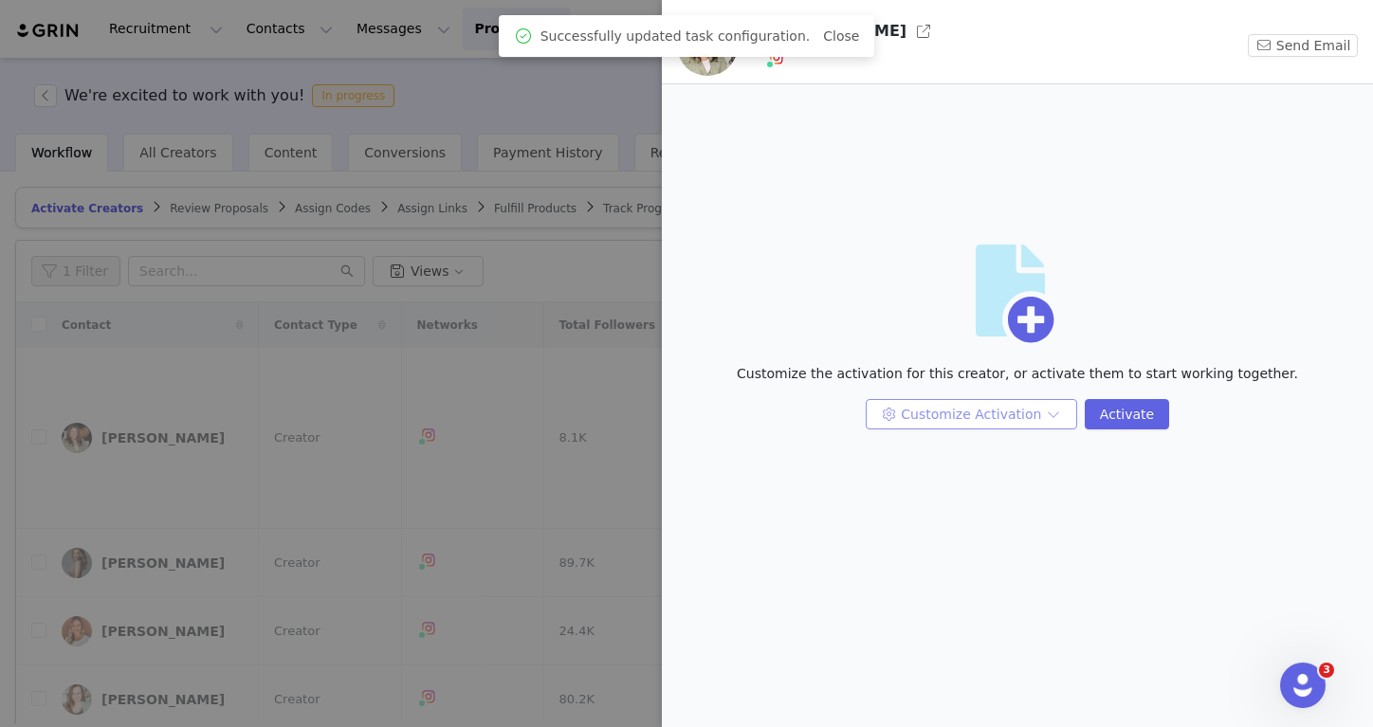
click at [1010, 421] on button "Customize Activation" at bounding box center [971, 414] width 211 height 30
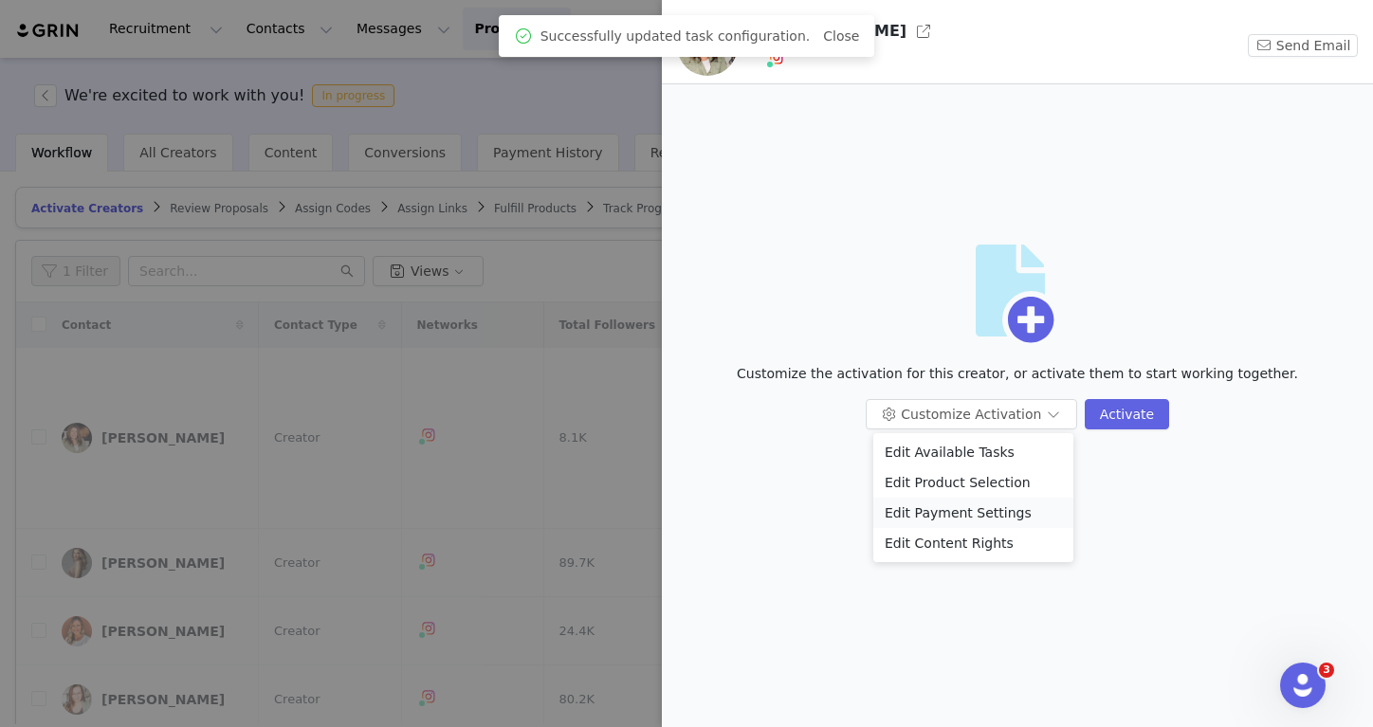
click at [975, 504] on li "Edit Payment Settings" at bounding box center [973, 513] width 200 height 30
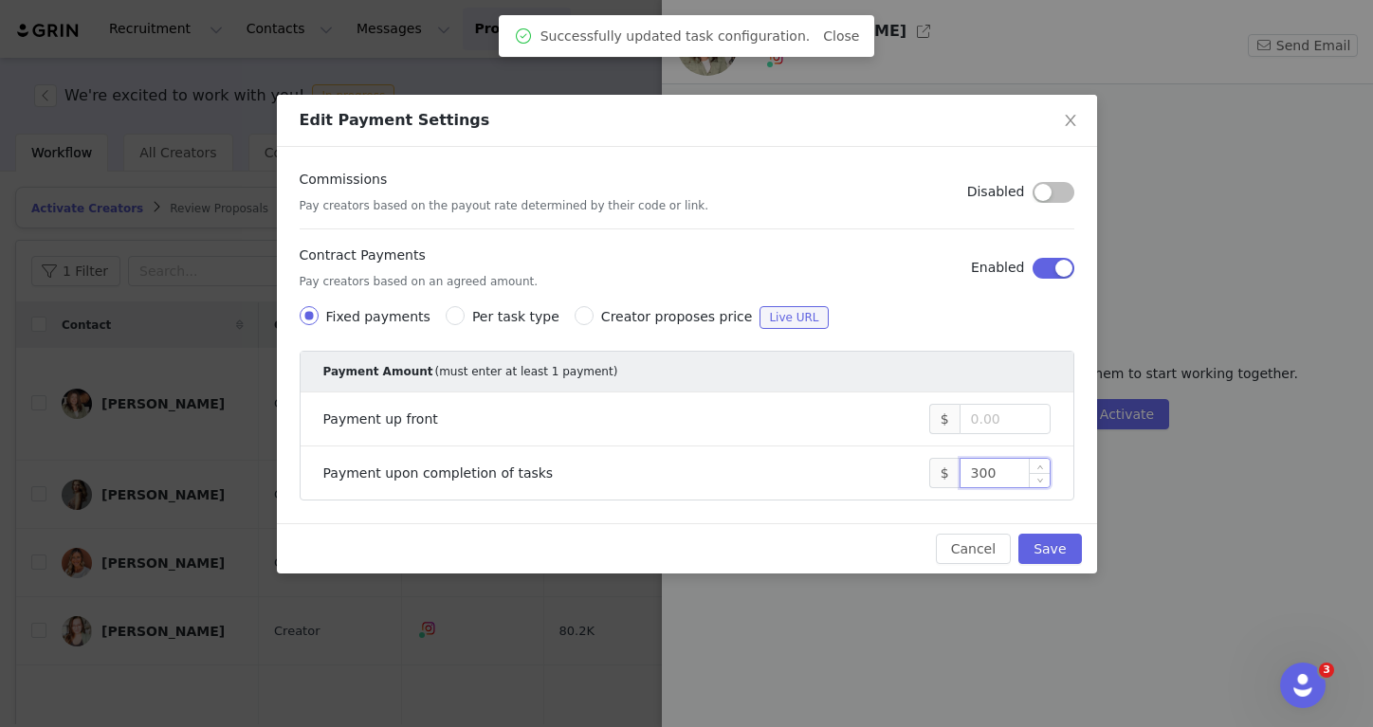
click at [975, 464] on input "300" at bounding box center [1004, 473] width 89 height 28
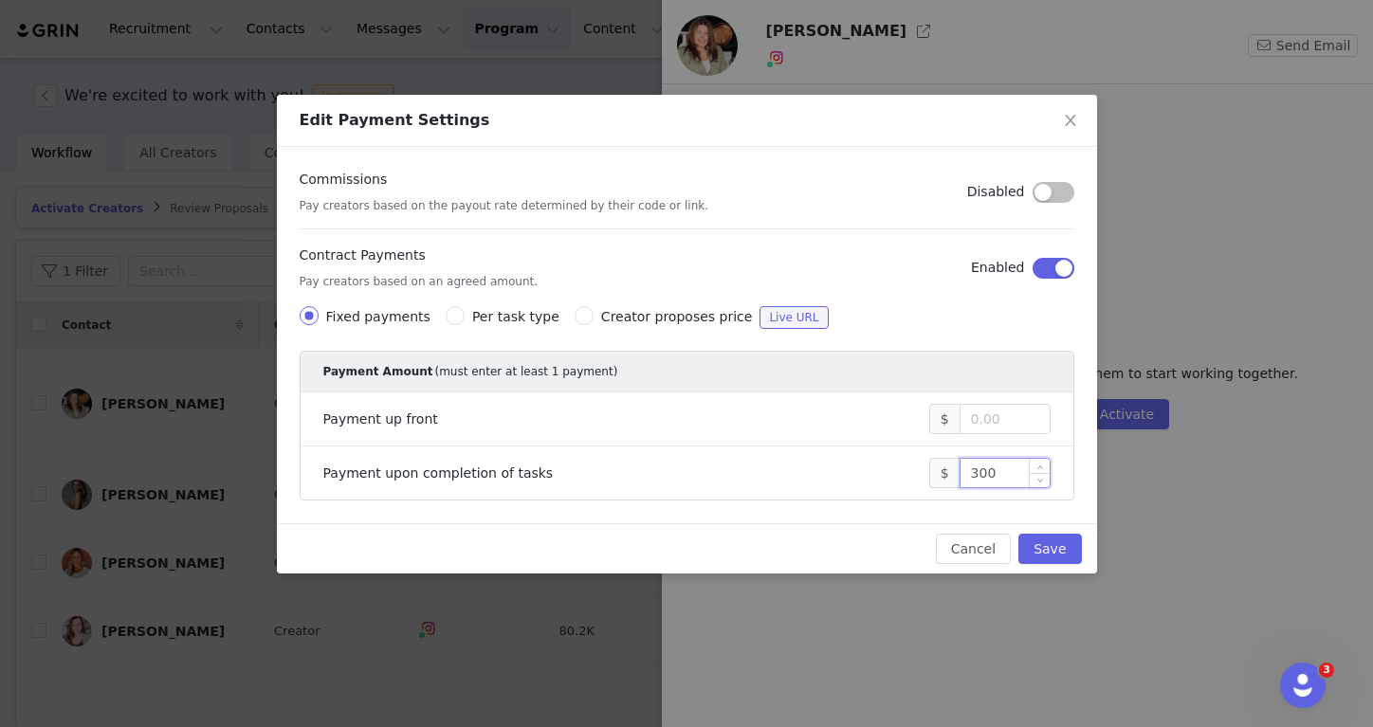
click at [975, 471] on input "300" at bounding box center [1004, 473] width 89 height 28
type input "100"
click at [1029, 553] on button "Save" at bounding box center [1049, 549] width 63 height 30
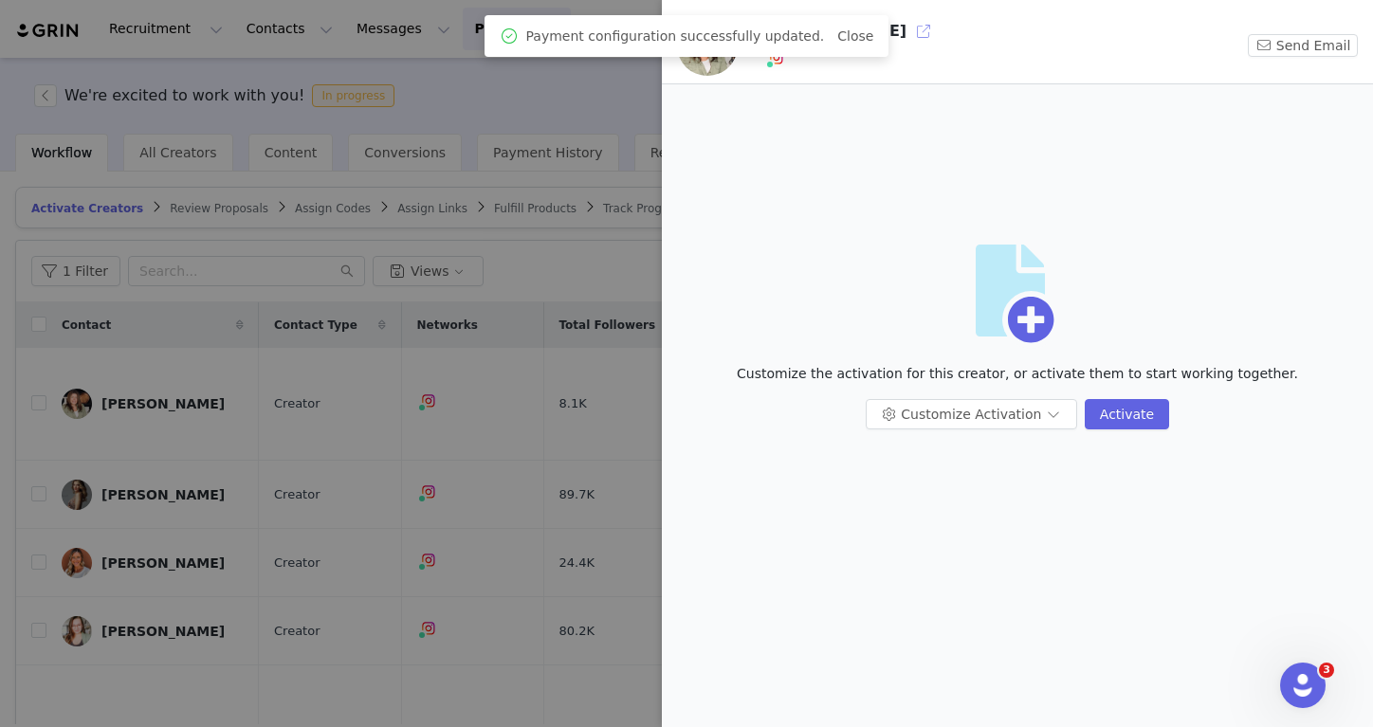
click at [908, 33] on button "button" at bounding box center [923, 31] width 30 height 30
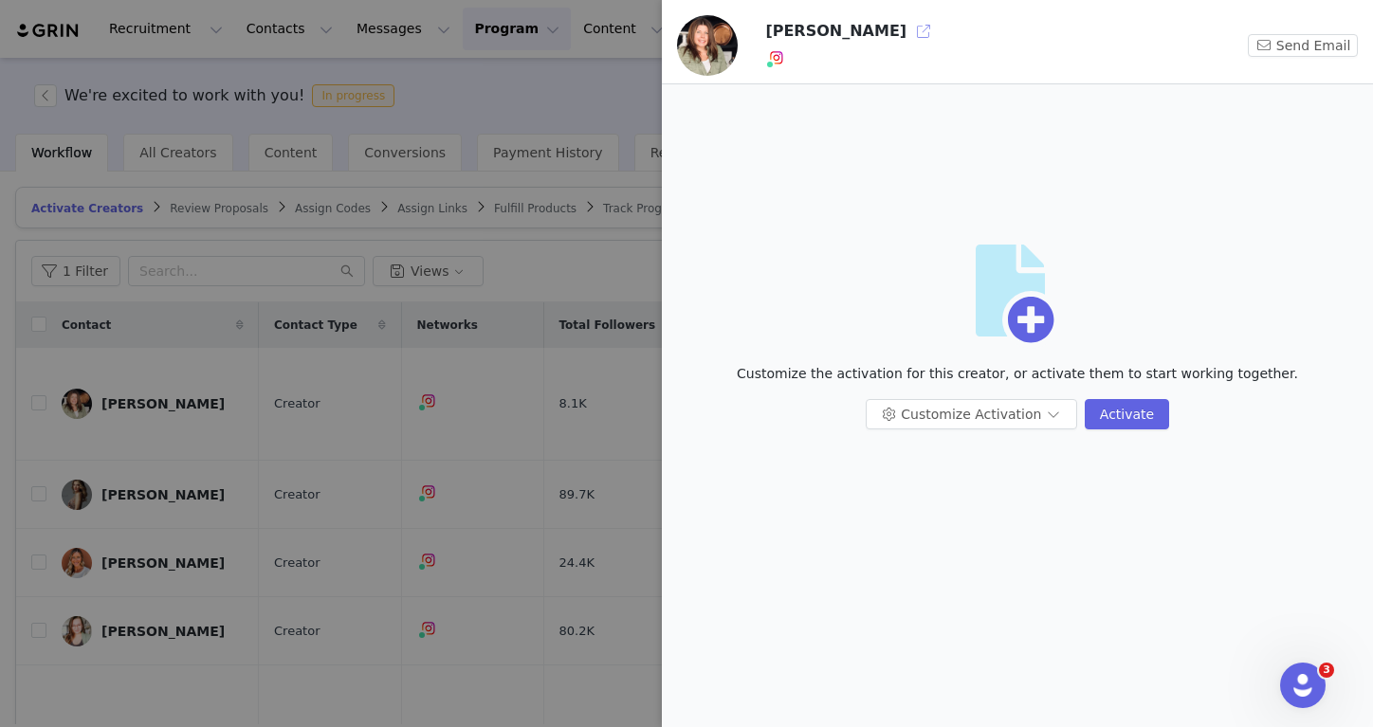
click at [908, 40] on button "button" at bounding box center [923, 31] width 30 height 30
click at [609, 145] on div at bounding box center [686, 363] width 1373 height 727
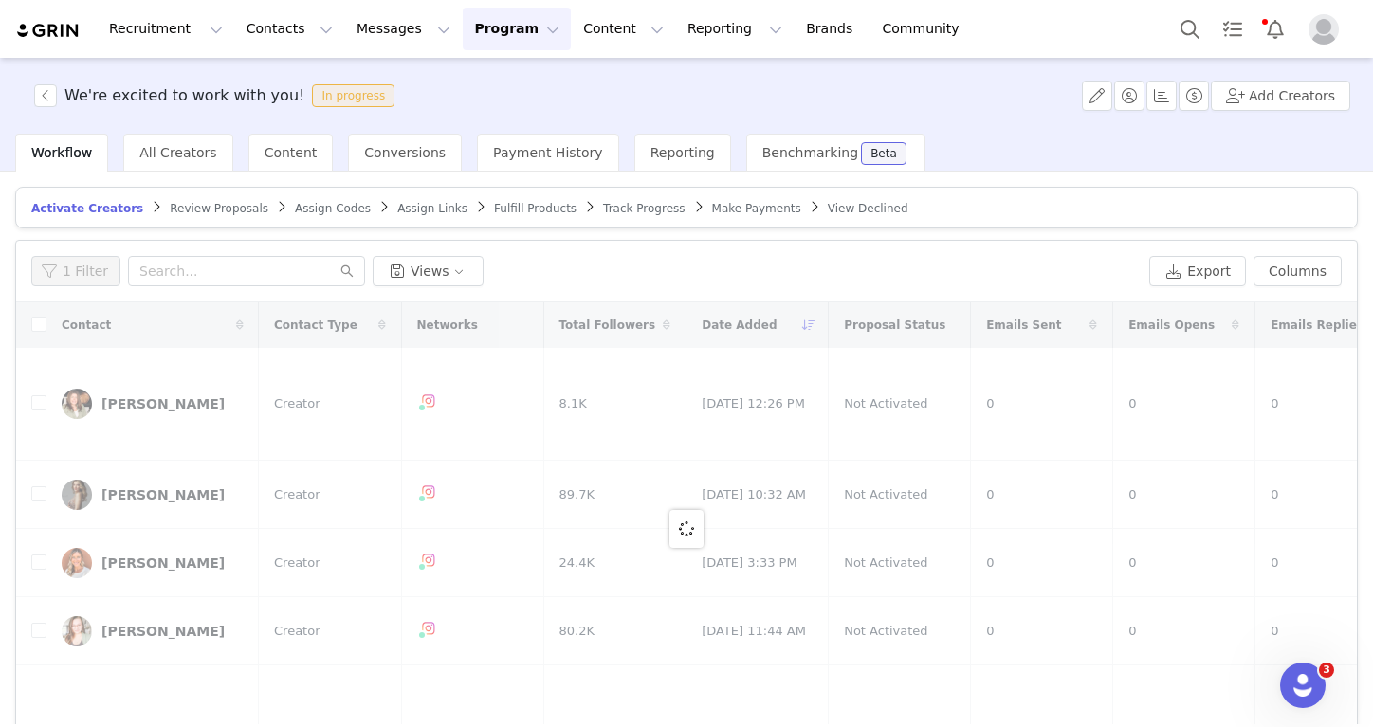
click at [37, 80] on div "We're excited to work with you! In progress Add Creators" at bounding box center [686, 96] width 1373 height 76
click at [41, 87] on button "button" at bounding box center [45, 95] width 23 height 23
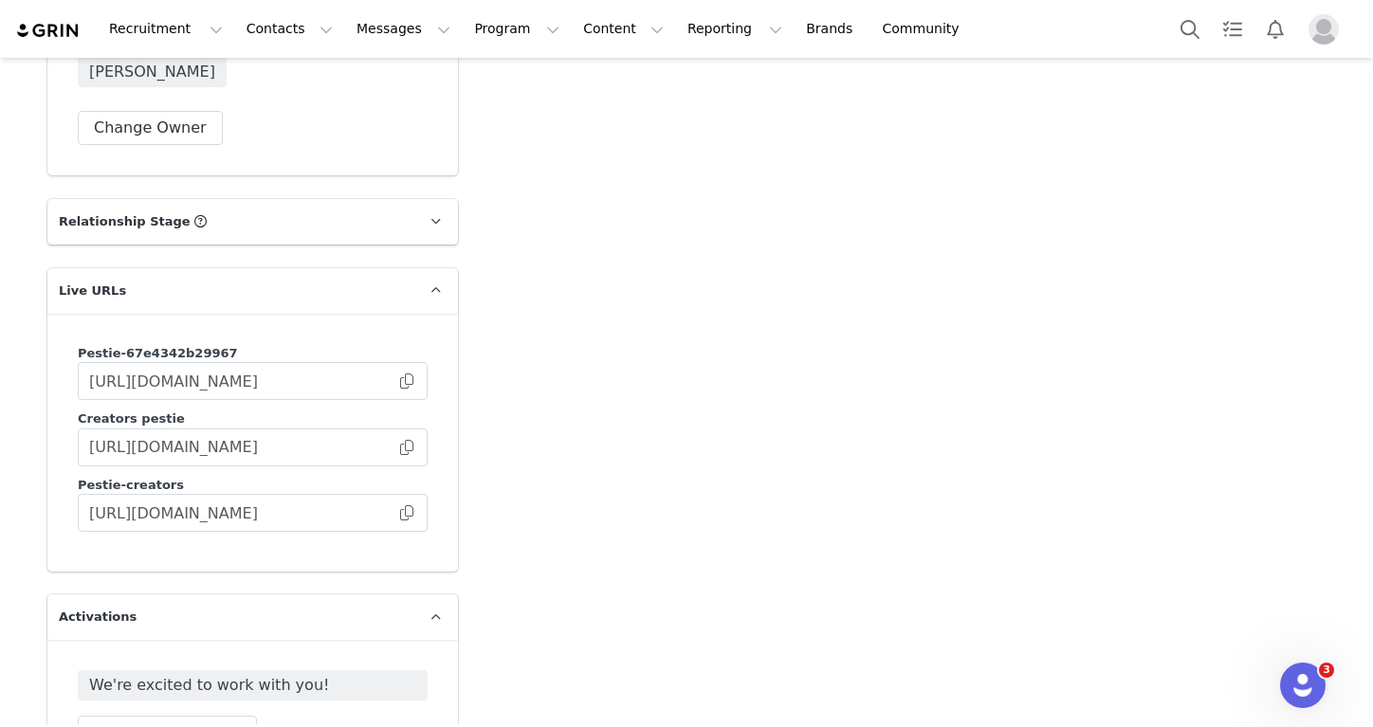
scroll to position [2925, 0]
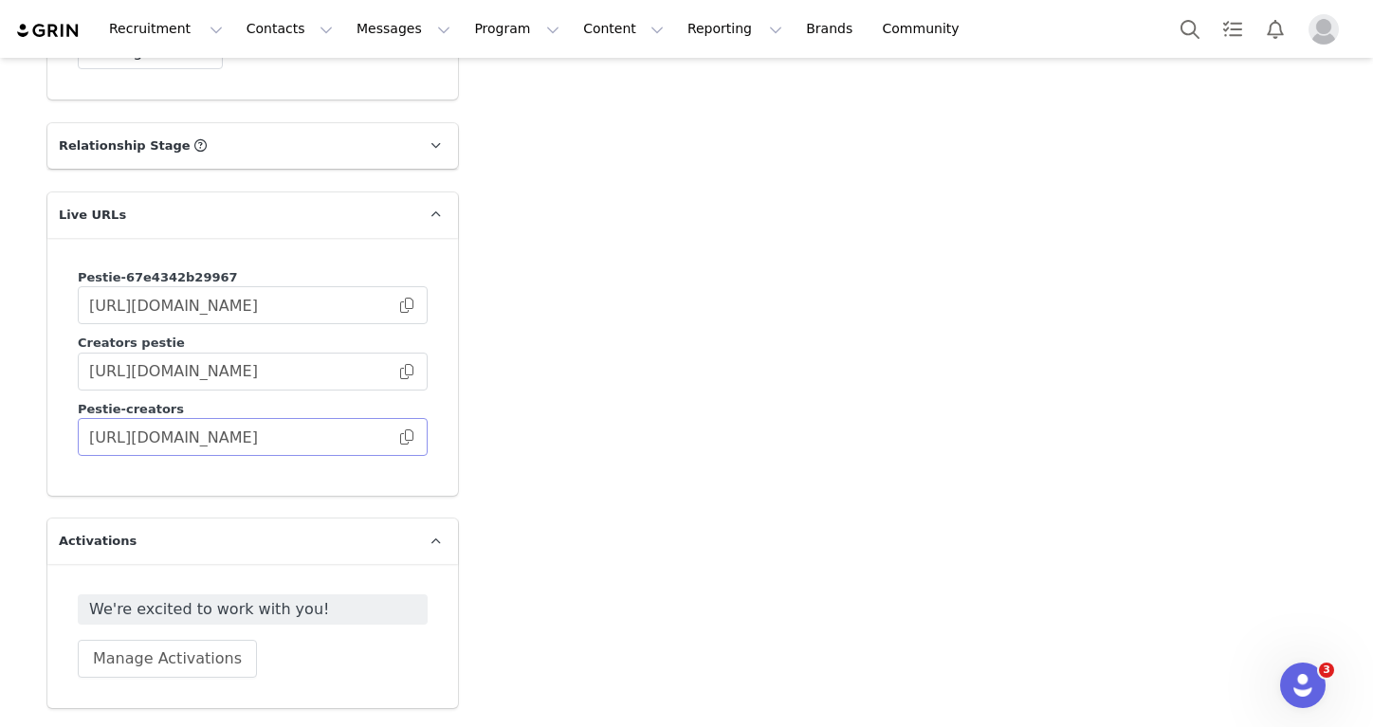
click at [411, 437] on span at bounding box center [406, 437] width 19 height 0
click at [114, 0] on div "Recruitment Recruitment Creator Search Curated Lists Landing Pages Web Extensio…" at bounding box center [686, 29] width 1373 height 58
